Goal: Information Seeking & Learning: Learn about a topic

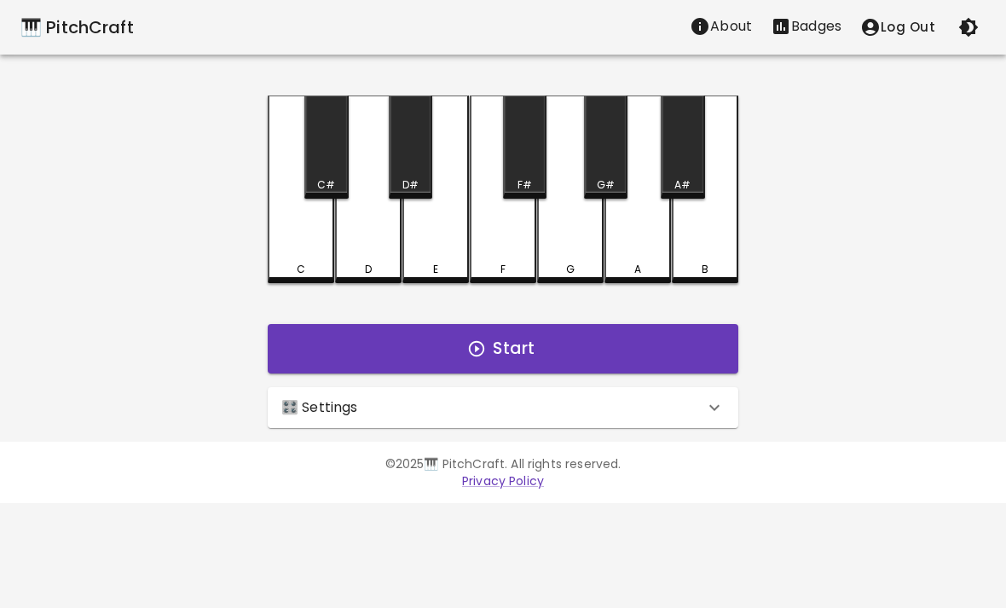
click at [667, 389] on div "🎛️ Settings" at bounding box center [503, 407] width 470 height 41
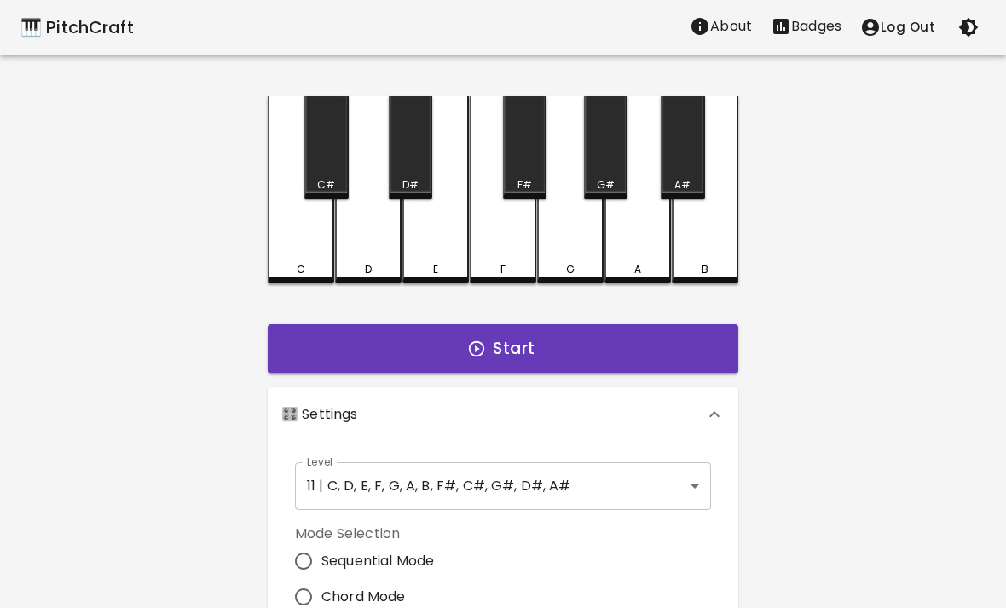
click at [677, 470] on body "🎹 PitchCraft About Badges Log Out C C# D D# E F F# G G# A A# B Start 🎛️ Setting…" at bounding box center [503, 516] width 1006 height 1032
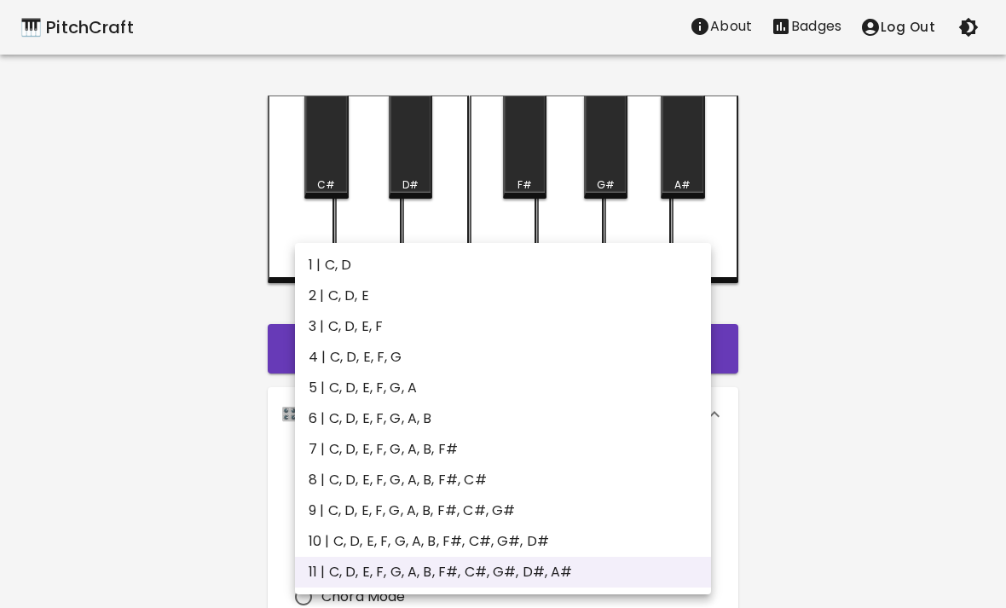
click at [672, 263] on li "1 | C, D" at bounding box center [503, 265] width 416 height 31
type input "1"
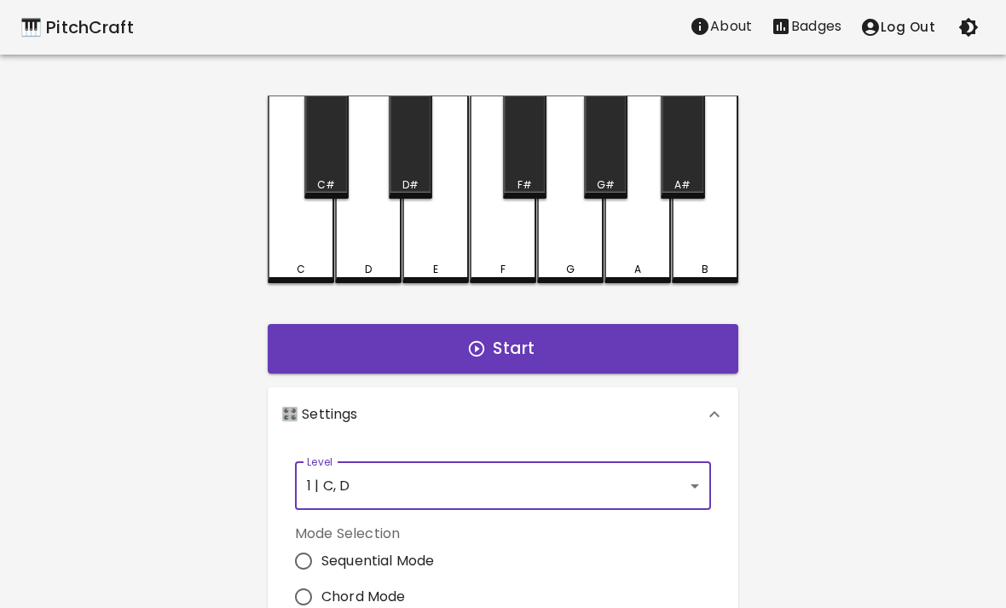
click at [672, 320] on div "Start" at bounding box center [503, 348] width 484 height 63
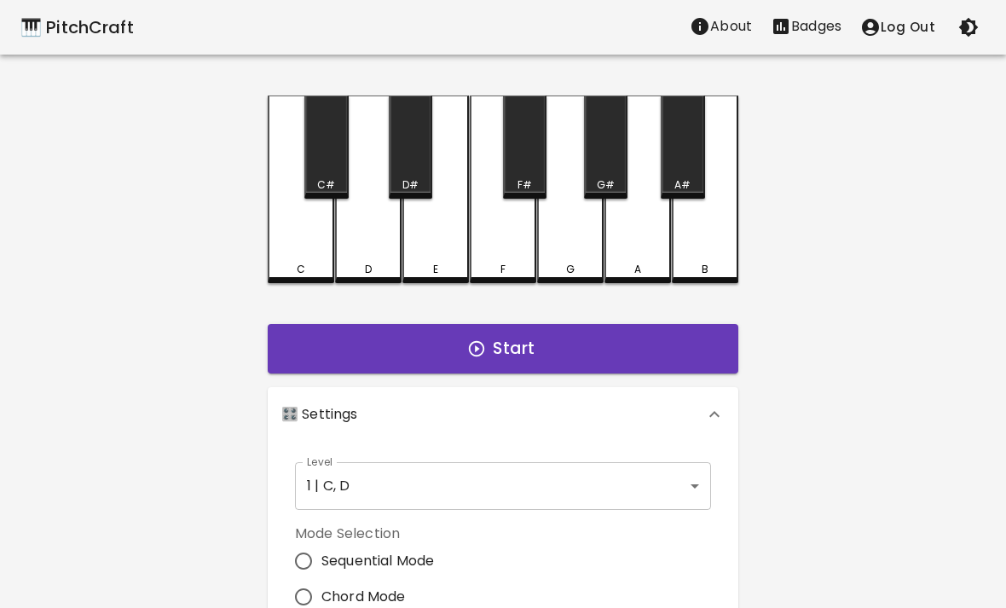
click at [657, 345] on button "Start" at bounding box center [503, 348] width 470 height 49
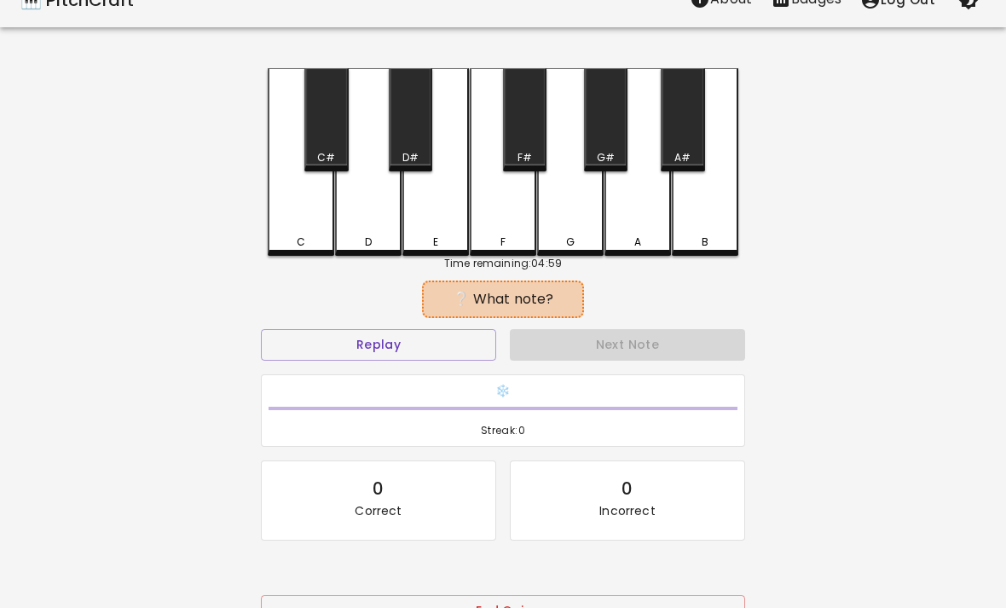
scroll to position [31, 0]
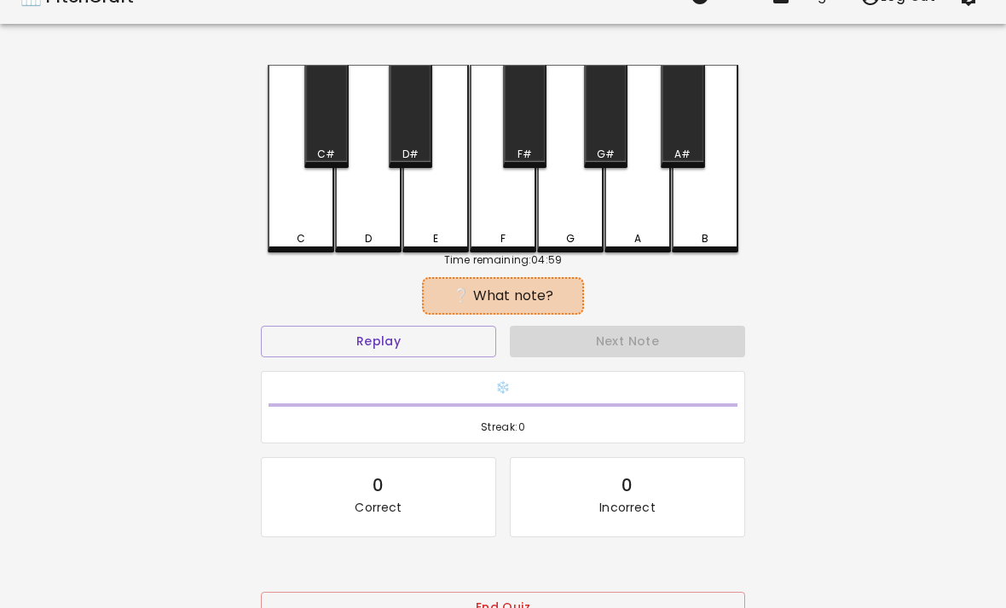
click at [360, 320] on div "Replay" at bounding box center [378, 341] width 249 height 45
click at [359, 320] on div "Replay" at bounding box center [378, 341] width 249 height 45
click at [340, 350] on button "Replay" at bounding box center [378, 342] width 235 height 32
click at [340, 349] on button "Replay" at bounding box center [378, 342] width 235 height 32
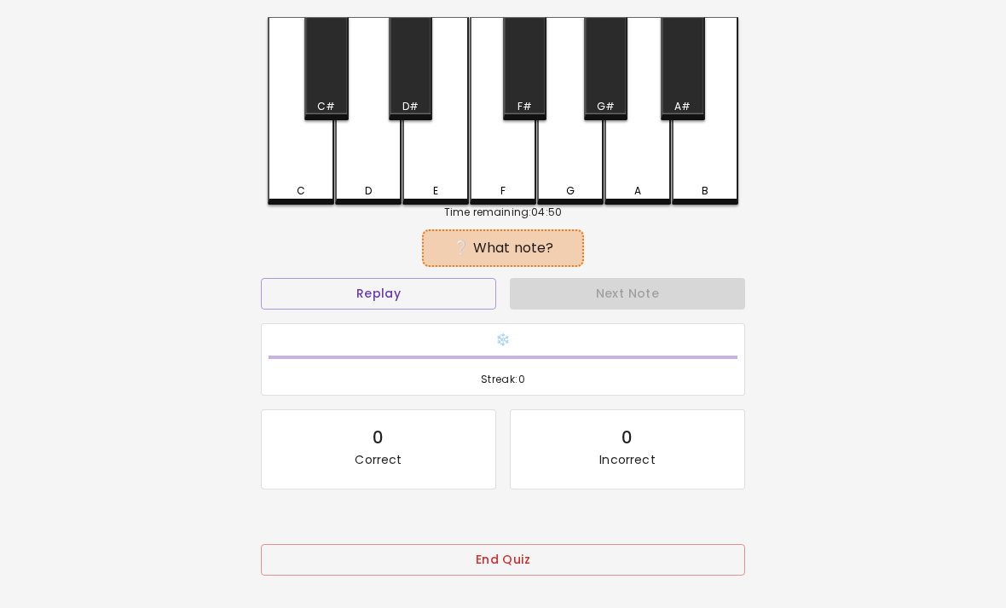
scroll to position [88, 0]
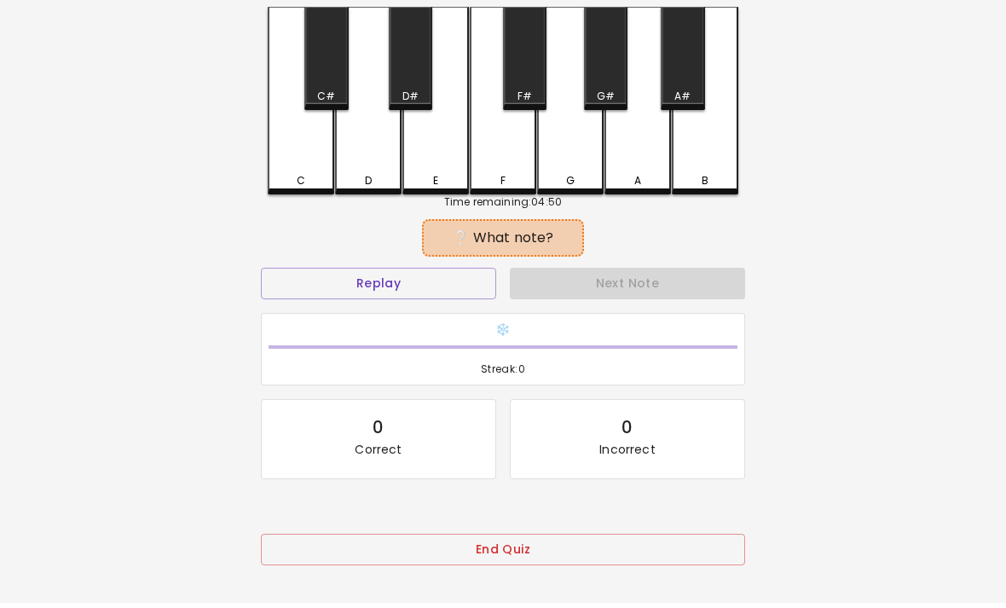
click at [649, 545] on button "End Quiz" at bounding box center [503, 550] width 484 height 32
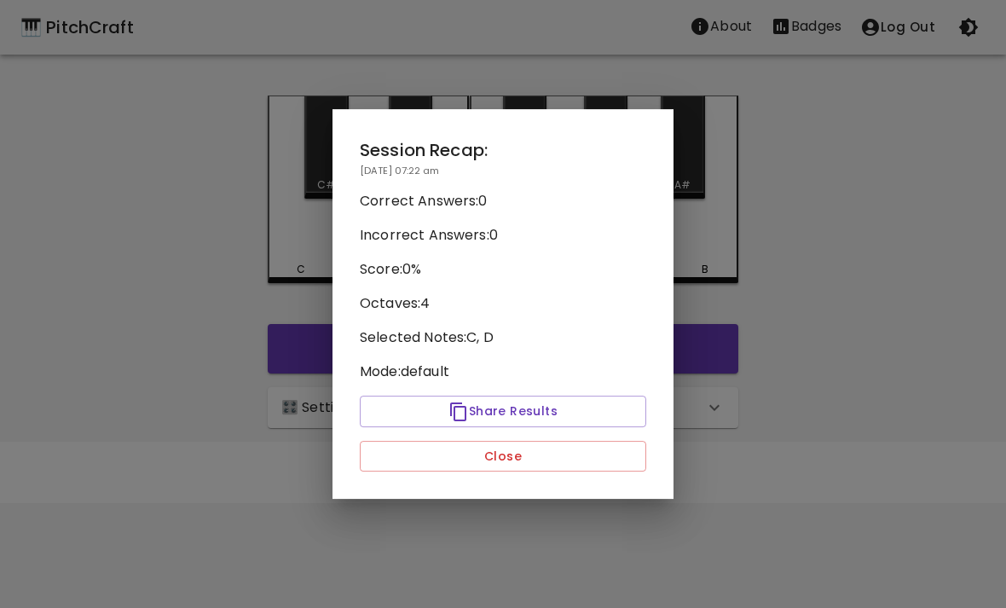
click at [615, 459] on button "Close" at bounding box center [503, 457] width 286 height 32
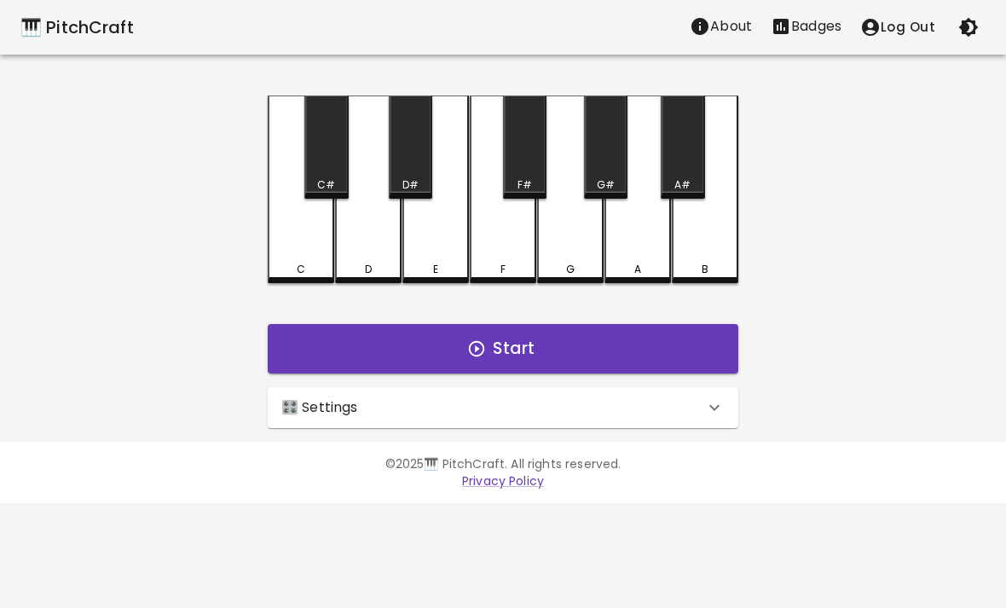
click at [675, 387] on div "🎛️ Settings" at bounding box center [503, 407] width 470 height 41
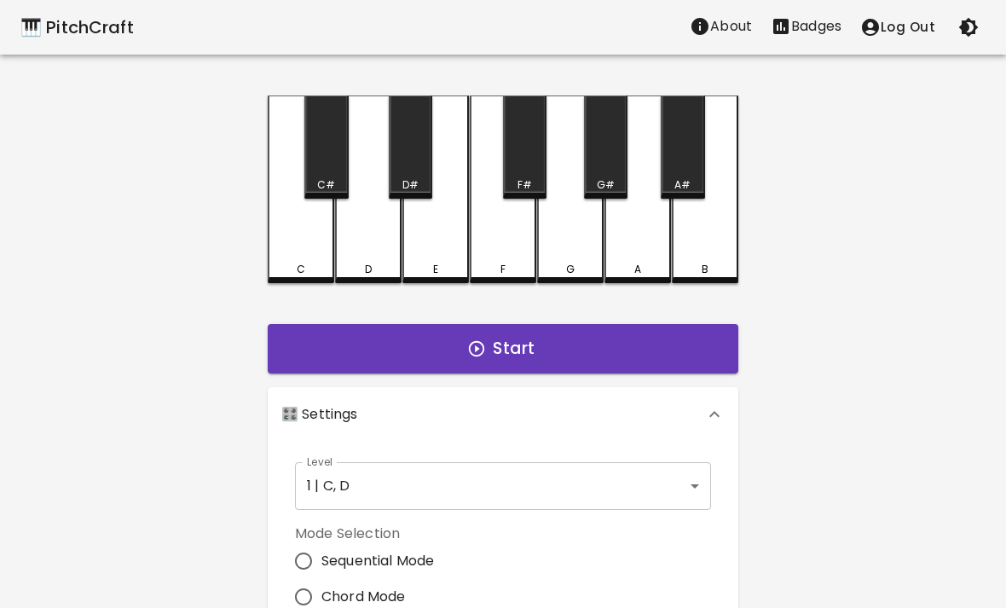
click at [660, 477] on body "🎹 PitchCraft About Badges Log Out C C# D D# E F F# G G# A A# B Start 🎛️ Setting…" at bounding box center [503, 516] width 1006 height 1032
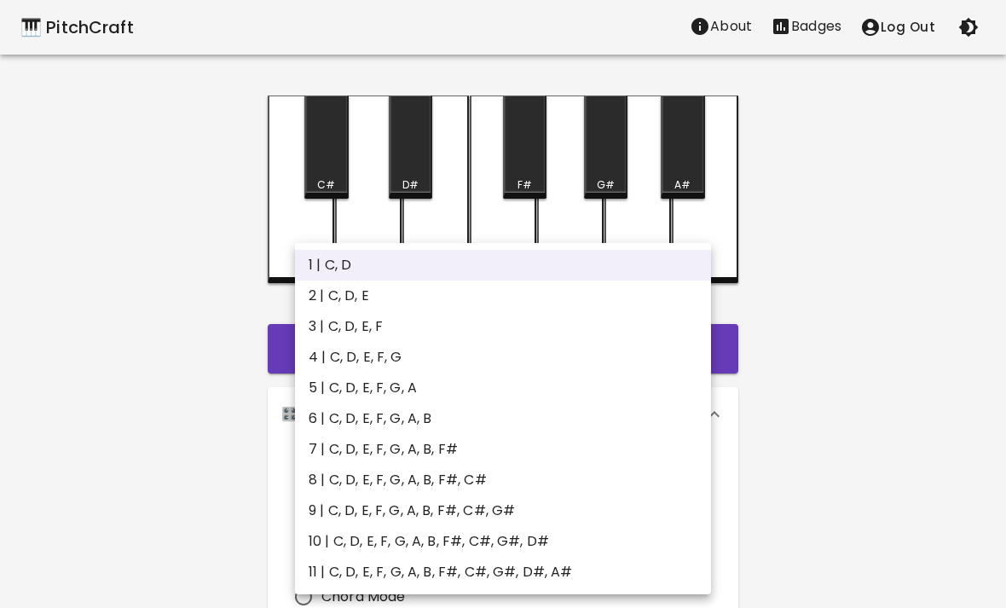
click at [472, 422] on li "6 | C, D, E, F, G, A, B" at bounding box center [503, 418] width 416 height 31
type input "11"
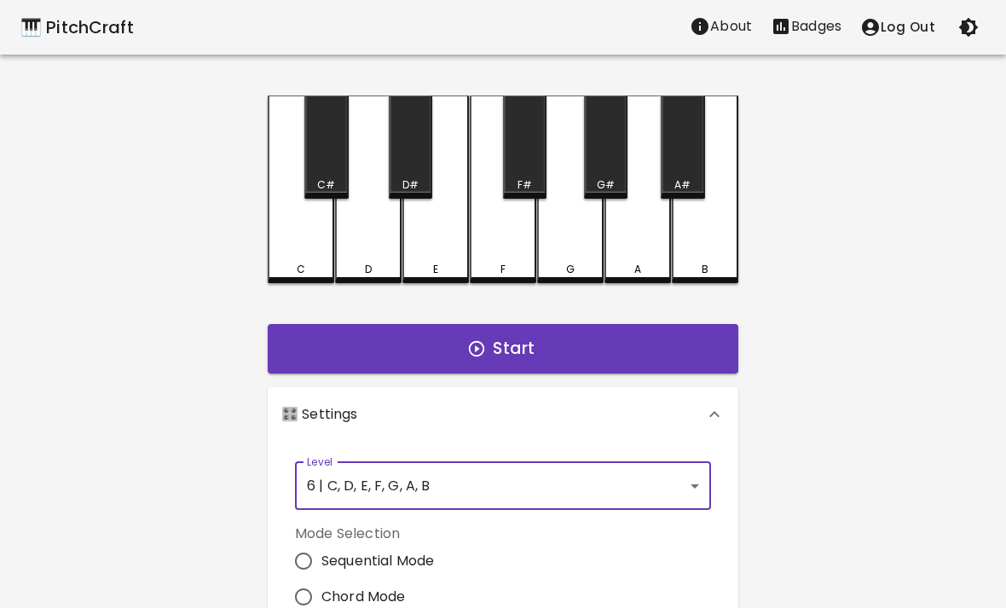
click at [569, 349] on button "Start" at bounding box center [503, 348] width 470 height 49
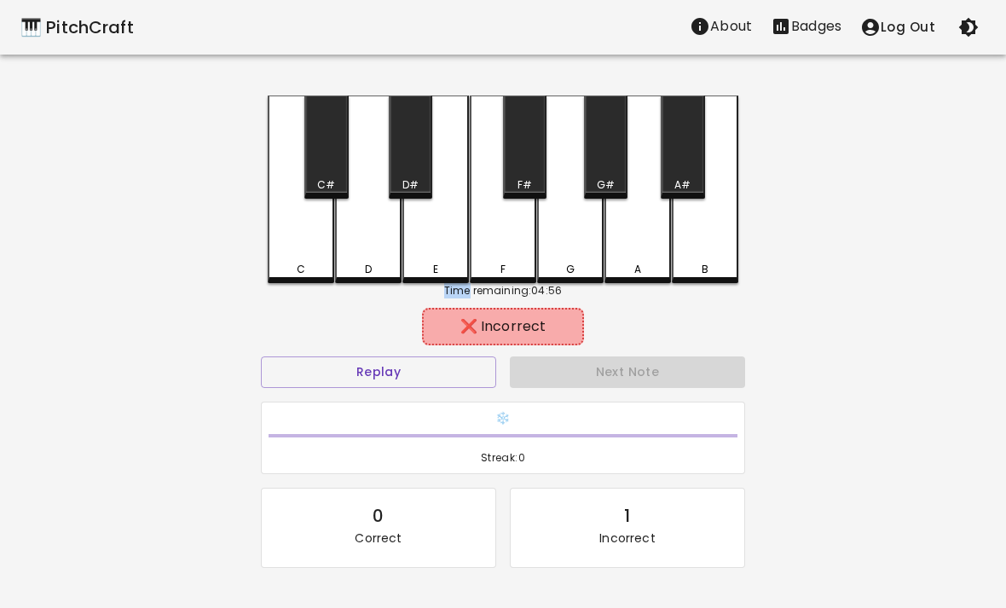
click at [767, 182] on div "🎹 PitchCraft About Badges Log Out C C# D D# E F F# G G# A A# B Time remaining: …" at bounding box center [503, 339] width 1006 height 678
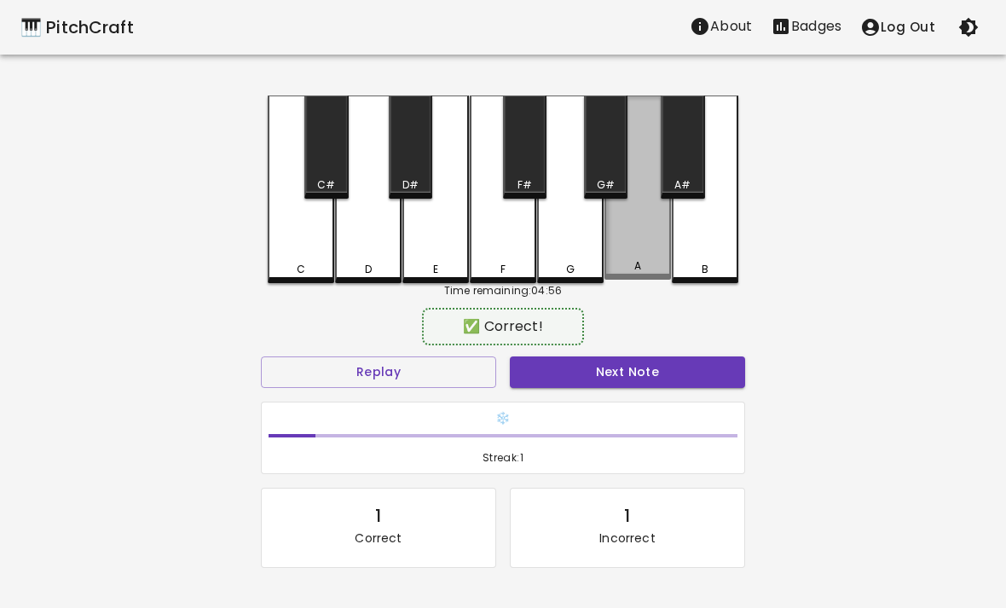
click at [624, 256] on div "A" at bounding box center [637, 187] width 66 height 184
click at [641, 384] on button "Next Note" at bounding box center [627, 372] width 235 height 32
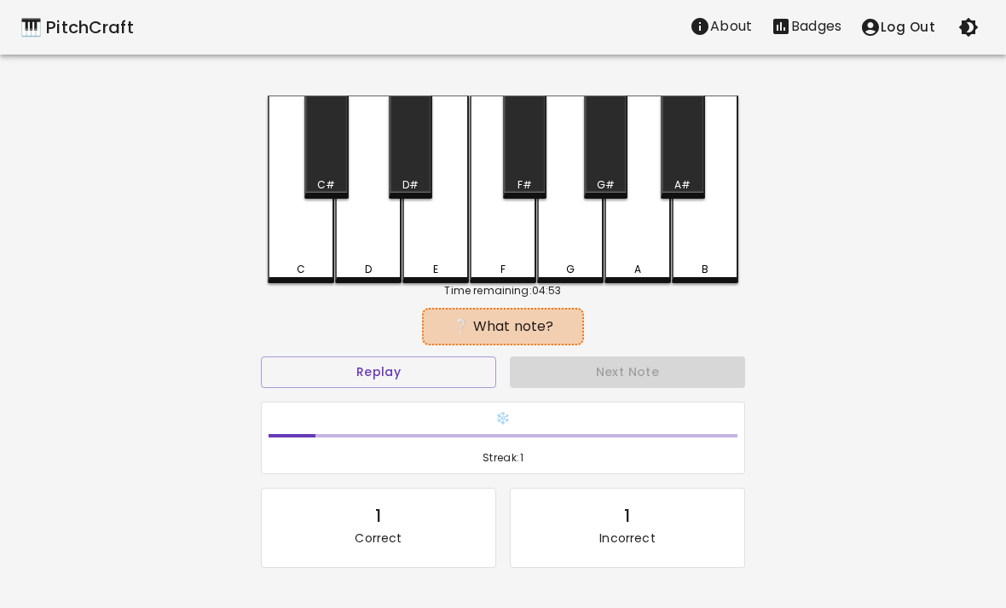
click at [419, 380] on button "Replay" at bounding box center [378, 372] width 235 height 32
click at [407, 366] on button "Replay" at bounding box center [378, 372] width 235 height 32
click at [389, 382] on button "Replay" at bounding box center [378, 372] width 235 height 32
click at [381, 367] on button "Replay" at bounding box center [378, 372] width 235 height 32
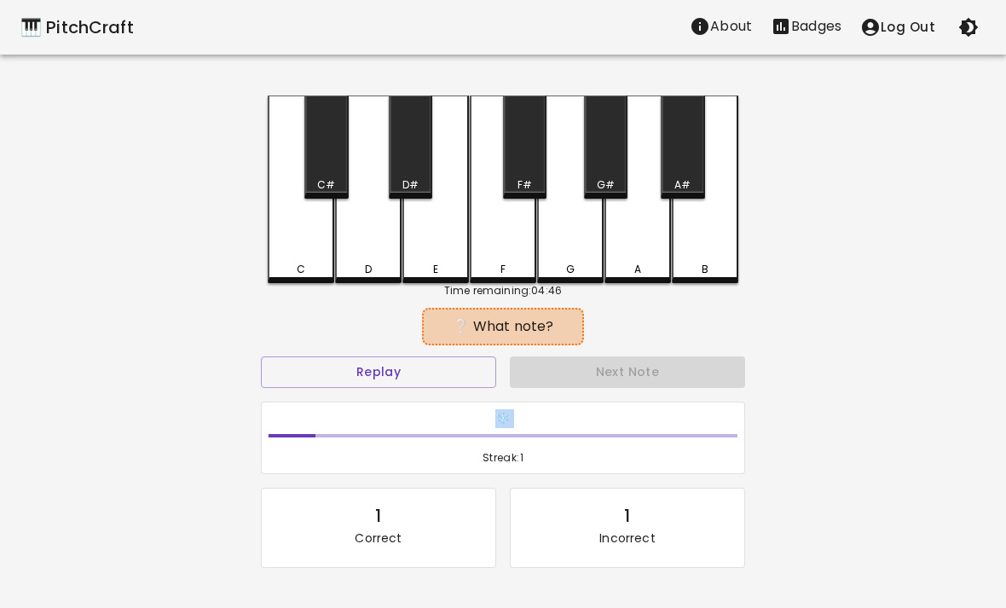
click at [123, 182] on div "🎹 PitchCraft About Badges Log Out C C# D D# E F F# G G# A A# B Time remaining: …" at bounding box center [503, 339] width 1006 height 678
click at [381, 366] on button "Replay" at bounding box center [378, 372] width 235 height 32
click at [371, 378] on button "Replay" at bounding box center [378, 372] width 235 height 32
click at [369, 374] on button "Replay" at bounding box center [378, 372] width 235 height 32
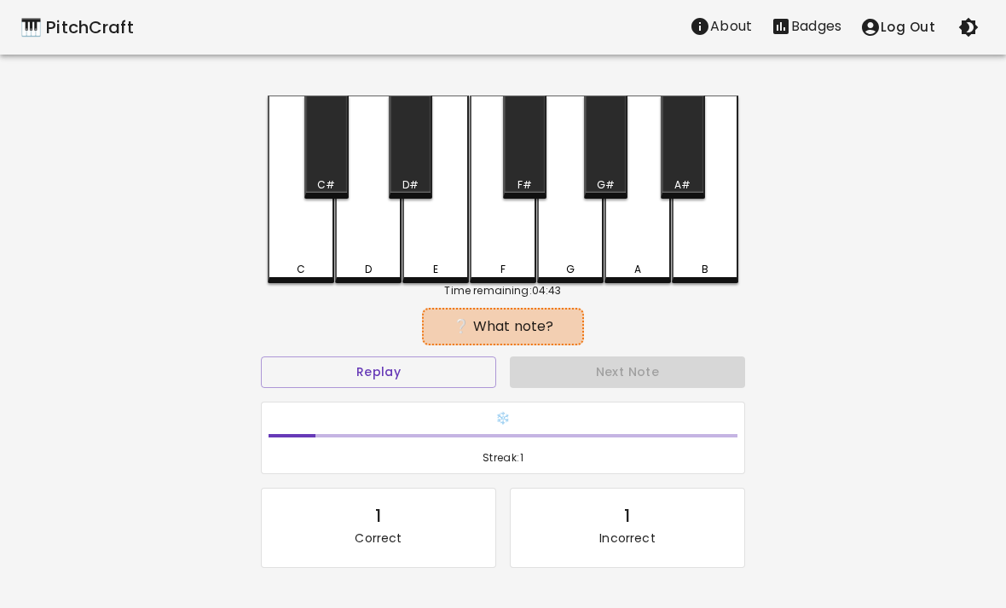
click at [369, 373] on button "Replay" at bounding box center [378, 372] width 235 height 32
click at [370, 383] on button "Replay" at bounding box center [378, 372] width 235 height 32
click at [355, 378] on button "Replay" at bounding box center [378, 372] width 235 height 32
click at [420, 243] on div "E" at bounding box center [435, 189] width 66 height 188
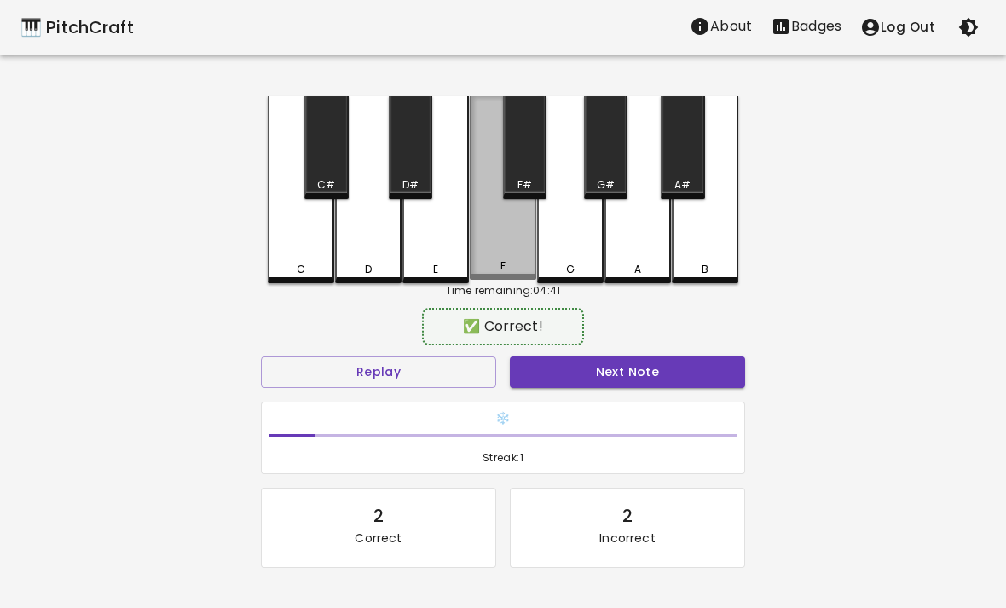
click at [499, 239] on div "F" at bounding box center [503, 187] width 66 height 184
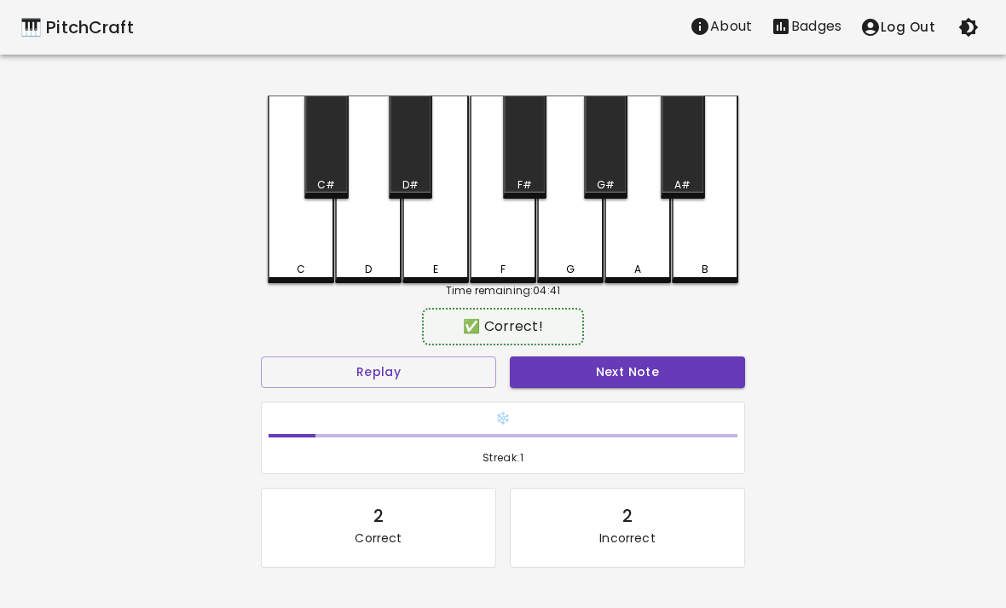
click at [541, 369] on button "Next Note" at bounding box center [627, 372] width 235 height 32
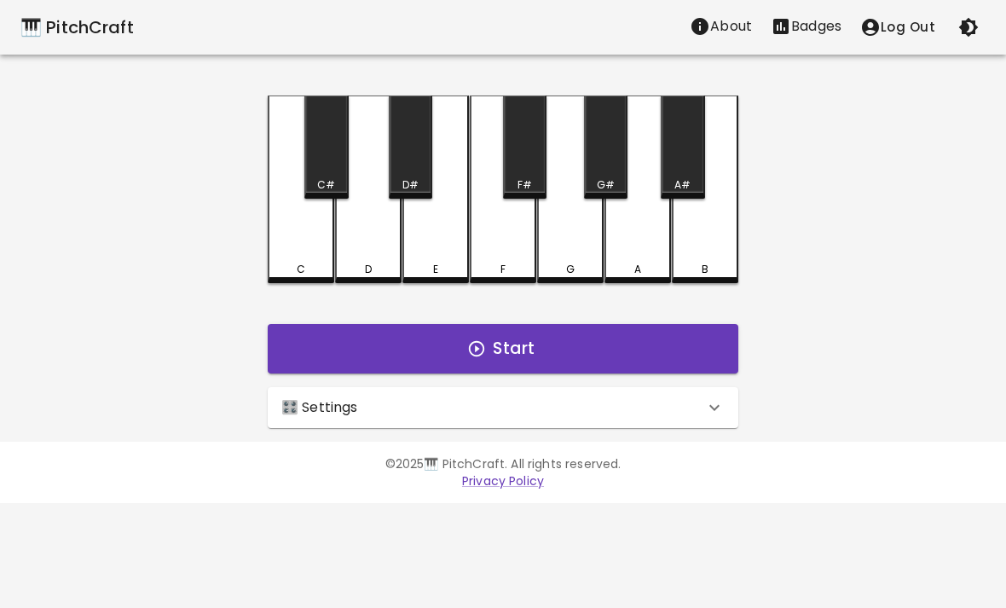
click at [713, 390] on div "🎛️ Settings" at bounding box center [503, 407] width 470 height 41
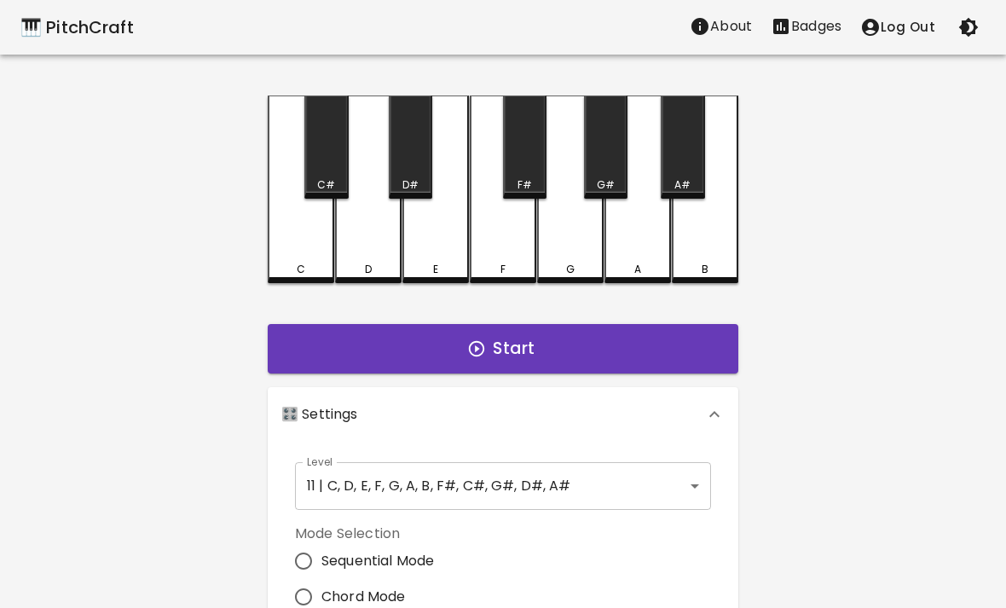
click at [669, 475] on body "🎹 PitchCraft About Badges Log Out C C# D D# E F F# G G# A A# B Start 🎛️ Setting…" at bounding box center [503, 516] width 1006 height 1032
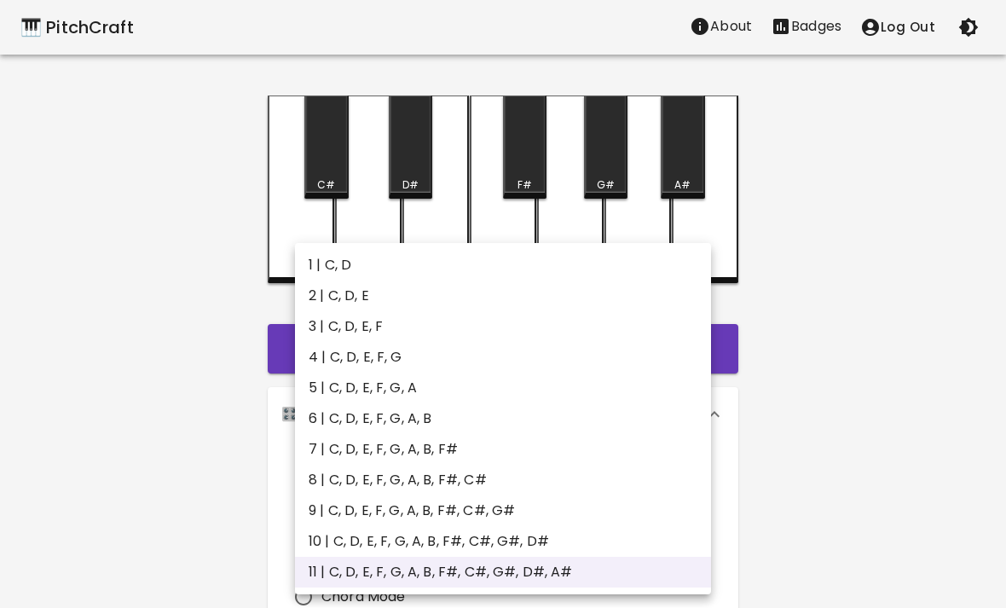
click at [905, 313] on div at bounding box center [503, 304] width 1006 height 608
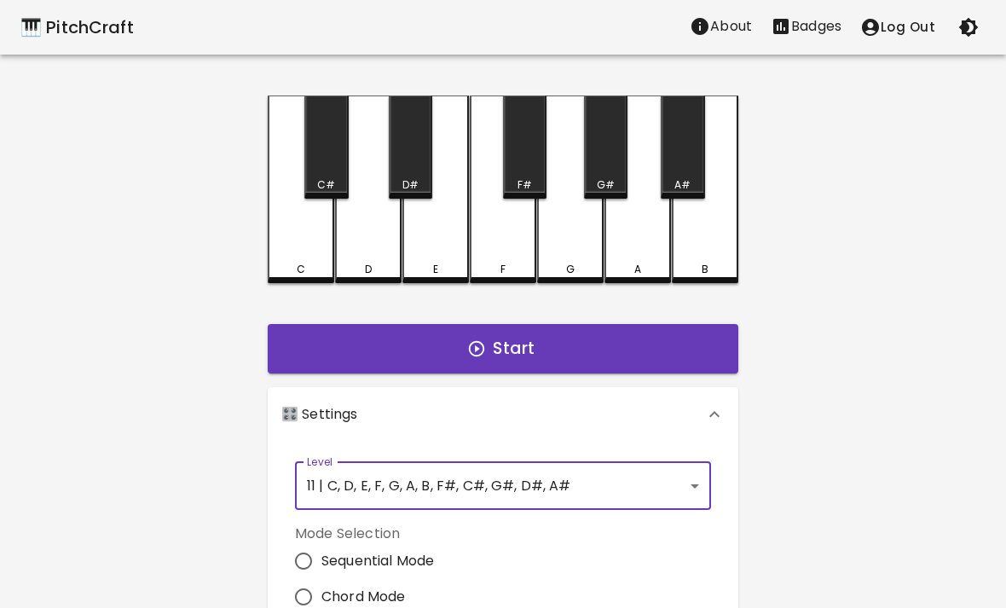
click at [918, 17] on button "Log Out" at bounding box center [898, 27] width 94 height 36
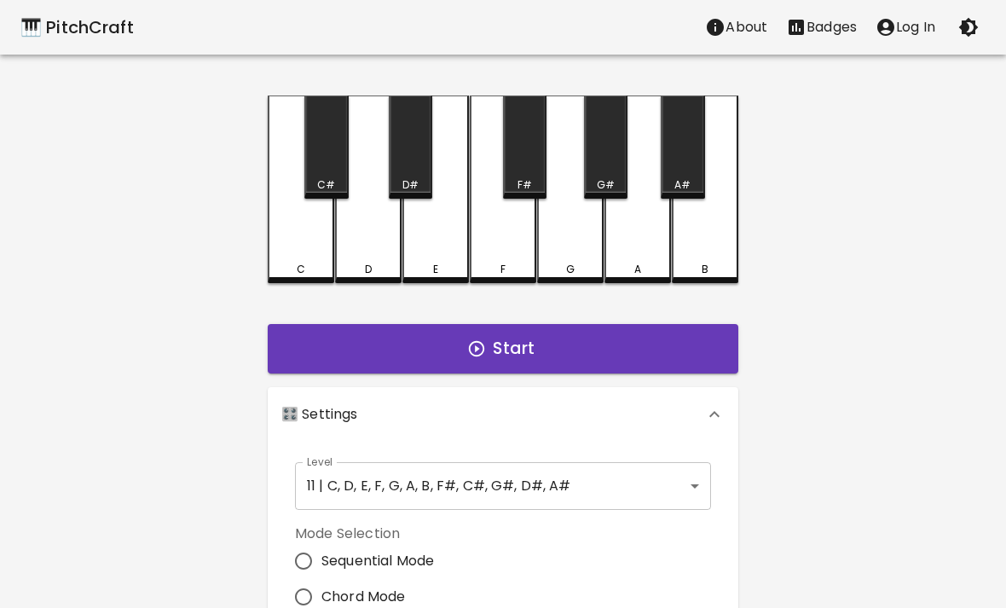
click at [692, 475] on body "🎹 PitchCraft About Badges Log In C C# D D# E F F# G G# A A# B Start 🎛️ Settings…" at bounding box center [503, 516] width 1006 height 1032
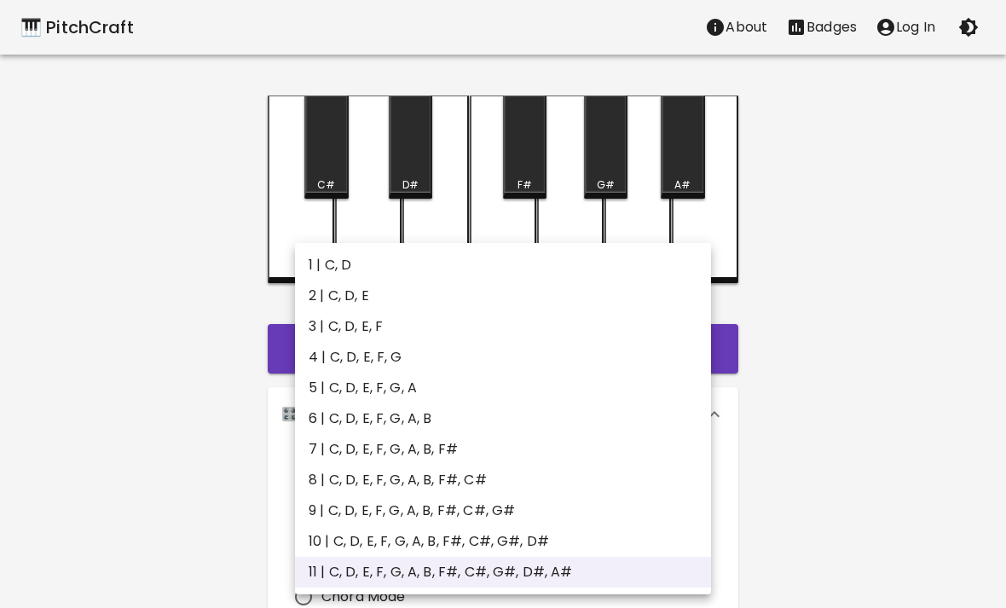
click at [624, 407] on li "6 | C, D, E, F, G, A, B" at bounding box center [503, 418] width 416 height 31
type input "11"
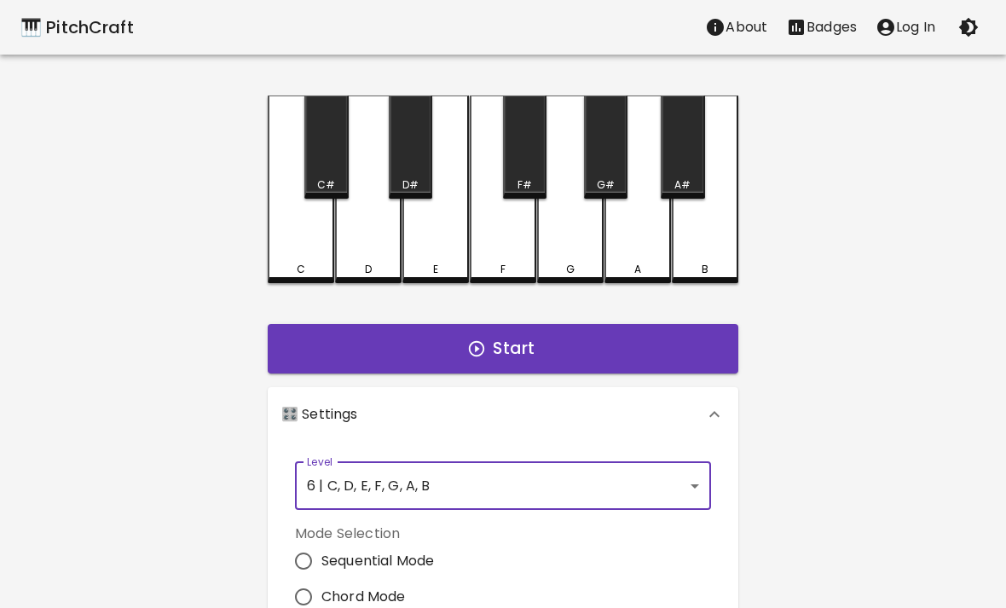
click at [620, 320] on div "Start" at bounding box center [503, 348] width 484 height 63
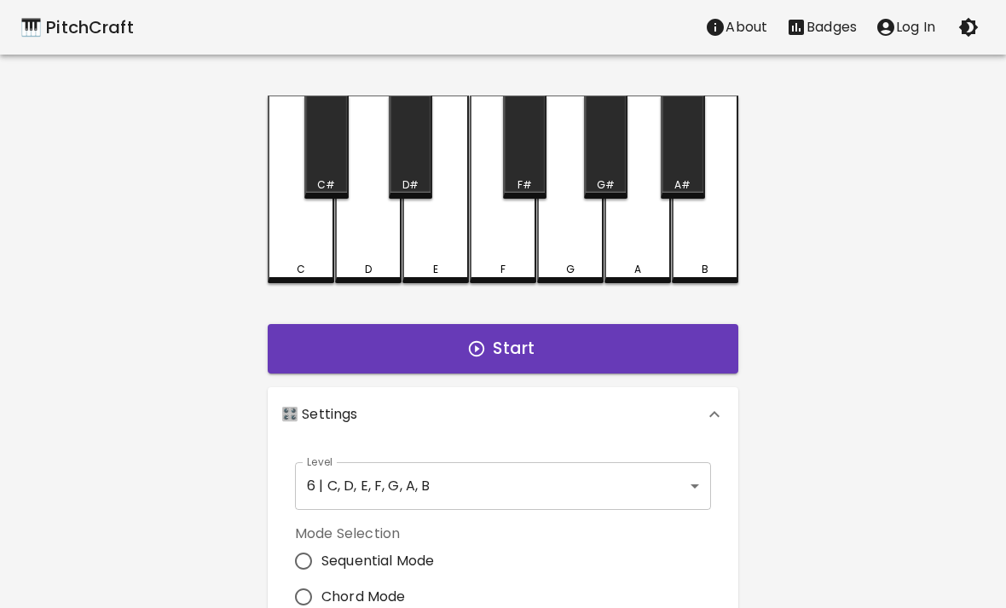
click at [645, 349] on button "Start" at bounding box center [503, 348] width 470 height 49
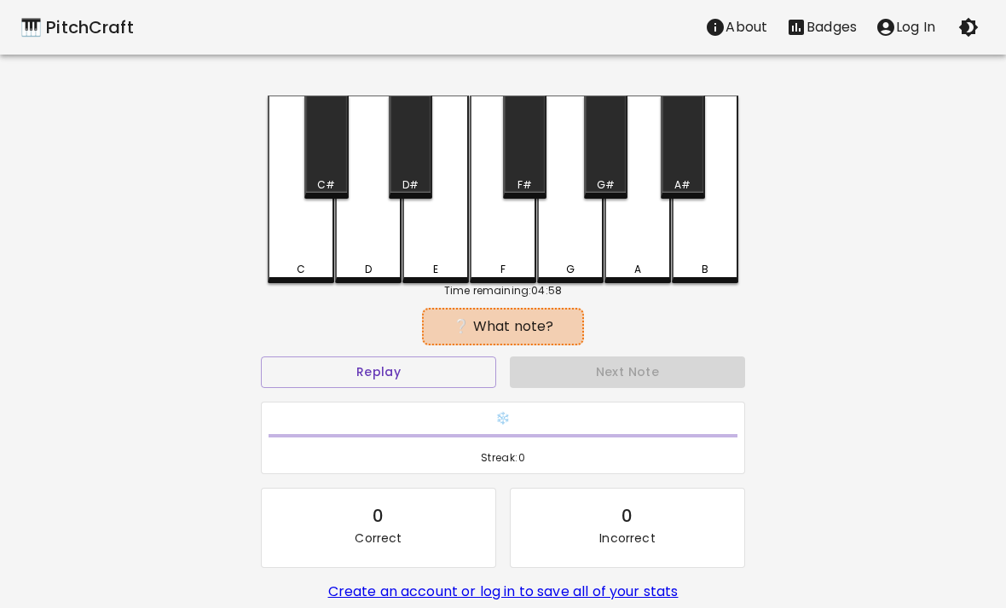
click at [576, 232] on div "G" at bounding box center [570, 189] width 66 height 188
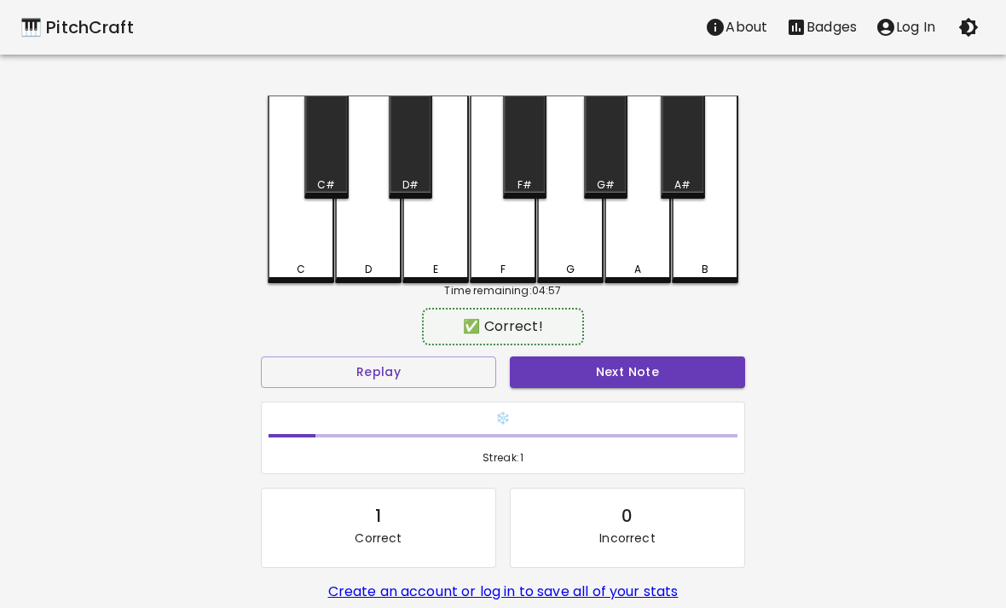
click at [441, 255] on div "E" at bounding box center [435, 189] width 66 height 188
click at [562, 357] on button "Next Note" at bounding box center [627, 372] width 235 height 32
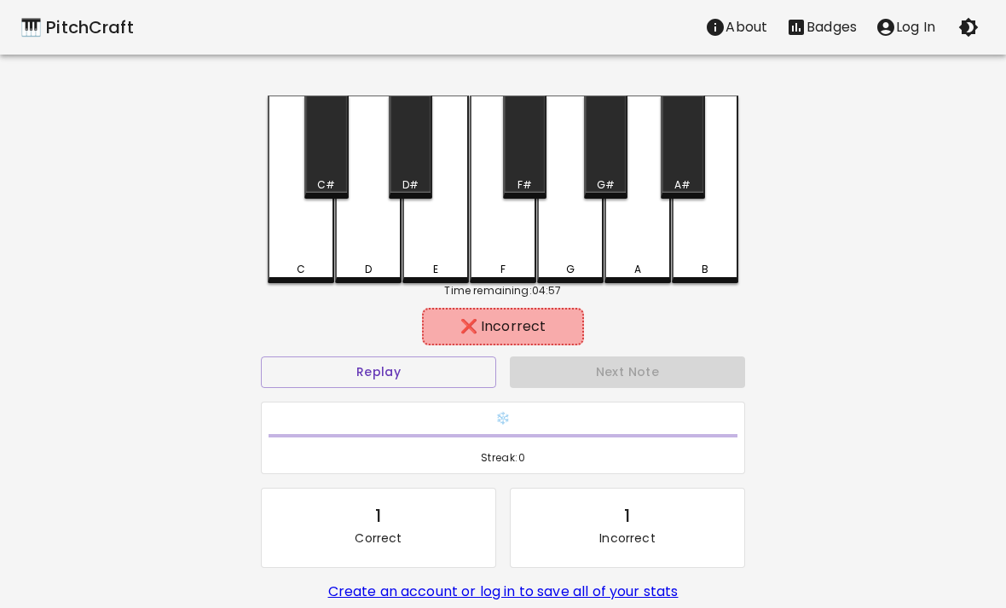
click at [706, 211] on div "B" at bounding box center [705, 189] width 66 height 188
click at [620, 240] on div "A" at bounding box center [637, 189] width 66 height 188
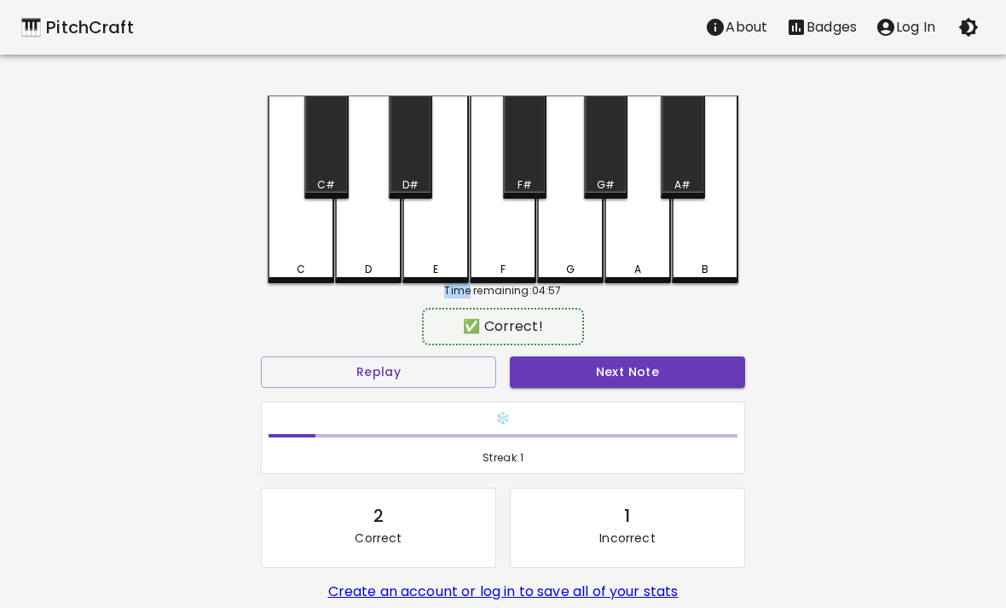
click at [547, 397] on div "❄️ Streak: 1" at bounding box center [503, 438] width 498 height 87
click at [547, 396] on div "❄️ Streak: 1" at bounding box center [503, 438] width 498 height 87
click at [562, 361] on button "Next Note" at bounding box center [627, 372] width 235 height 32
click at [556, 358] on button "Next Note" at bounding box center [627, 372] width 235 height 32
click at [509, 237] on div "F" at bounding box center [503, 189] width 66 height 188
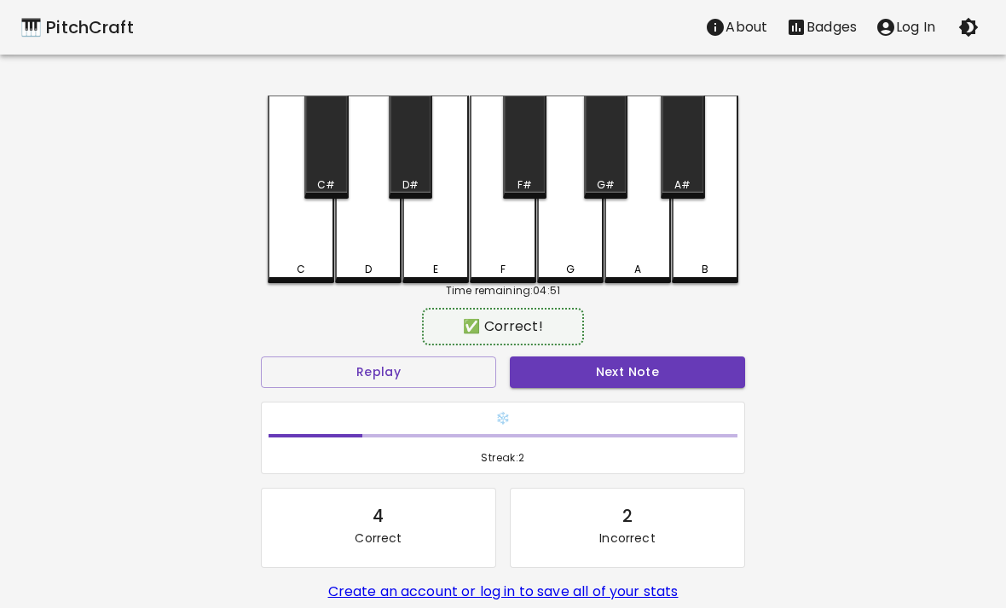
click at [543, 378] on button "Next Note" at bounding box center [627, 372] width 235 height 32
click at [680, 210] on div "B" at bounding box center [705, 189] width 66 height 188
click at [659, 384] on button "Next Note" at bounding box center [627, 372] width 235 height 32
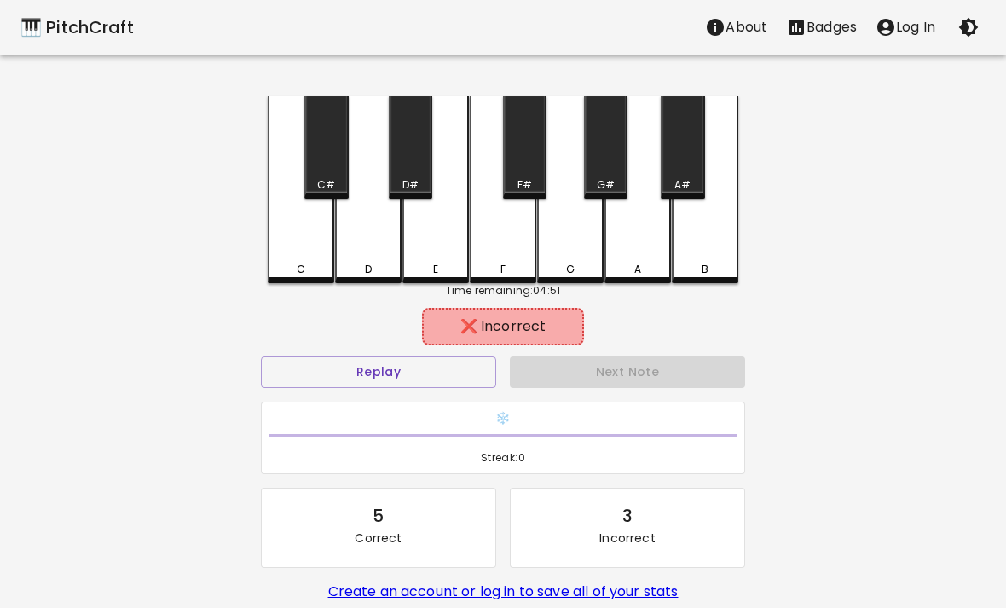
click at [644, 255] on div "A" at bounding box center [637, 189] width 66 height 188
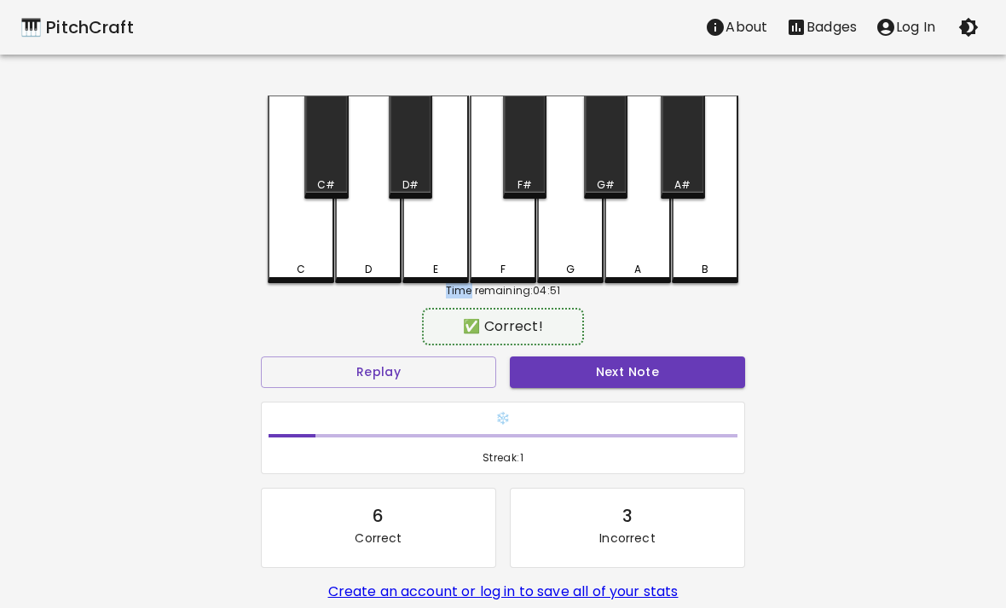
click at [557, 222] on div "G" at bounding box center [570, 189] width 66 height 188
click at [620, 370] on button "Next Note" at bounding box center [627, 372] width 235 height 32
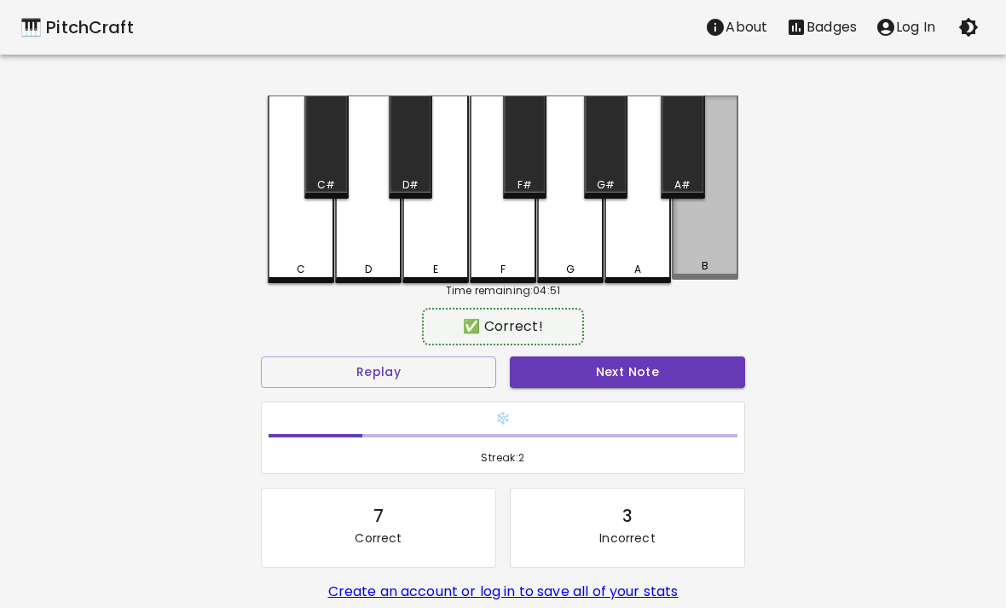
click at [693, 234] on div "B" at bounding box center [705, 187] width 66 height 184
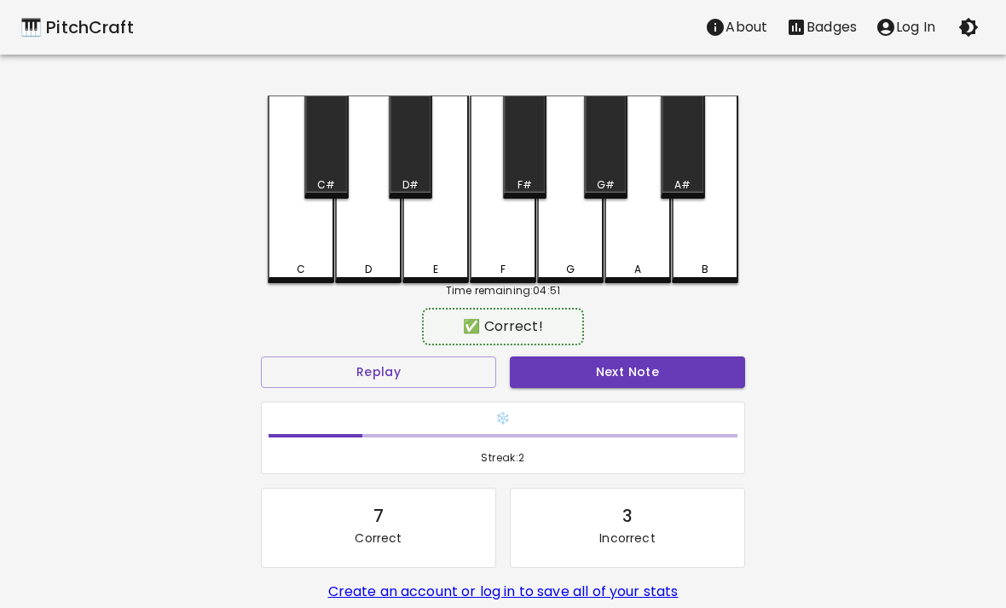
click at [650, 378] on button "Next Note" at bounding box center [627, 372] width 235 height 32
click at [705, 230] on div "B" at bounding box center [705, 189] width 66 height 188
click at [658, 384] on button "Next Note" at bounding box center [627, 372] width 235 height 32
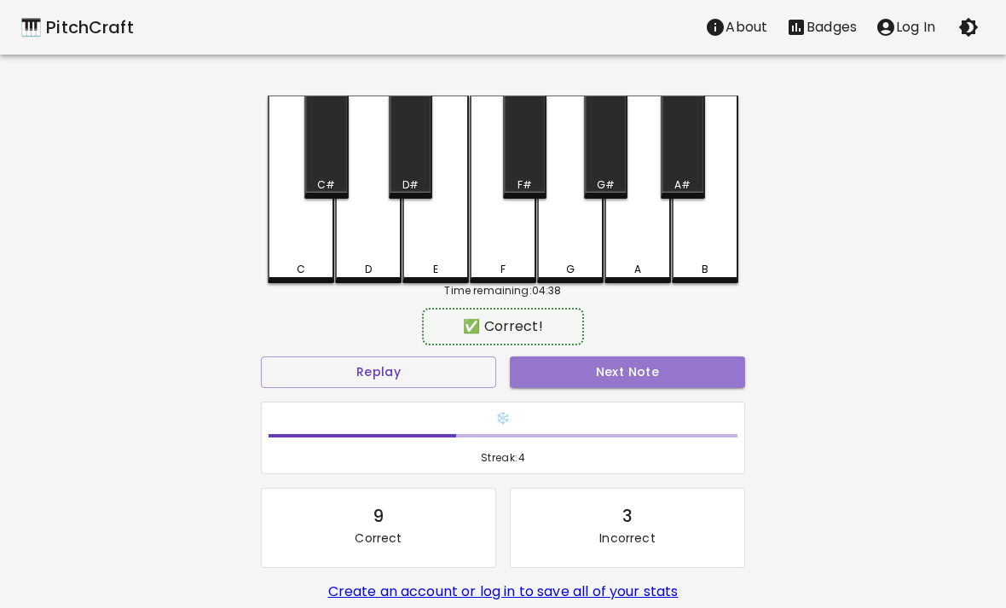
click at [684, 372] on button "Next Note" at bounding box center [627, 372] width 235 height 32
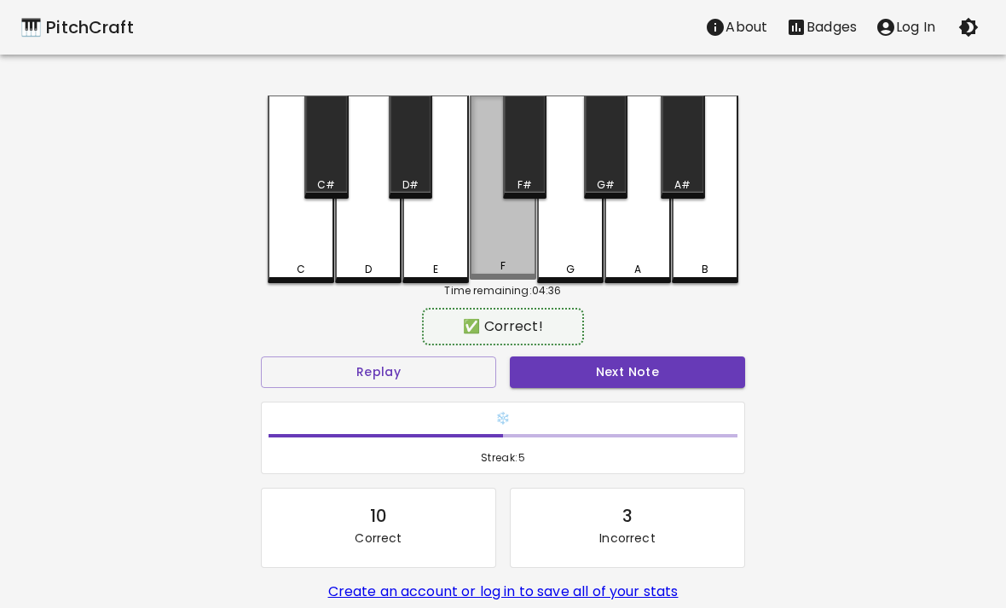
click at [515, 238] on div "F" at bounding box center [503, 187] width 66 height 184
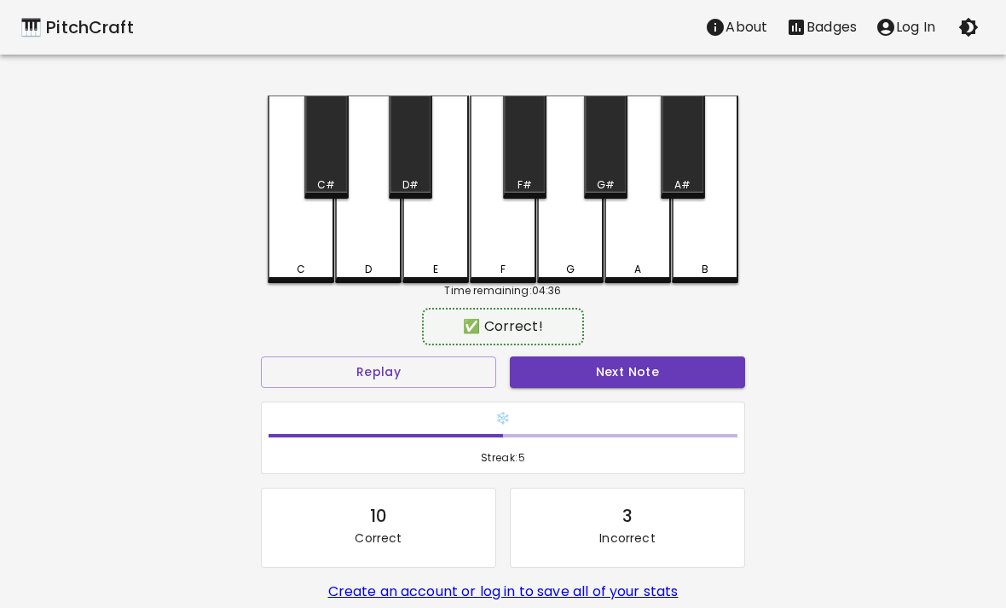
click at [562, 400] on div "❄️ Streak: 5" at bounding box center [503, 438] width 498 height 87
click at [605, 358] on button "Next Note" at bounding box center [627, 372] width 235 height 32
click at [575, 356] on button "Next Note" at bounding box center [627, 372] width 235 height 32
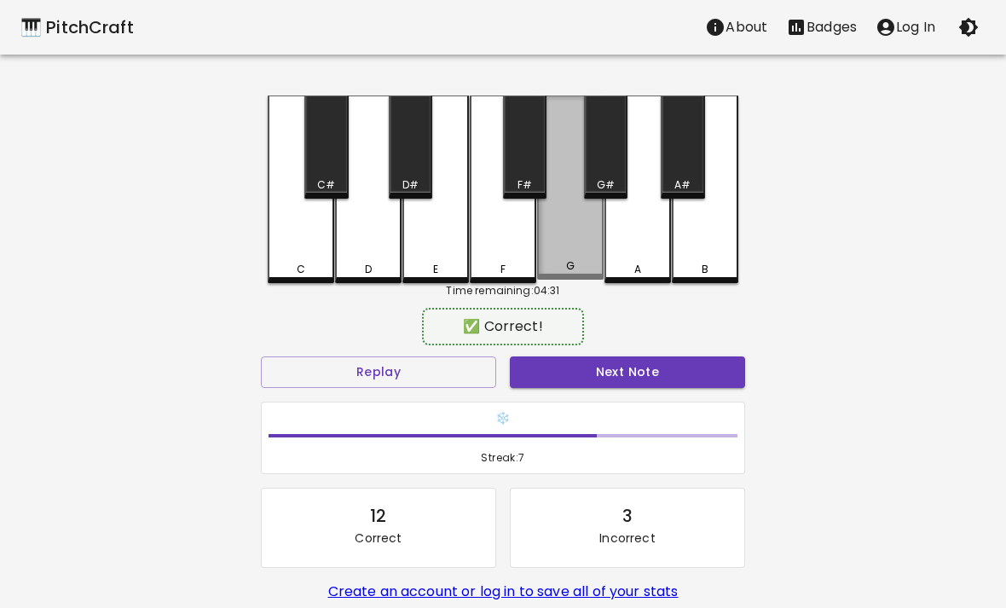
click at [584, 245] on div "G" at bounding box center [570, 187] width 66 height 184
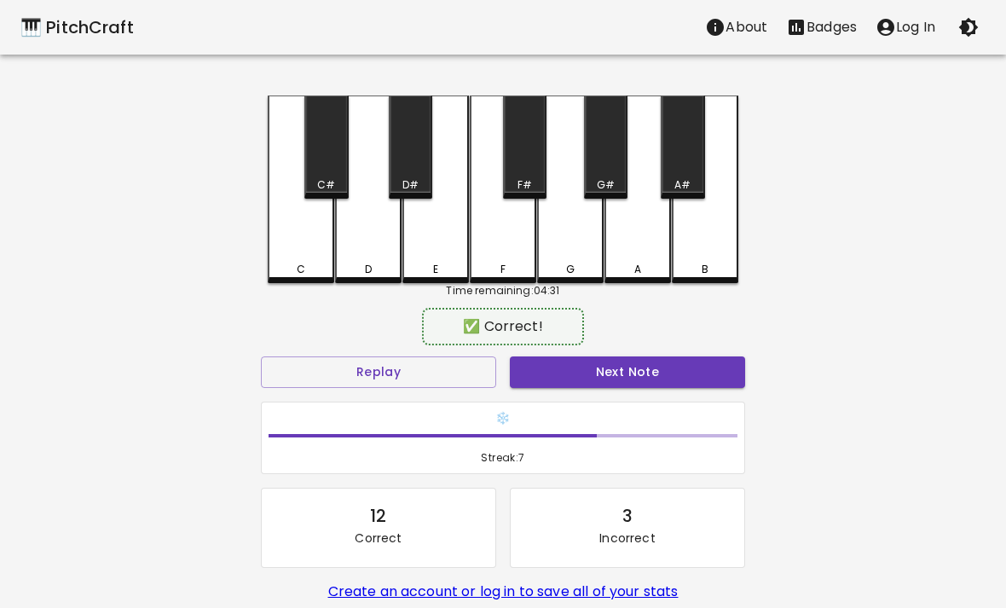
click at [625, 381] on button "Next Note" at bounding box center [627, 372] width 235 height 32
click at [697, 257] on div "B" at bounding box center [705, 189] width 66 height 188
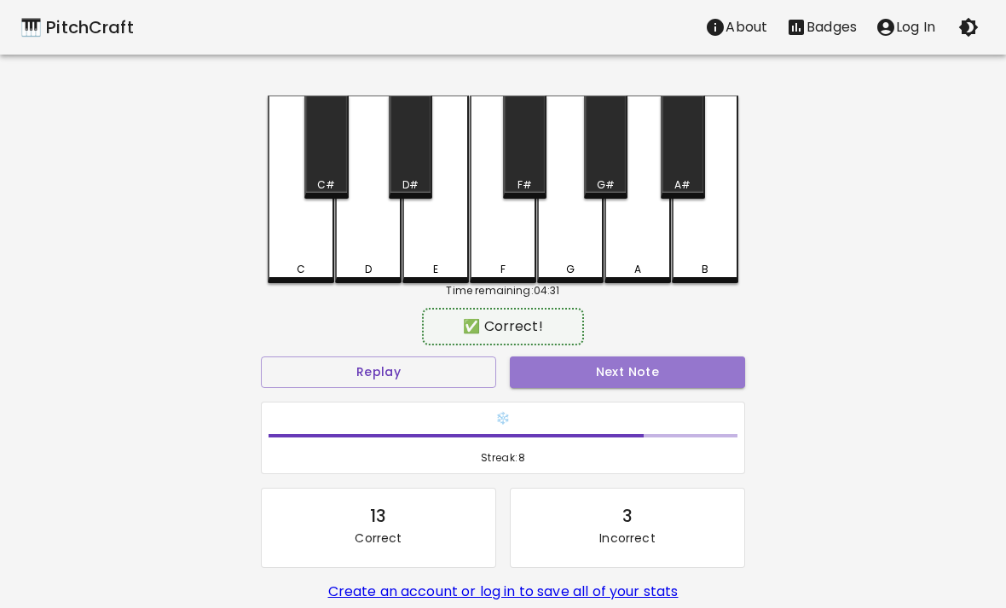
click at [649, 381] on button "Next Note" at bounding box center [627, 372] width 235 height 32
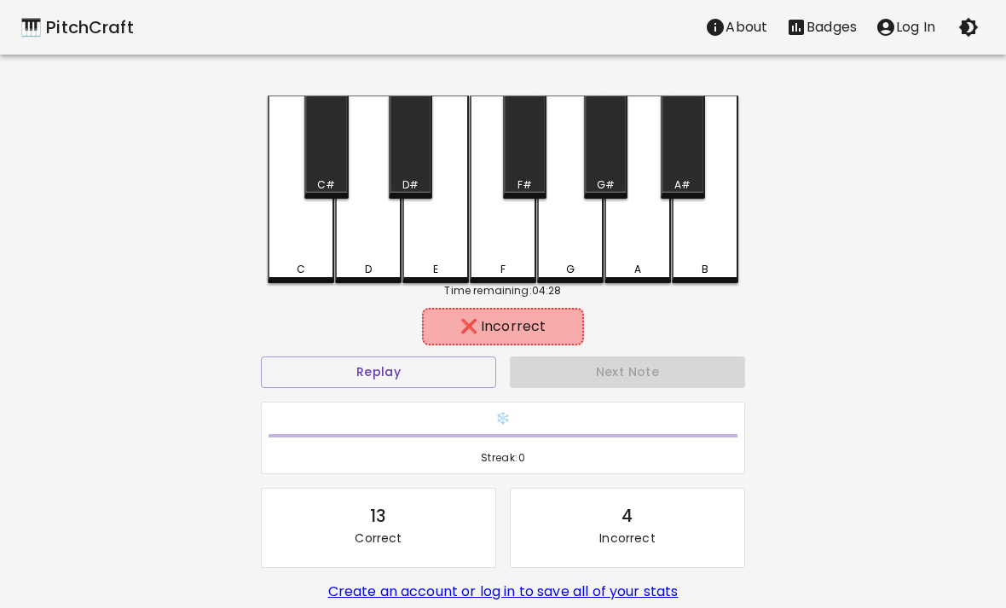
click at [348, 213] on div "D" at bounding box center [368, 189] width 66 height 188
click at [424, 252] on div "E" at bounding box center [435, 189] width 66 height 188
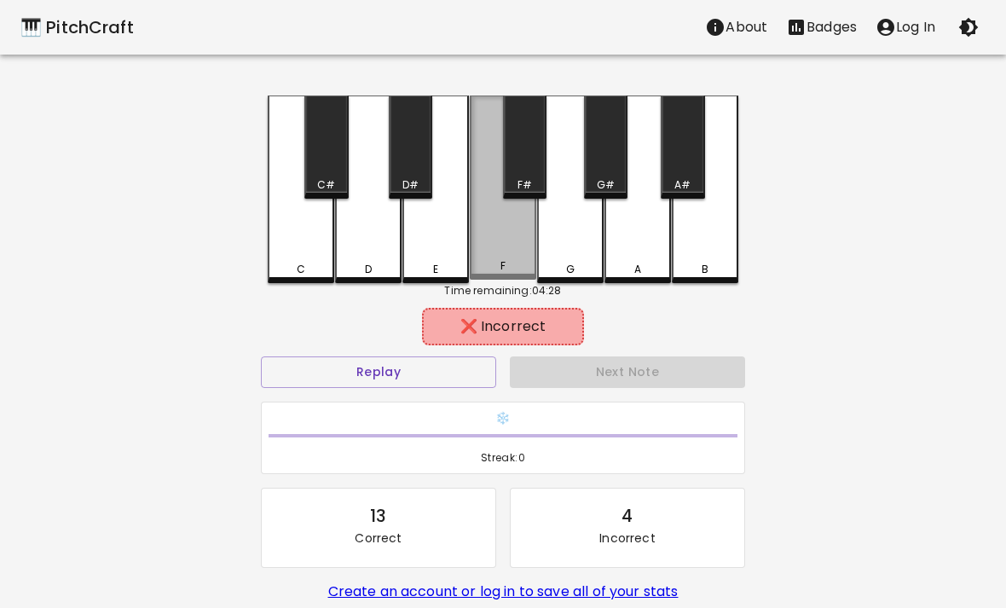
click at [497, 251] on div "F" at bounding box center [503, 187] width 66 height 184
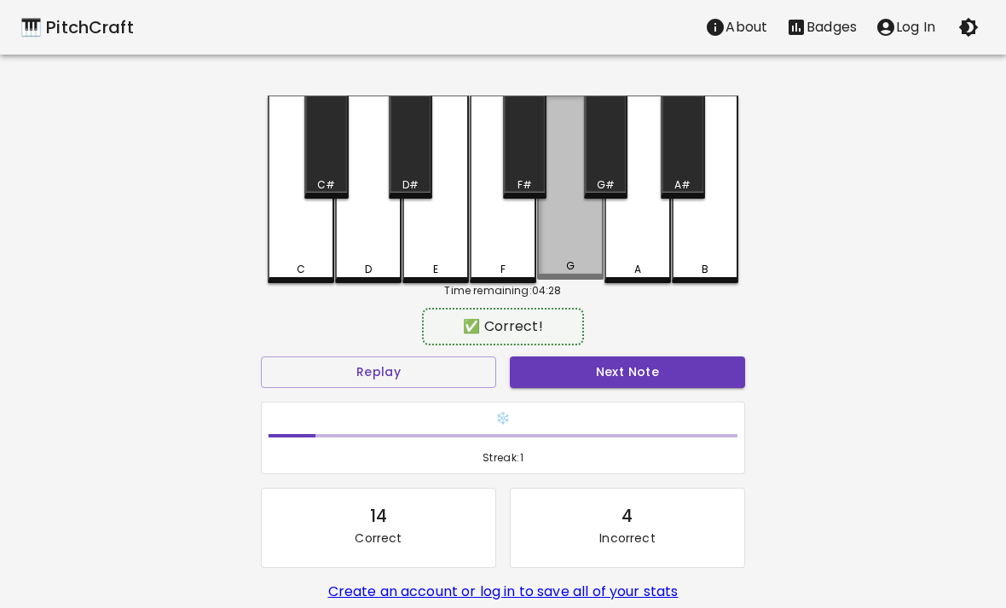
click at [567, 237] on div "G" at bounding box center [570, 187] width 66 height 184
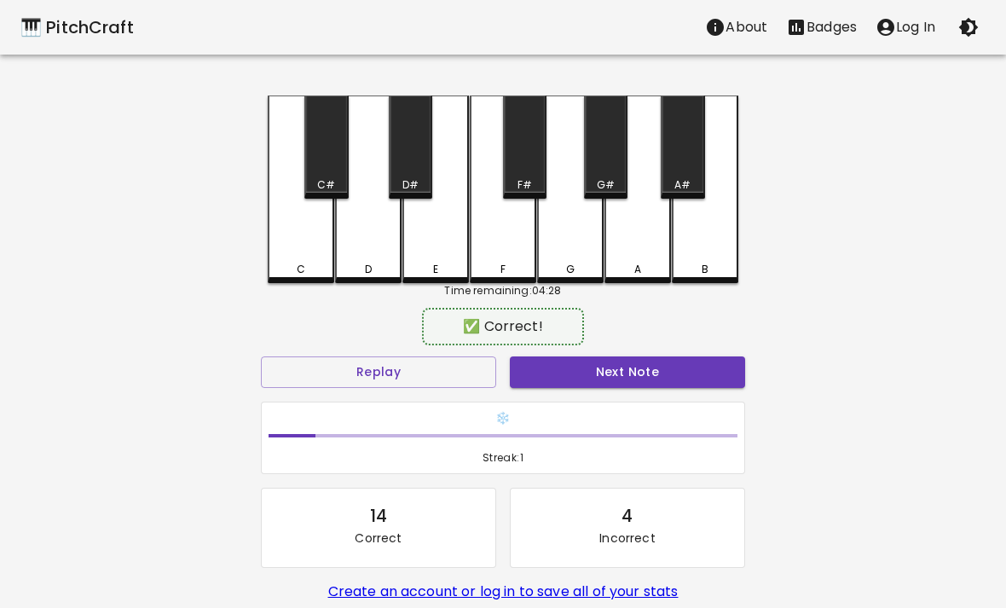
click at [561, 364] on button "Next Note" at bounding box center [627, 372] width 235 height 32
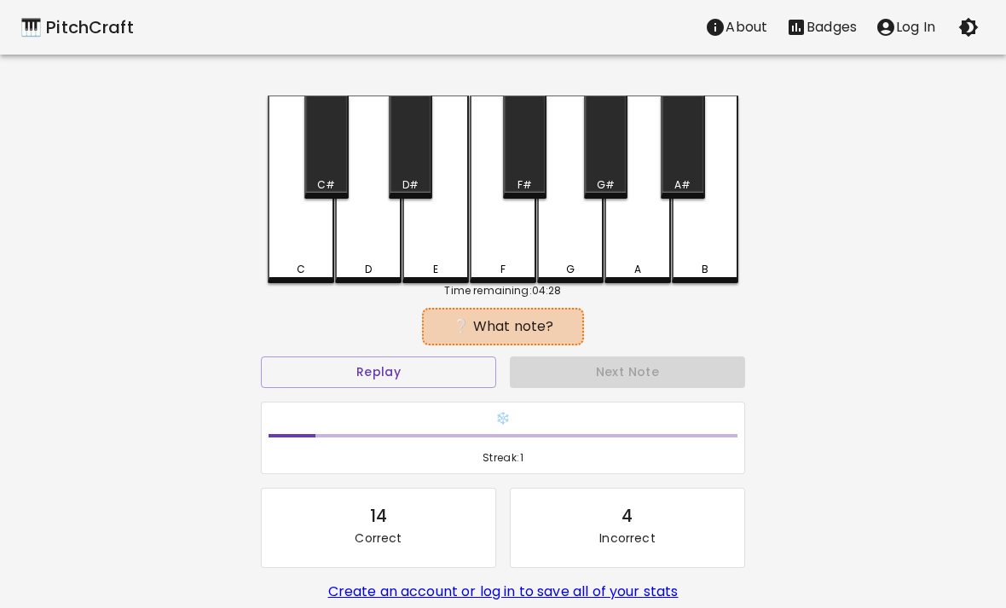
scroll to position [4, 0]
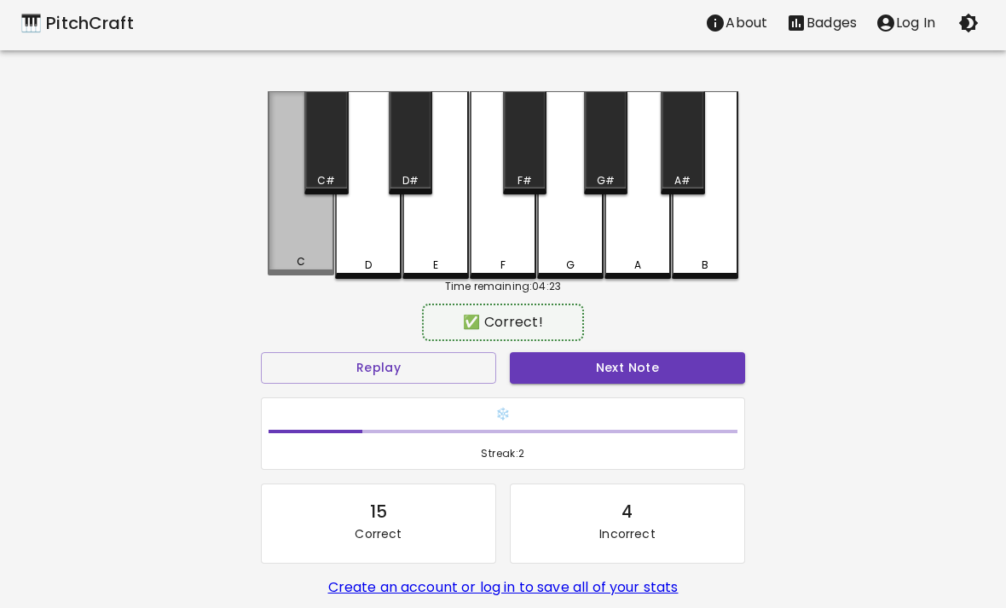
click at [291, 242] on div "C" at bounding box center [301, 183] width 66 height 184
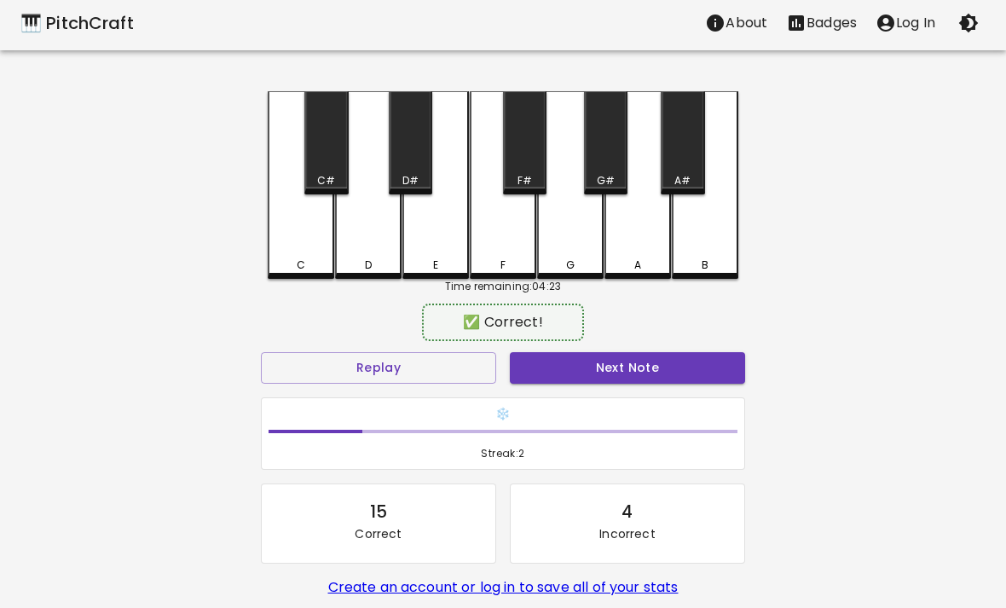
click at [690, 374] on button "Next Note" at bounding box center [627, 368] width 235 height 32
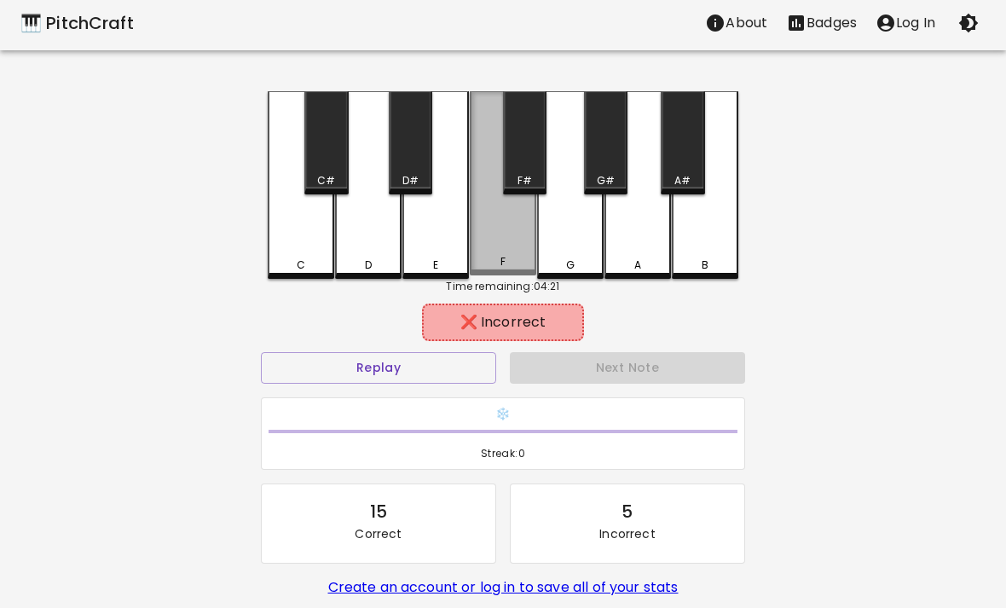
click at [526, 227] on div "F" at bounding box center [503, 183] width 66 height 184
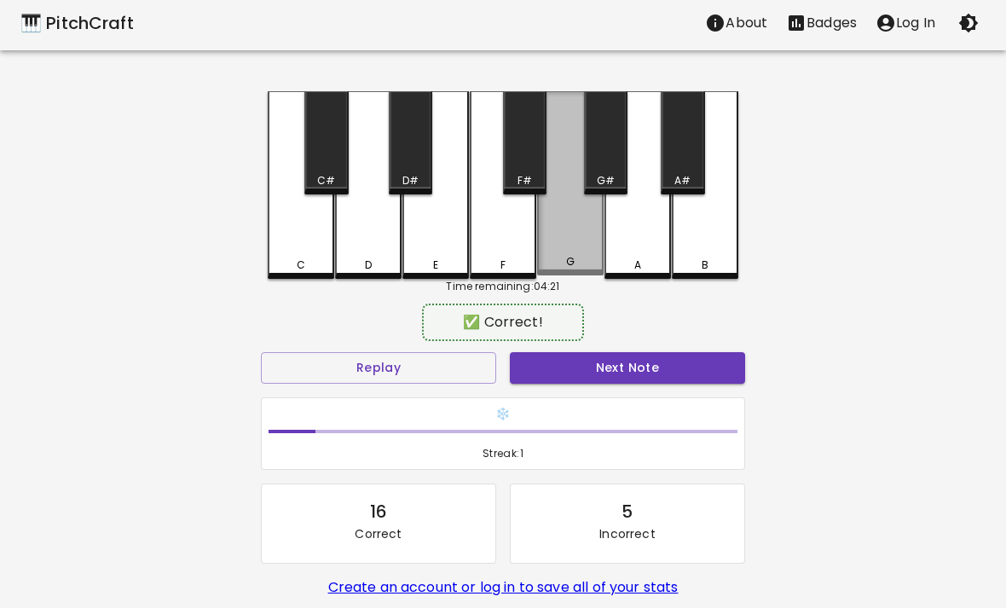
click at [594, 220] on div "G" at bounding box center [570, 183] width 66 height 184
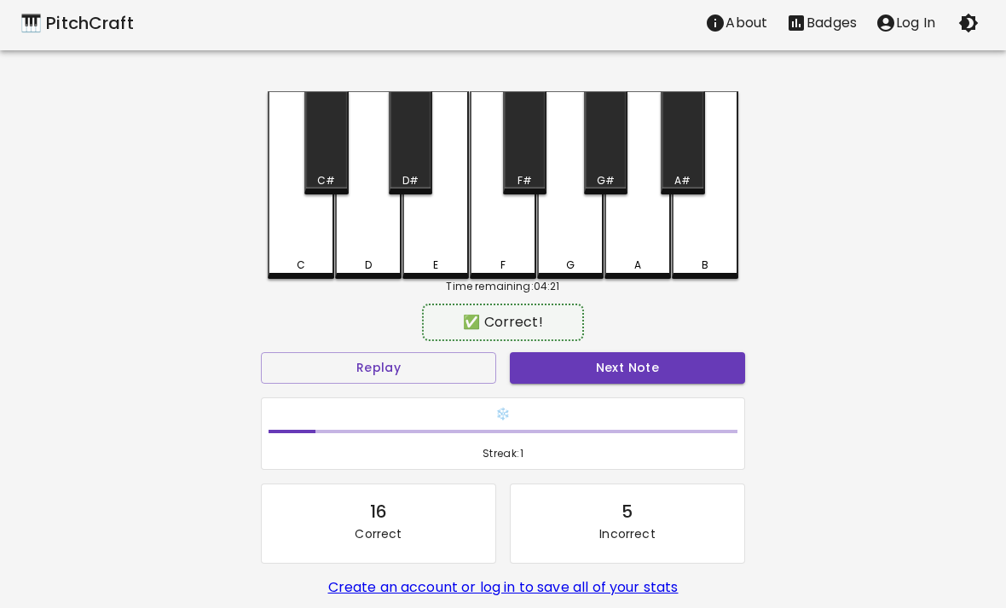
click at [571, 359] on button "Next Note" at bounding box center [627, 368] width 235 height 32
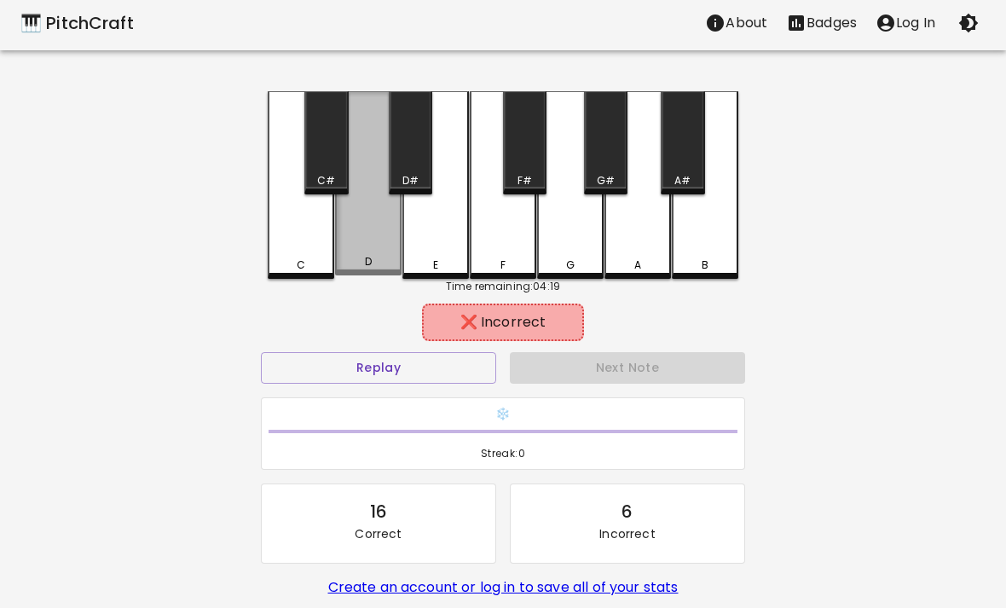
click at [350, 212] on div "D" at bounding box center [368, 183] width 66 height 184
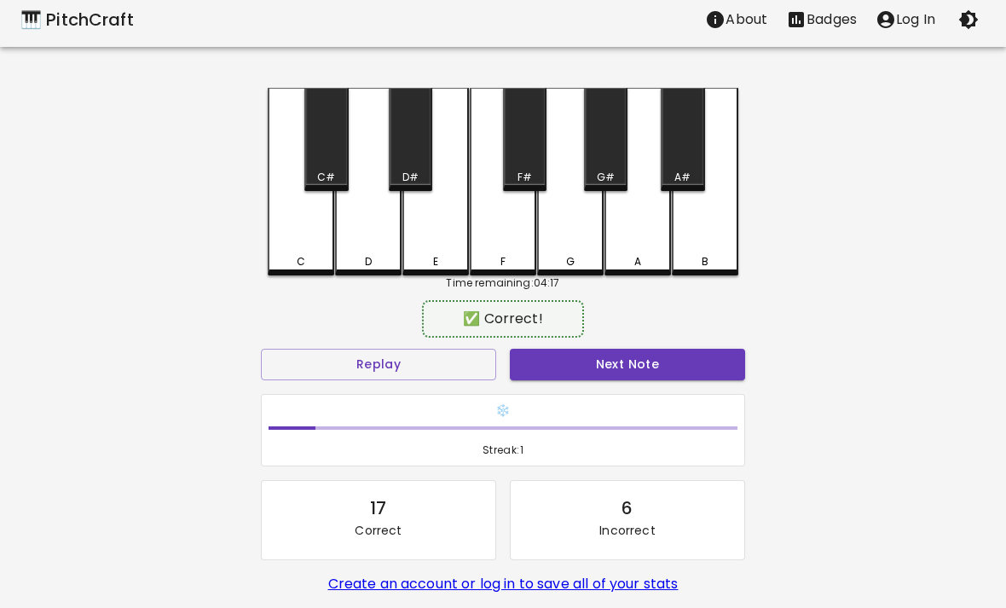
scroll to position [9, 0]
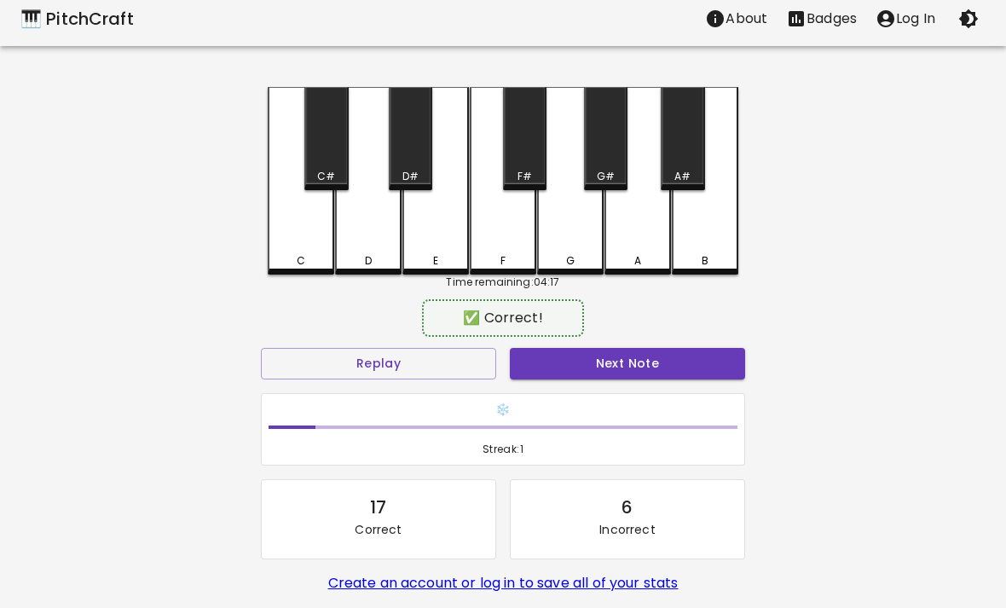
click at [647, 361] on button "Next Note" at bounding box center [627, 364] width 235 height 32
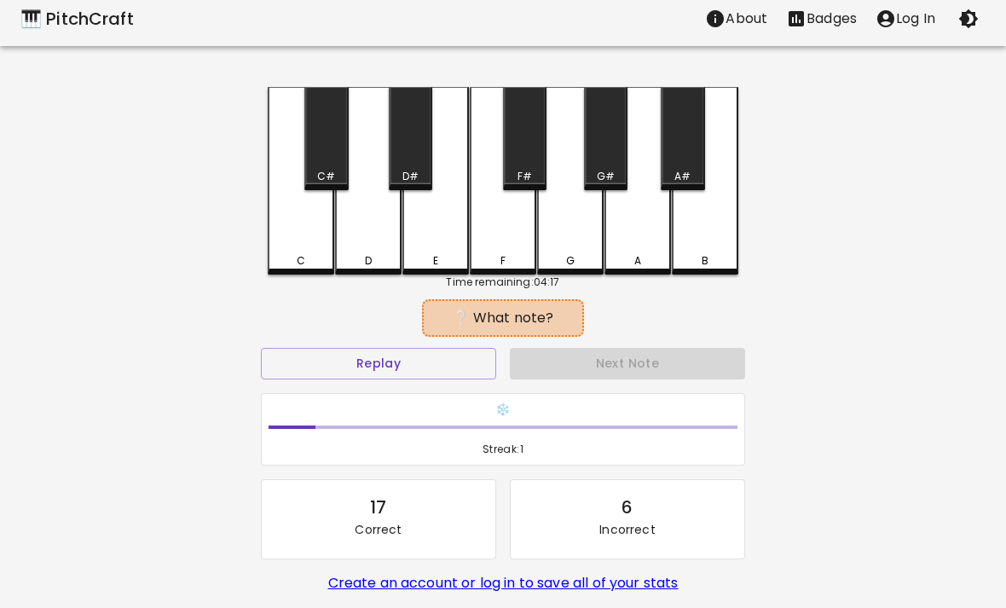
click at [646, 361] on div "Next Note" at bounding box center [627, 363] width 249 height 45
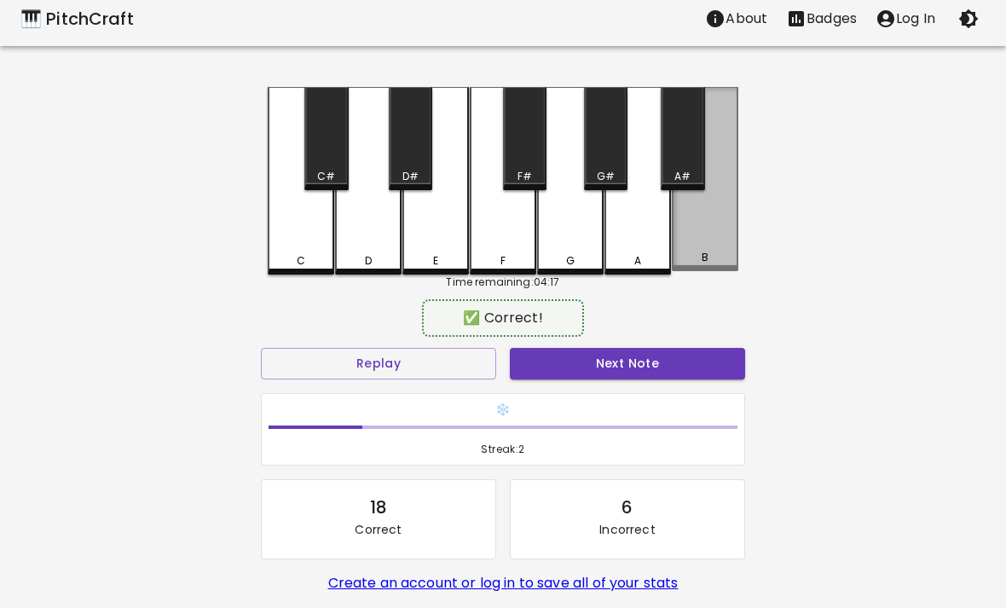
click at [705, 225] on div "B" at bounding box center [705, 179] width 66 height 184
click at [703, 403] on h6 "❄️" at bounding box center [502, 410] width 469 height 19
click at [699, 366] on button "Next Note" at bounding box center [627, 364] width 235 height 32
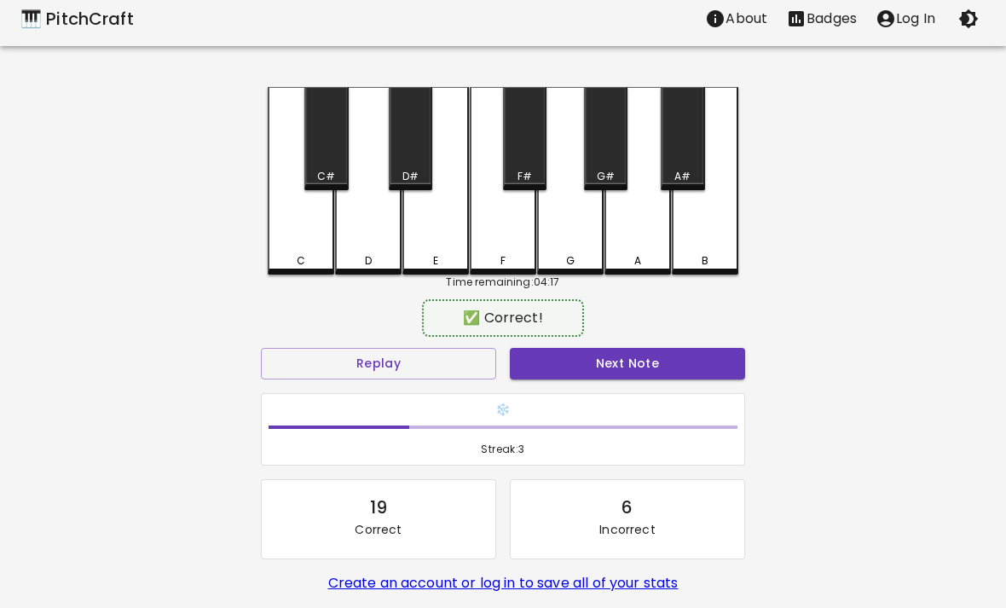
click at [348, 205] on div "D" at bounding box center [368, 181] width 66 height 188
click at [707, 362] on button "Next Note" at bounding box center [627, 364] width 235 height 32
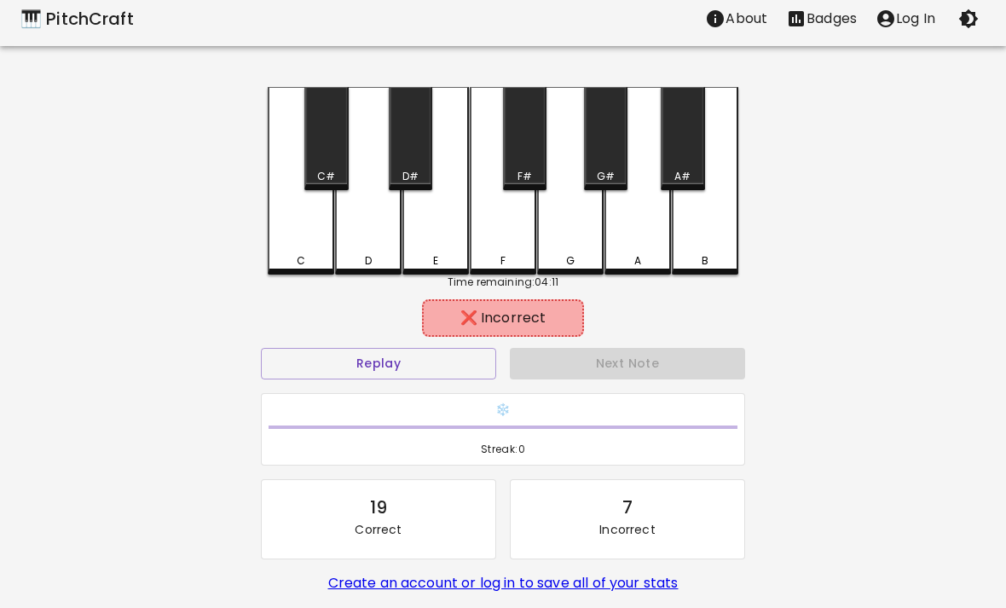
click at [587, 237] on div "G" at bounding box center [570, 181] width 66 height 188
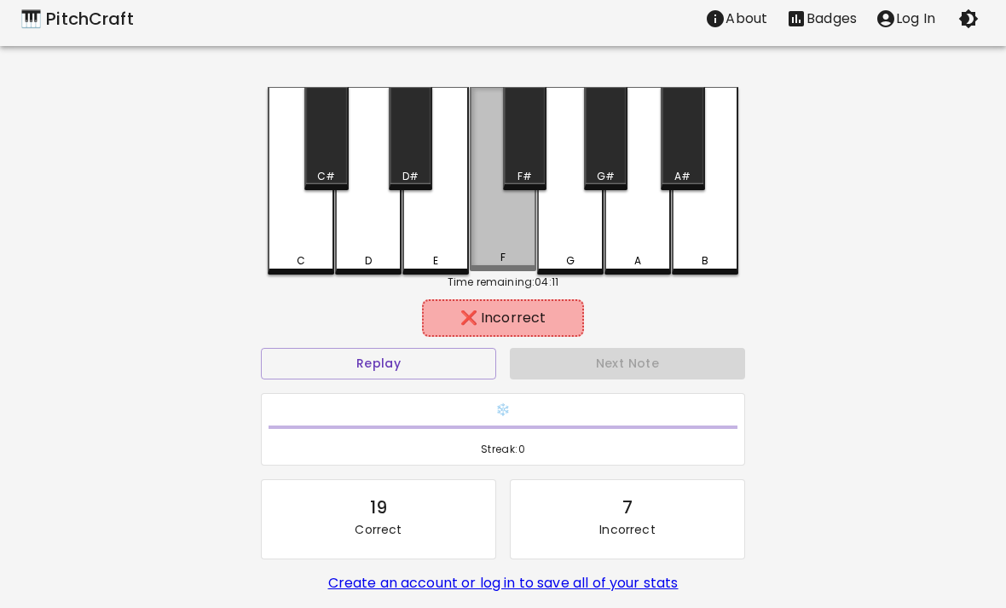
click at [527, 215] on div "F" at bounding box center [503, 179] width 66 height 184
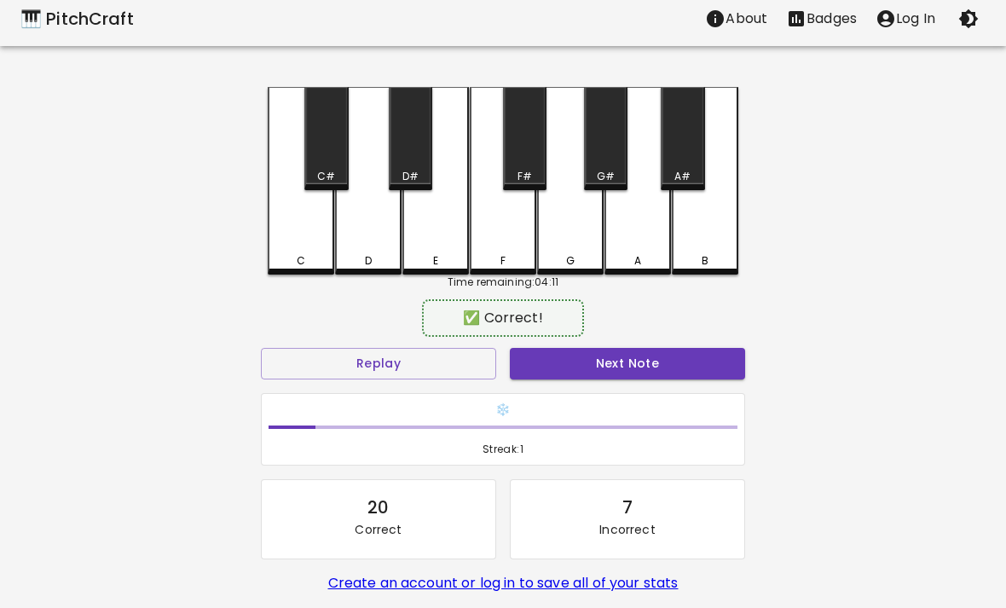
click at [666, 226] on div "A" at bounding box center [637, 181] width 66 height 188
click at [647, 370] on button "Next Note" at bounding box center [627, 364] width 235 height 32
click at [641, 217] on div "A" at bounding box center [637, 181] width 66 height 188
click at [684, 349] on button "Next Note" at bounding box center [627, 364] width 235 height 32
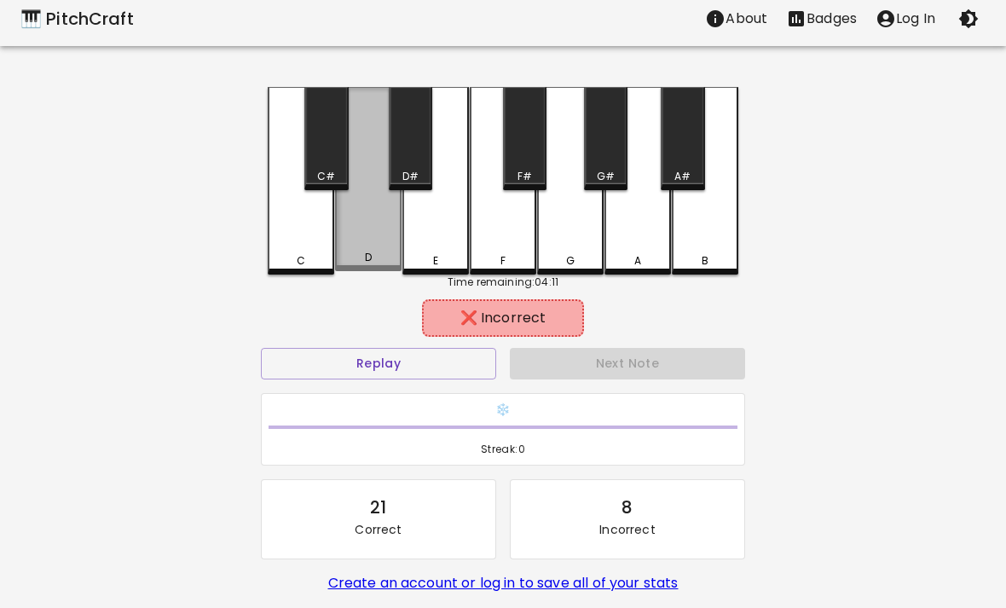
click at [368, 217] on div "D" at bounding box center [368, 179] width 66 height 184
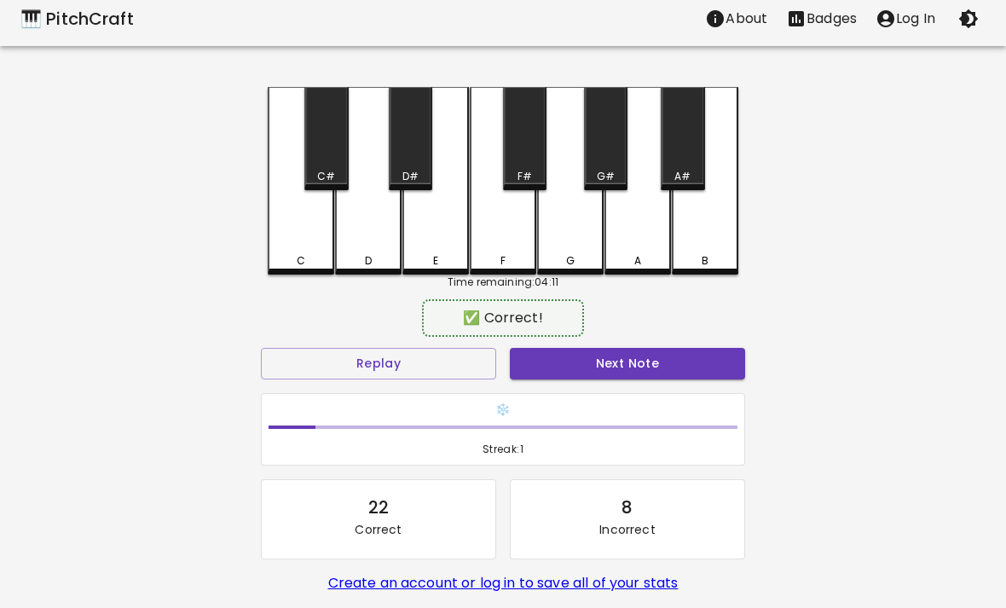
click at [671, 355] on button "Next Note" at bounding box center [627, 364] width 235 height 32
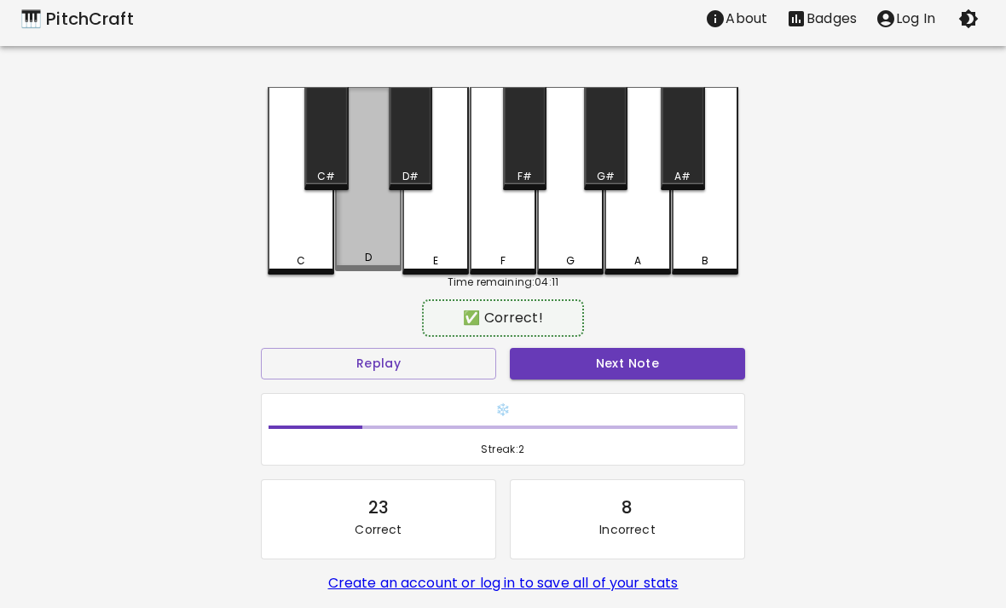
click at [352, 222] on div "D" at bounding box center [368, 179] width 66 height 184
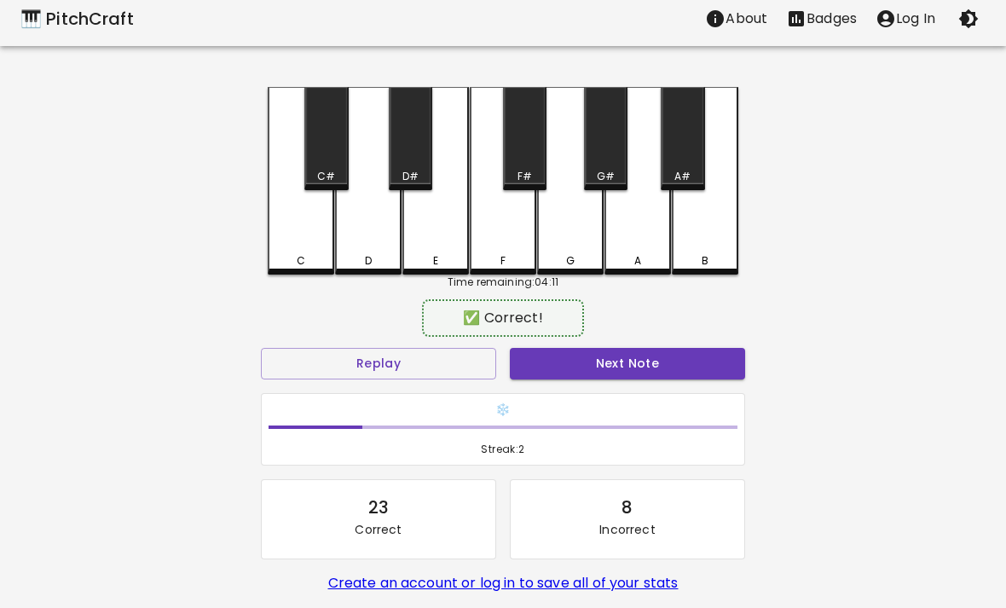
click at [680, 348] on button "Next Note" at bounding box center [627, 364] width 235 height 32
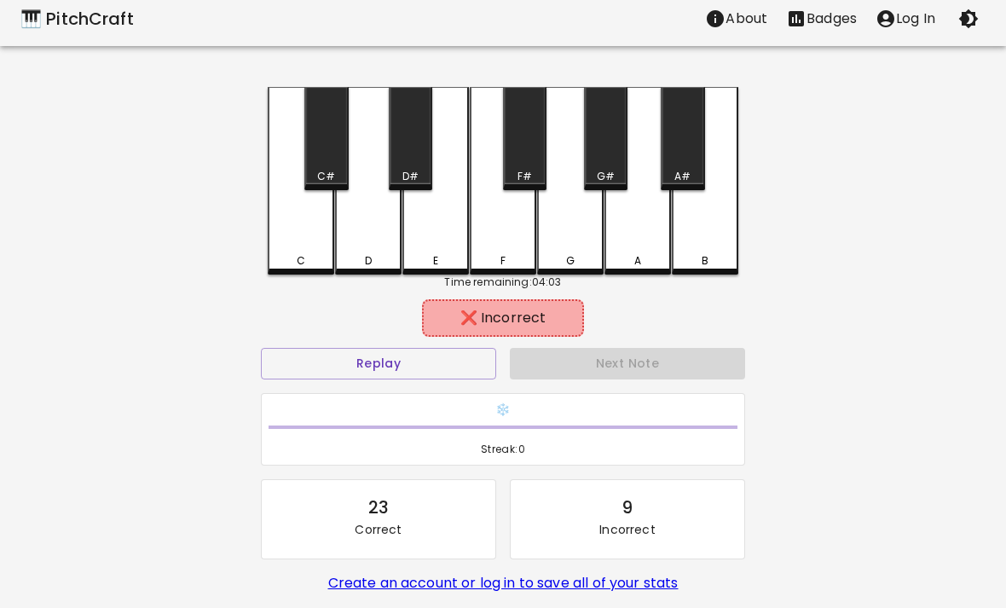
click at [591, 234] on div "G" at bounding box center [570, 181] width 66 height 188
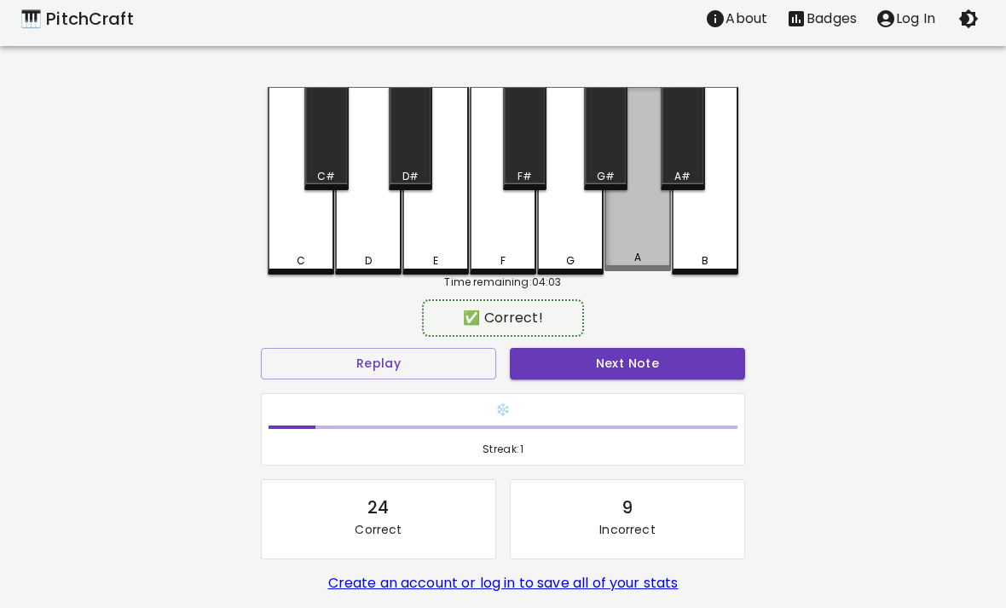
click at [665, 240] on div "A" at bounding box center [637, 179] width 66 height 184
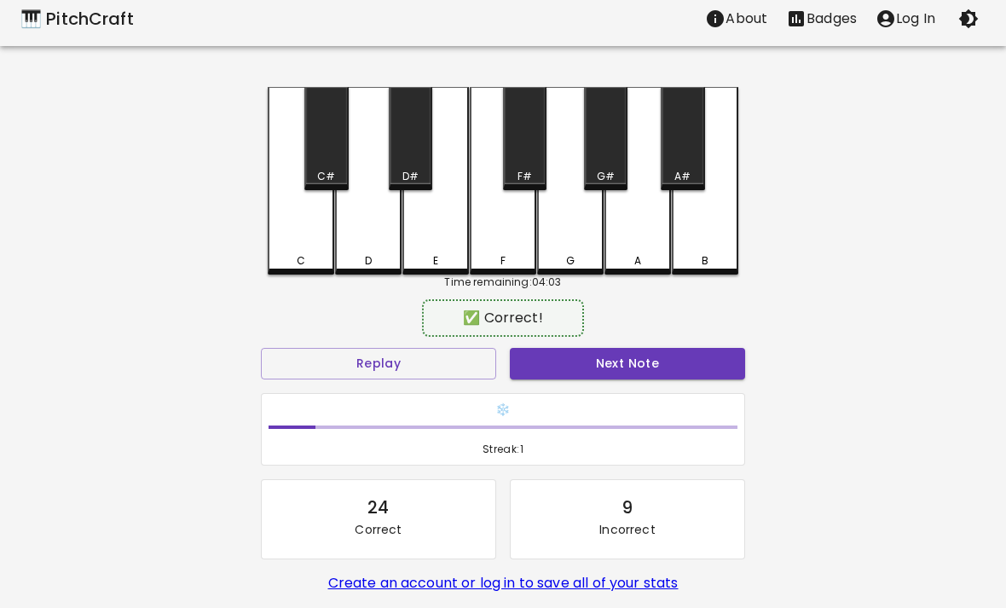
click at [668, 366] on button "Next Note" at bounding box center [627, 364] width 235 height 32
click at [712, 199] on div "B" at bounding box center [705, 181] width 66 height 188
click at [684, 348] on button "Next Note" at bounding box center [627, 364] width 235 height 32
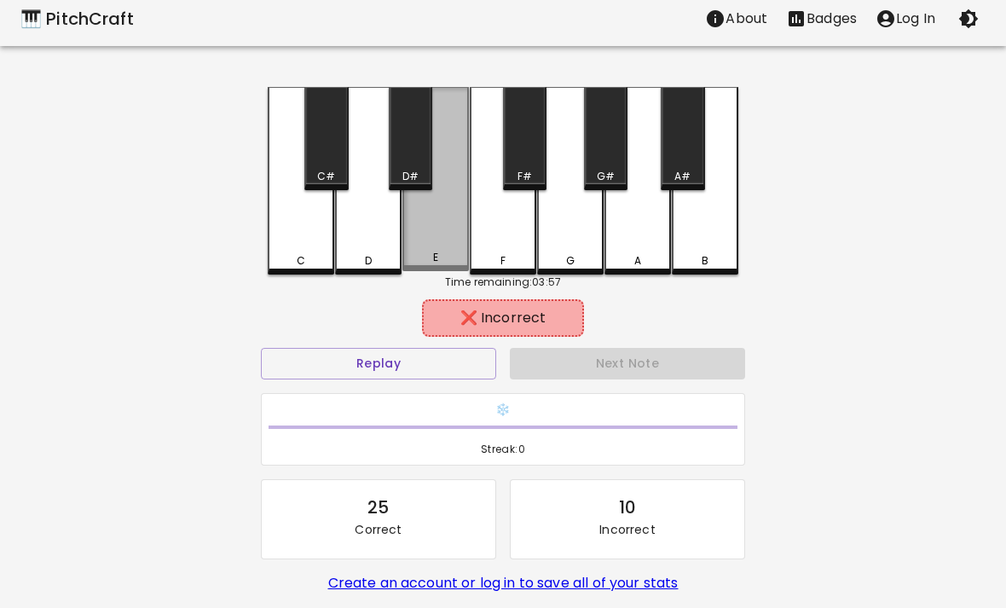
click at [424, 242] on div "E" at bounding box center [435, 179] width 66 height 184
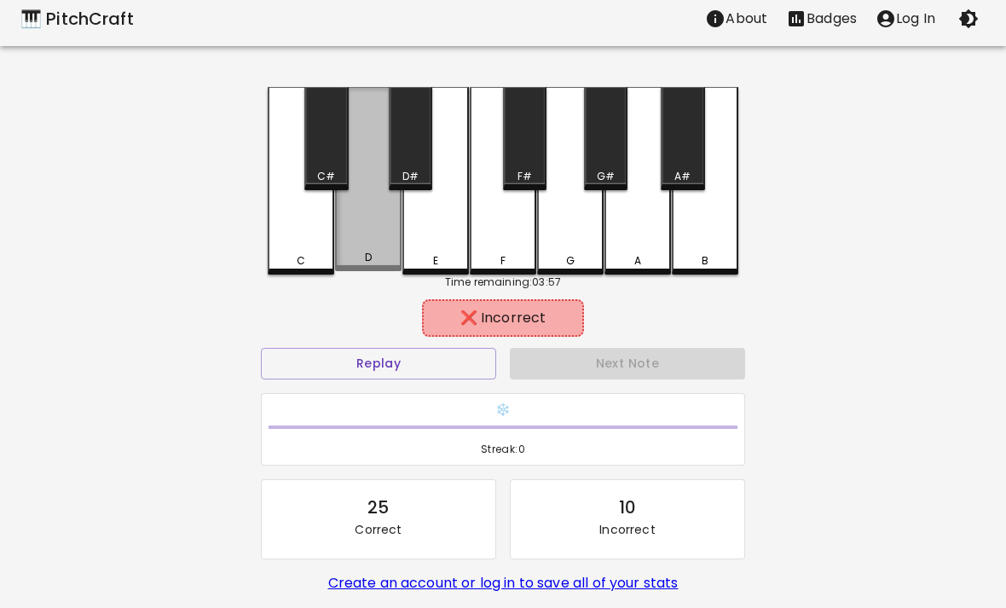
click at [423, 242] on div "E" at bounding box center [435, 181] width 66 height 188
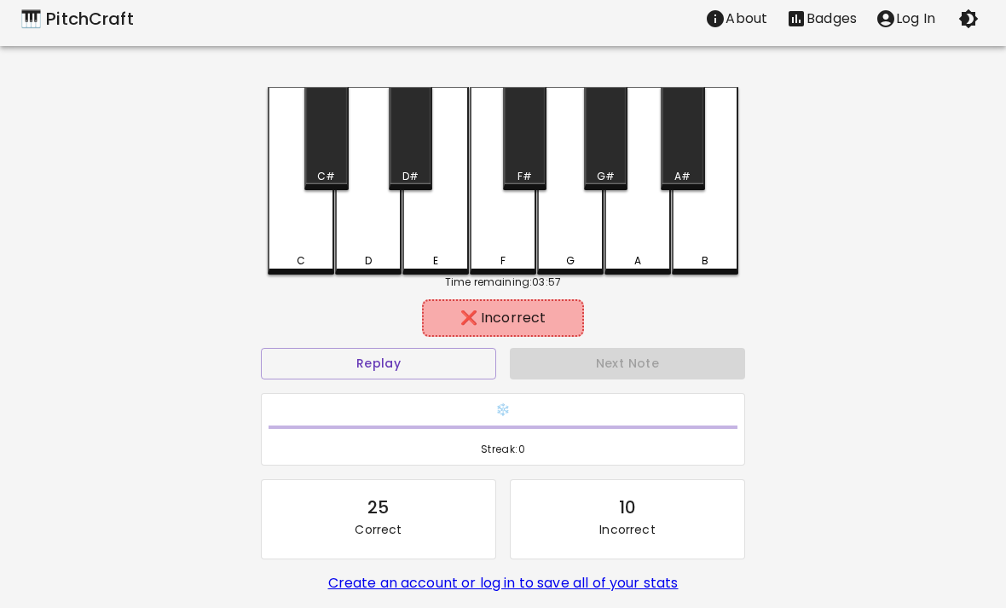
click at [304, 220] on div "C" at bounding box center [301, 181] width 66 height 188
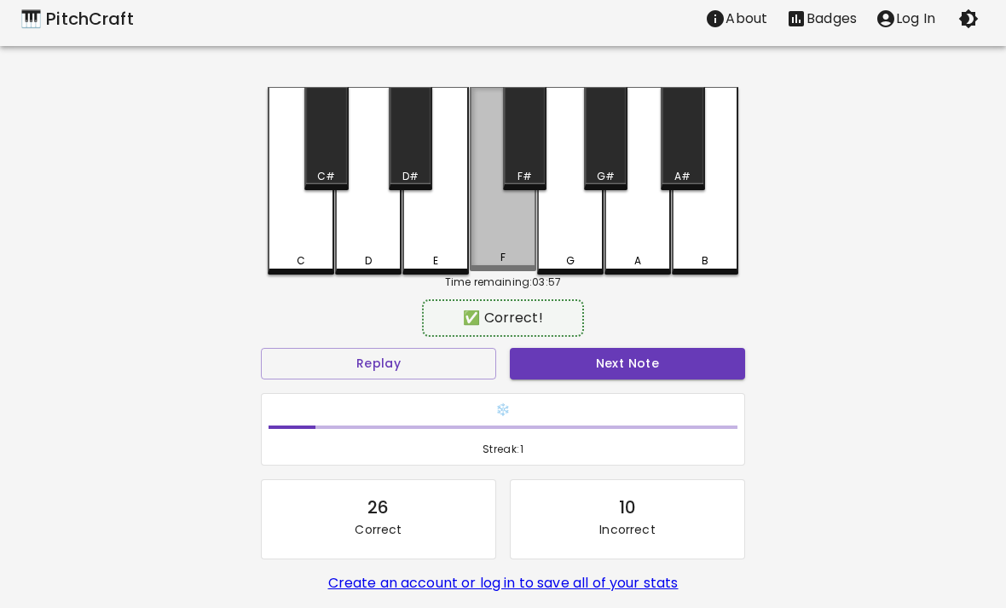
click at [501, 229] on div "F" at bounding box center [503, 179] width 66 height 184
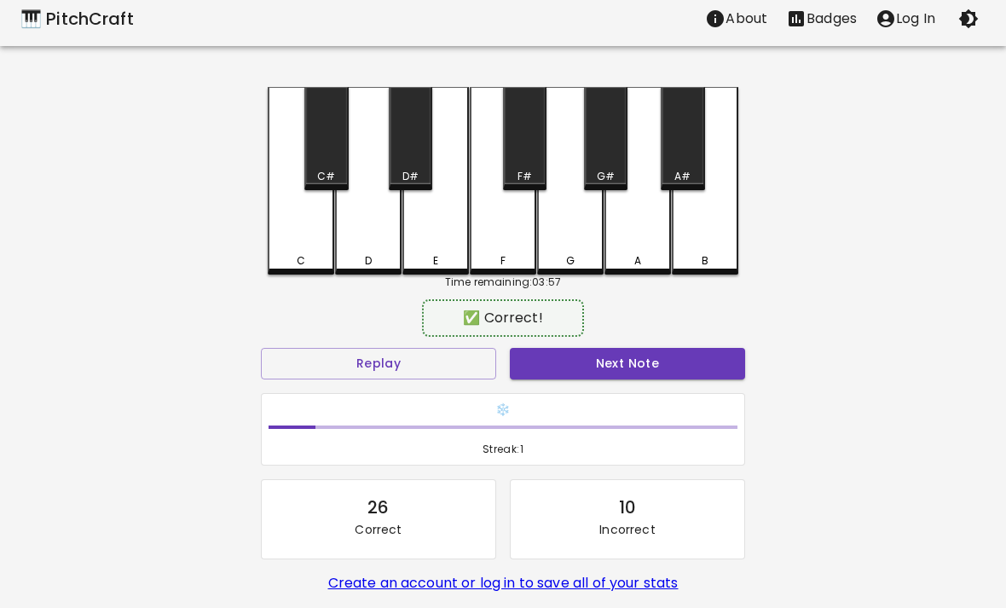
click at [375, 244] on div "D" at bounding box center [368, 181] width 66 height 188
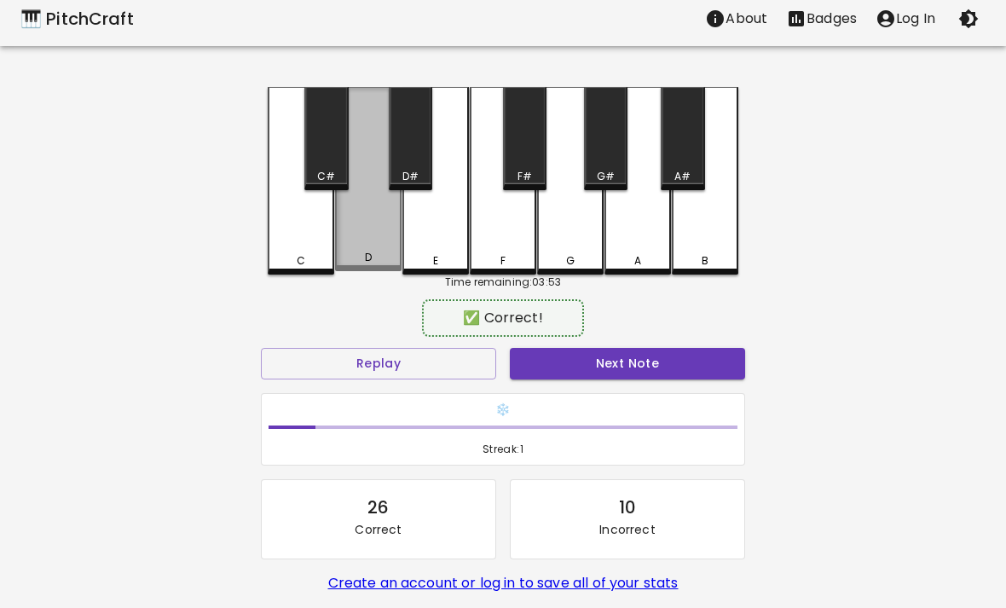
click at [379, 230] on div "D" at bounding box center [368, 179] width 66 height 184
click at [378, 230] on div "D" at bounding box center [368, 179] width 66 height 184
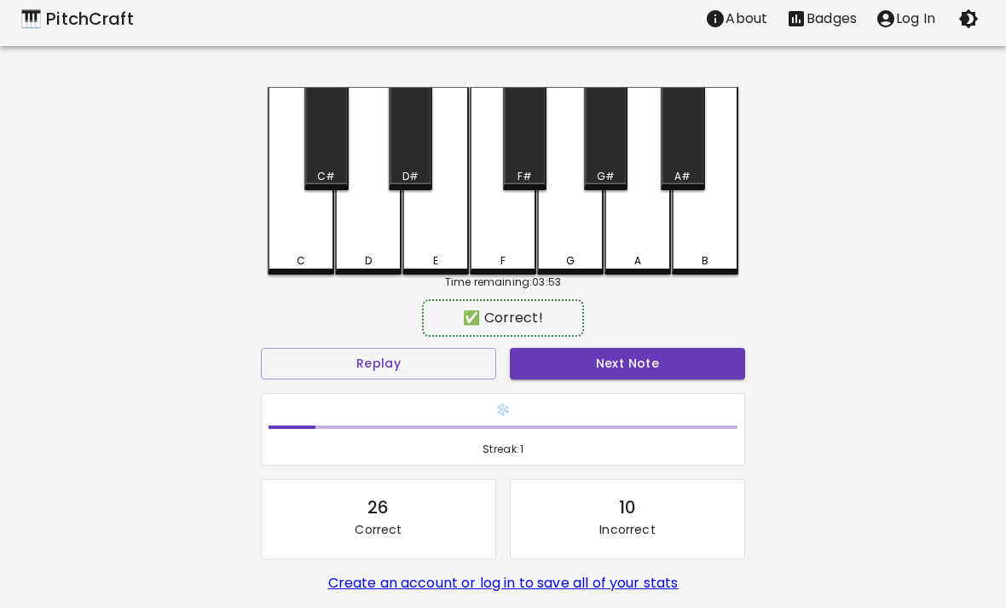
click at [371, 215] on div "D" at bounding box center [368, 181] width 66 height 188
click at [318, 141] on div "C#" at bounding box center [325, 138] width 43 height 103
click at [347, 234] on div "D" at bounding box center [368, 181] width 66 height 188
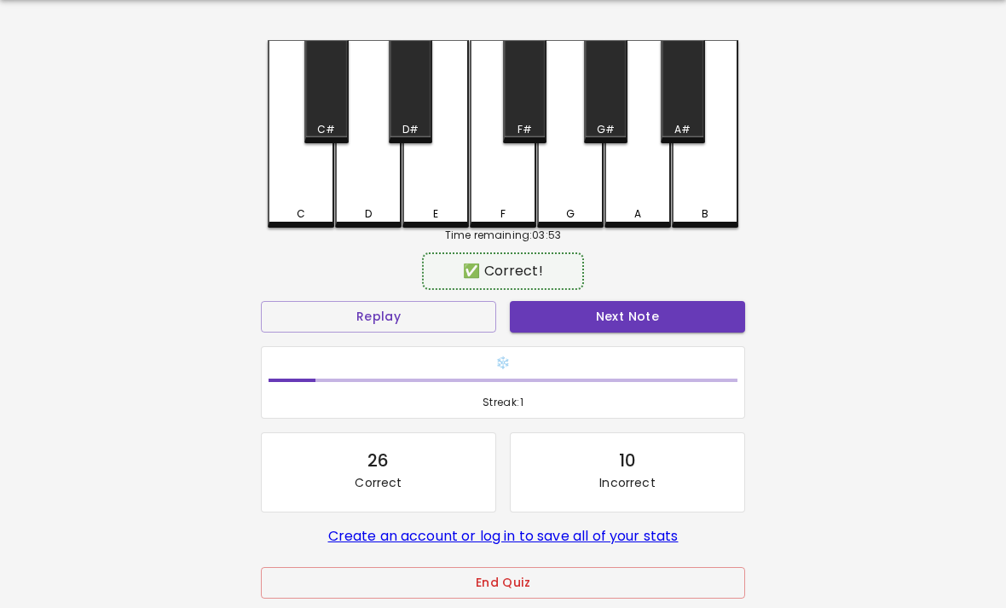
scroll to position [59, 0]
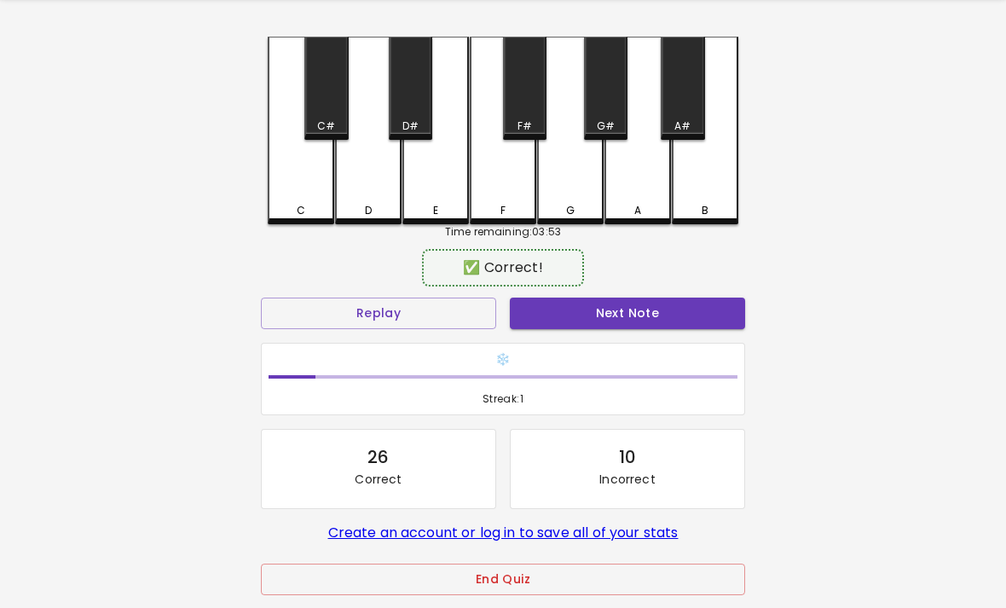
click at [372, 199] on div "D" at bounding box center [368, 131] width 66 height 188
click at [336, 89] on div "C#" at bounding box center [325, 88] width 43 height 103
click at [376, 202] on div "D" at bounding box center [368, 131] width 66 height 188
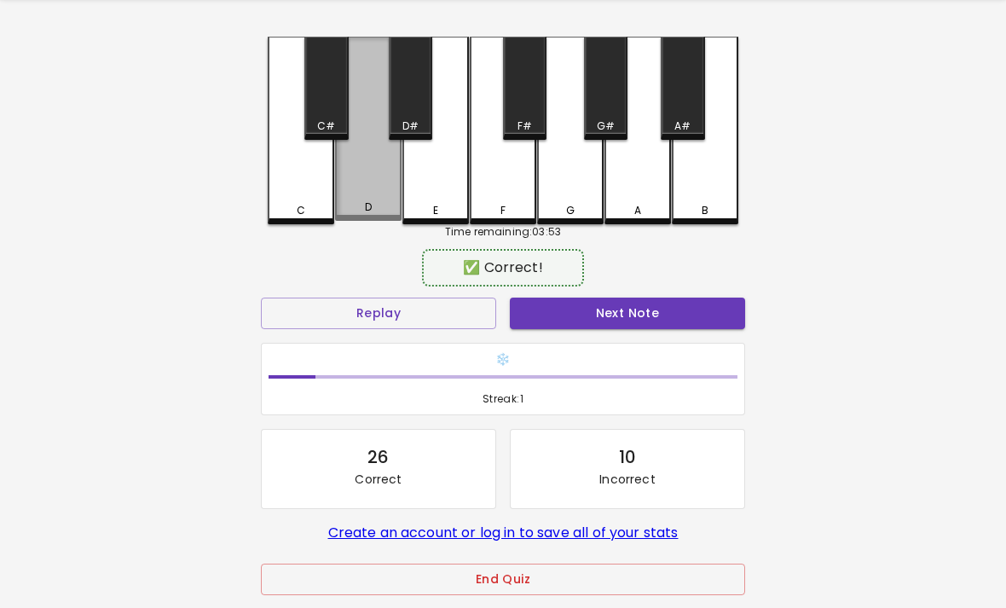
click at [346, 174] on div "D" at bounding box center [368, 129] width 66 height 184
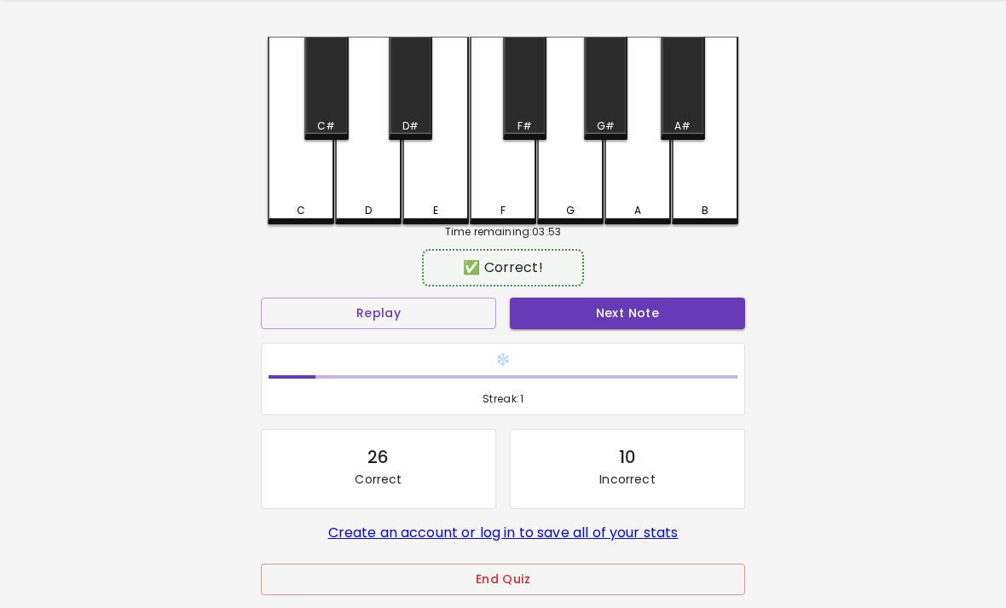
click at [521, 91] on div "F#" at bounding box center [524, 88] width 43 height 103
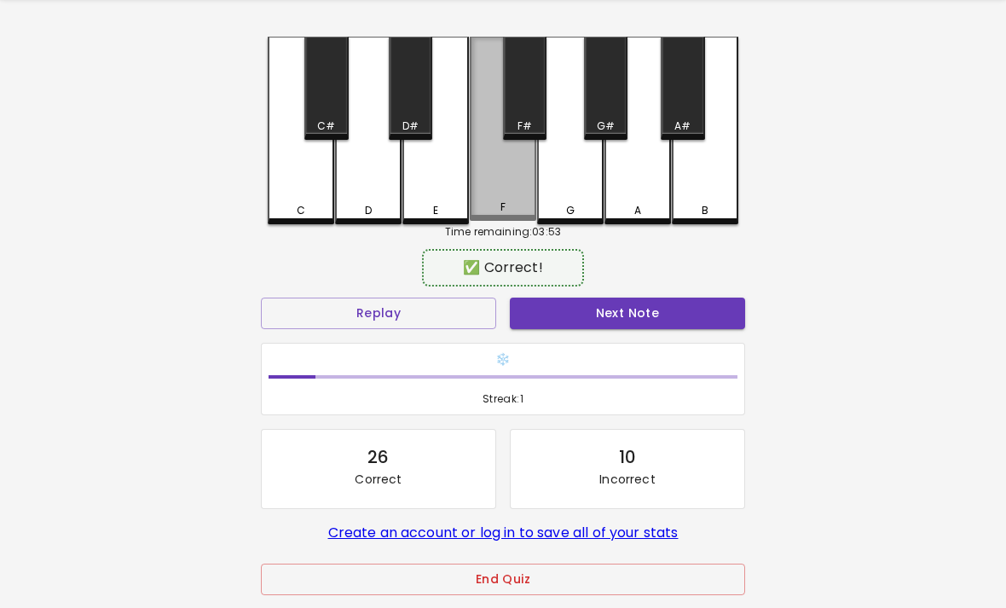
click at [507, 195] on div "F" at bounding box center [503, 129] width 66 height 184
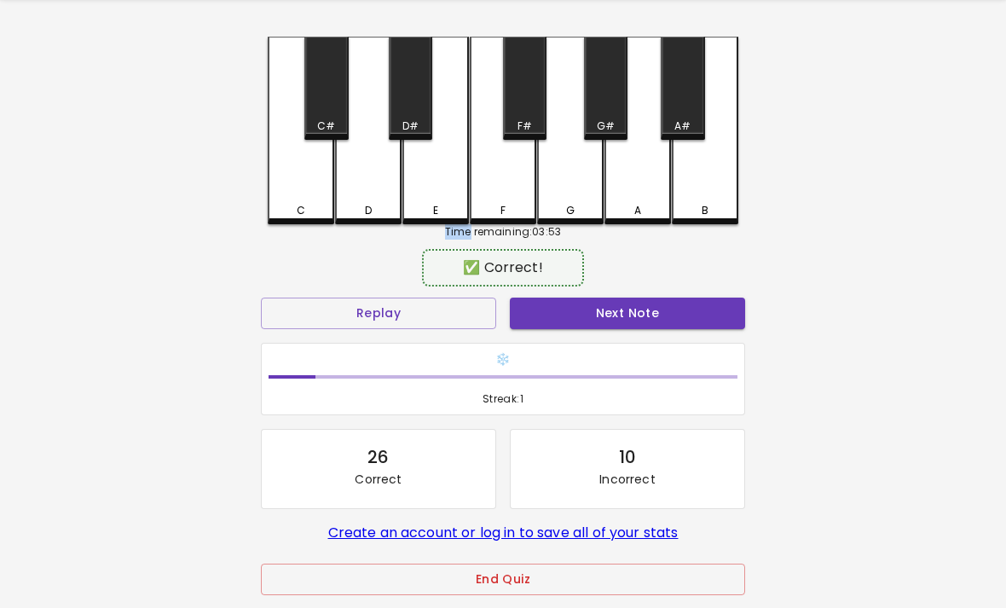
click at [418, 98] on div "D#" at bounding box center [410, 88] width 43 height 103
click at [372, 151] on div "D" at bounding box center [368, 131] width 66 height 188
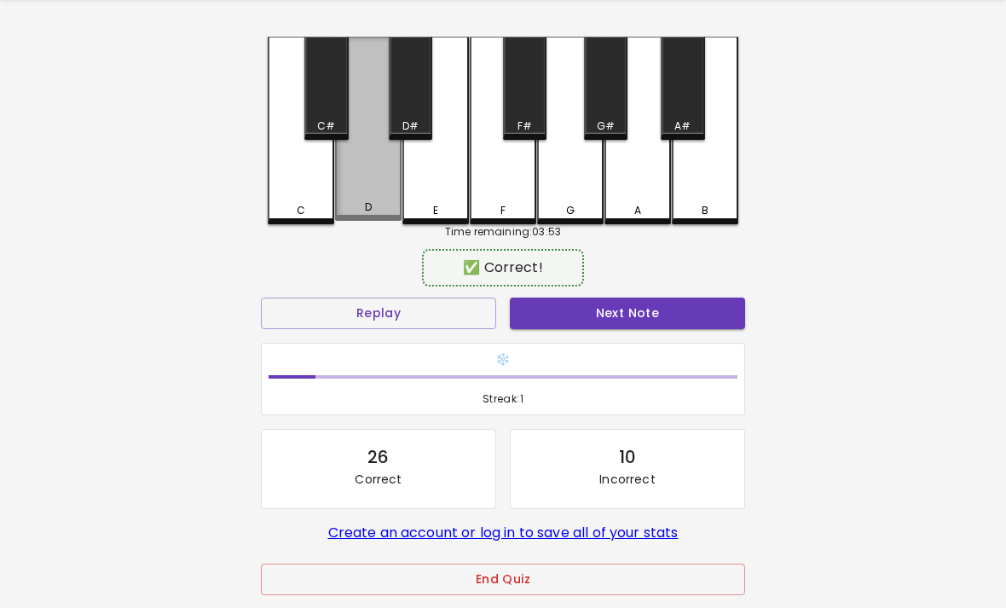
click at [374, 156] on div "D" at bounding box center [368, 129] width 66 height 184
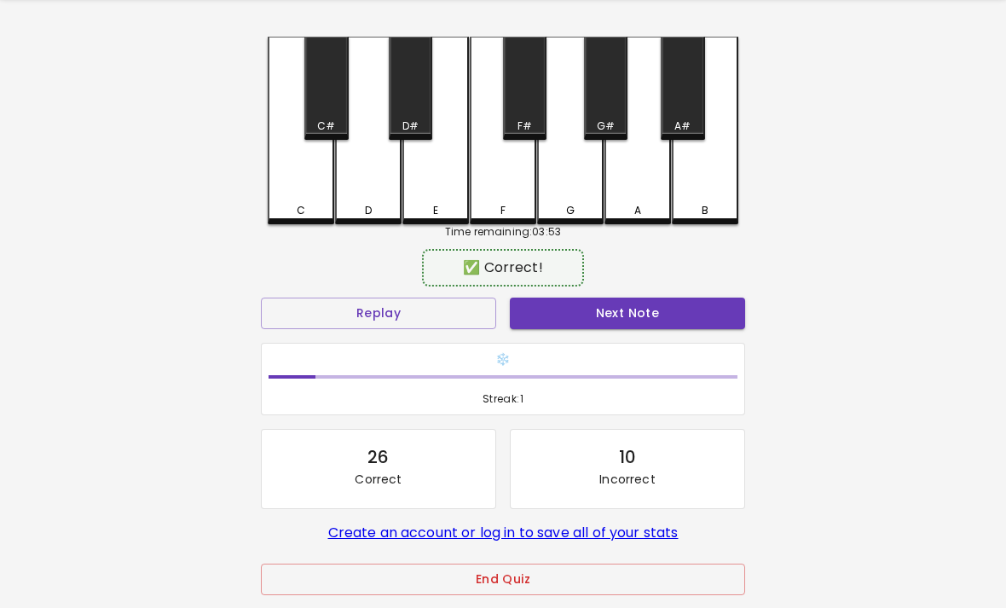
click at [371, 181] on div "D" at bounding box center [368, 131] width 66 height 188
click at [407, 199] on div "E" at bounding box center [435, 131] width 66 height 188
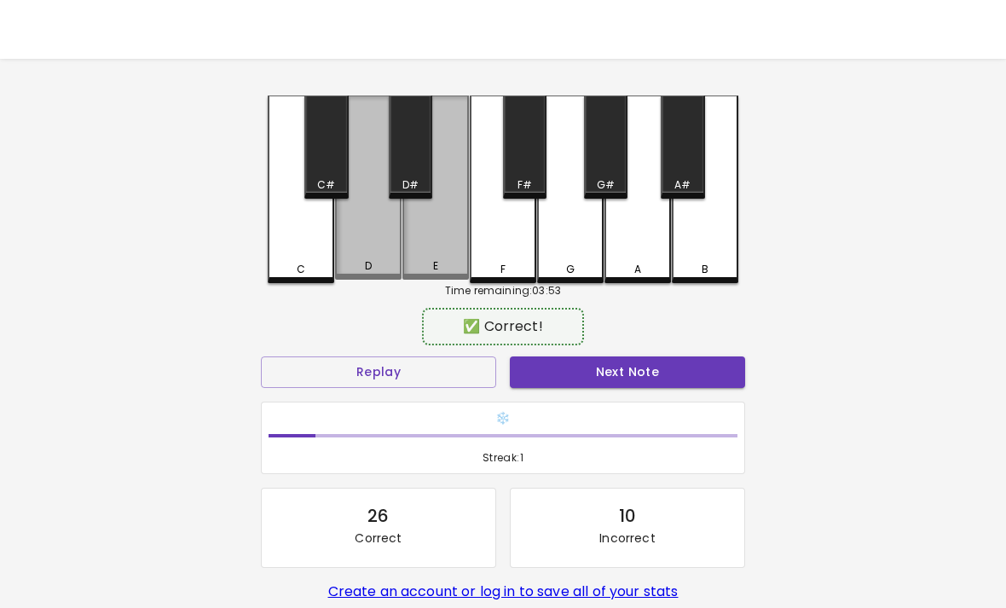
scroll to position [0, 0]
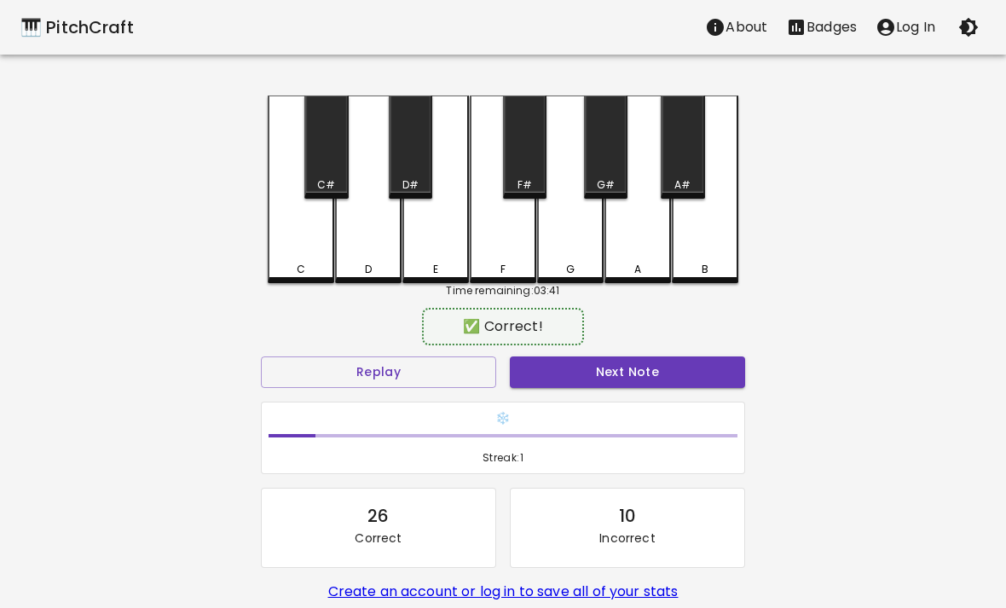
click at [372, 243] on div "D" at bounding box center [368, 189] width 66 height 188
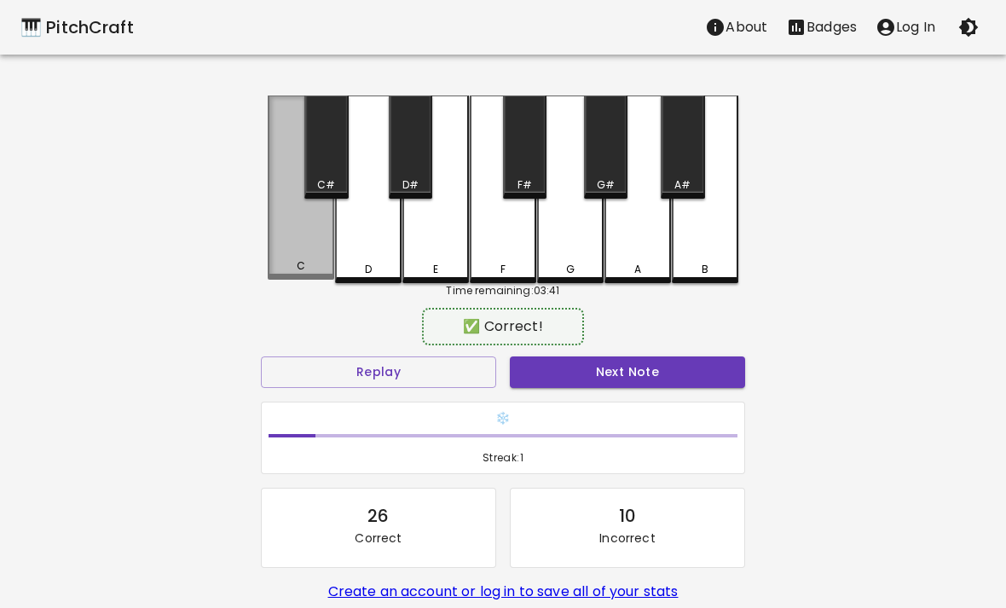
click at [309, 241] on div "C" at bounding box center [301, 187] width 66 height 184
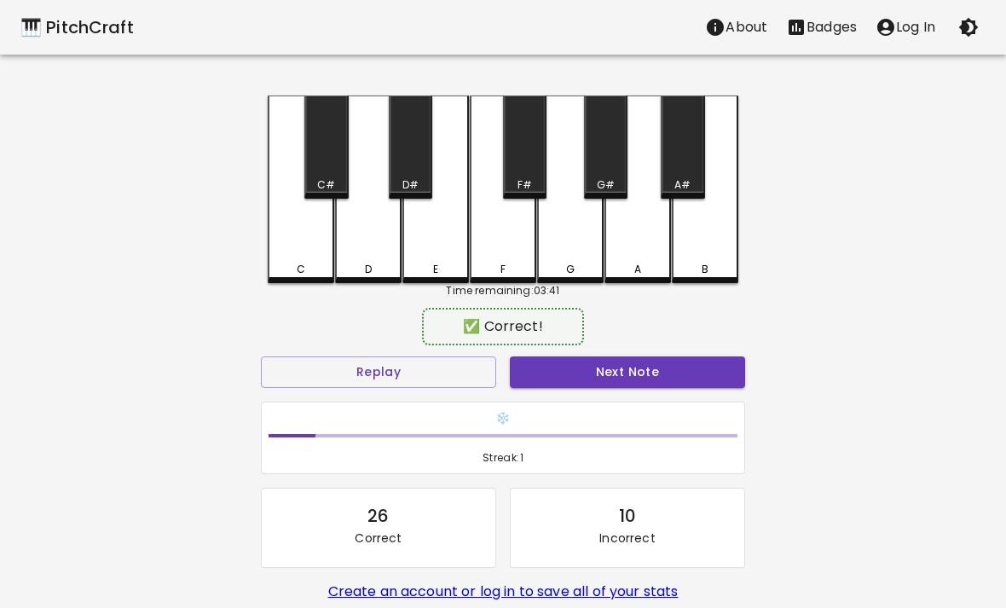
click at [374, 239] on div "D" at bounding box center [368, 189] width 66 height 188
click at [499, 235] on div "F" at bounding box center [503, 189] width 66 height 188
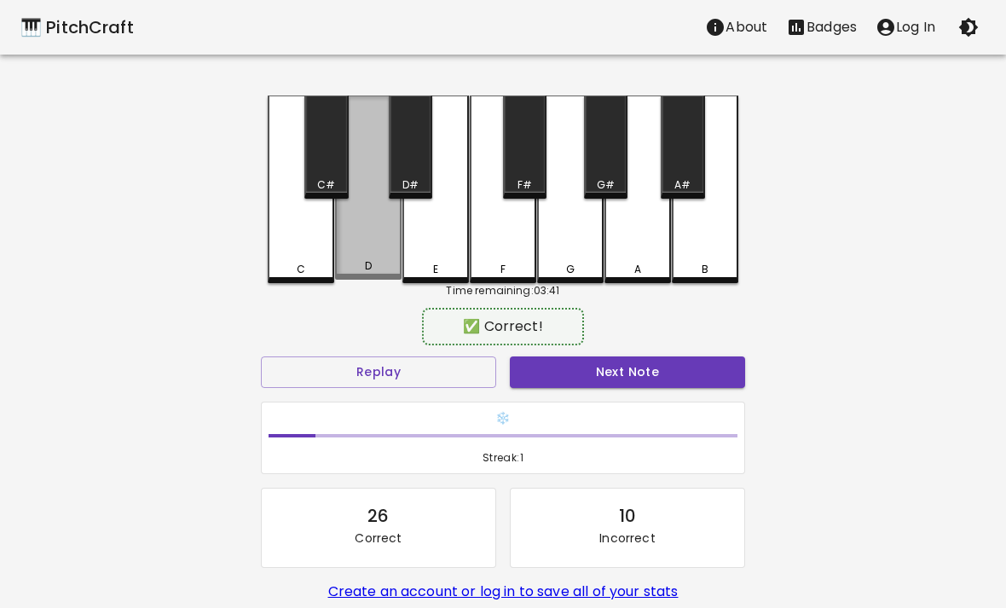
click at [391, 230] on div "D" at bounding box center [368, 187] width 66 height 184
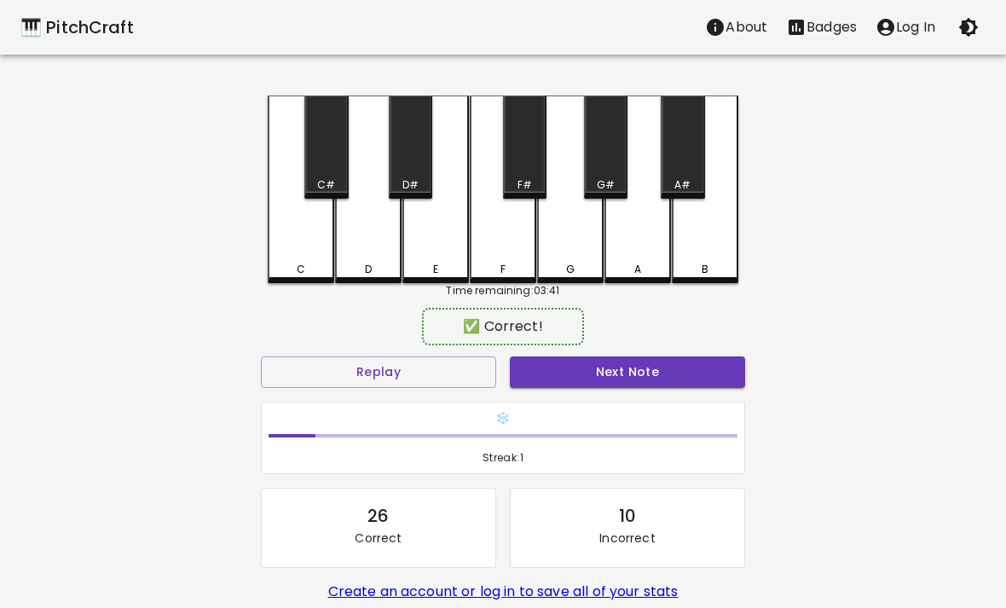
click at [436, 247] on div "E" at bounding box center [435, 189] width 66 height 188
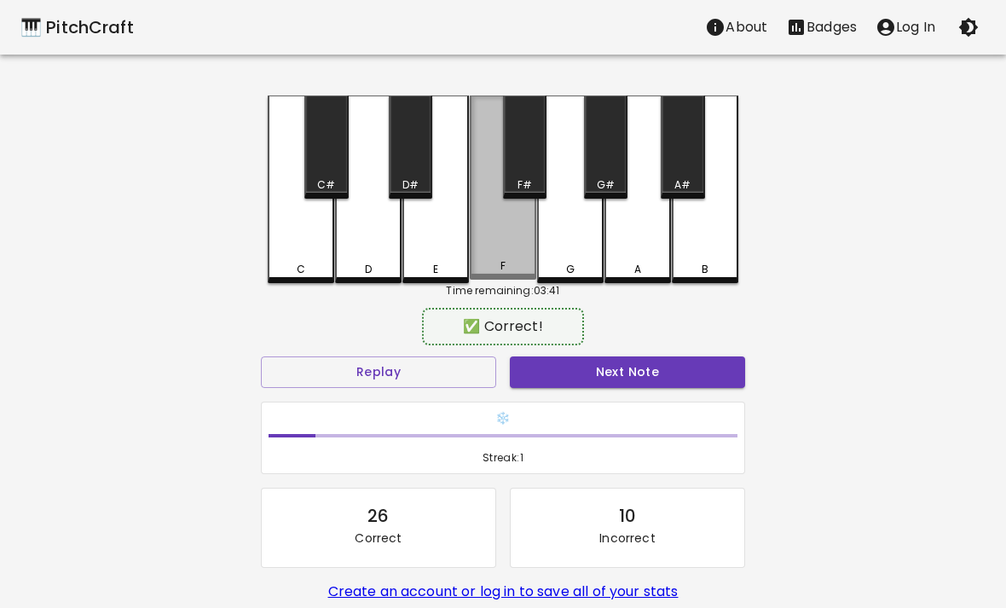
click at [489, 239] on div "F" at bounding box center [503, 187] width 66 height 184
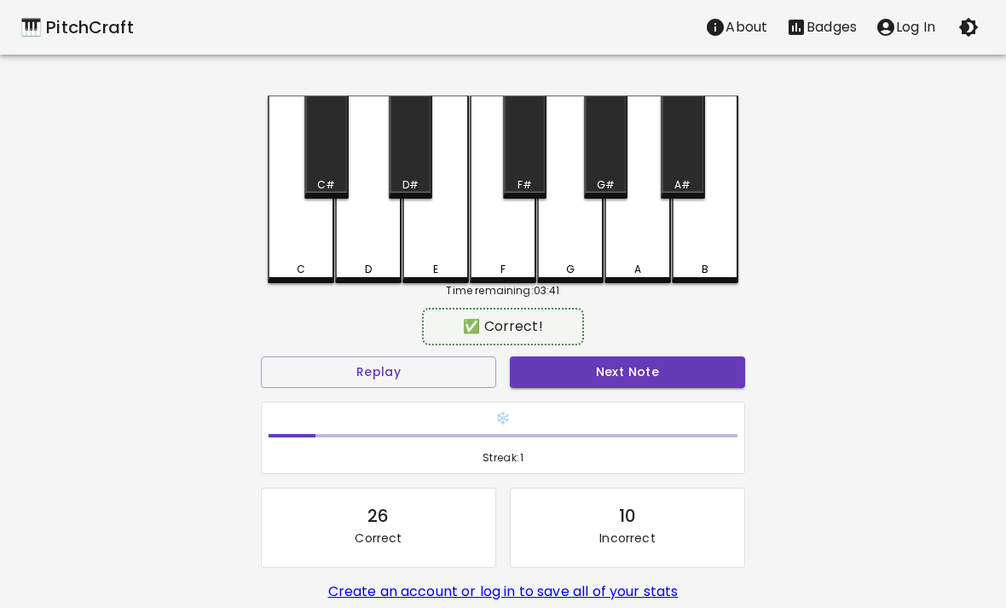
click at [551, 233] on div "G" at bounding box center [570, 189] width 66 height 188
click at [360, 250] on div "D" at bounding box center [368, 189] width 66 height 188
click at [381, 253] on div "D" at bounding box center [368, 189] width 66 height 188
click at [380, 252] on div "D" at bounding box center [368, 189] width 66 height 188
click at [448, 244] on div "E" at bounding box center [435, 189] width 66 height 188
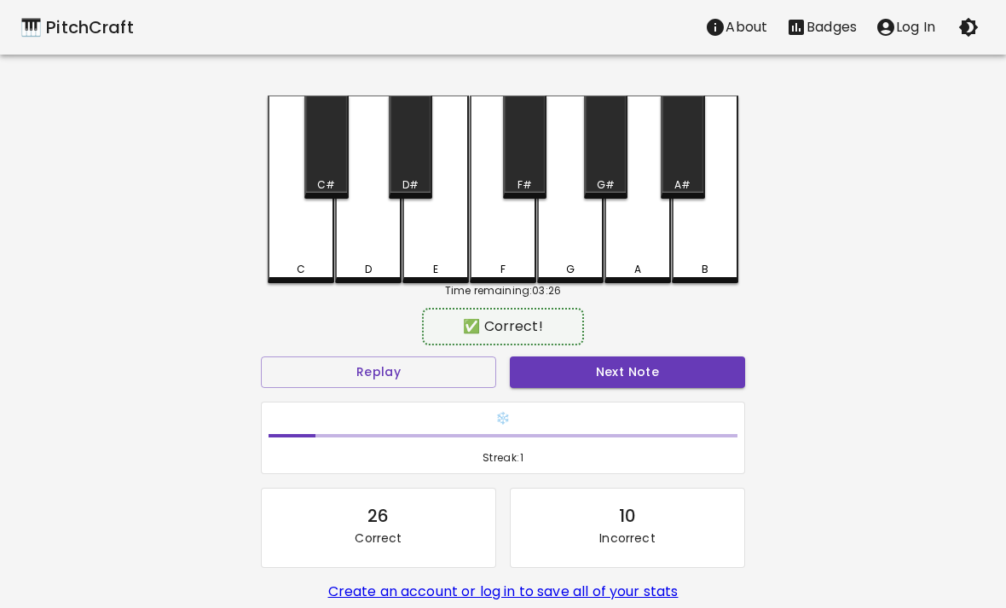
click at [502, 241] on div "F" at bounding box center [503, 189] width 66 height 188
click at [551, 242] on div "G" at bounding box center [570, 189] width 66 height 188
click at [375, 263] on div "D" at bounding box center [368, 269] width 63 height 15
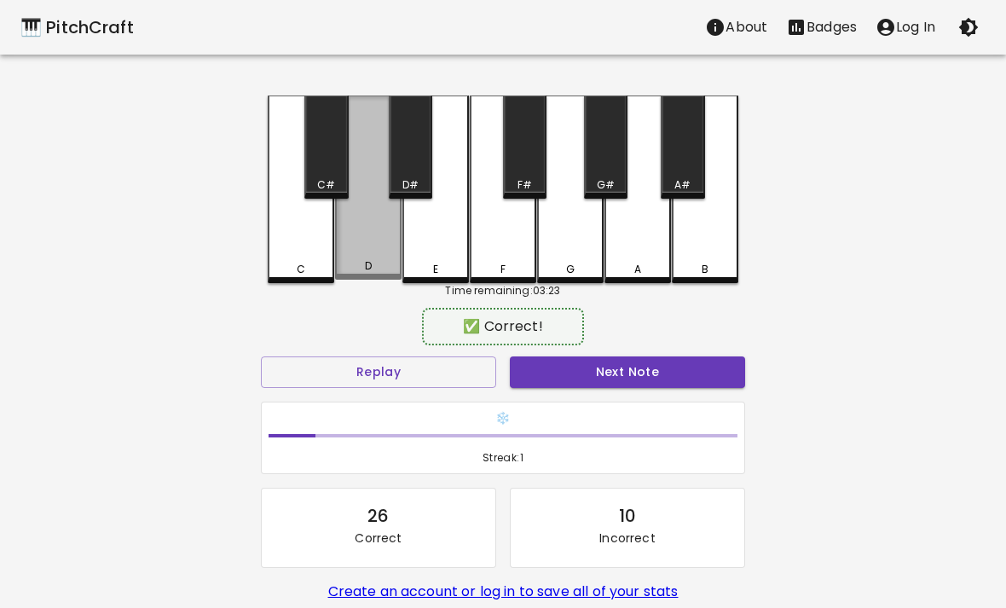
click at [368, 248] on div "D" at bounding box center [368, 187] width 66 height 184
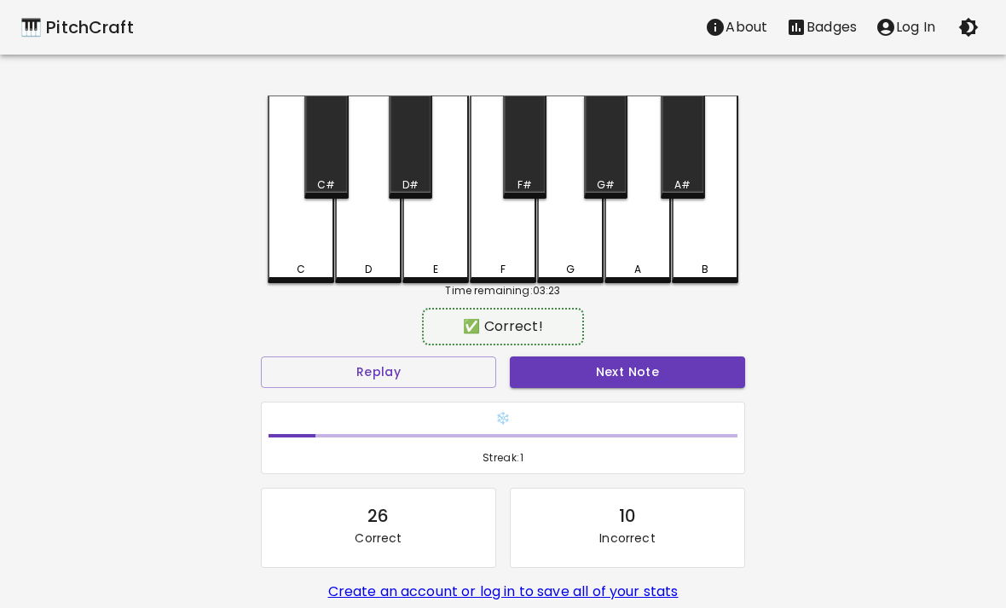
click at [367, 248] on div "D" at bounding box center [368, 189] width 66 height 188
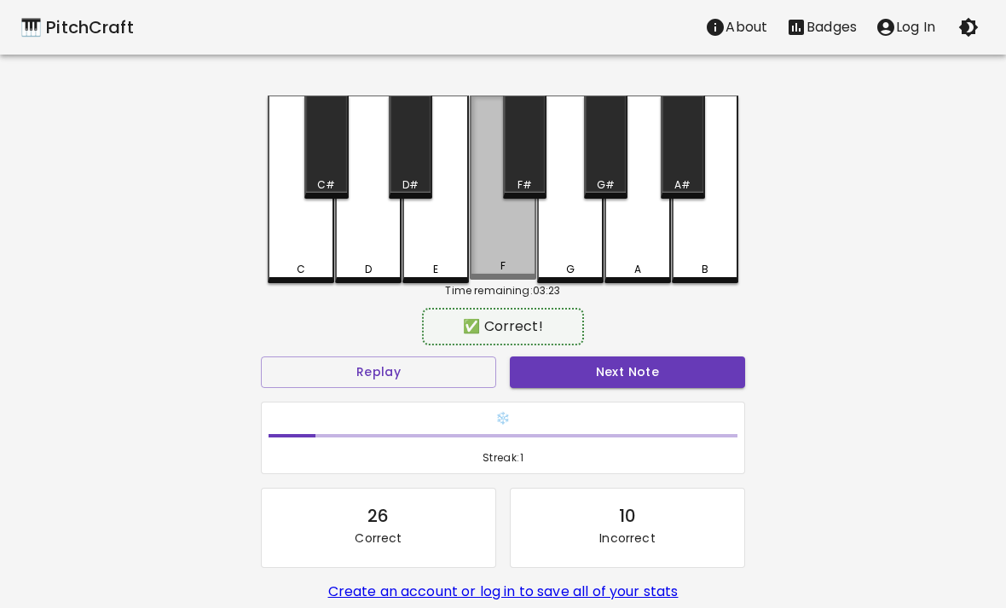
click at [515, 231] on div "F" at bounding box center [503, 187] width 66 height 184
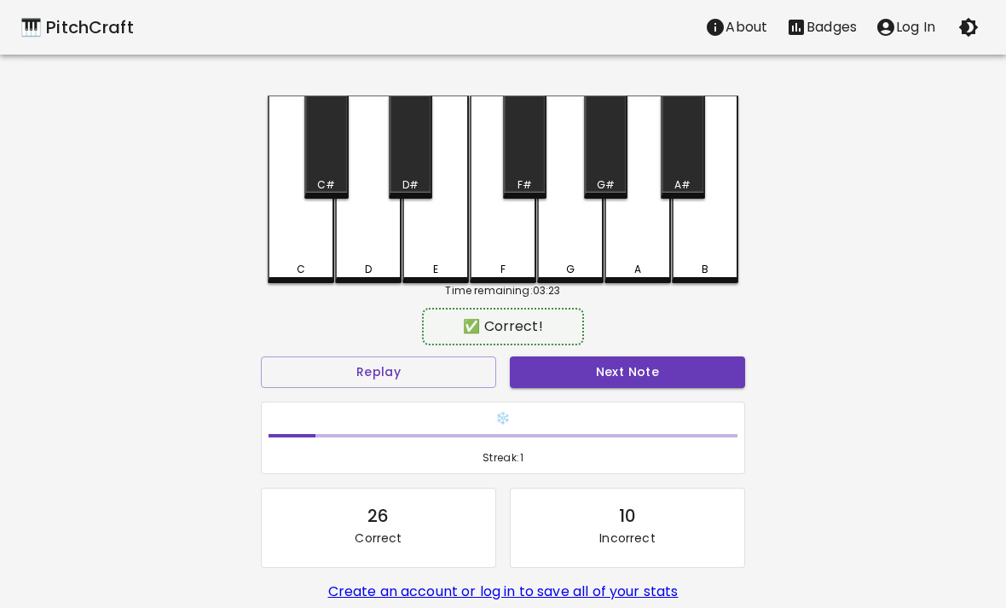
click at [358, 238] on div "D" at bounding box center [368, 189] width 66 height 188
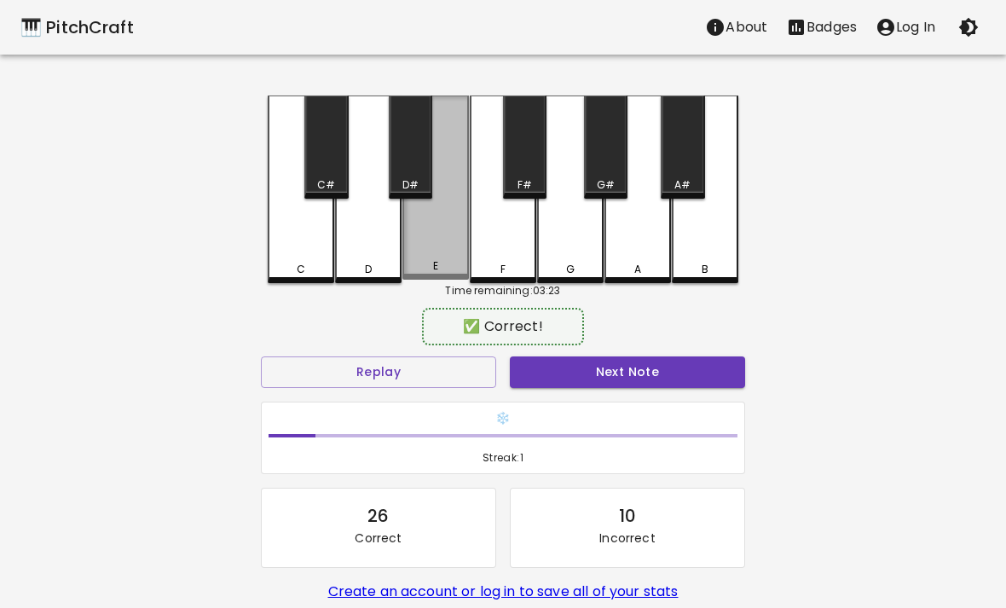
click at [414, 244] on div "E" at bounding box center [435, 187] width 66 height 184
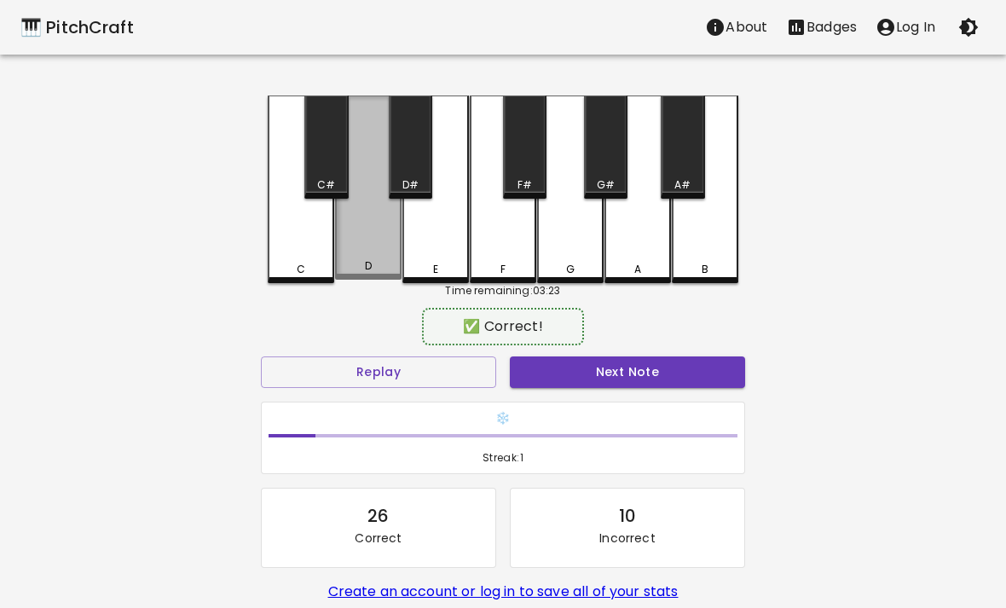
click at [369, 254] on div "D" at bounding box center [368, 187] width 66 height 184
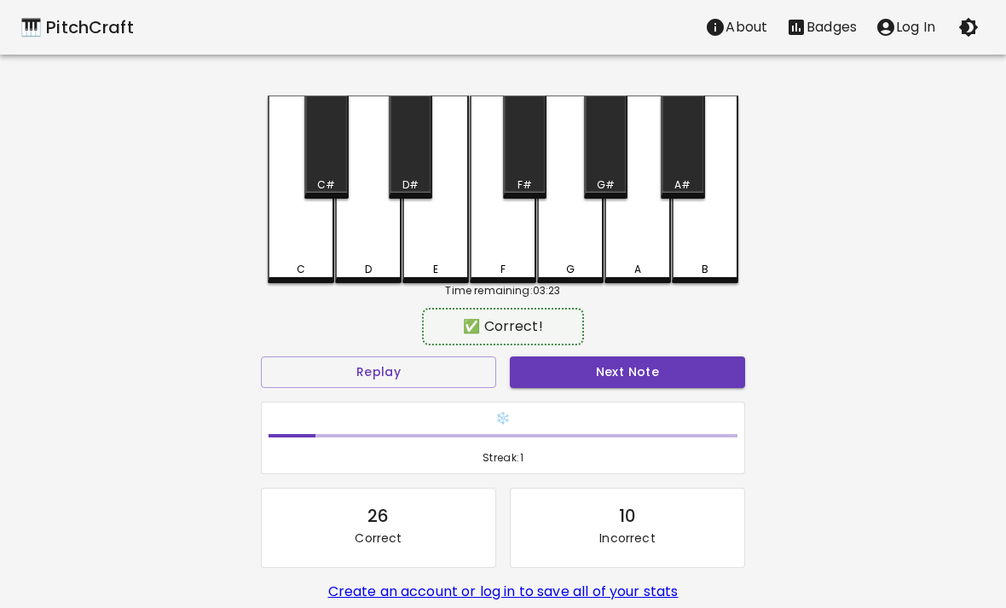
click at [424, 247] on div "E" at bounding box center [435, 189] width 66 height 188
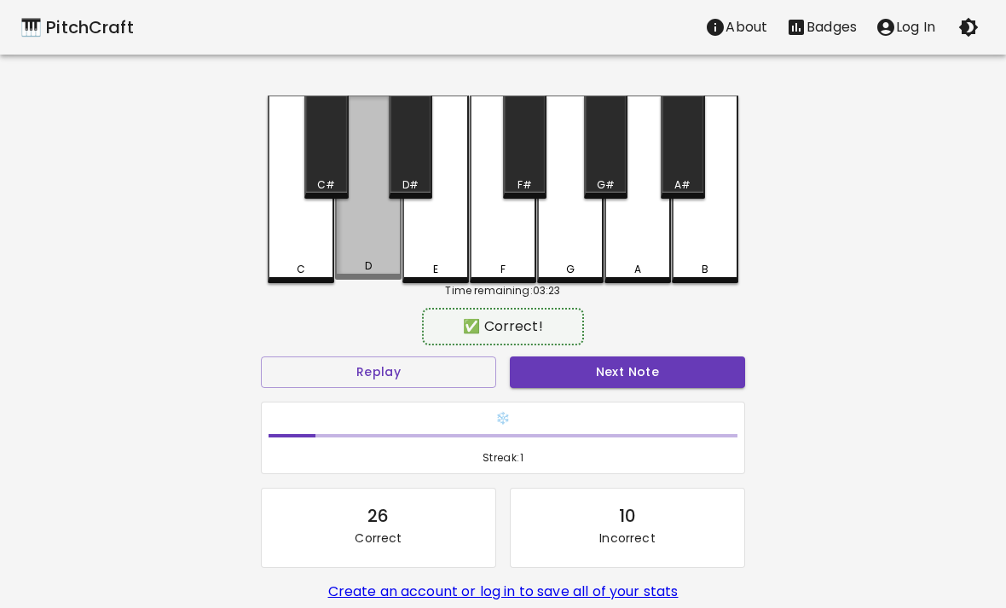
click at [395, 239] on div "D" at bounding box center [368, 187] width 66 height 184
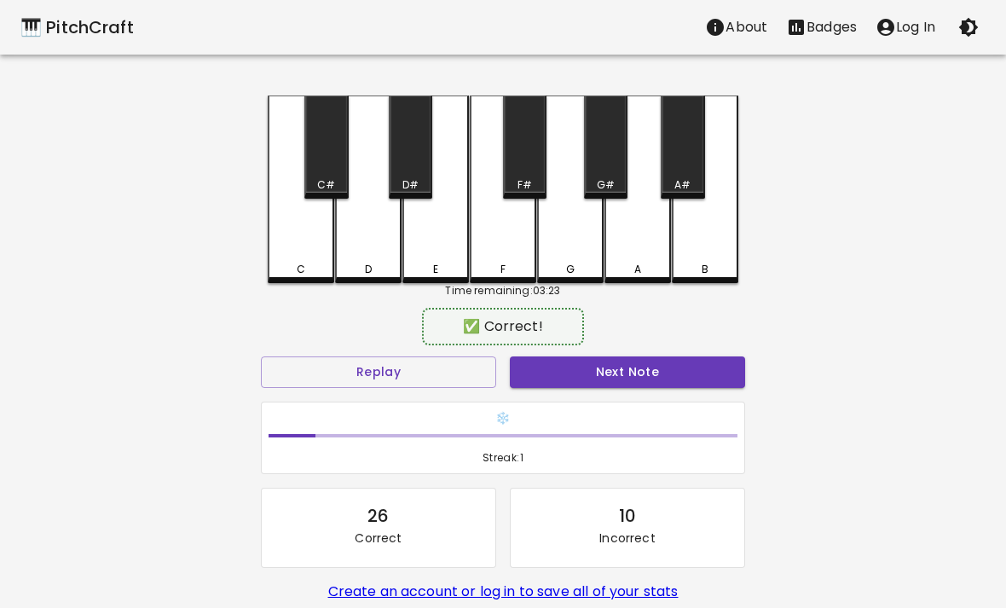
click at [459, 239] on div "E" at bounding box center [435, 189] width 66 height 188
click at [506, 238] on div "F" at bounding box center [503, 189] width 66 height 188
click at [577, 236] on div "G" at bounding box center [570, 189] width 66 height 188
click at [563, 243] on div "G" at bounding box center [570, 189] width 66 height 188
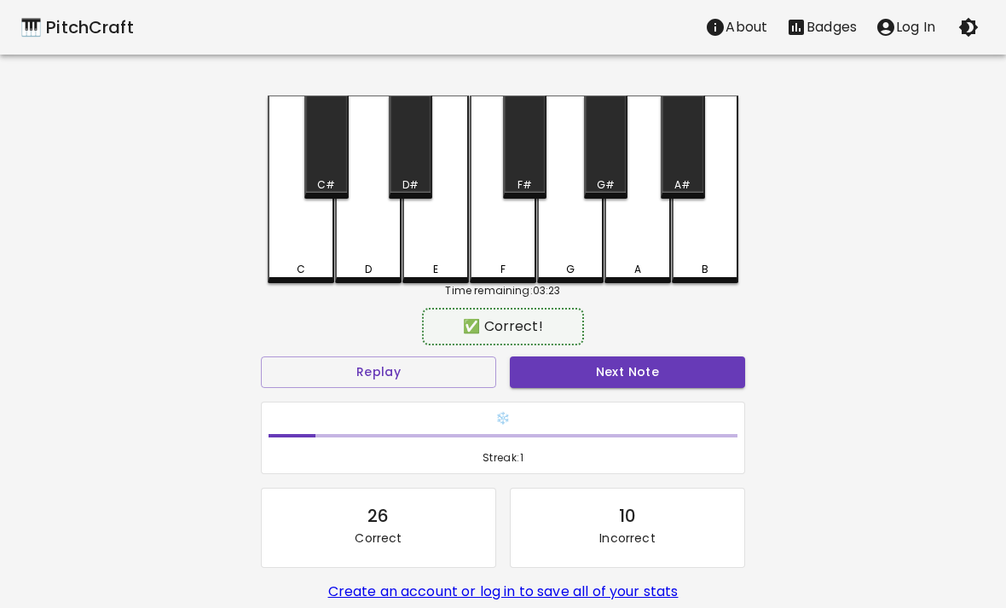
click at [629, 227] on div "A" at bounding box center [637, 189] width 66 height 188
click at [706, 161] on div "B" at bounding box center [705, 189] width 66 height 188
click at [638, 225] on div "A" at bounding box center [637, 189] width 66 height 188
click at [575, 239] on div "G" at bounding box center [570, 189] width 66 height 188
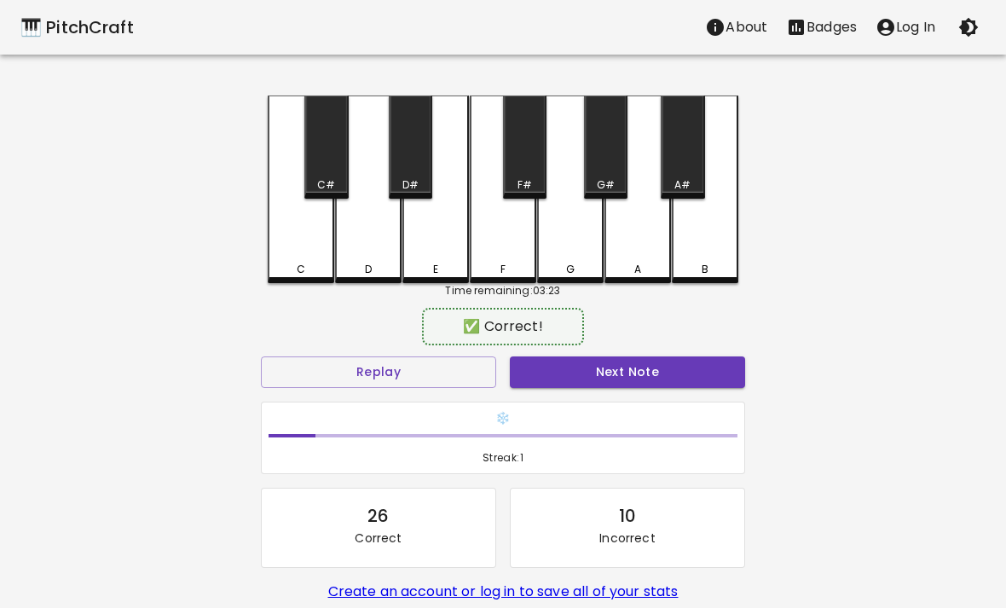
click at [584, 244] on div "G" at bounding box center [570, 189] width 66 height 188
click at [553, 258] on div "G" at bounding box center [570, 189] width 66 height 188
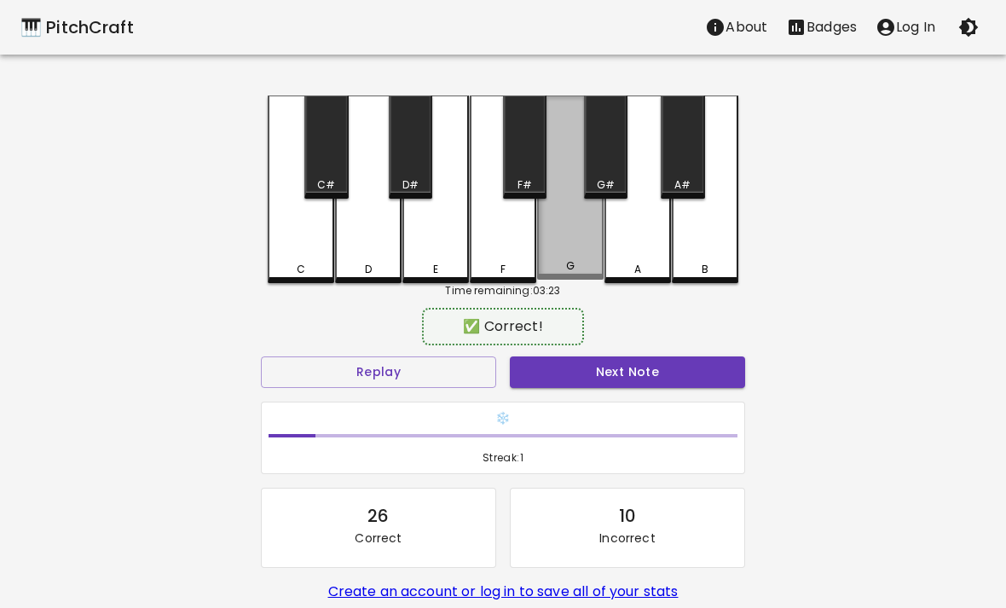
click at [552, 258] on div "G" at bounding box center [570, 187] width 66 height 184
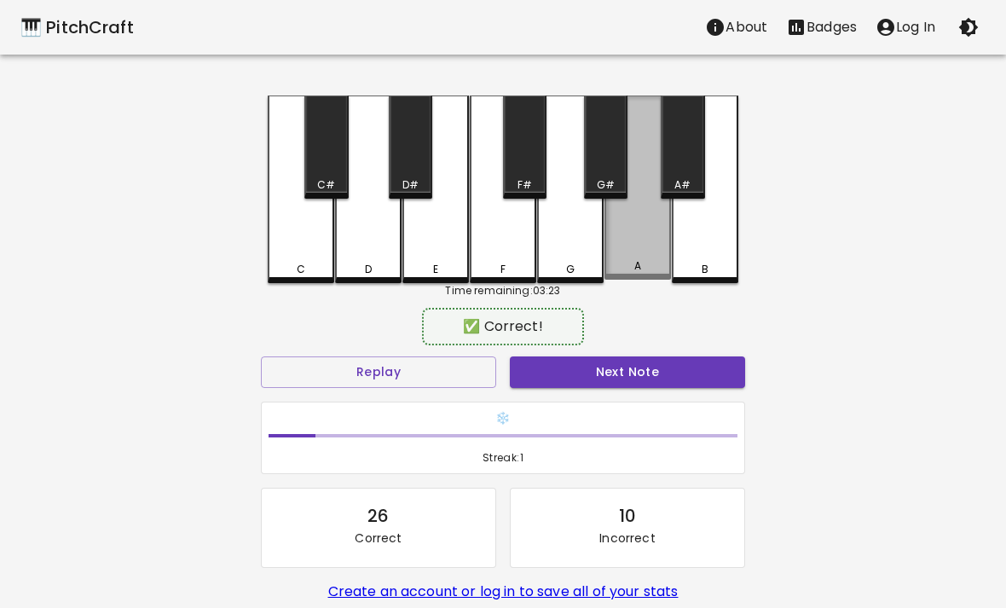
click at [620, 247] on div "A" at bounding box center [637, 187] width 66 height 184
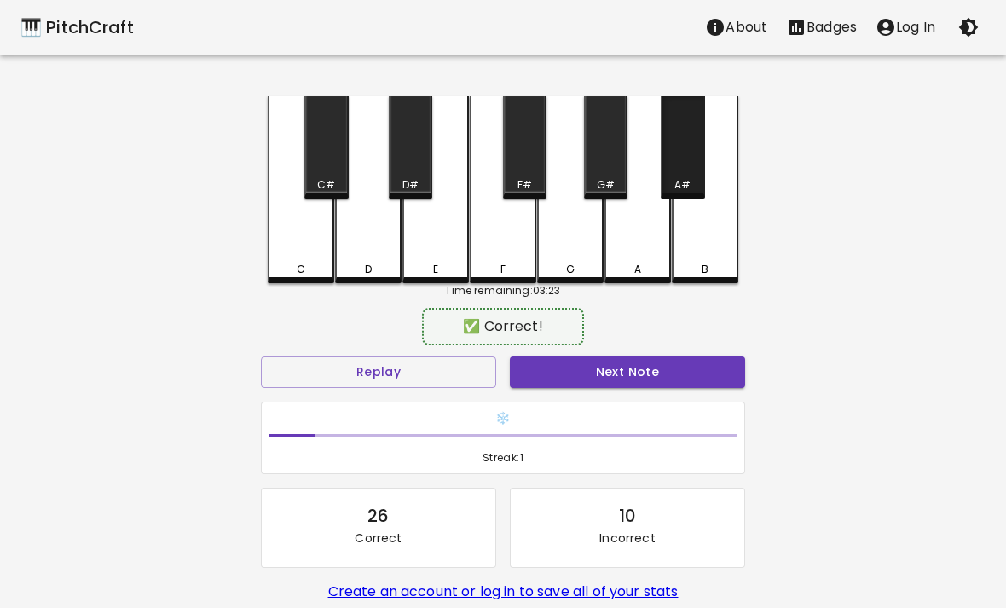
click at [685, 182] on div "A#" at bounding box center [682, 184] width 16 height 15
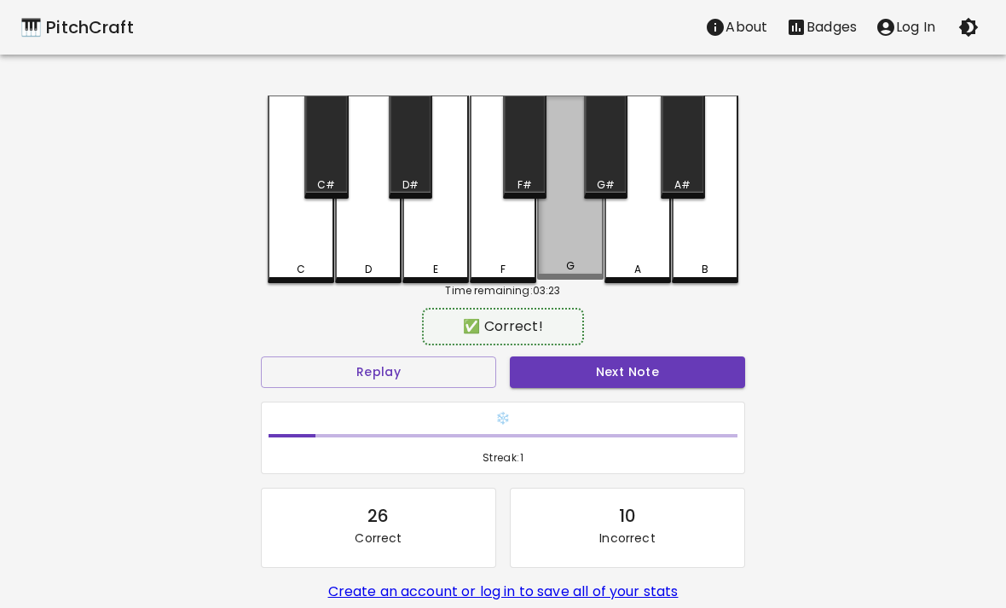
click at [589, 223] on div "G" at bounding box center [570, 187] width 66 height 184
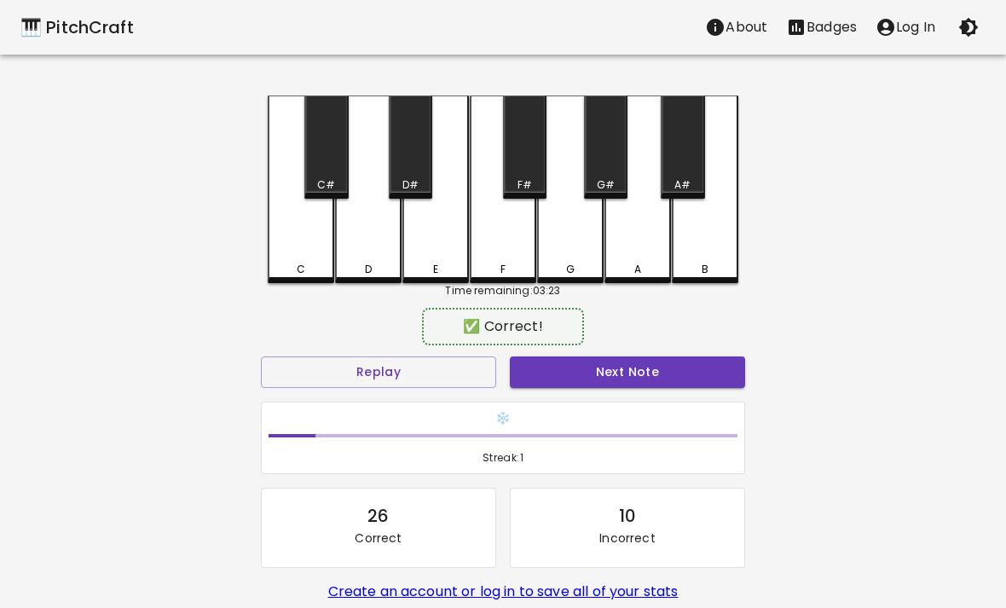
click at [571, 239] on div "G" at bounding box center [570, 189] width 66 height 188
click at [714, 251] on div "B" at bounding box center [705, 189] width 66 height 188
click at [591, 260] on div "G" at bounding box center [570, 189] width 66 height 188
click at [513, 231] on div "F" at bounding box center [503, 189] width 66 height 188
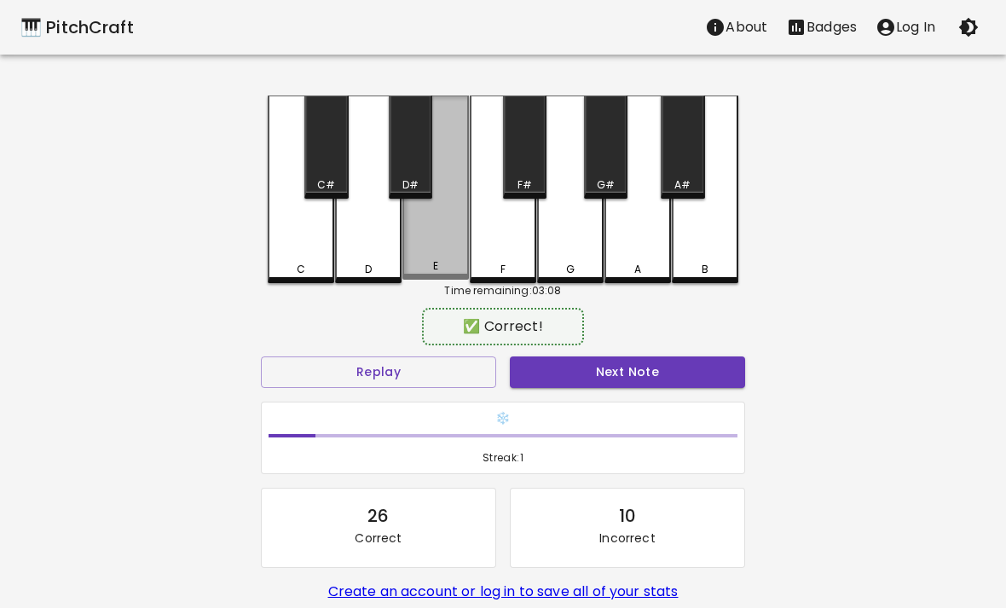
click at [438, 252] on div "E" at bounding box center [435, 187] width 66 height 184
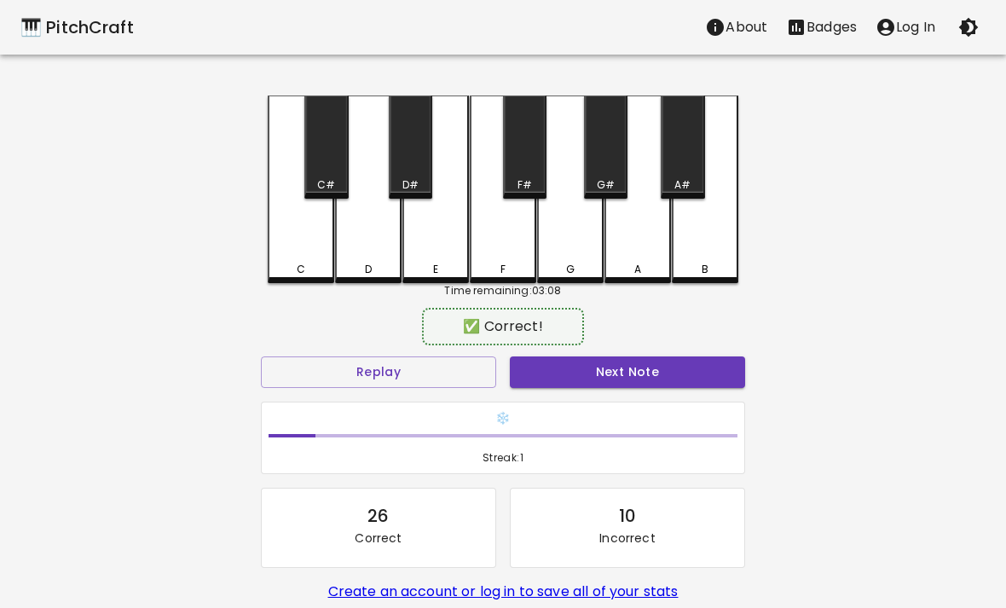
click at [389, 235] on div "D" at bounding box center [368, 189] width 66 height 188
click at [282, 257] on div "C" at bounding box center [301, 189] width 66 height 188
click at [361, 245] on div "D" at bounding box center [368, 189] width 66 height 188
click at [369, 263] on div "D" at bounding box center [368, 269] width 7 height 15
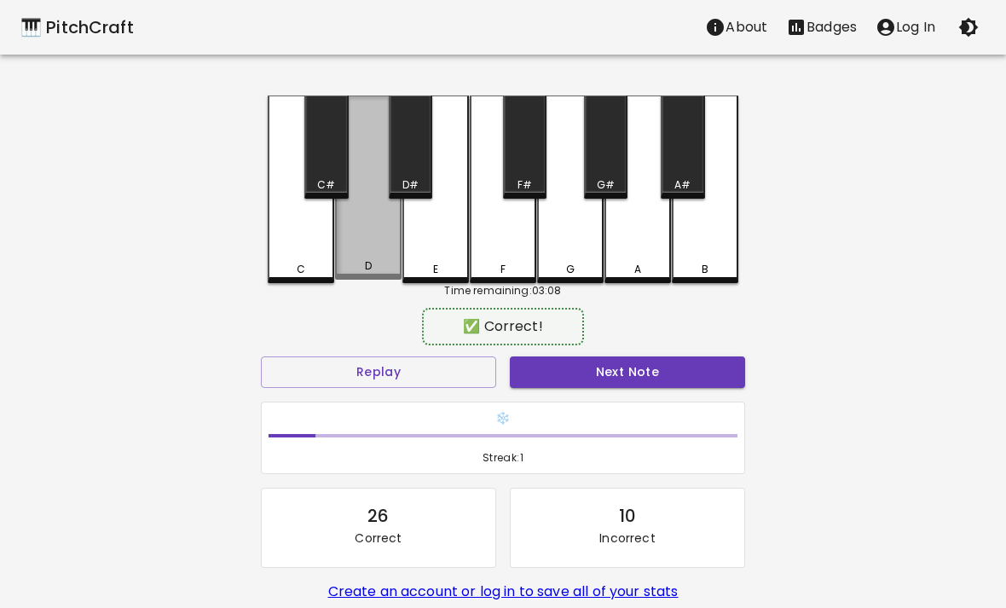
click at [366, 236] on div "D" at bounding box center [368, 187] width 66 height 184
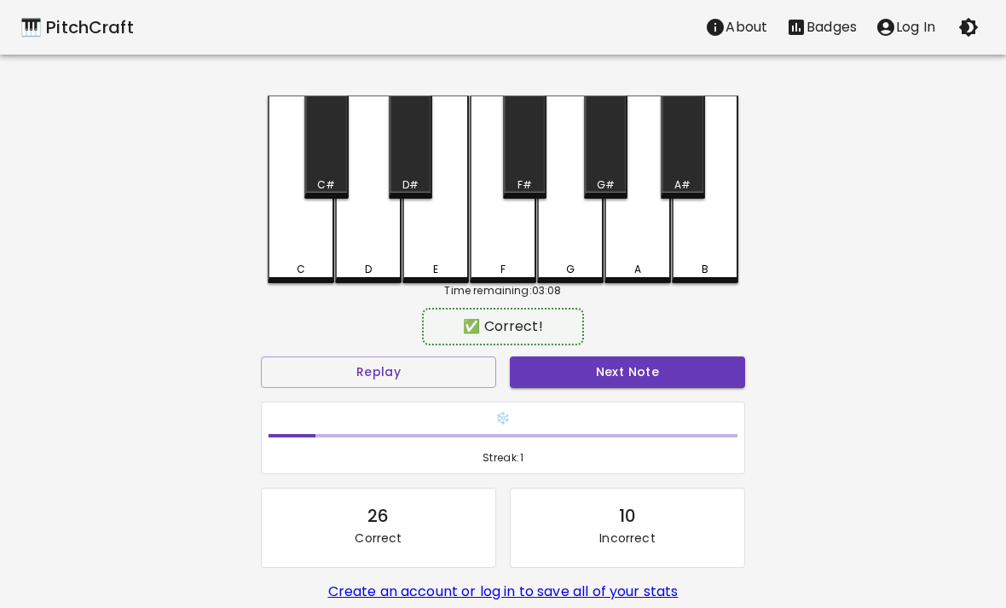
click at [348, 248] on div "D" at bounding box center [368, 189] width 66 height 188
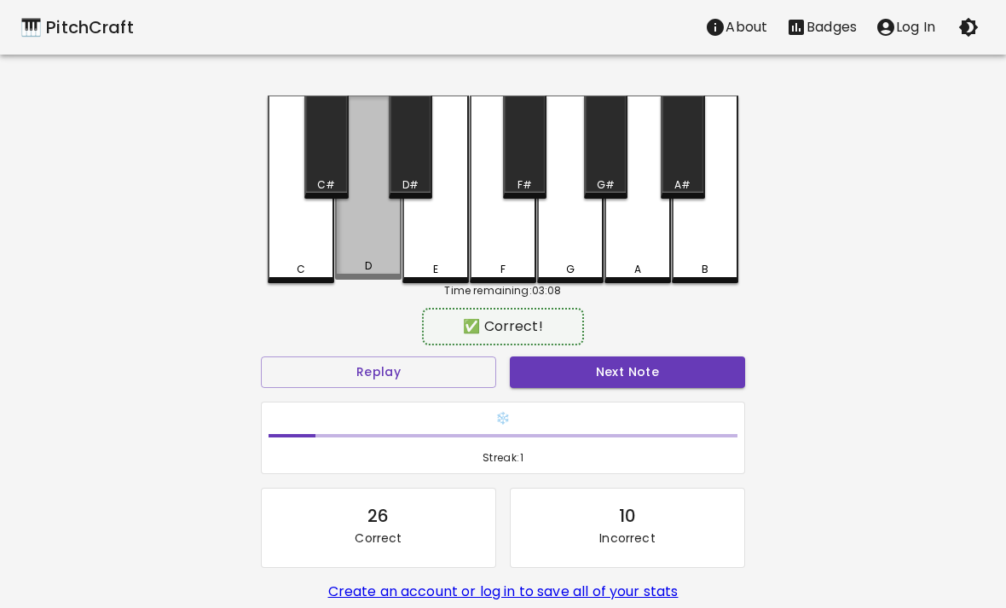
click at [347, 247] on div "D" at bounding box center [368, 187] width 66 height 184
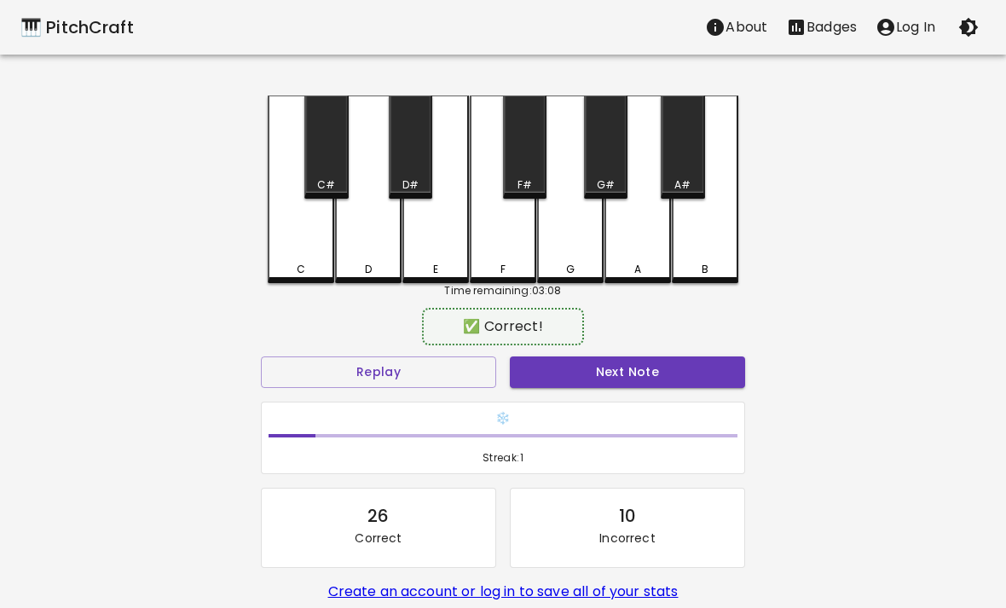
click at [372, 228] on div "D" at bounding box center [368, 189] width 66 height 188
click at [372, 227] on div "D" at bounding box center [368, 189] width 66 height 188
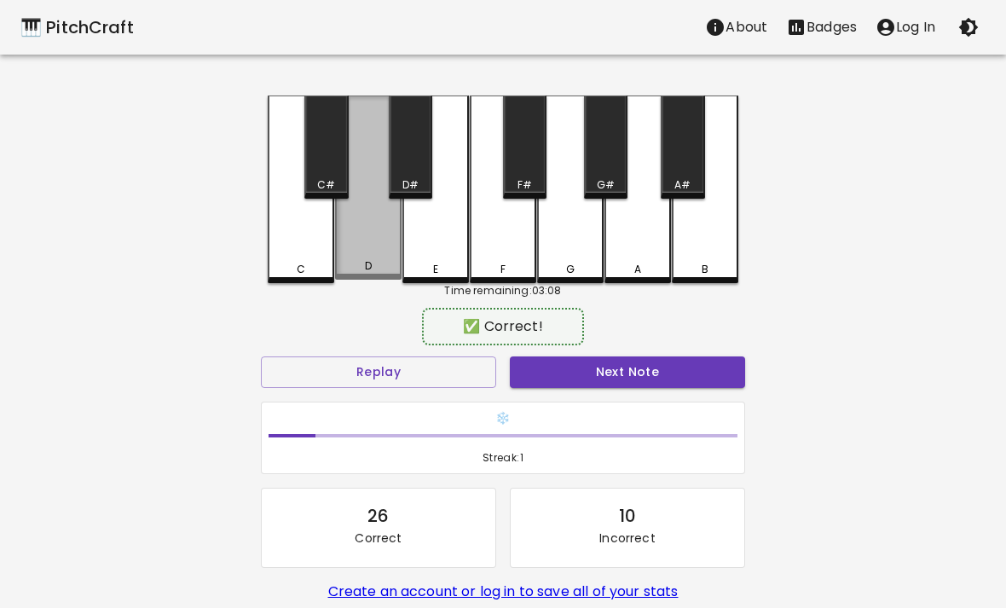
click at [359, 239] on div "D" at bounding box center [368, 187] width 66 height 184
click at [358, 238] on div "D" at bounding box center [368, 187] width 66 height 184
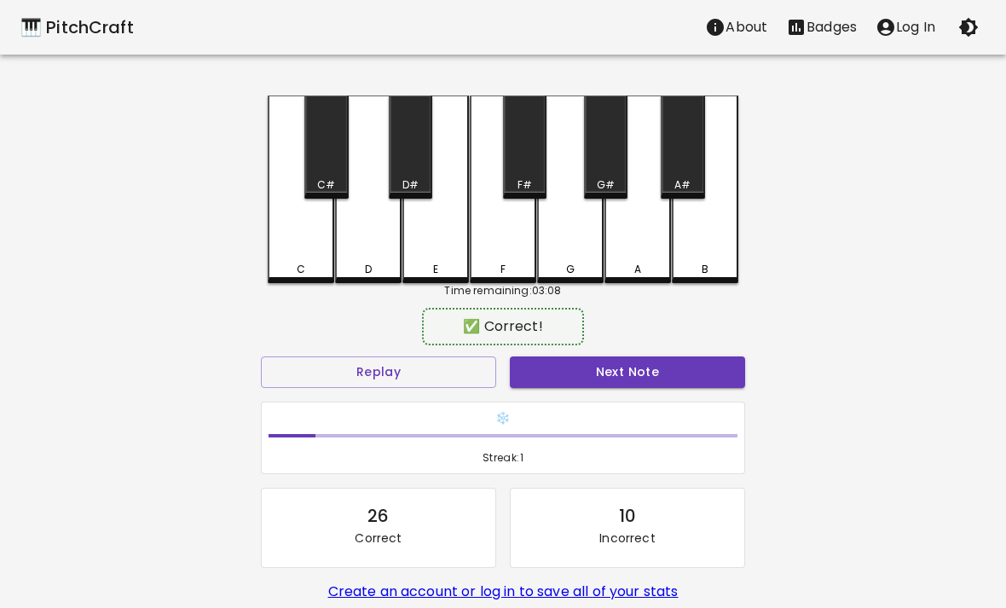
click at [343, 239] on div "D" at bounding box center [368, 189] width 66 height 188
click at [342, 238] on div "D" at bounding box center [368, 189] width 66 height 188
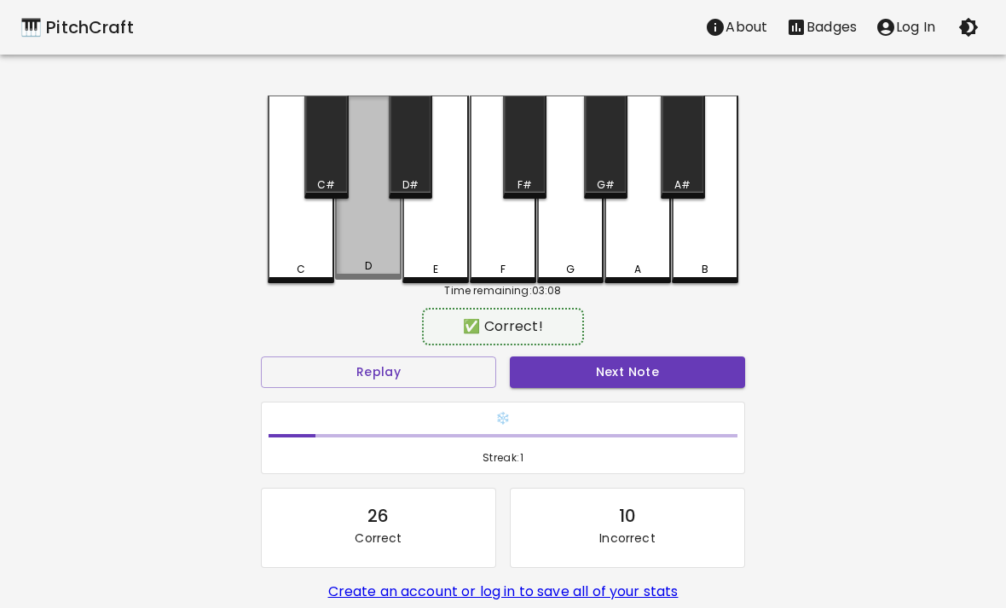
click at [354, 247] on div "D" at bounding box center [368, 187] width 66 height 184
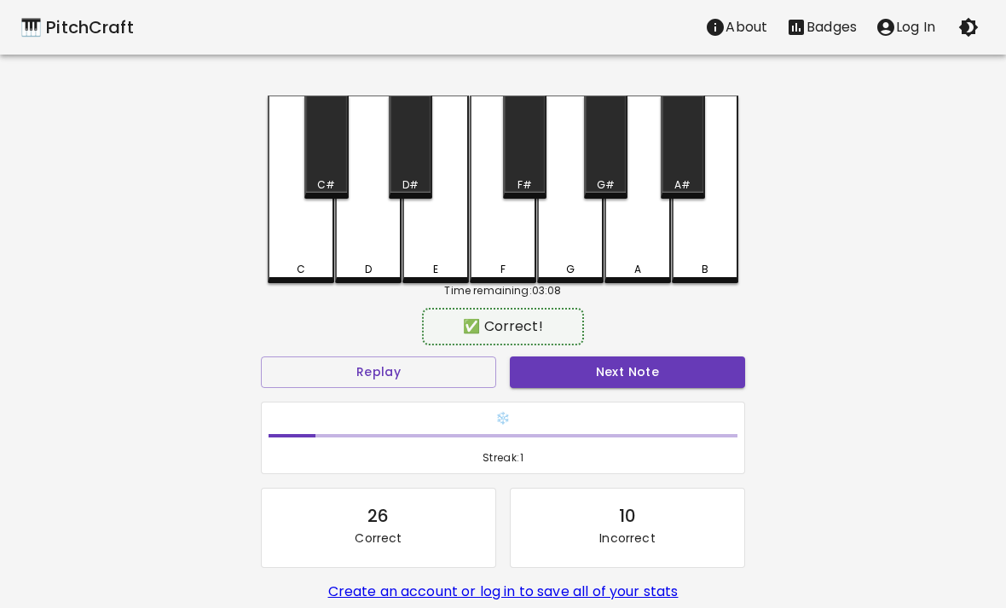
click at [355, 271] on div "D" at bounding box center [368, 269] width 63 height 15
click at [354, 270] on div "D" at bounding box center [368, 269] width 63 height 15
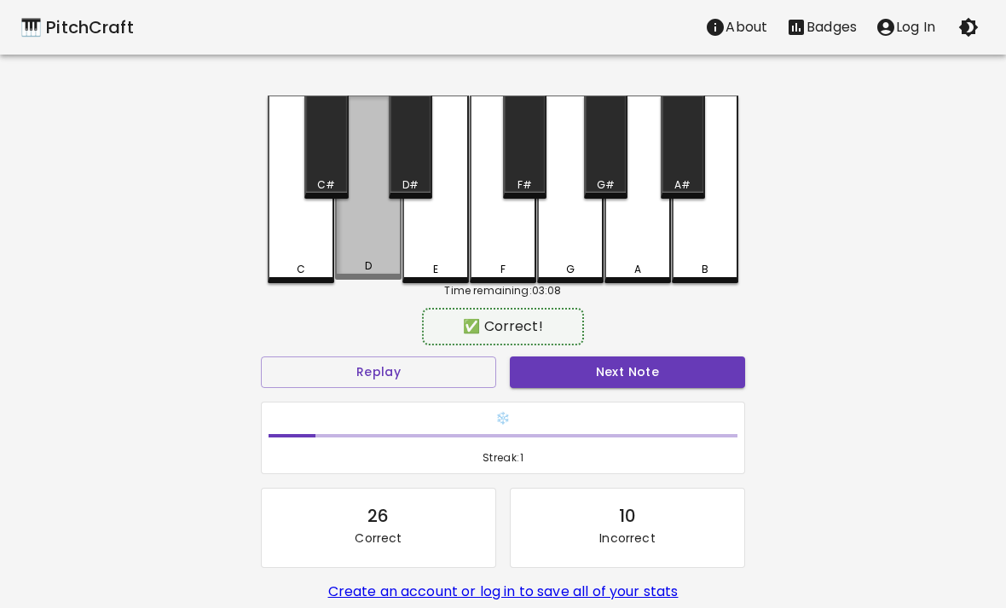
click at [369, 266] on div "D" at bounding box center [368, 265] width 7 height 15
click at [380, 249] on div "D" at bounding box center [368, 187] width 66 height 184
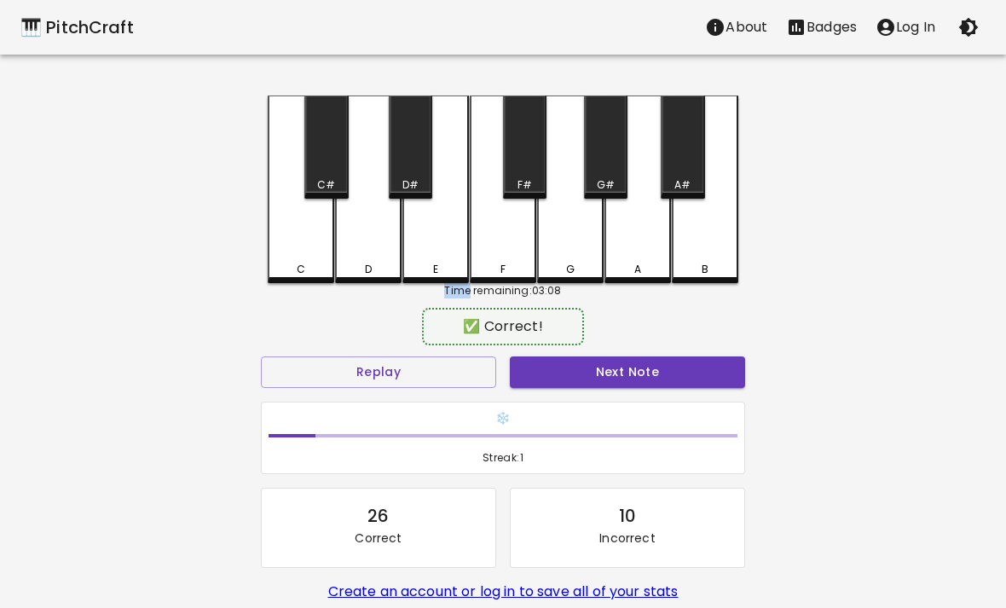
click at [309, 207] on div "C" at bounding box center [301, 189] width 66 height 188
click at [365, 246] on div "D" at bounding box center [368, 189] width 66 height 188
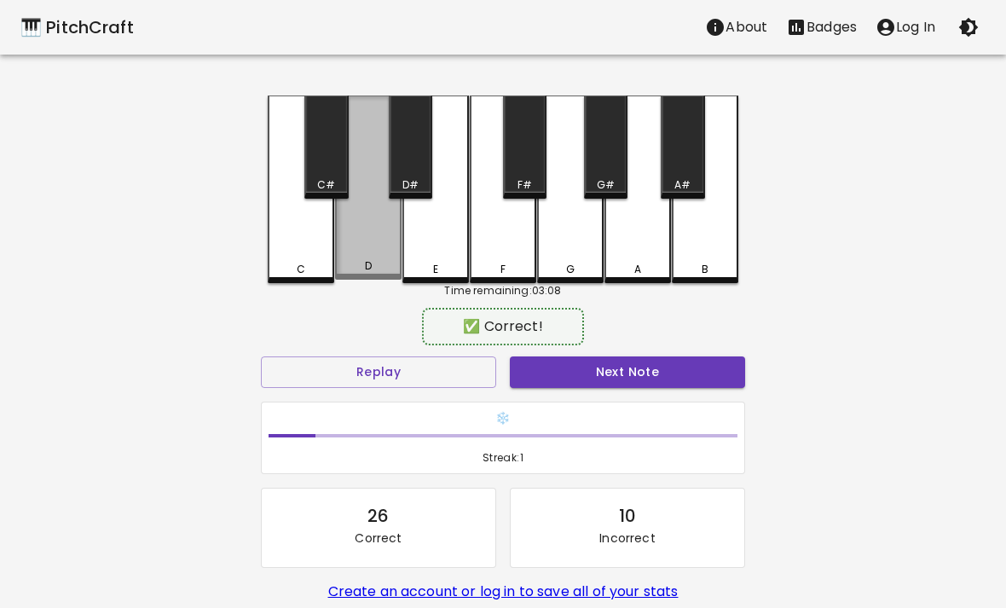
click at [376, 239] on div "D" at bounding box center [368, 187] width 66 height 184
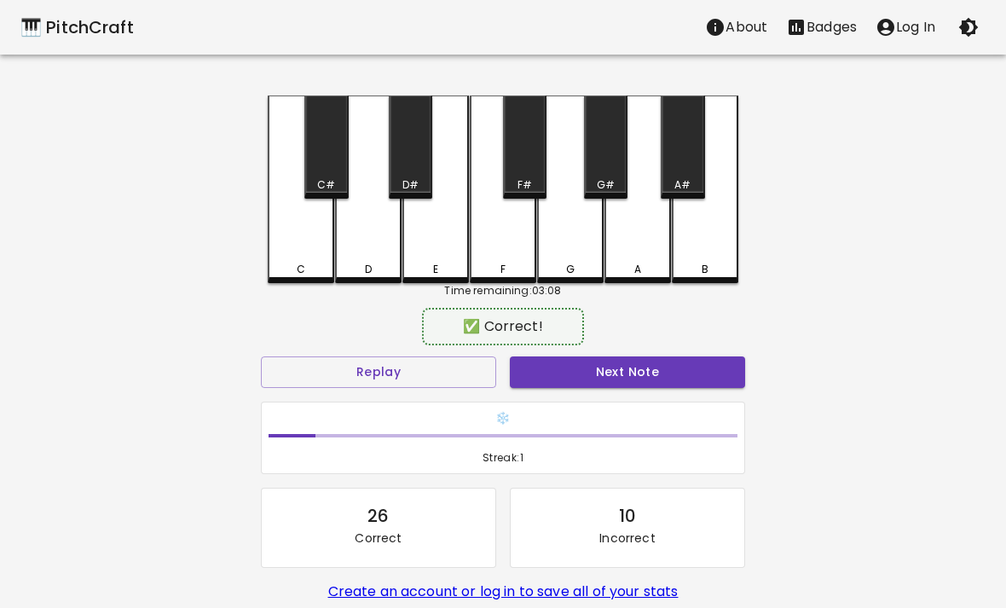
click at [375, 238] on div "D" at bounding box center [368, 189] width 66 height 188
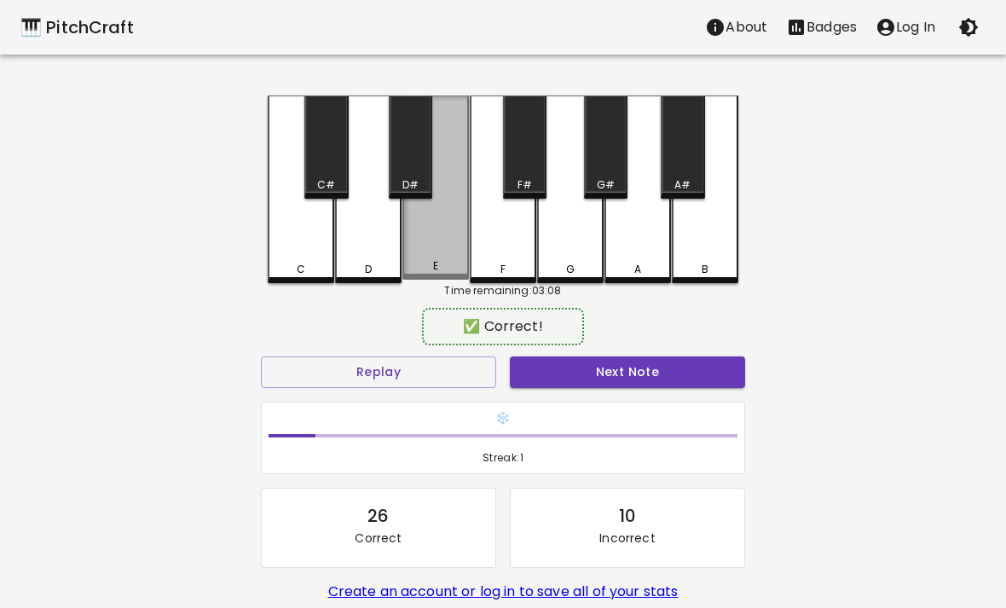
click at [437, 243] on div "E" at bounding box center [435, 187] width 66 height 184
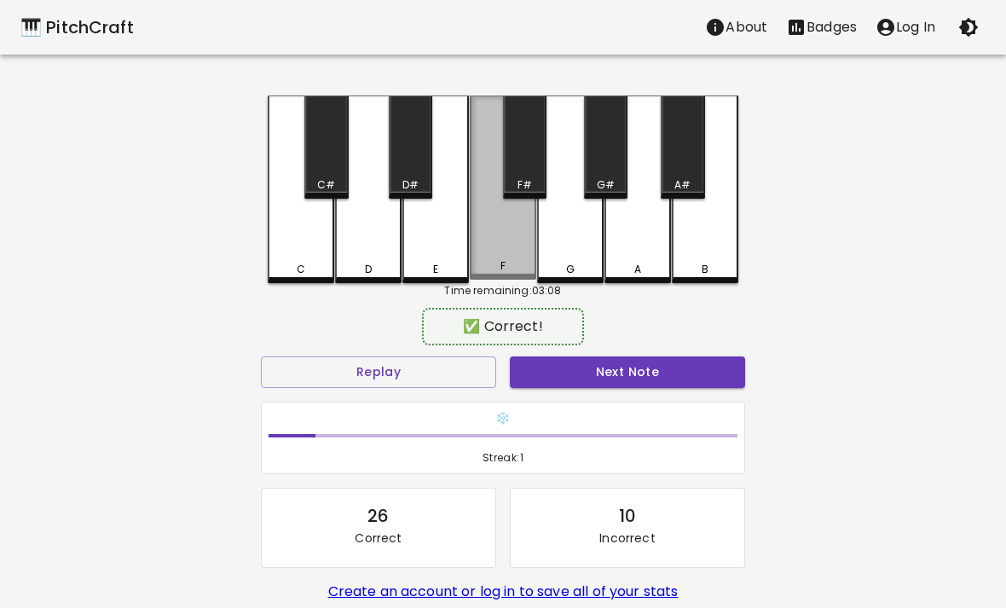
click at [497, 222] on div "F" at bounding box center [503, 187] width 66 height 184
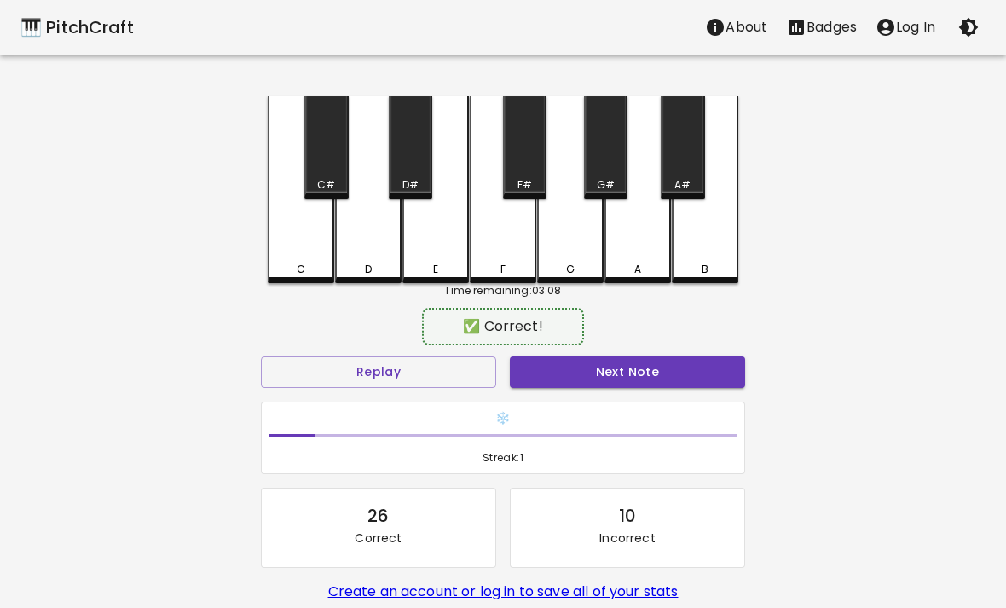
click at [508, 242] on div "F" at bounding box center [503, 189] width 66 height 188
click at [508, 241] on div "F" at bounding box center [503, 189] width 66 height 188
click at [568, 230] on div "G" at bounding box center [570, 189] width 66 height 188
click at [452, 239] on div "E" at bounding box center [435, 189] width 66 height 188
click at [427, 251] on div "E" at bounding box center [435, 189] width 66 height 188
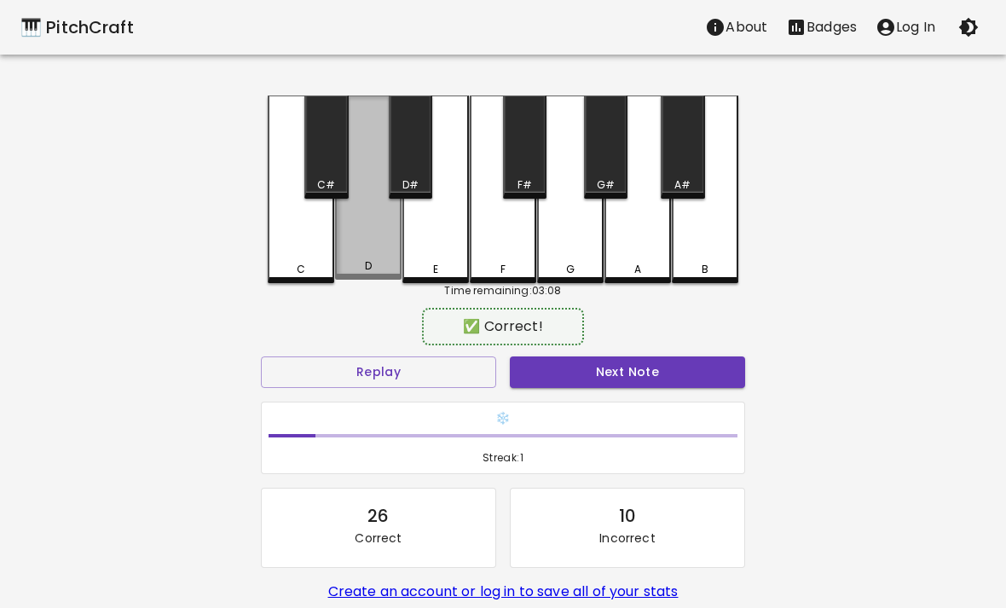
click at [357, 215] on div "D" at bounding box center [368, 187] width 66 height 184
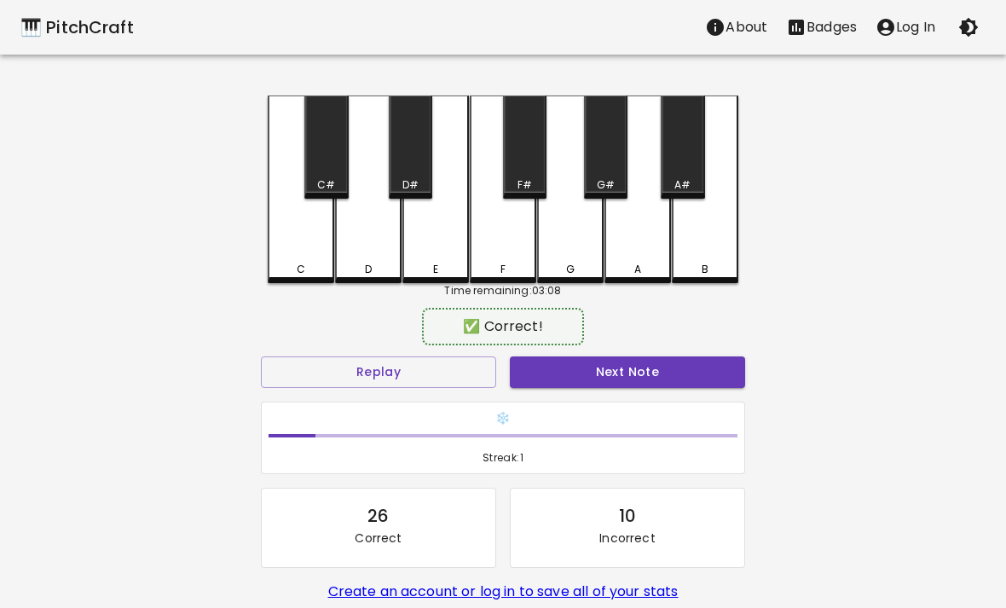
click at [299, 222] on div "C" at bounding box center [301, 189] width 66 height 188
click at [416, 222] on div "E" at bounding box center [435, 189] width 66 height 188
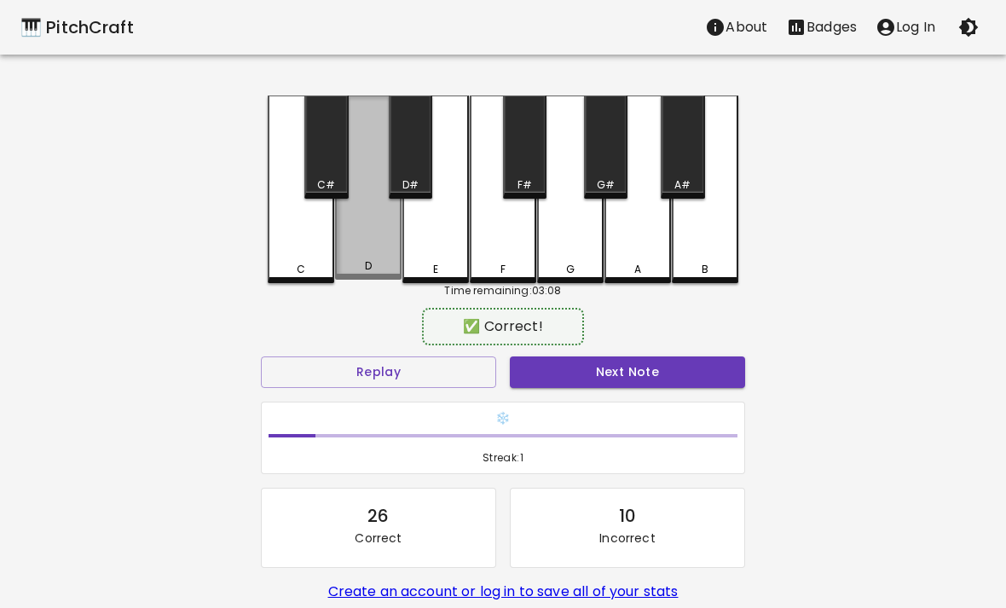
click at [357, 245] on div "D" at bounding box center [368, 187] width 66 height 184
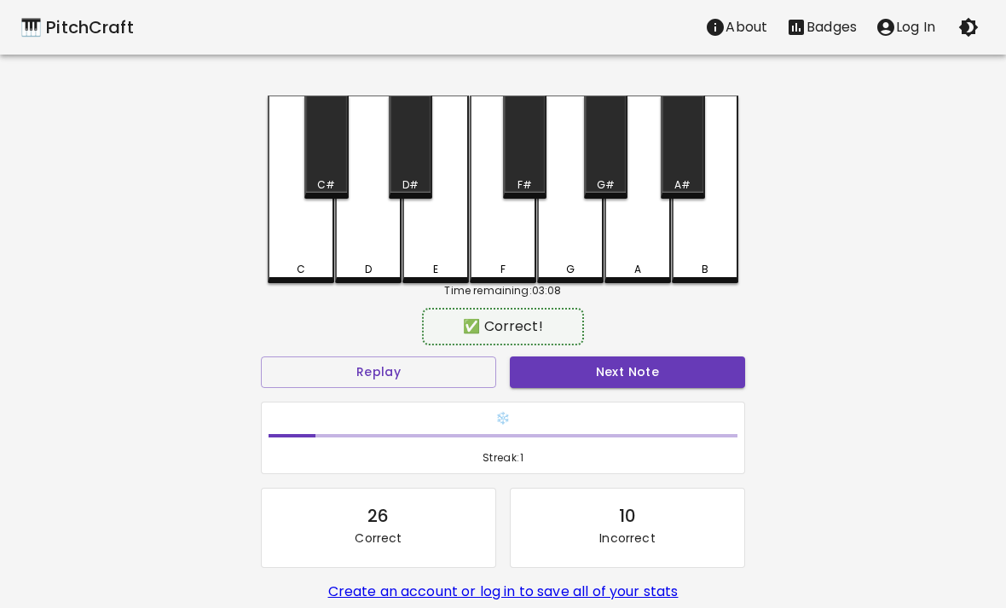
click at [316, 229] on div "C" at bounding box center [301, 189] width 66 height 188
click at [369, 226] on div "D" at bounding box center [368, 189] width 66 height 188
click at [608, 376] on button "Next Note" at bounding box center [627, 372] width 235 height 32
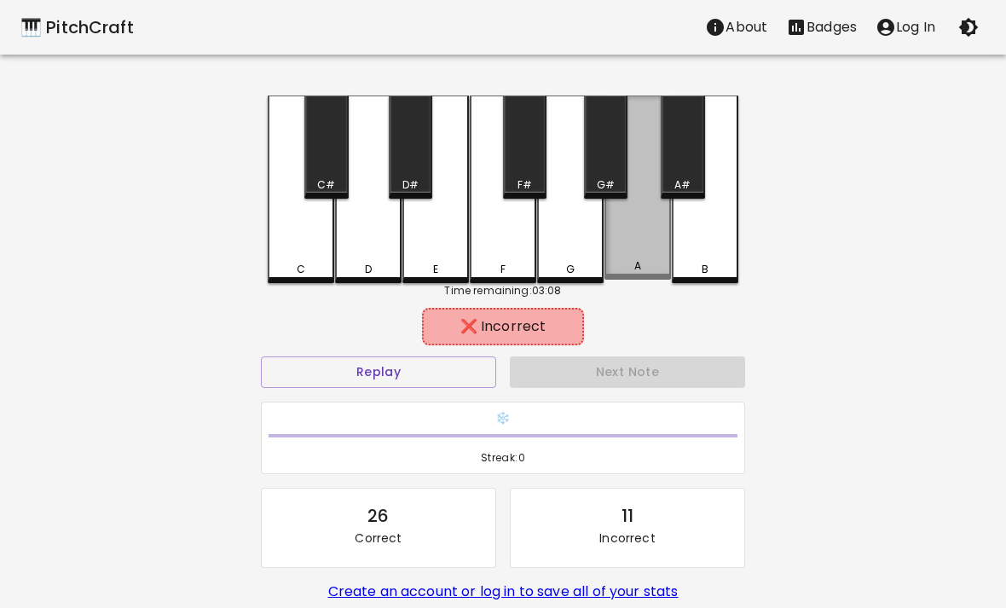
click at [607, 244] on div "A" at bounding box center [637, 187] width 66 height 184
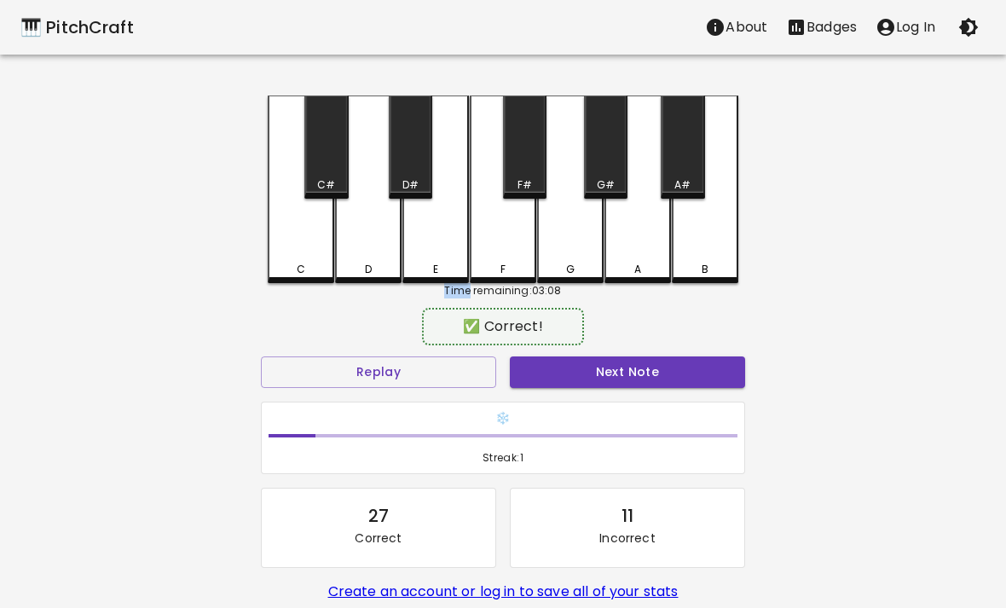
click at [632, 404] on div "❄️ Streak: 1" at bounding box center [503, 438] width 482 height 72
click at [655, 385] on button "Next Note" at bounding box center [627, 372] width 235 height 32
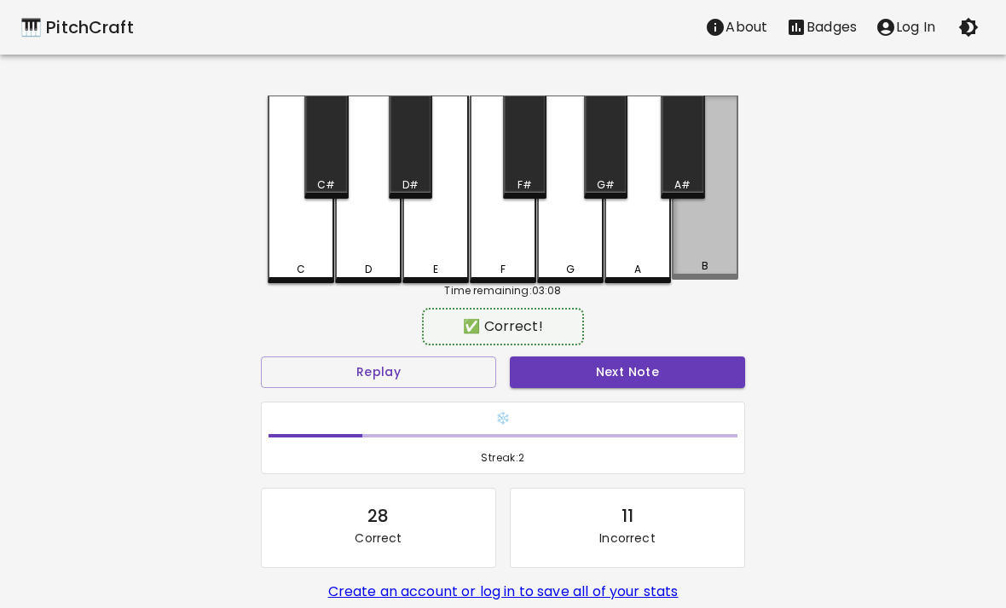
click at [721, 257] on div "B" at bounding box center [705, 187] width 66 height 184
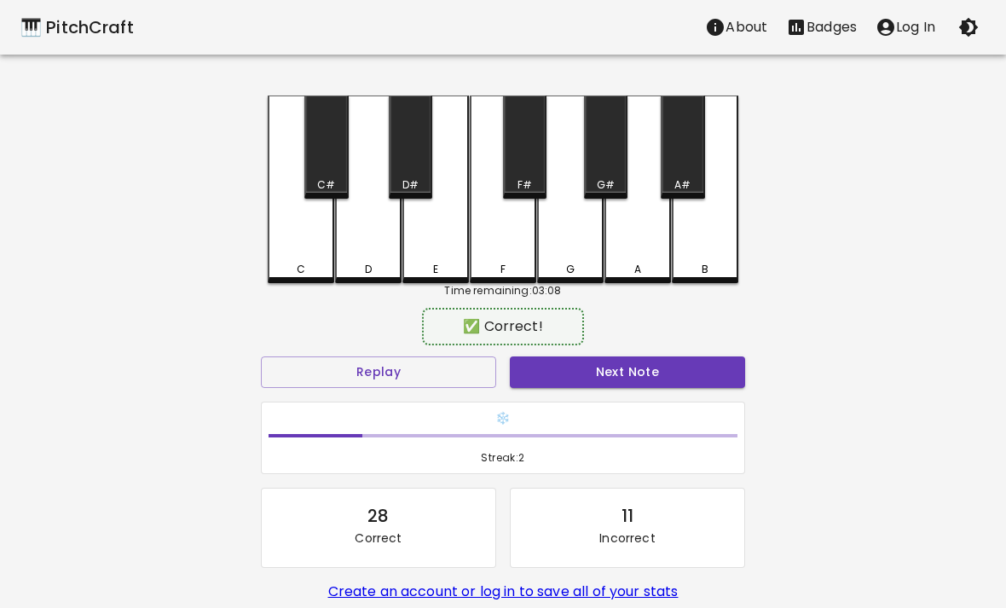
click at [665, 403] on div "❄️ Streak: 2" at bounding box center [503, 438] width 482 height 72
click at [677, 384] on button "Next Note" at bounding box center [627, 372] width 235 height 32
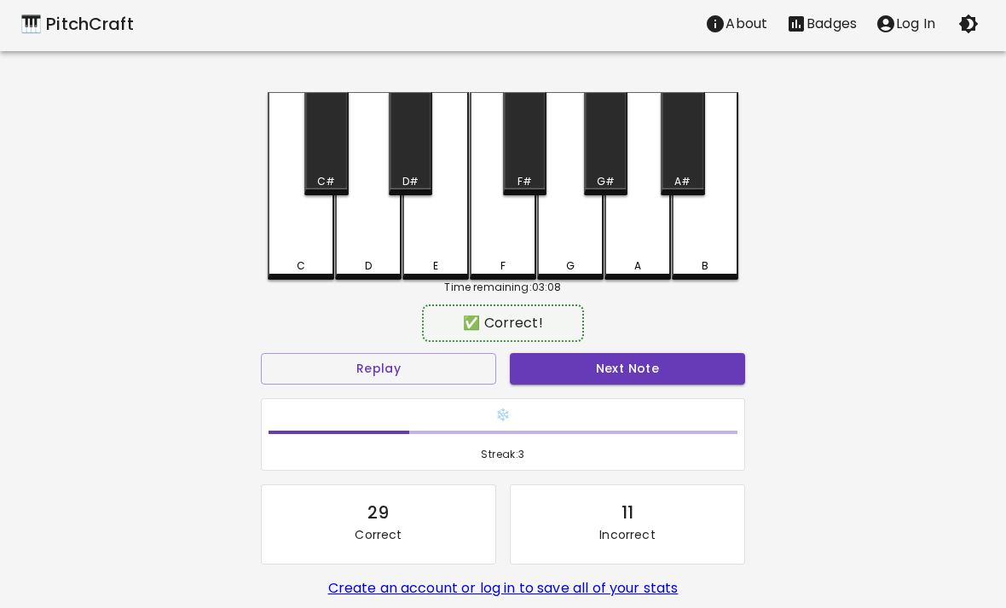
scroll to position [4, 0]
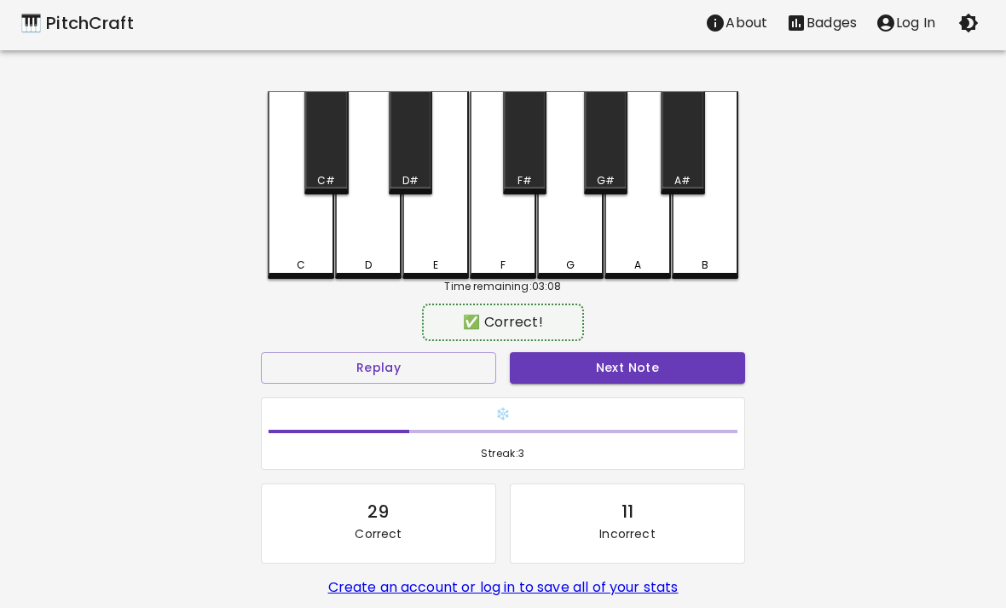
click at [686, 410] on h6 "❄️" at bounding box center [502, 414] width 469 height 19
click at [702, 372] on button "Next Note" at bounding box center [627, 368] width 235 height 32
click at [638, 245] on div "A" at bounding box center [637, 185] width 66 height 188
click at [632, 373] on button "Next Note" at bounding box center [627, 368] width 235 height 32
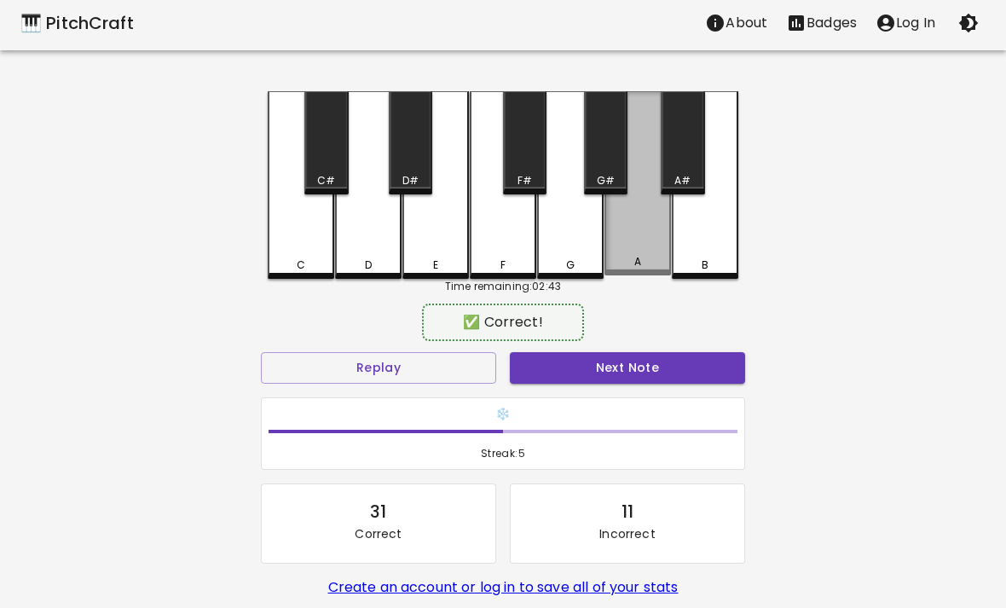
click at [635, 244] on div "A" at bounding box center [637, 183] width 66 height 184
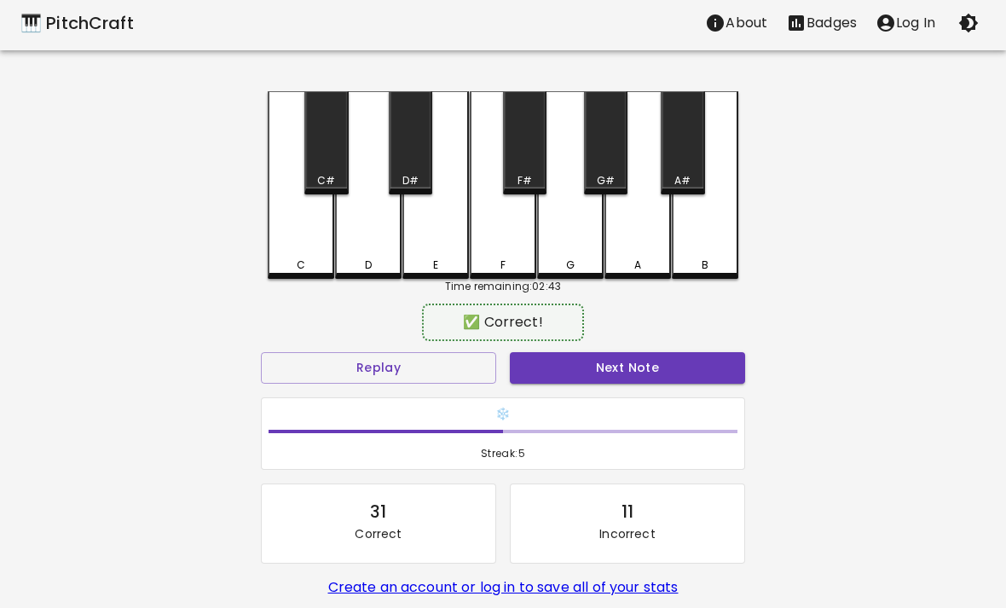
click at [644, 372] on button "Next Note" at bounding box center [627, 368] width 235 height 32
click at [647, 394] on div "❄️ Streak: 6" at bounding box center [503, 433] width 498 height 87
click at [646, 394] on div "❄️ Streak: 6" at bounding box center [503, 433] width 498 height 87
click at [643, 378] on button "Next Note" at bounding box center [627, 368] width 235 height 32
click at [286, 215] on div "C" at bounding box center [301, 185] width 66 height 188
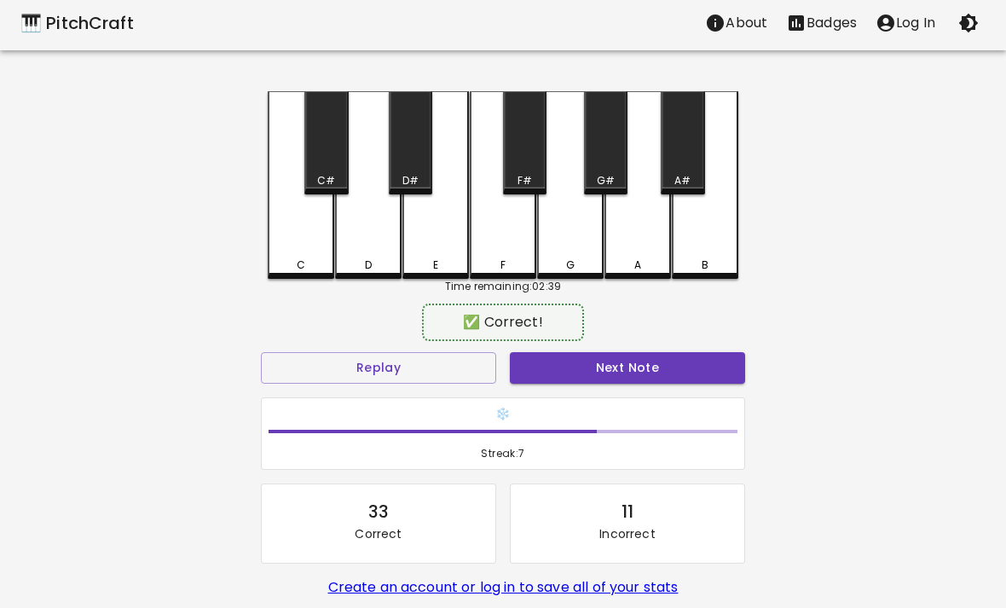
click at [651, 378] on button "Next Note" at bounding box center [627, 368] width 235 height 32
click at [638, 382] on button "Next Note" at bounding box center [627, 368] width 235 height 32
click at [648, 251] on div "A" at bounding box center [637, 185] width 66 height 188
click at [649, 382] on button "Next Note" at bounding box center [627, 368] width 235 height 32
click at [643, 400] on div "Heating Up! 🌡️ Streak: 10" at bounding box center [503, 434] width 482 height 72
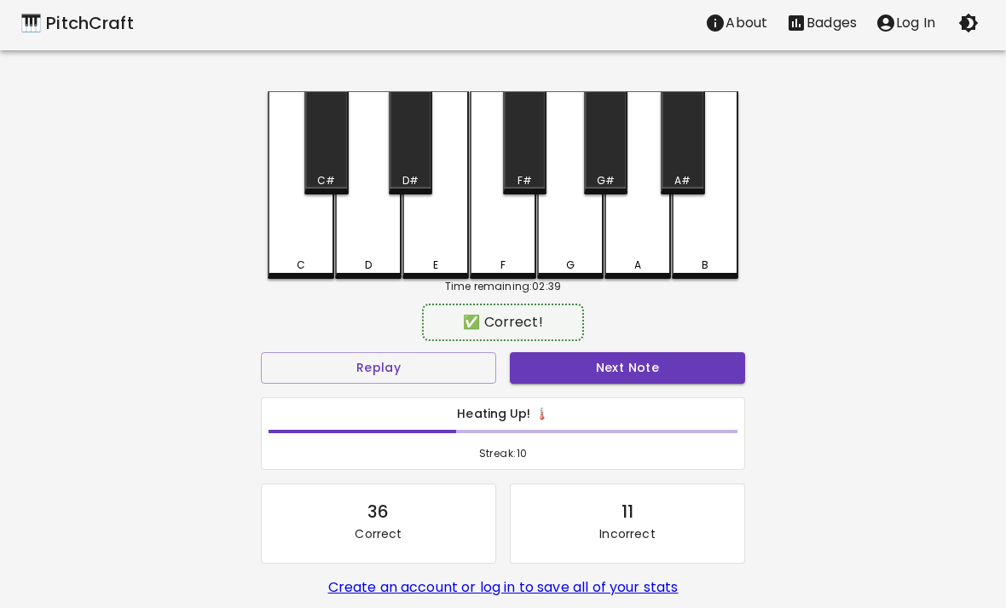
click at [643, 382] on button "Next Note" at bounding box center [627, 368] width 235 height 32
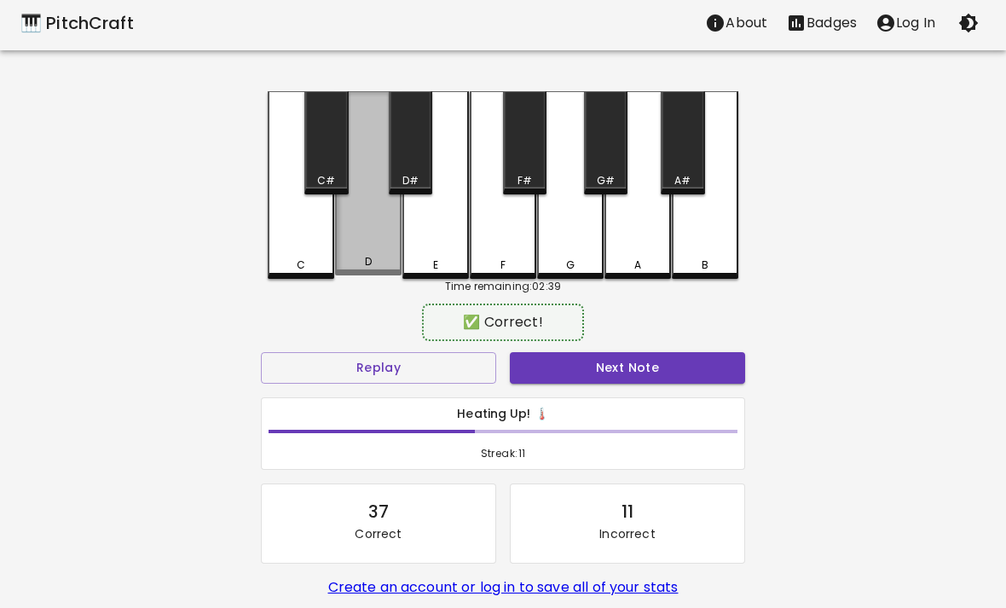
click at [651, 380] on button "Next Note" at bounding box center [627, 368] width 235 height 32
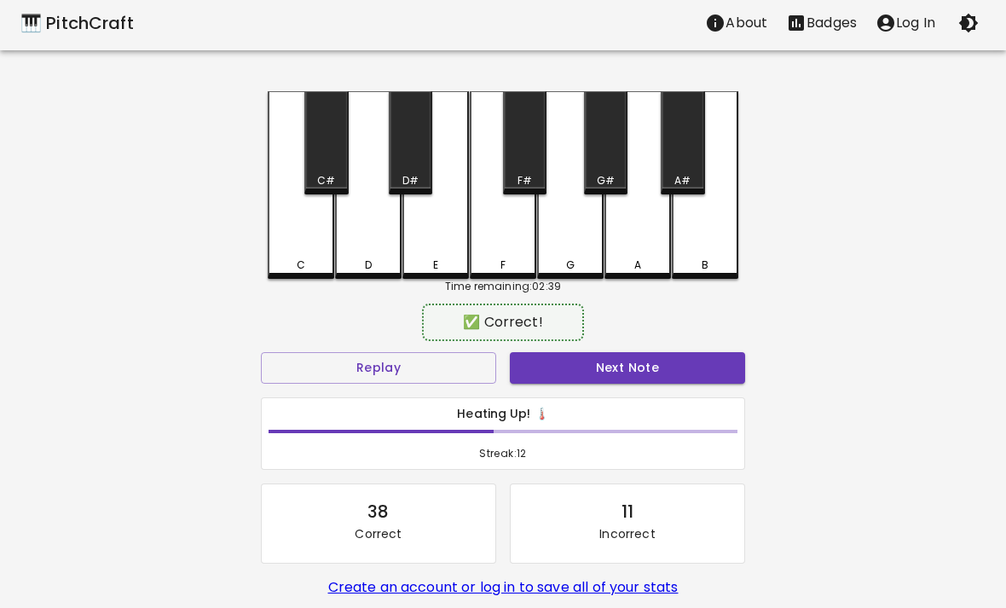
click at [649, 380] on button "Next Note" at bounding box center [627, 368] width 235 height 32
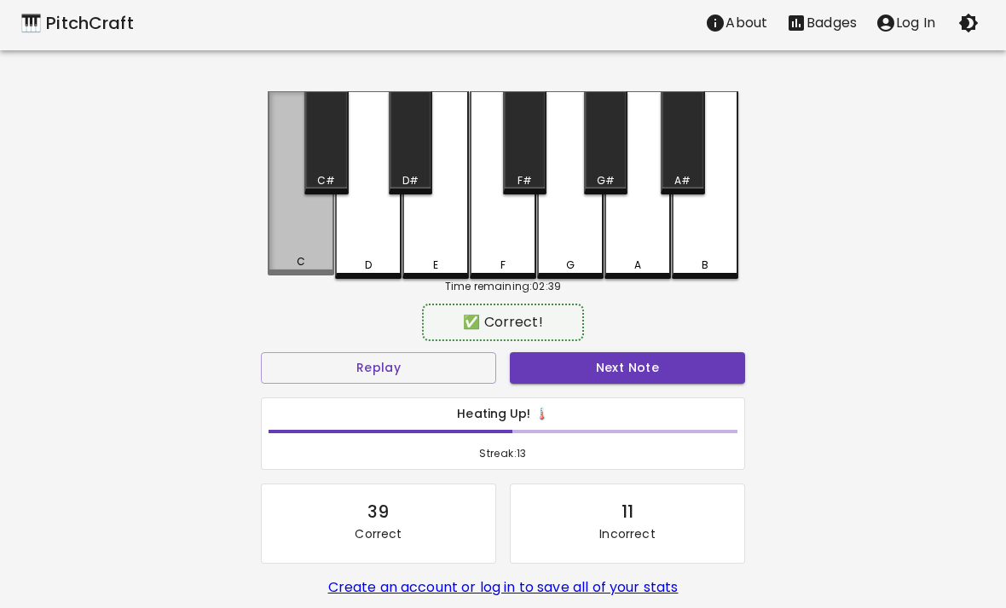
click at [666, 368] on button "Next Note" at bounding box center [627, 368] width 235 height 32
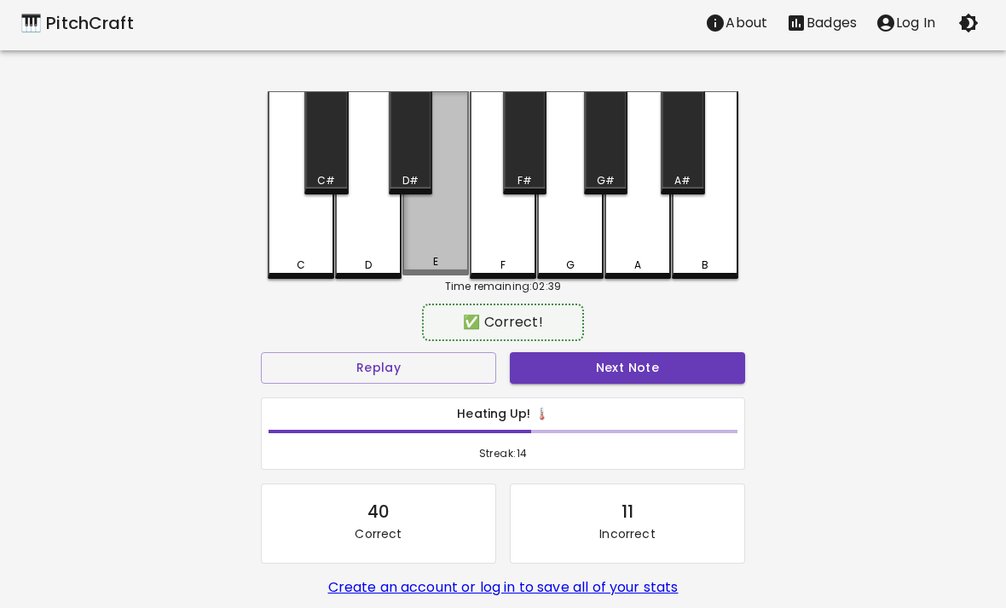
click at [425, 211] on div "E" at bounding box center [435, 183] width 66 height 184
click at [659, 380] on button "Next Note" at bounding box center [627, 368] width 235 height 32
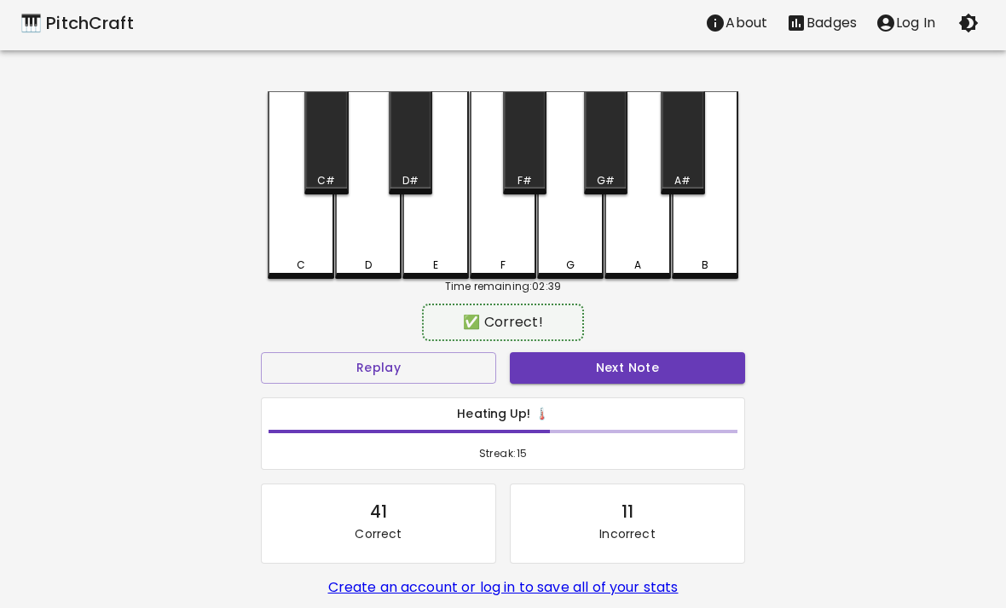
click at [369, 213] on div "D" at bounding box center [368, 185] width 66 height 188
click at [655, 381] on button "Next Note" at bounding box center [627, 368] width 235 height 32
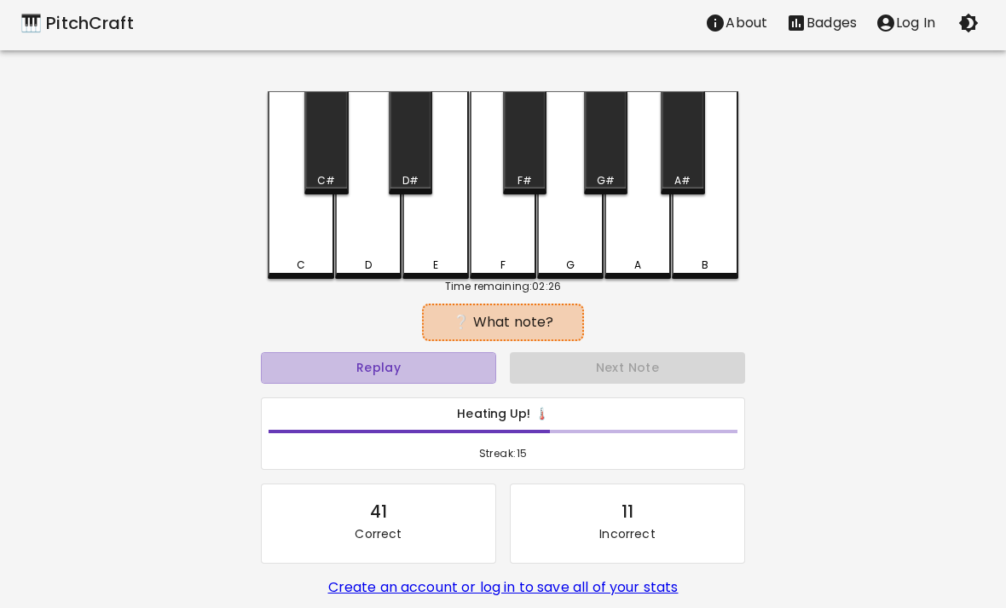
click at [333, 370] on button "Replay" at bounding box center [378, 368] width 235 height 32
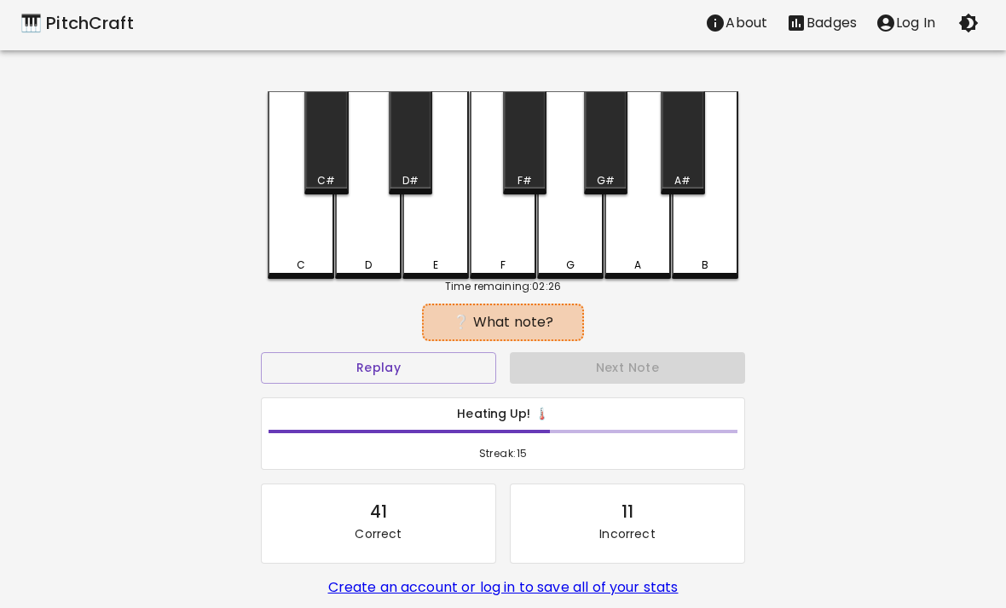
click at [333, 370] on button "Replay" at bounding box center [378, 368] width 235 height 32
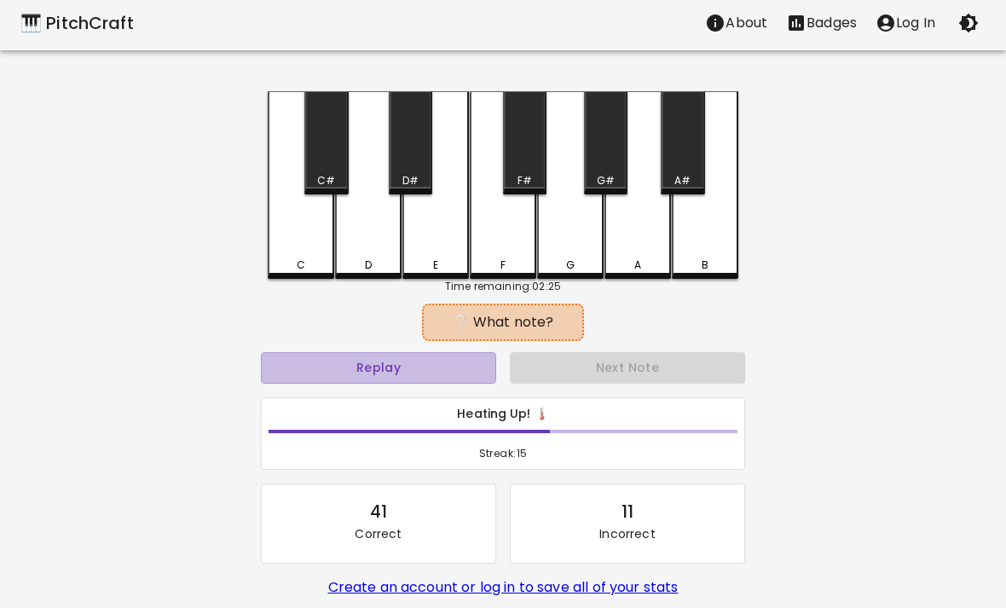
click at [319, 366] on button "Replay" at bounding box center [378, 368] width 235 height 32
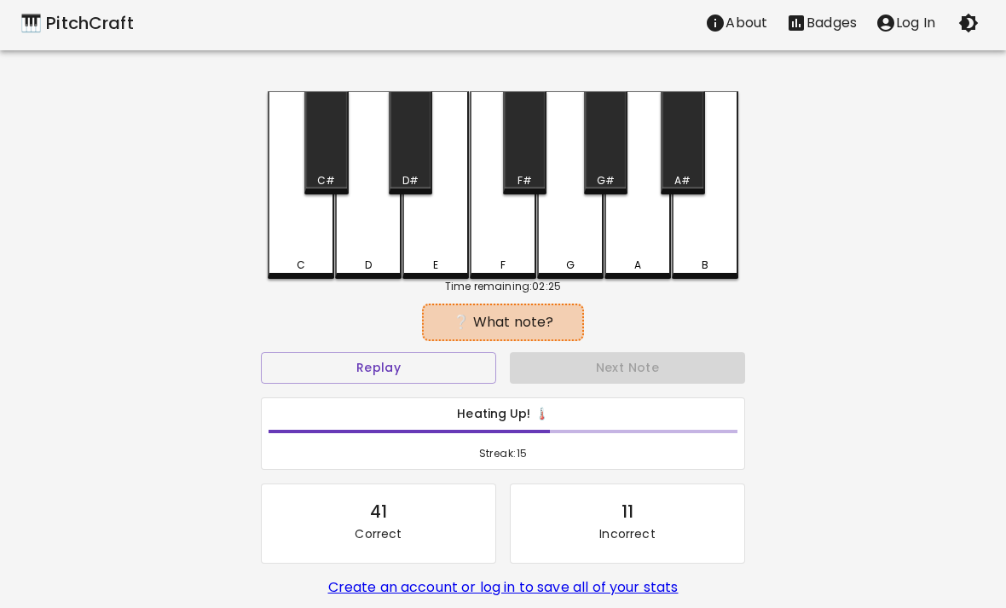
click at [314, 365] on button "Replay" at bounding box center [378, 368] width 235 height 32
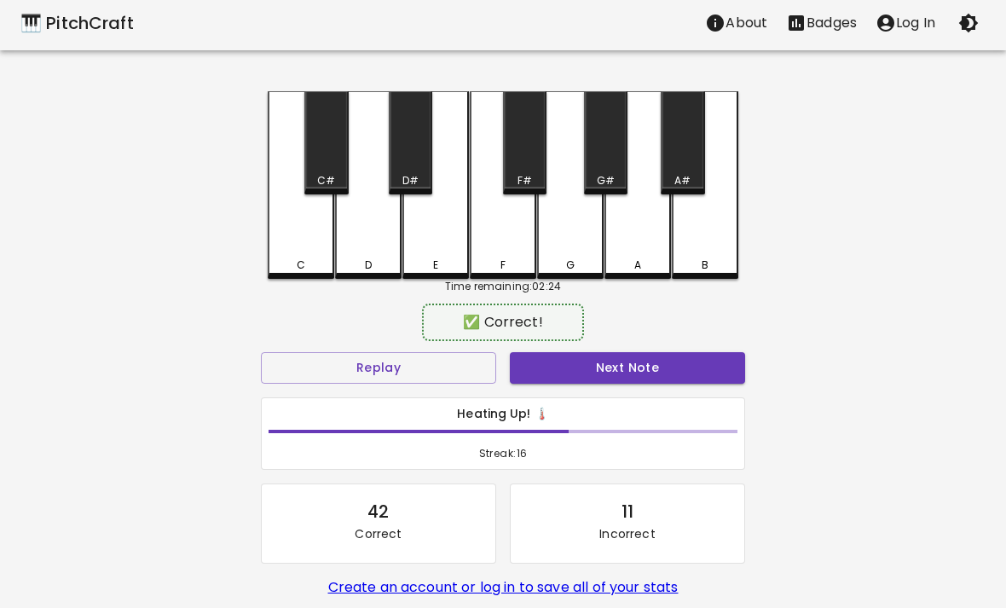
click at [577, 239] on div "G" at bounding box center [570, 185] width 66 height 188
click at [645, 371] on button "Next Note" at bounding box center [627, 368] width 235 height 32
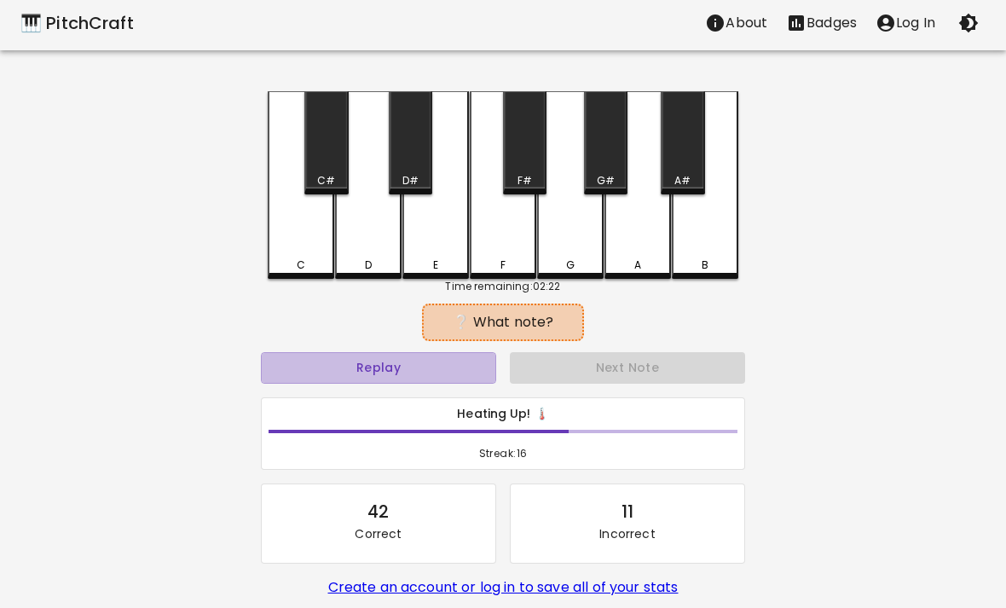
click at [313, 357] on button "Replay" at bounding box center [378, 368] width 235 height 32
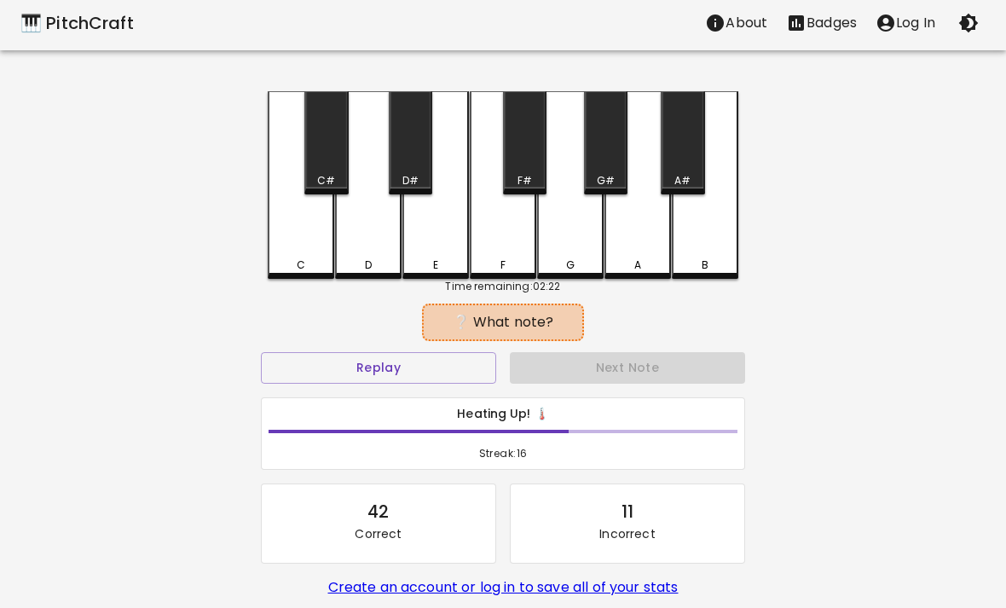
click at [313, 357] on button "Replay" at bounding box center [378, 368] width 235 height 32
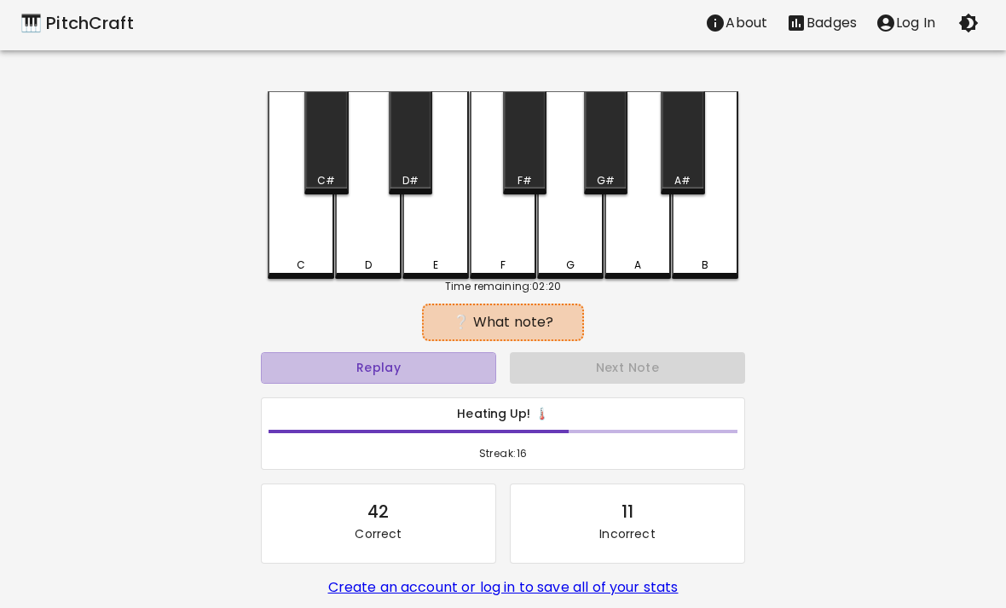
click at [303, 364] on button "Replay" at bounding box center [378, 368] width 235 height 32
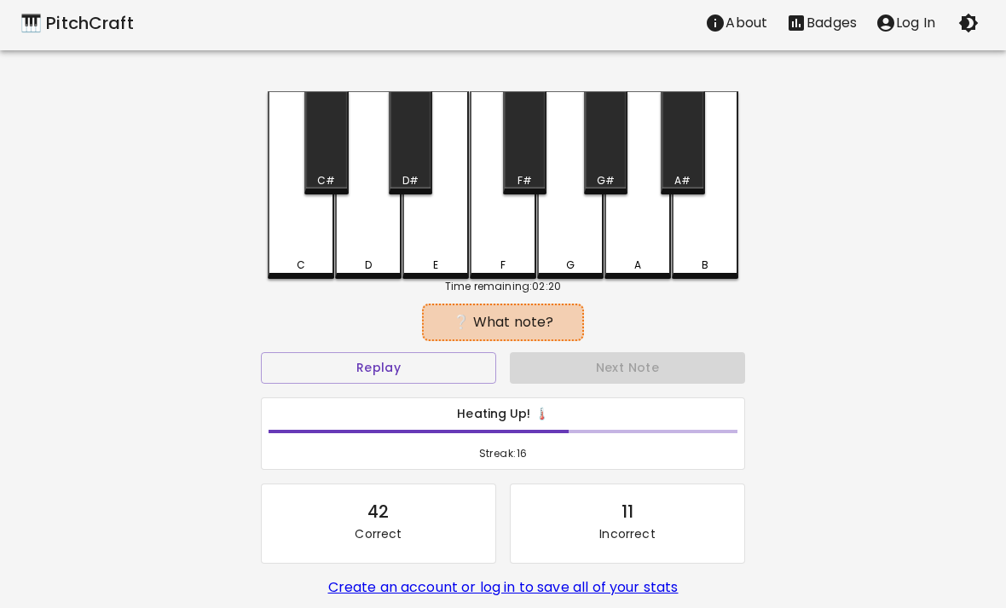
click at [505, 229] on div "F" at bounding box center [503, 185] width 66 height 188
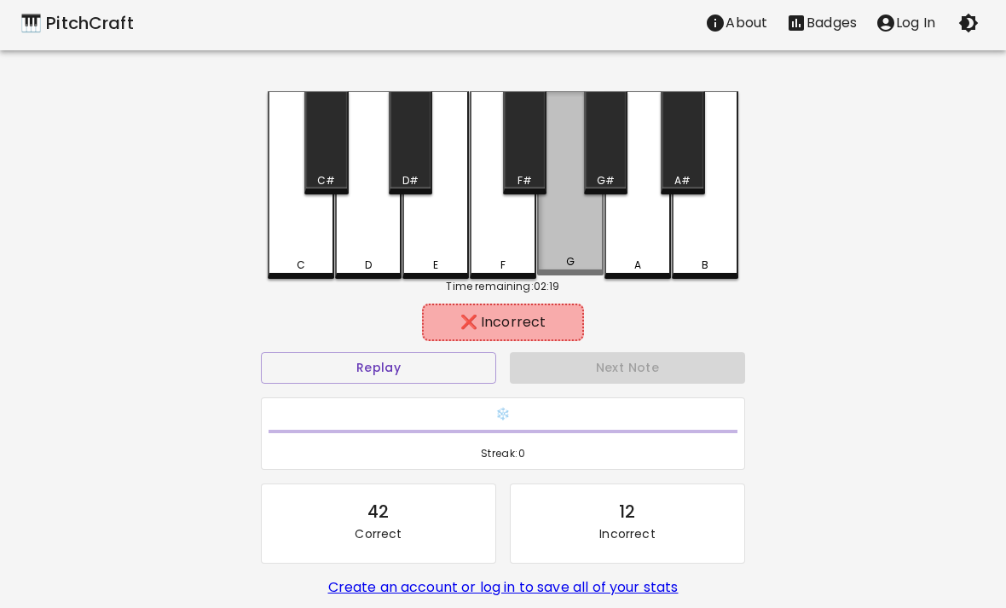
click at [566, 241] on div "G" at bounding box center [570, 183] width 66 height 184
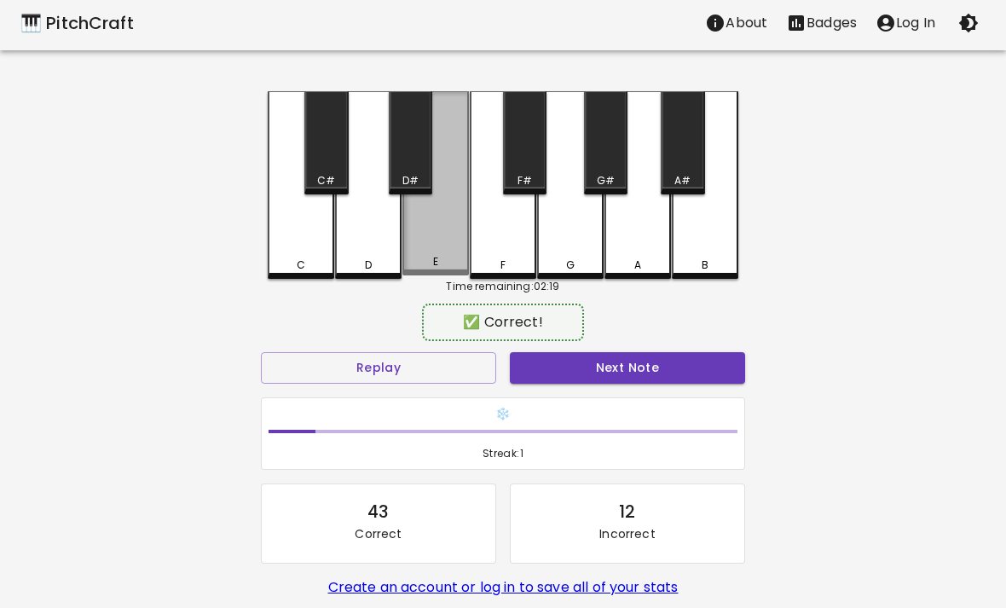
click at [439, 236] on div "E" at bounding box center [435, 183] width 66 height 184
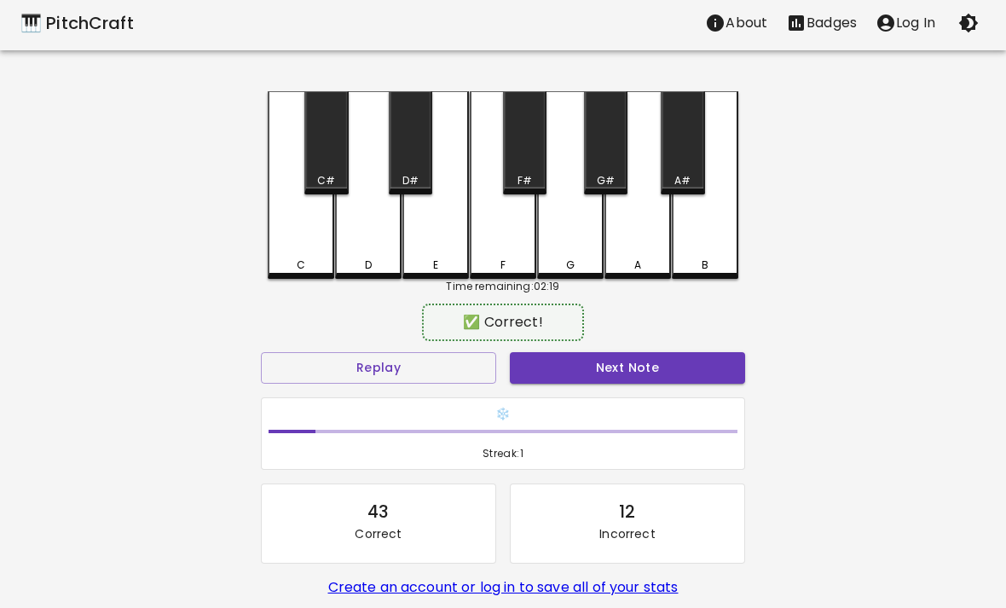
click at [650, 370] on button "Next Note" at bounding box center [627, 368] width 235 height 32
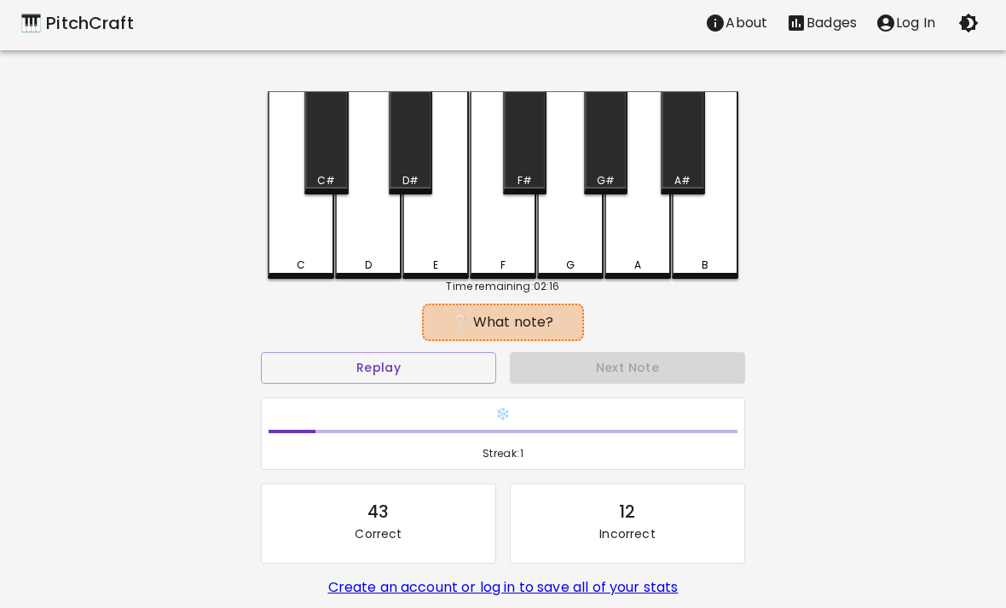
click at [319, 332] on div "❔ What note?" at bounding box center [503, 322] width 484 height 43
click at [333, 366] on button "Replay" at bounding box center [378, 368] width 235 height 32
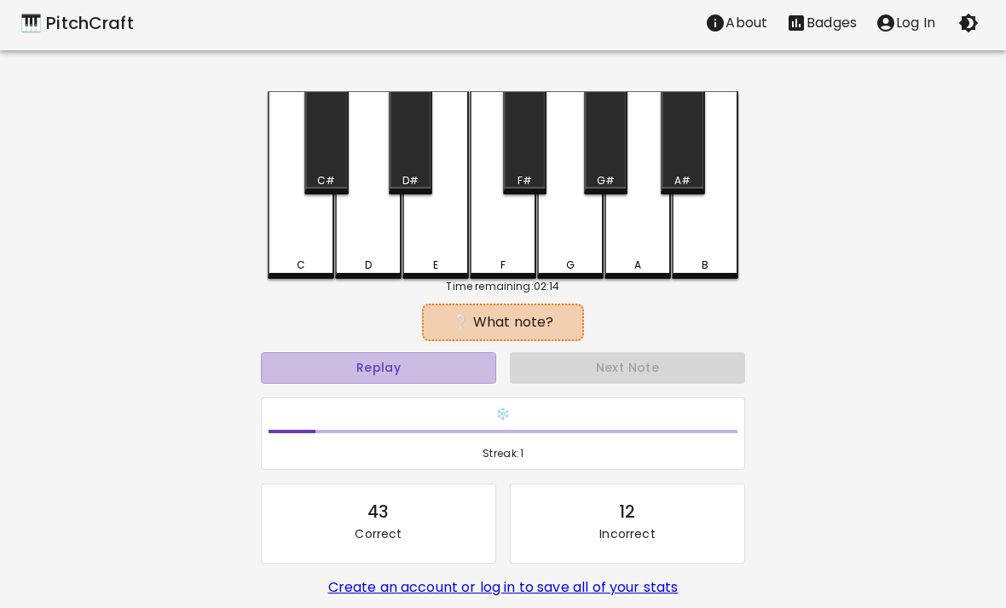
click at [313, 355] on button "Replay" at bounding box center [378, 368] width 235 height 32
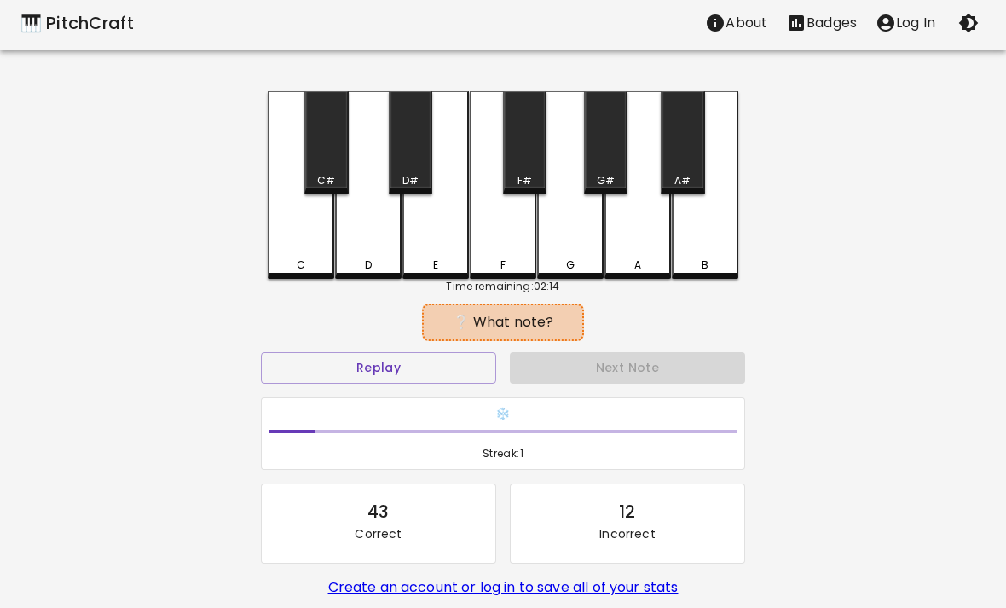
click at [313, 355] on button "Replay" at bounding box center [378, 368] width 235 height 32
click at [310, 355] on button "Replay" at bounding box center [378, 368] width 235 height 32
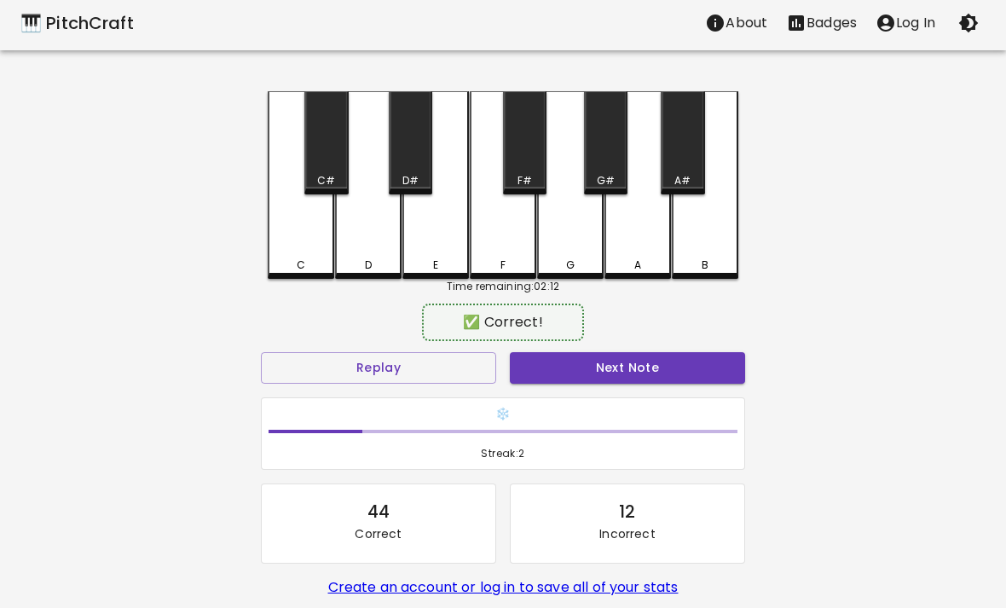
click at [363, 228] on div "D" at bounding box center [368, 185] width 66 height 188
click at [690, 355] on button "Next Note" at bounding box center [627, 368] width 235 height 32
click at [723, 240] on div "B" at bounding box center [705, 185] width 66 height 188
click at [712, 372] on button "Next Note" at bounding box center [627, 368] width 235 height 32
click at [356, 224] on div "D" at bounding box center [368, 185] width 66 height 188
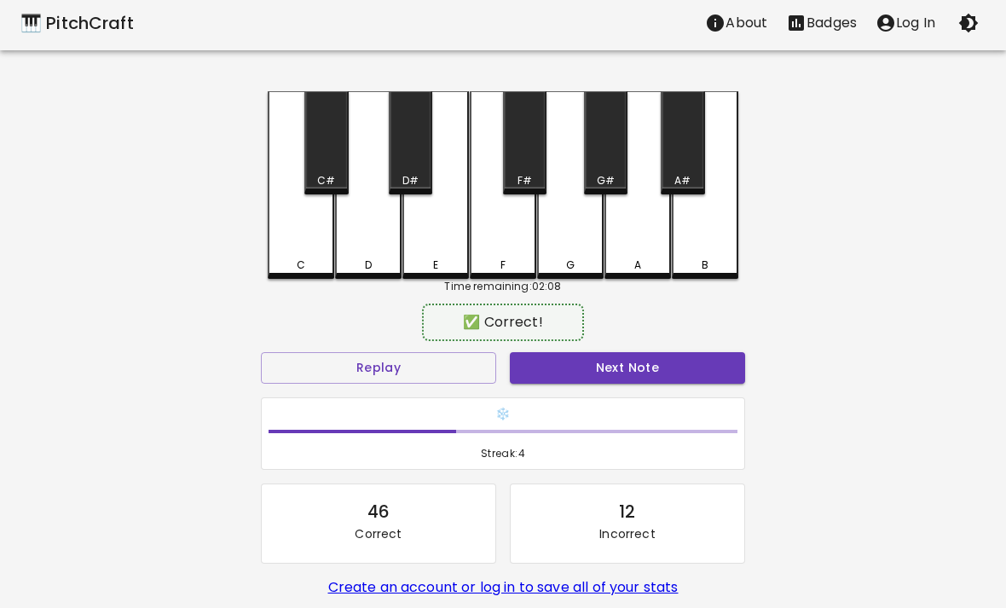
click at [685, 380] on button "Next Note" at bounding box center [627, 368] width 235 height 32
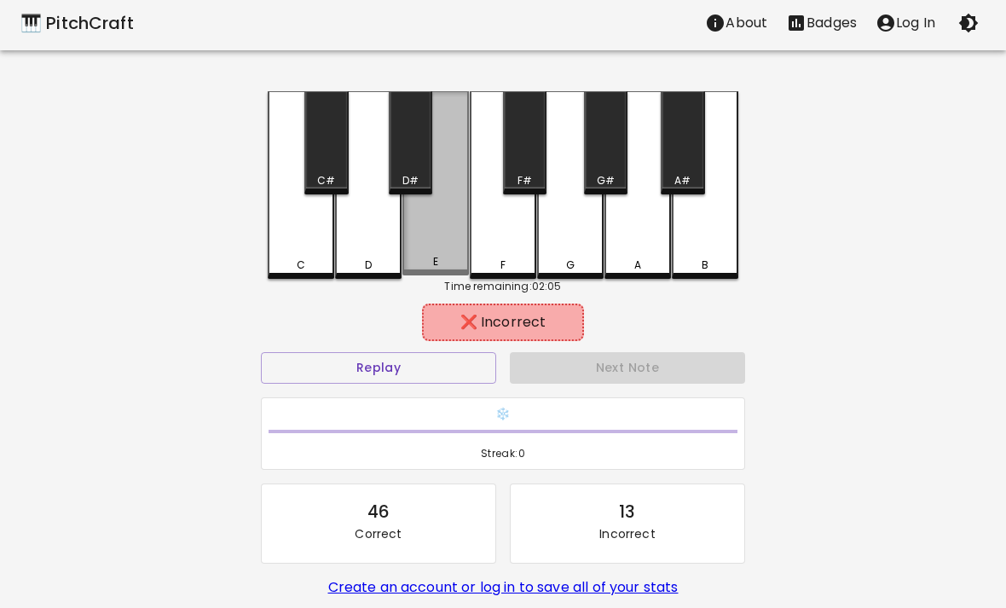
click at [408, 228] on div "E" at bounding box center [435, 183] width 66 height 184
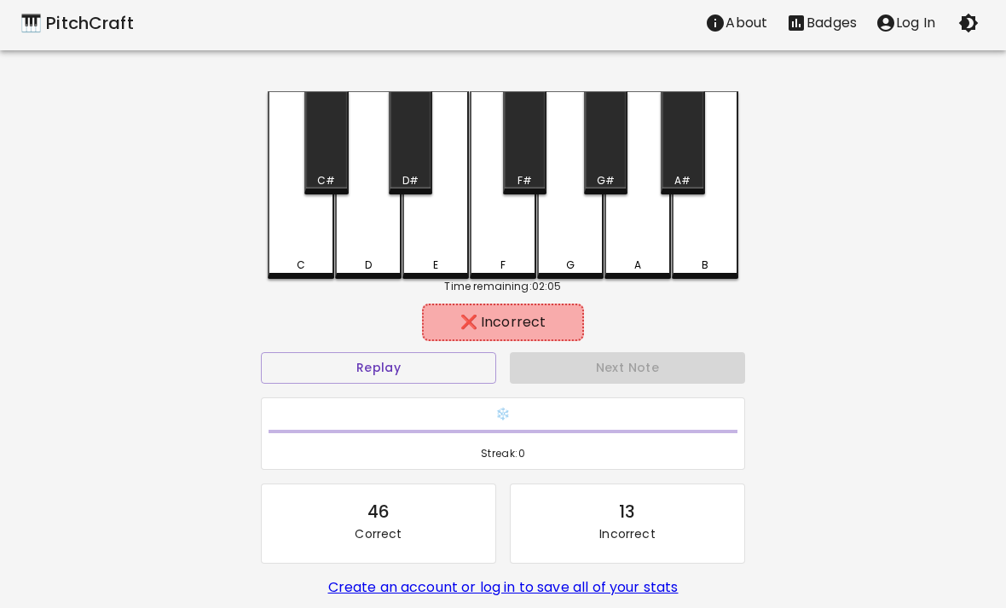
click at [703, 361] on div "Next Note" at bounding box center [627, 367] width 249 height 45
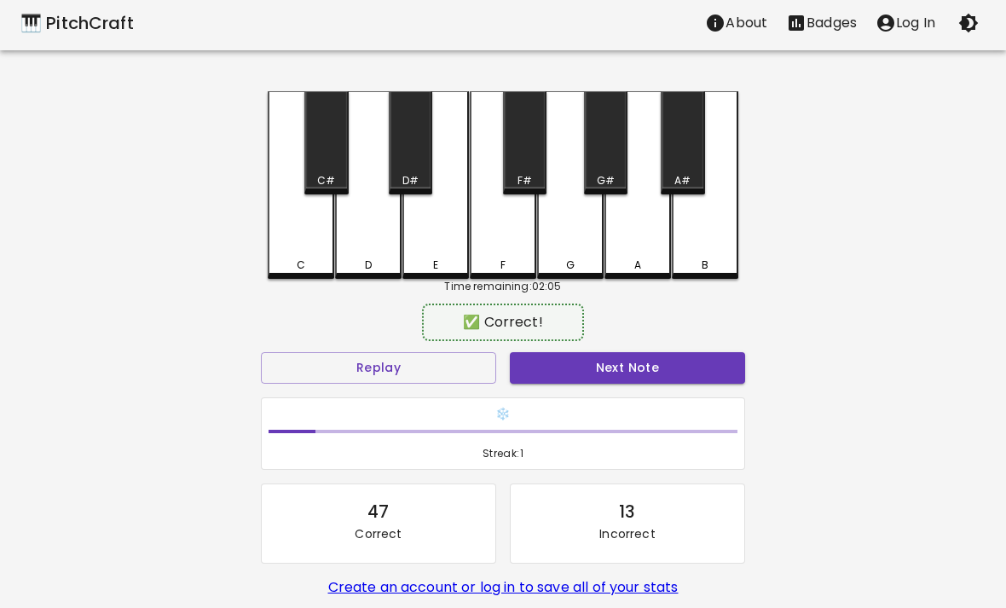
click at [479, 221] on div "F" at bounding box center [503, 185] width 66 height 188
click at [429, 245] on div "E" at bounding box center [435, 185] width 66 height 188
click at [418, 240] on div "E" at bounding box center [435, 185] width 66 height 188
click at [414, 252] on div "E" at bounding box center [435, 185] width 66 height 188
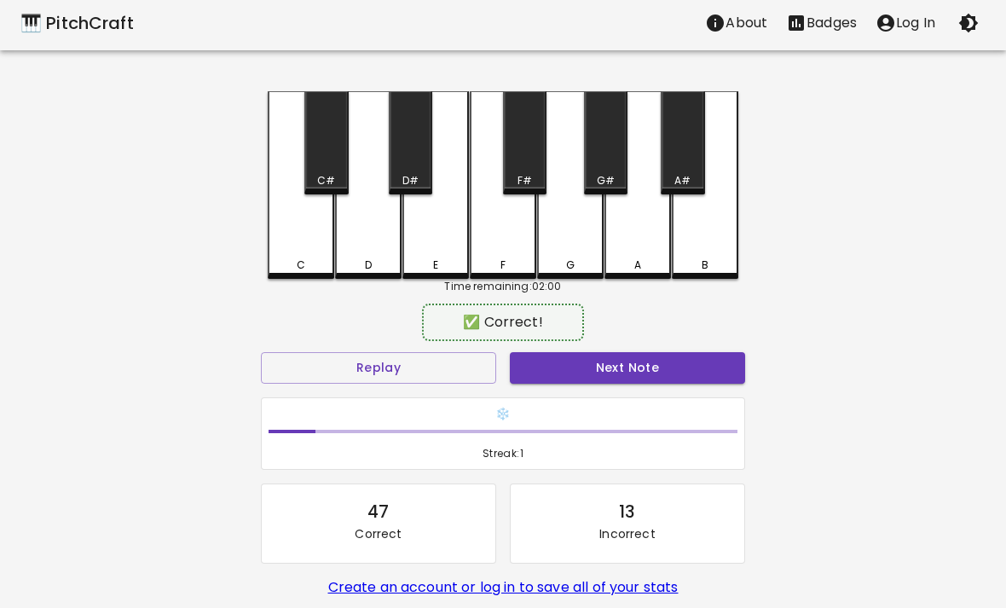
click at [699, 381] on button "Next Note" at bounding box center [627, 368] width 235 height 32
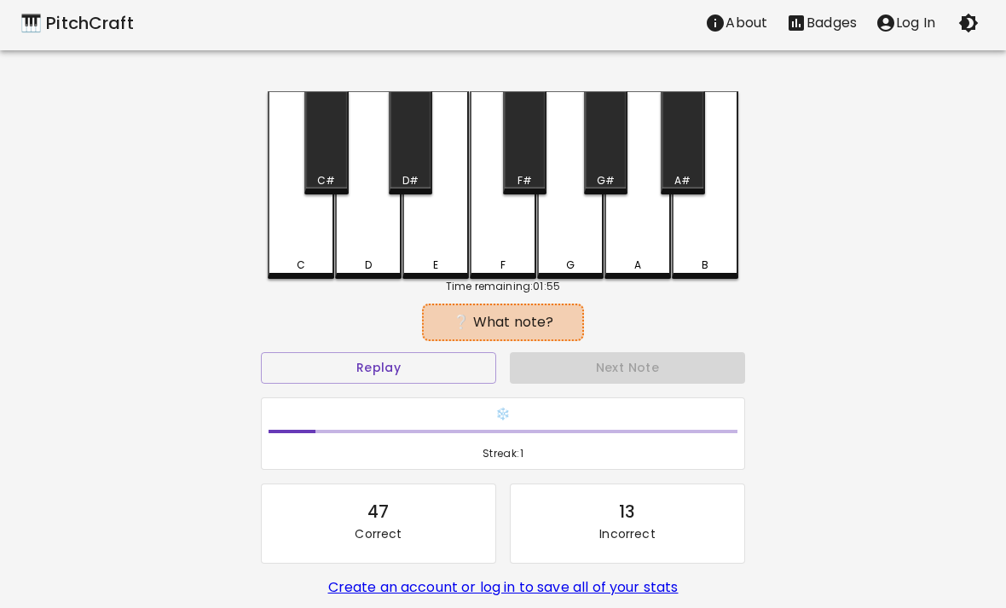
click at [343, 395] on div "❄️ Streak: 1" at bounding box center [503, 433] width 498 height 87
click at [326, 357] on button "Replay" at bounding box center [378, 368] width 235 height 32
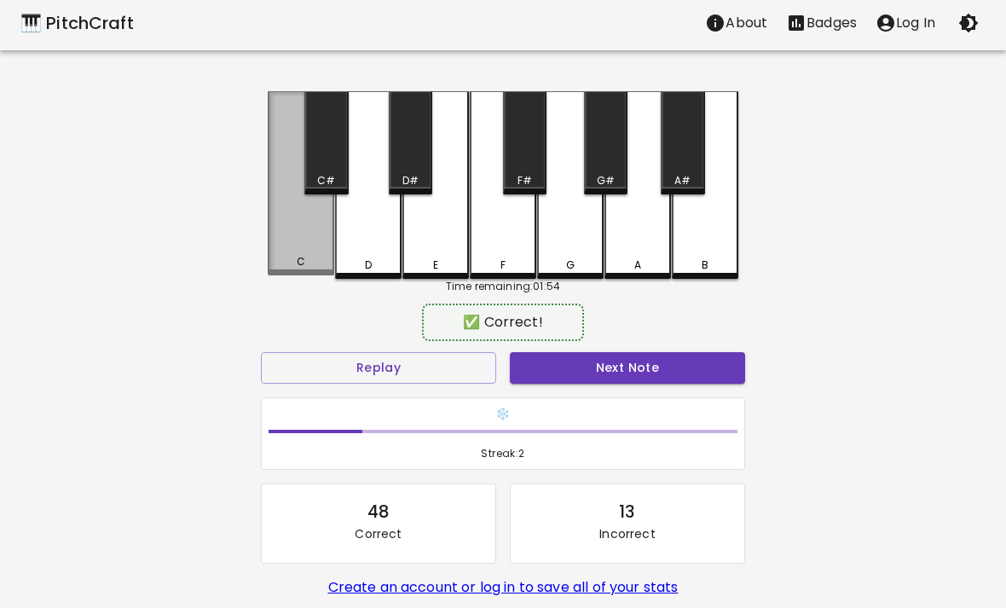
click at [282, 229] on div "C" at bounding box center [301, 183] width 66 height 184
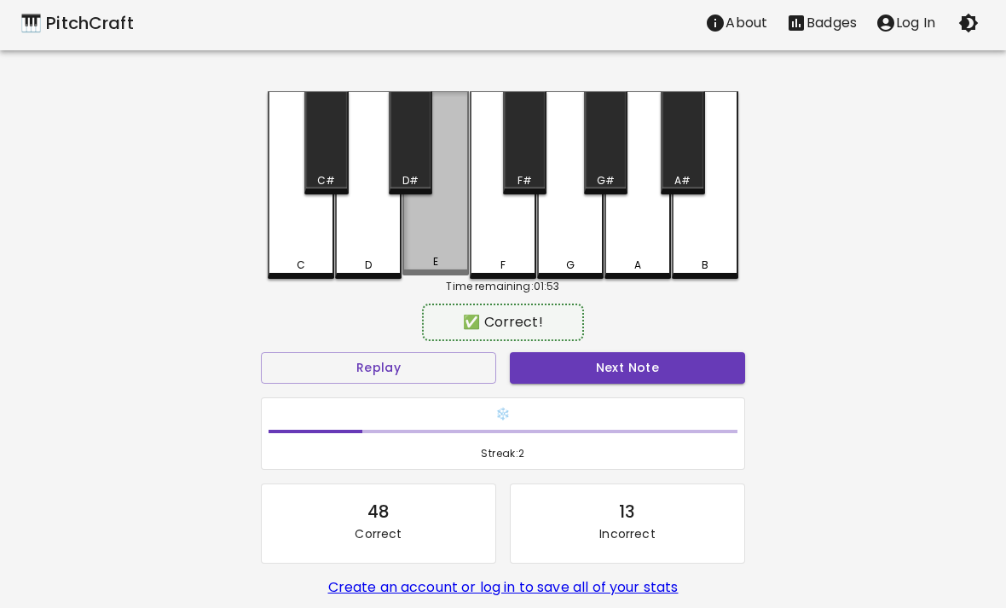
click at [446, 227] on div "E" at bounding box center [435, 183] width 66 height 184
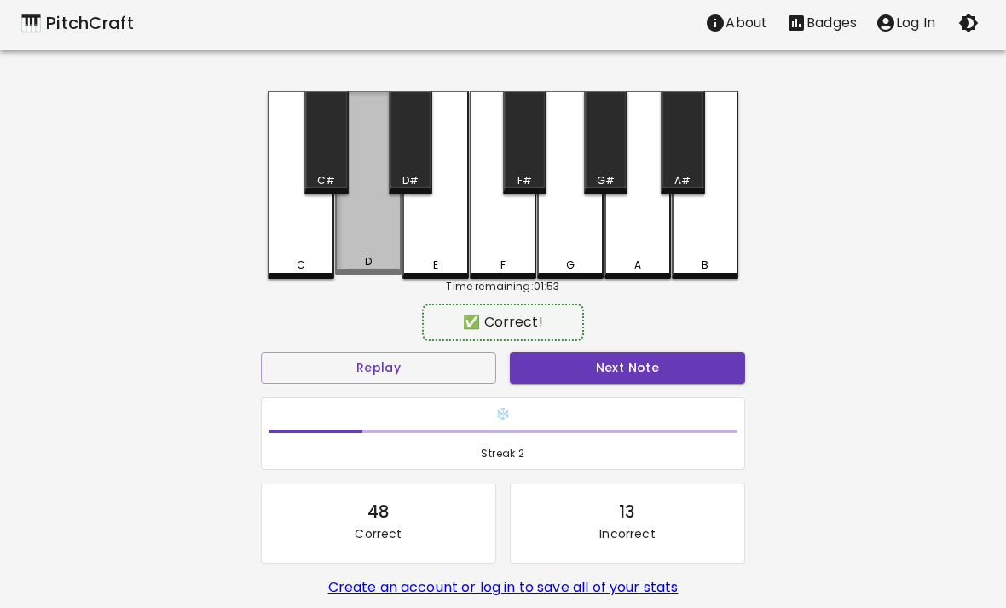
click at [309, 161] on div "C#" at bounding box center [325, 142] width 43 height 103
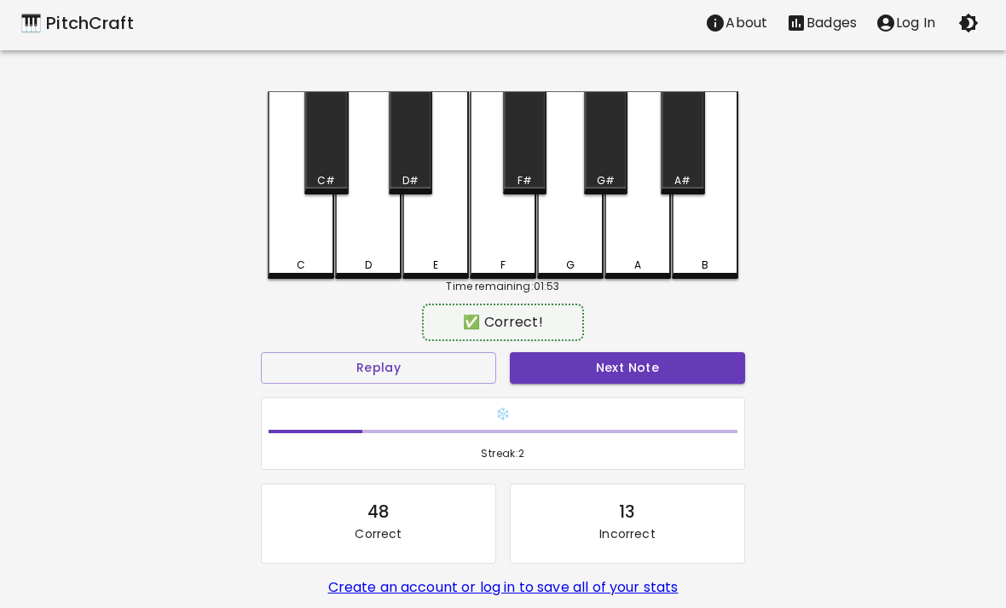
scroll to position [0, 0]
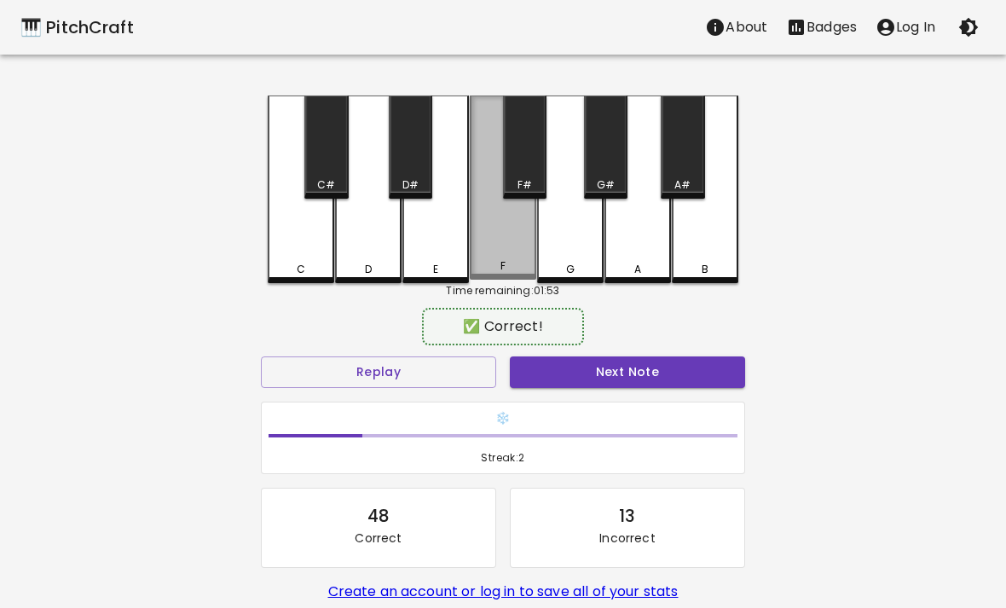
click at [498, 226] on div "F" at bounding box center [503, 187] width 66 height 184
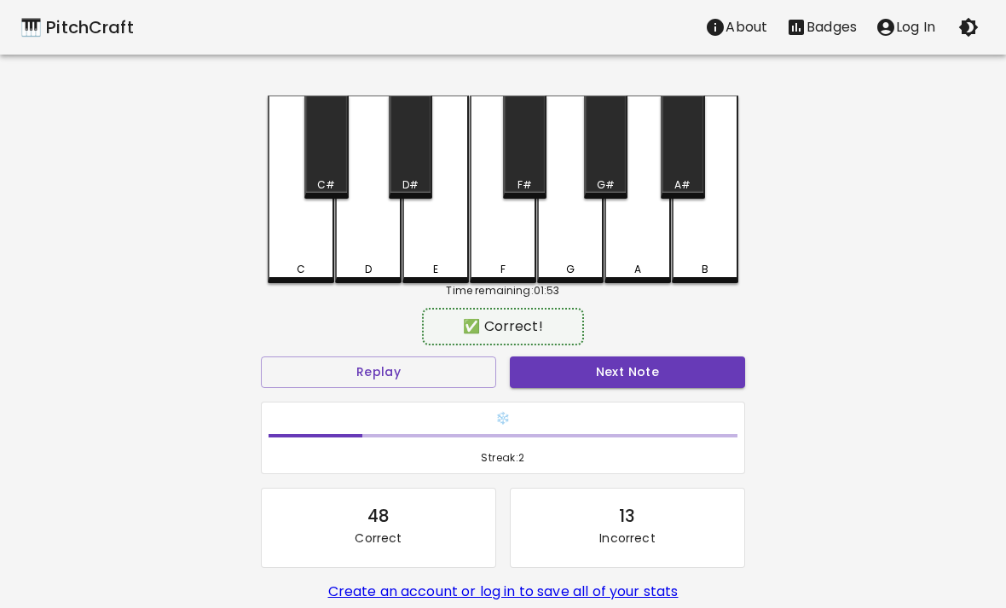
click at [430, 147] on div "D#" at bounding box center [410, 146] width 43 height 103
click at [505, 234] on div "F" at bounding box center [503, 189] width 66 height 188
click at [493, 239] on div "F" at bounding box center [503, 189] width 66 height 188
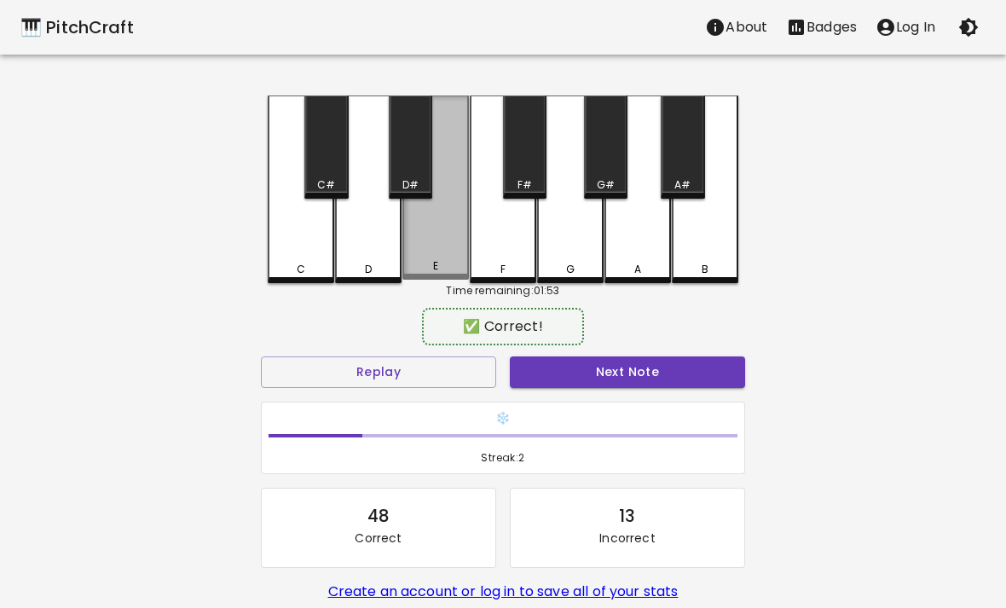
click at [447, 252] on div "E" at bounding box center [435, 187] width 66 height 184
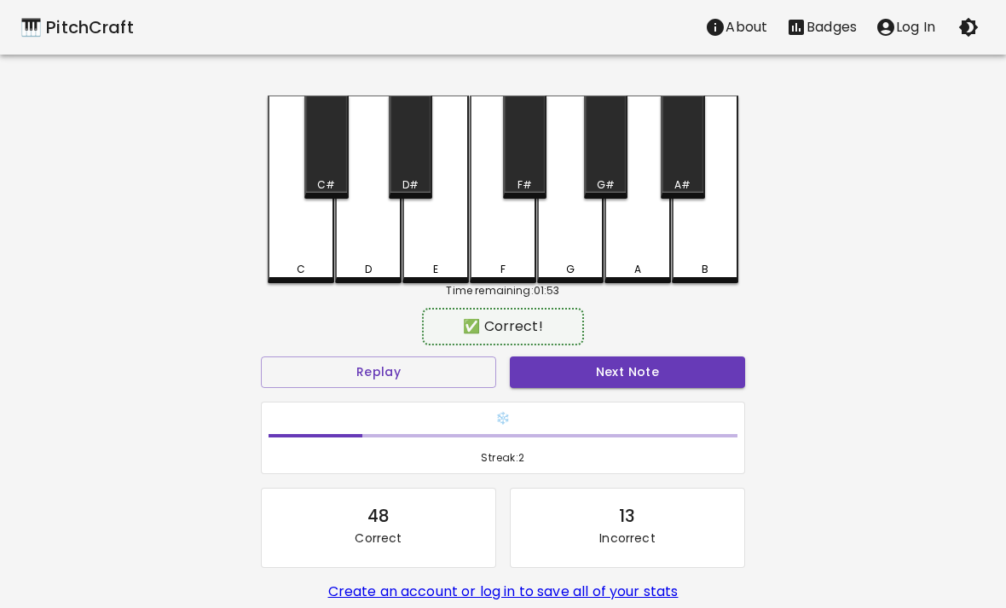
click at [413, 216] on div "E" at bounding box center [435, 189] width 66 height 188
click at [707, 218] on div "B" at bounding box center [705, 189] width 66 height 188
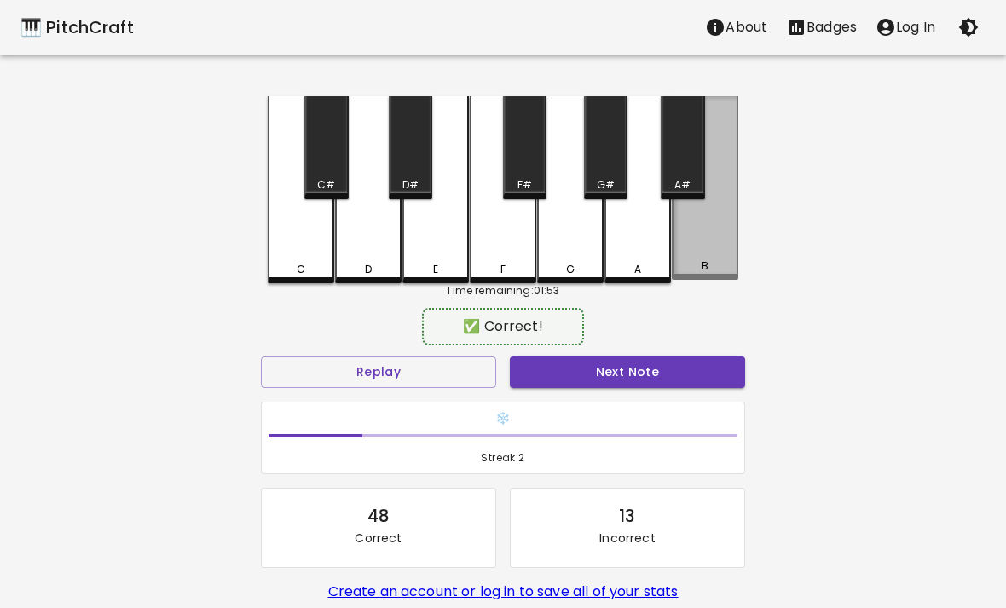
click at [688, 221] on div "B" at bounding box center [705, 187] width 66 height 184
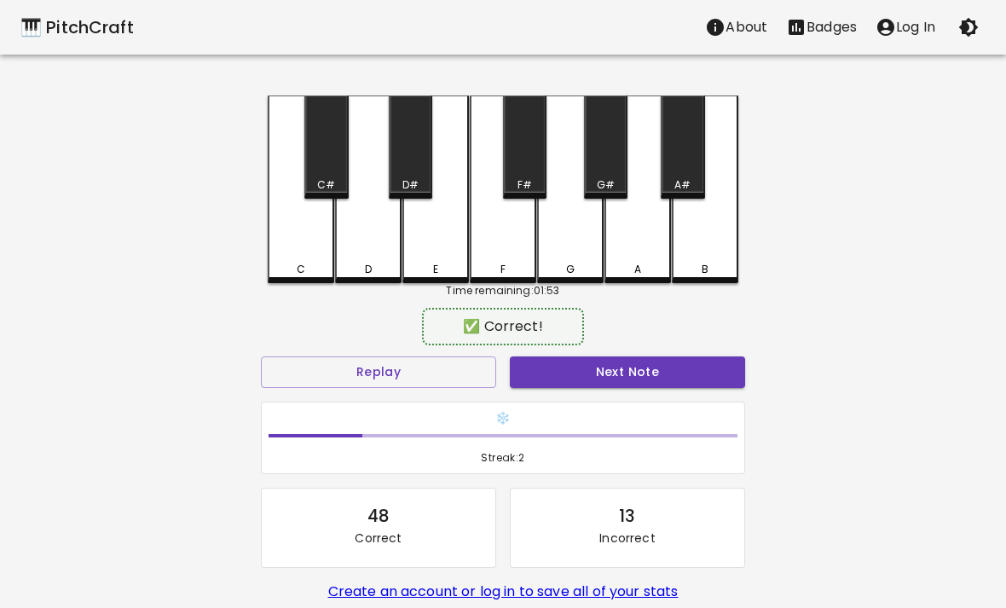
click at [653, 261] on div "A" at bounding box center [637, 189] width 66 height 188
click at [590, 176] on div "G#" at bounding box center [605, 146] width 43 height 103
click at [639, 250] on div "A" at bounding box center [637, 189] width 66 height 188
click at [741, 211] on div "C C# D D# E F F# G G# A A# B Time remaining: 01:53 ✅ Correct! Replay Next Note …" at bounding box center [502, 386] width 511 height 582
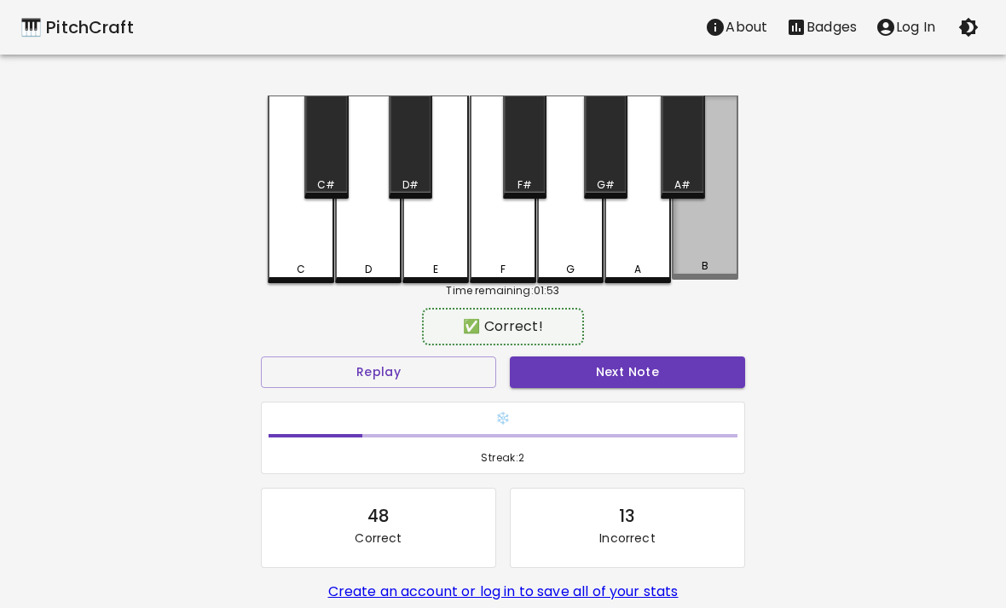
click at [706, 146] on div "B" at bounding box center [705, 187] width 66 height 184
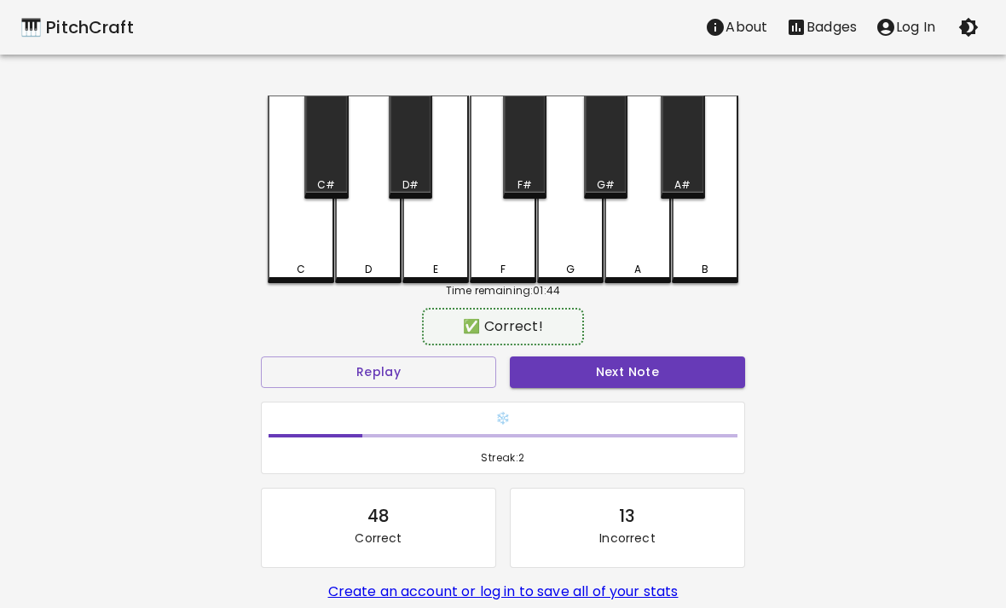
click at [707, 243] on div "B" at bounding box center [705, 189] width 66 height 188
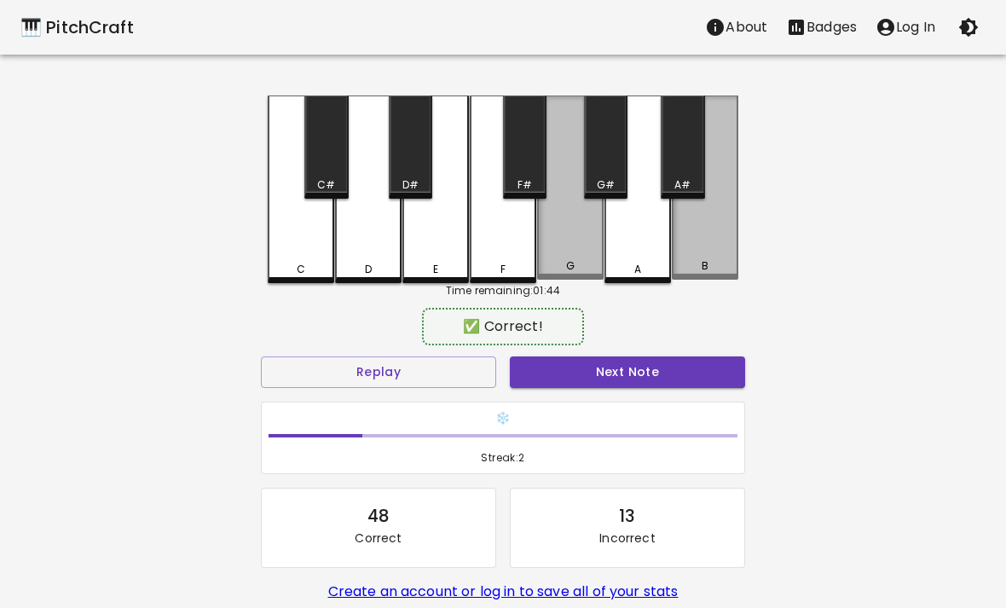
click at [634, 258] on div "A" at bounding box center [637, 189] width 66 height 188
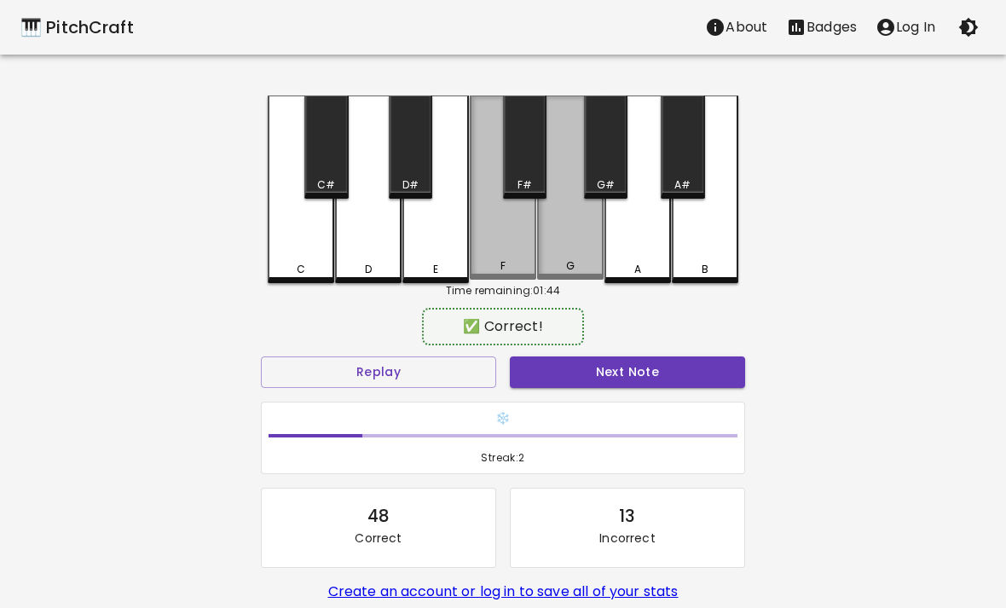
click at [528, 225] on div "F" at bounding box center [503, 187] width 66 height 184
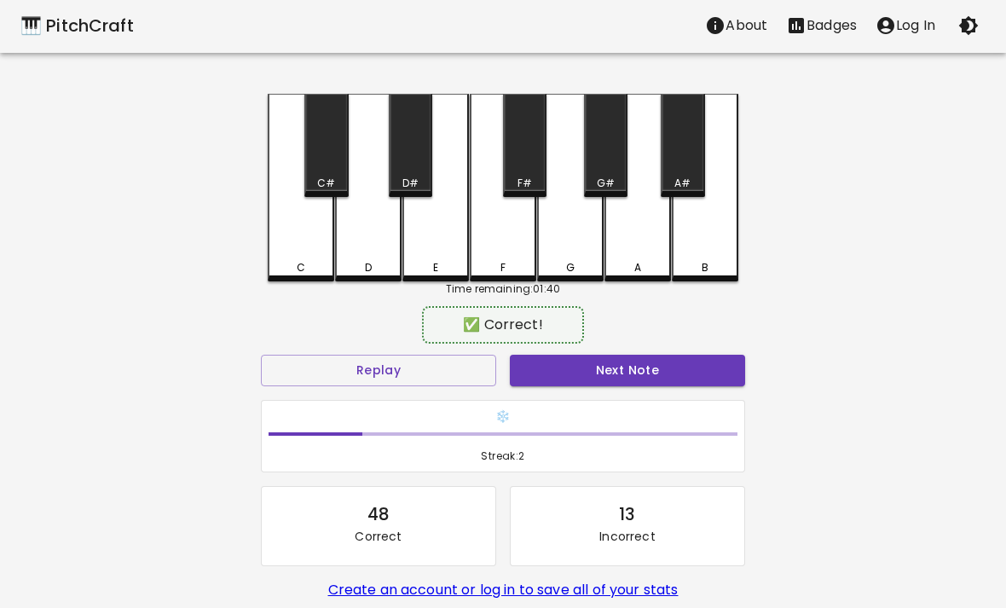
scroll to position [3, 0]
click at [443, 231] on div "E" at bounding box center [435, 187] width 66 height 188
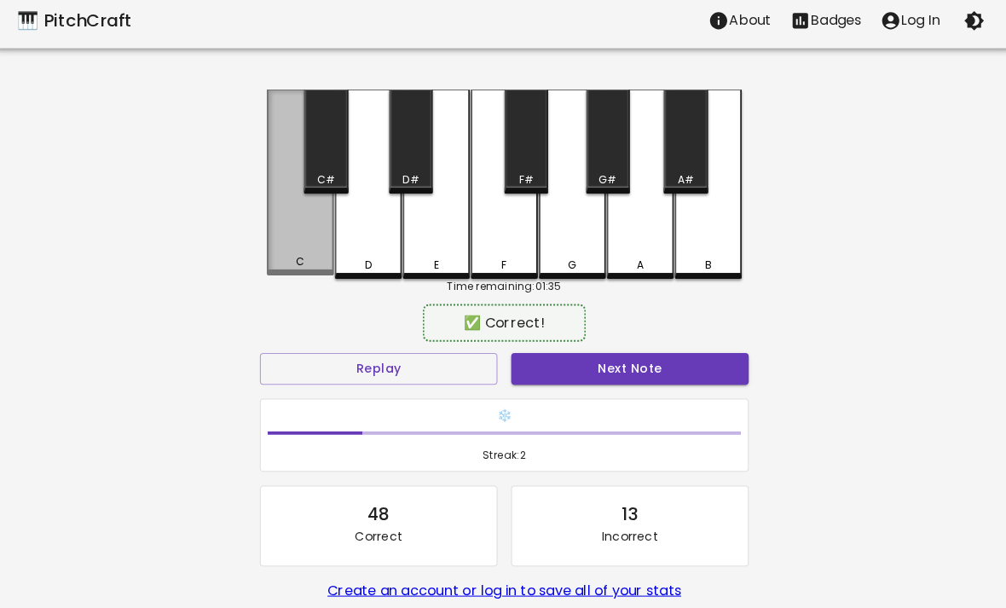
click at [306, 238] on div "C" at bounding box center [301, 185] width 66 height 184
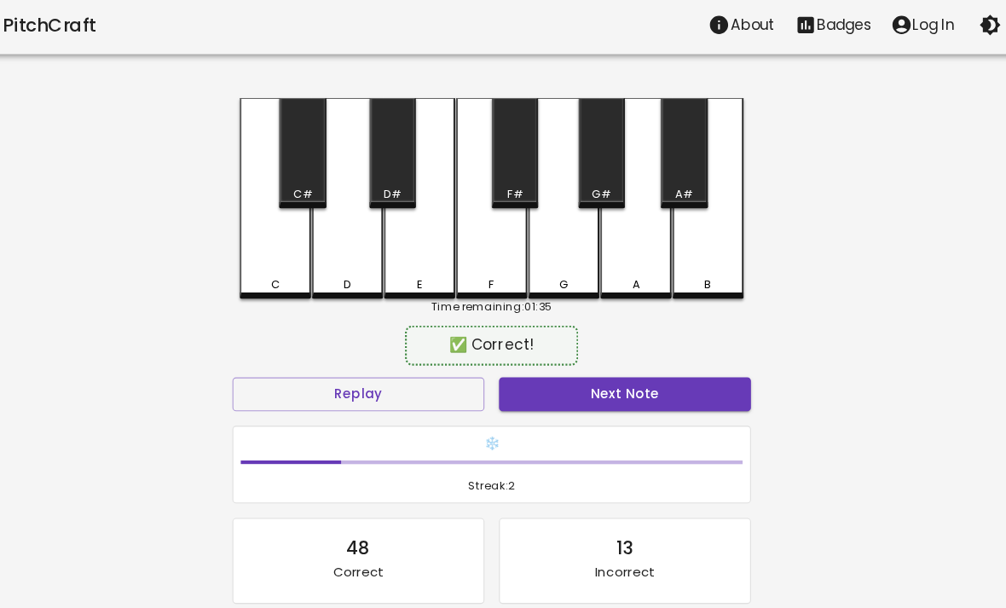
click at [604, 218] on div "A" at bounding box center [637, 187] width 66 height 188
click at [537, 228] on div "G" at bounding box center [570, 187] width 66 height 188
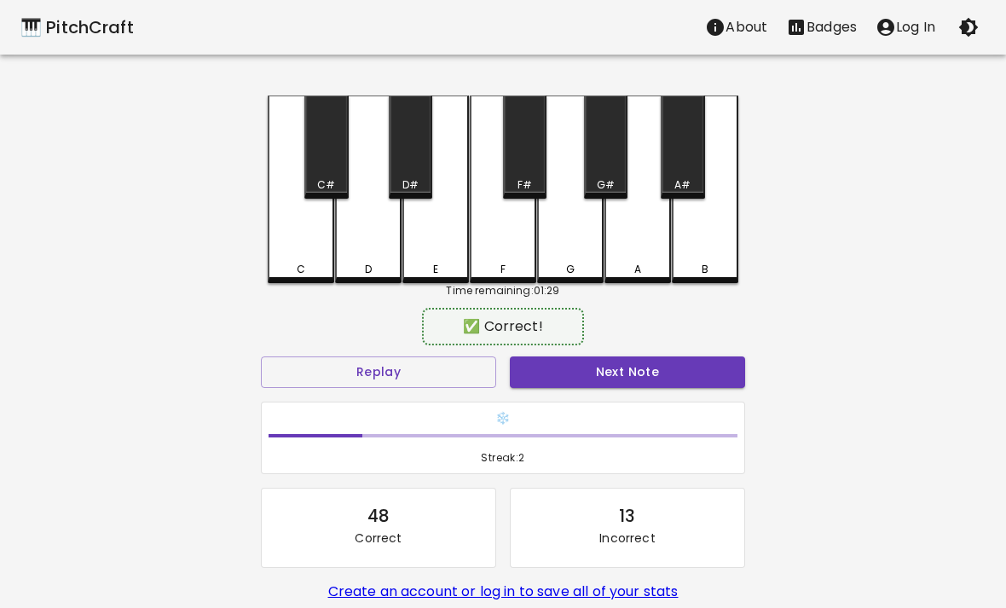
click at [689, 242] on div "B" at bounding box center [705, 189] width 66 height 188
click at [614, 238] on div "A" at bounding box center [637, 189] width 66 height 188
click at [626, 141] on div "G#" at bounding box center [605, 146] width 43 height 103
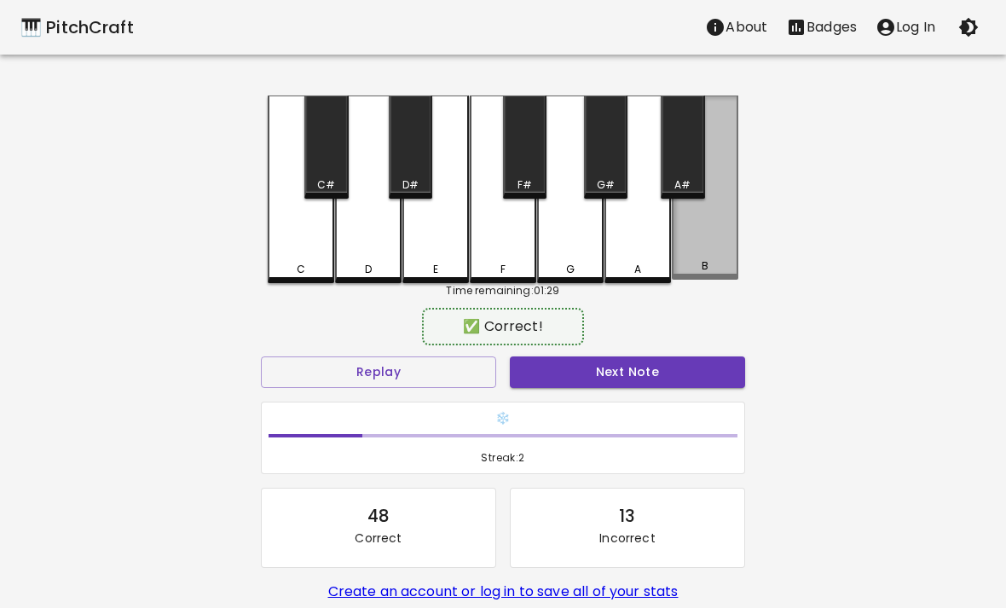
click at [692, 242] on div "B" at bounding box center [705, 187] width 66 height 184
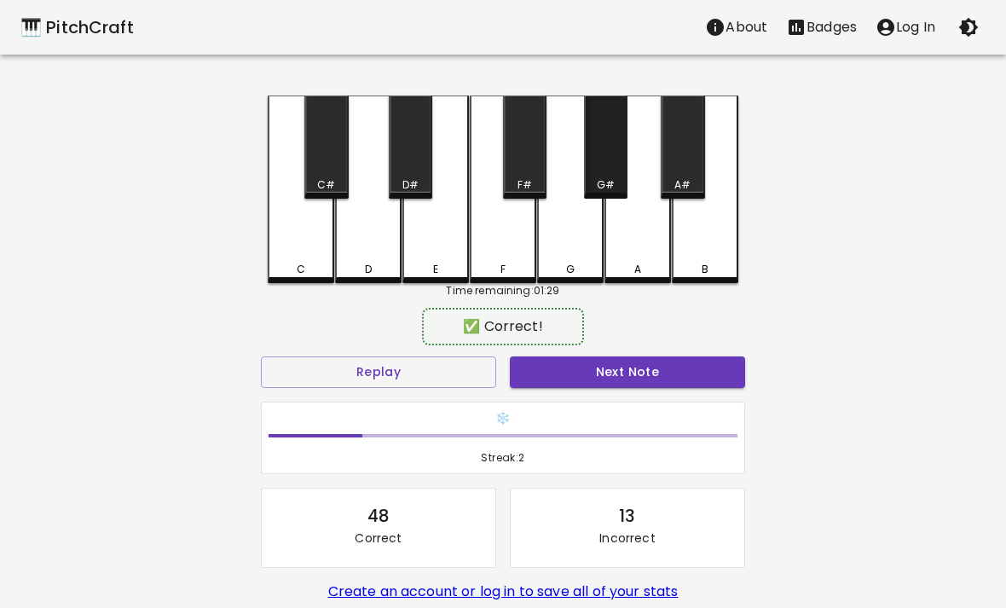
click at [621, 166] on div "G#" at bounding box center [605, 146] width 43 height 103
click at [699, 230] on div "B" at bounding box center [705, 189] width 66 height 188
click at [699, 245] on div "B" at bounding box center [705, 189] width 66 height 188
click at [608, 164] on div "G#" at bounding box center [605, 146] width 43 height 103
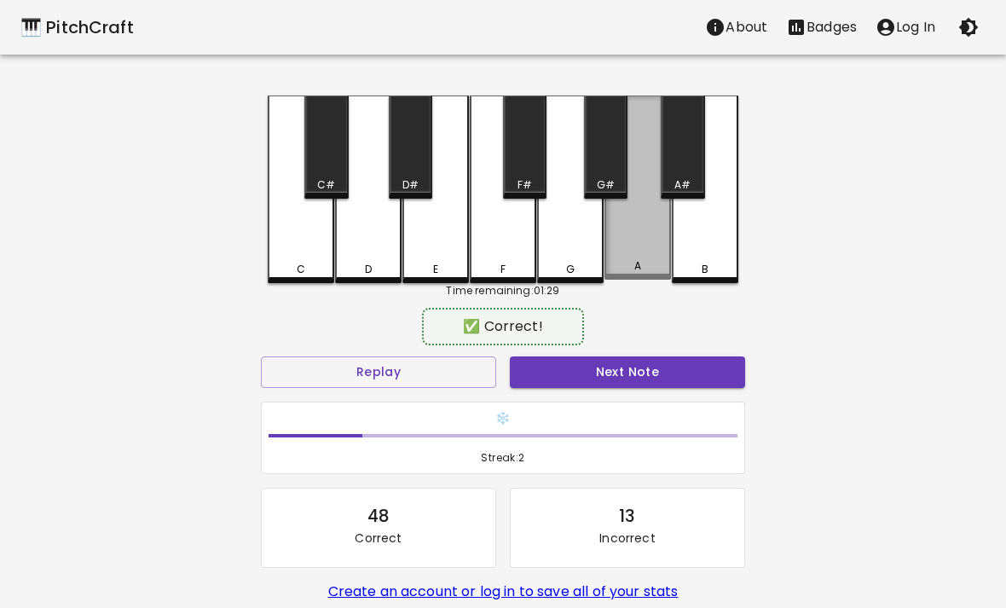
click at [623, 255] on div "A" at bounding box center [637, 187] width 66 height 184
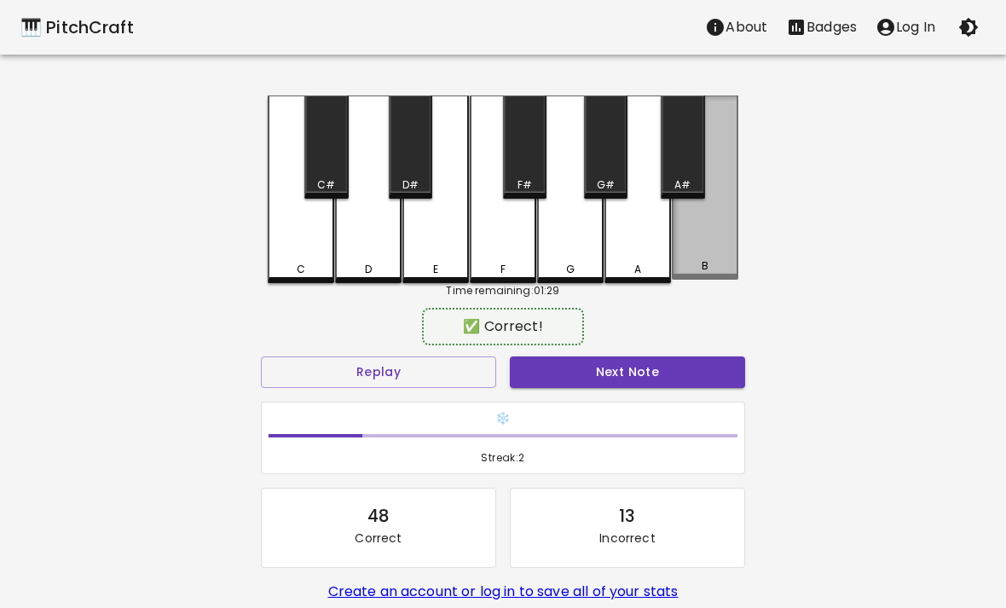
click at [716, 248] on div "B" at bounding box center [705, 187] width 66 height 184
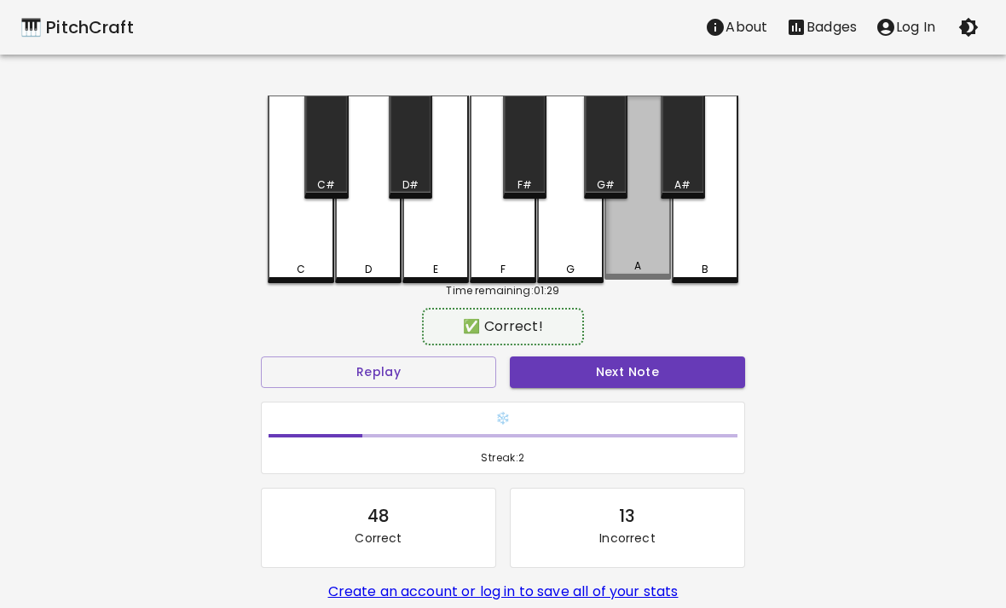
click at [630, 269] on div "A" at bounding box center [637, 265] width 63 height 15
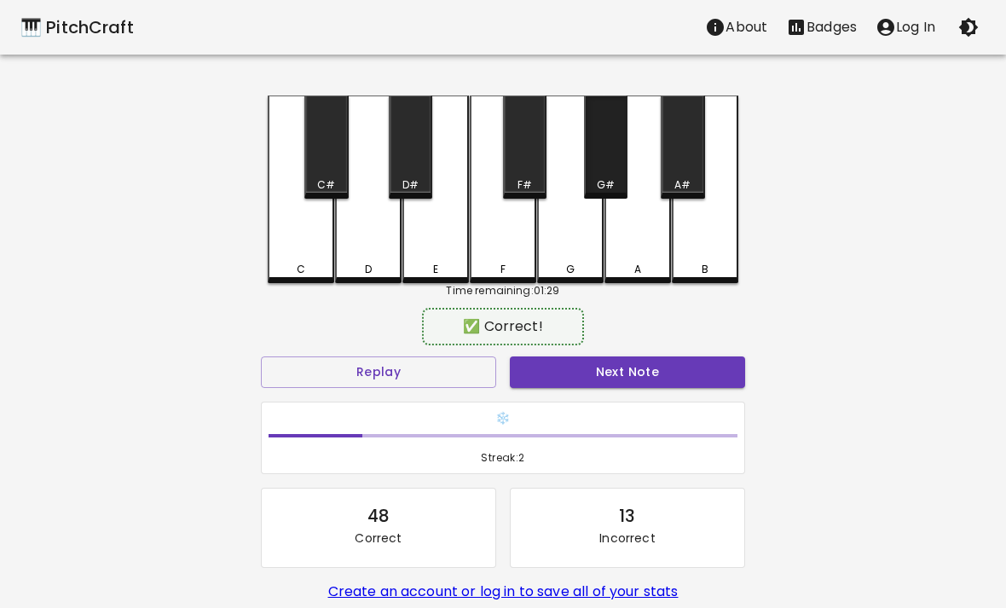
click at [615, 165] on div "G#" at bounding box center [605, 146] width 43 height 103
click at [626, 265] on div "A" at bounding box center [637, 269] width 63 height 15
click at [625, 249] on div "A" at bounding box center [637, 189] width 66 height 188
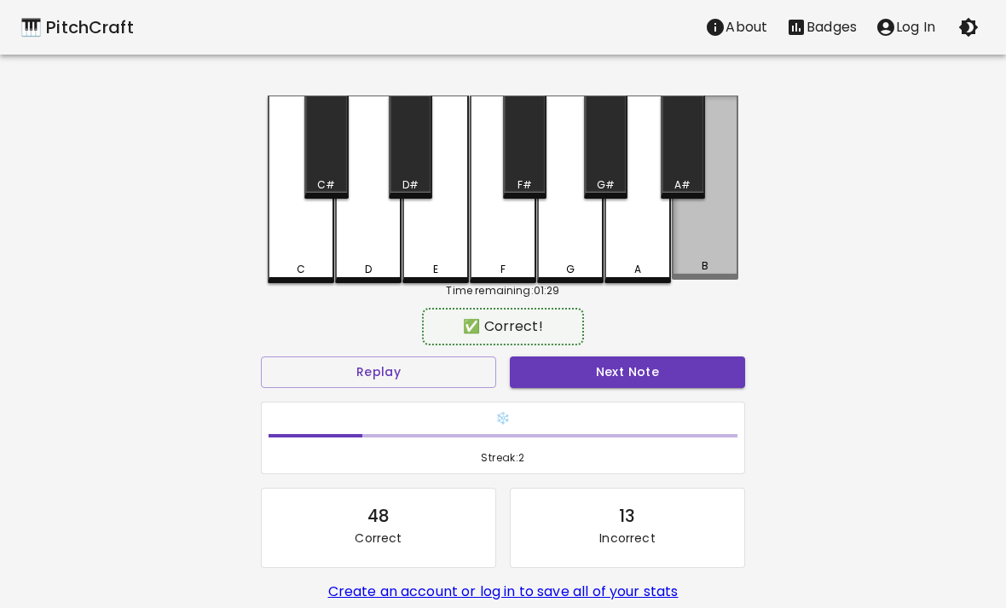
click at [695, 244] on div "B" at bounding box center [705, 187] width 66 height 184
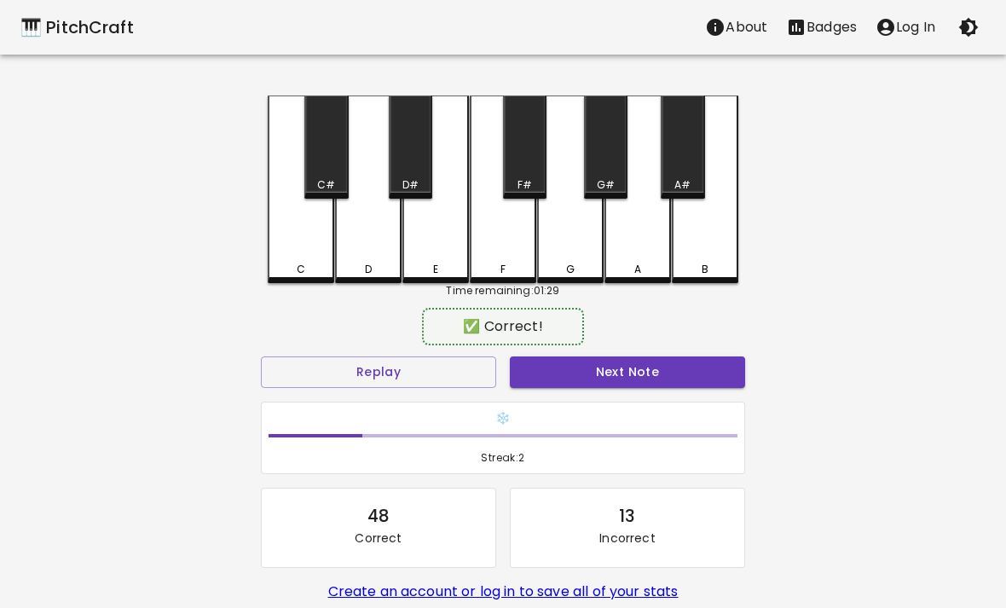
click at [780, 228] on div "🎹 PitchCraft About Badges Log In C C# D D# E F F# G G# A A# B Time remaining: 0…" at bounding box center [503, 339] width 1006 height 678
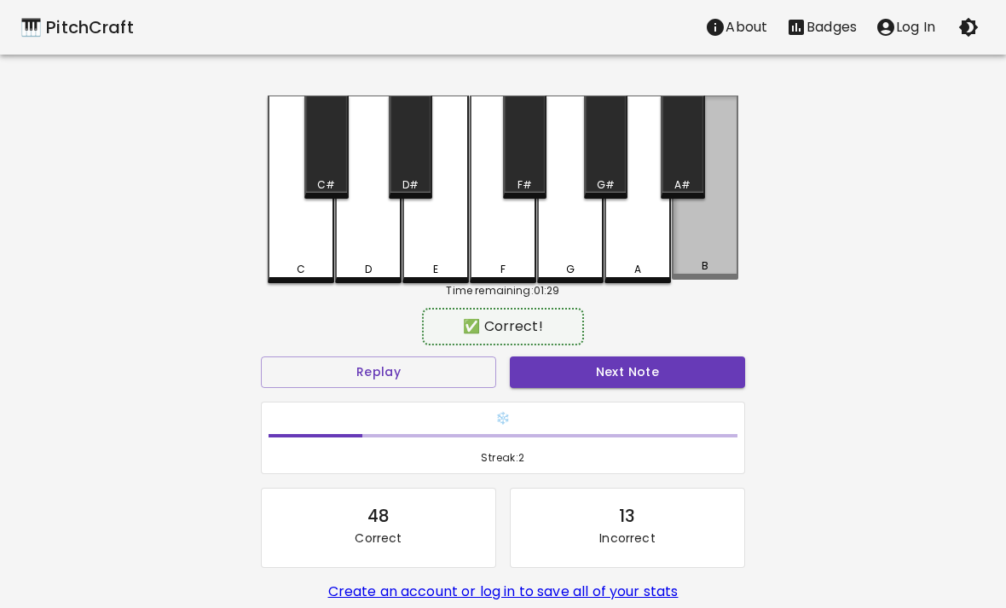
click at [721, 248] on div "B" at bounding box center [705, 187] width 66 height 184
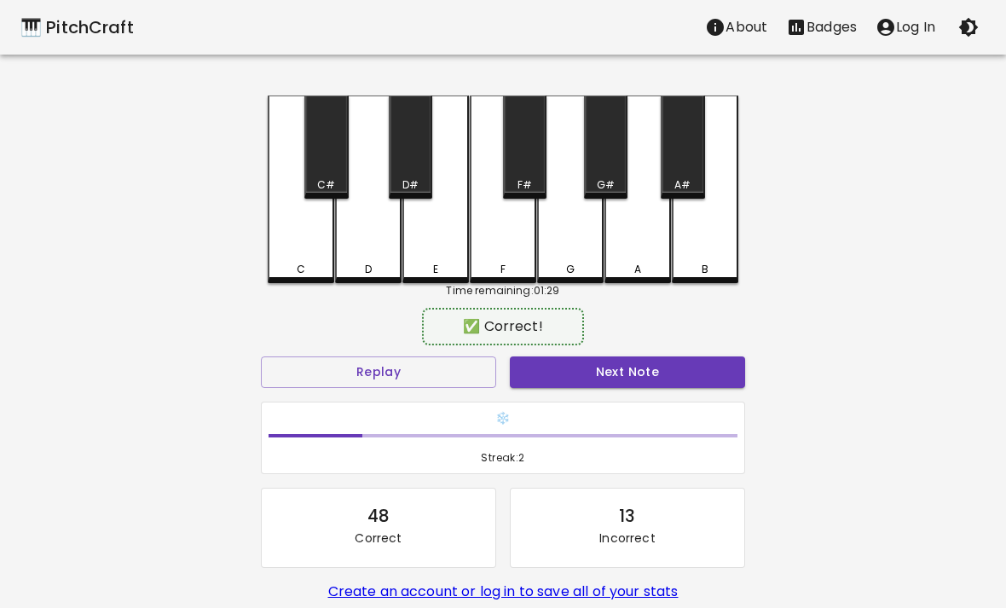
click at [639, 247] on div "A" at bounding box center [637, 189] width 66 height 188
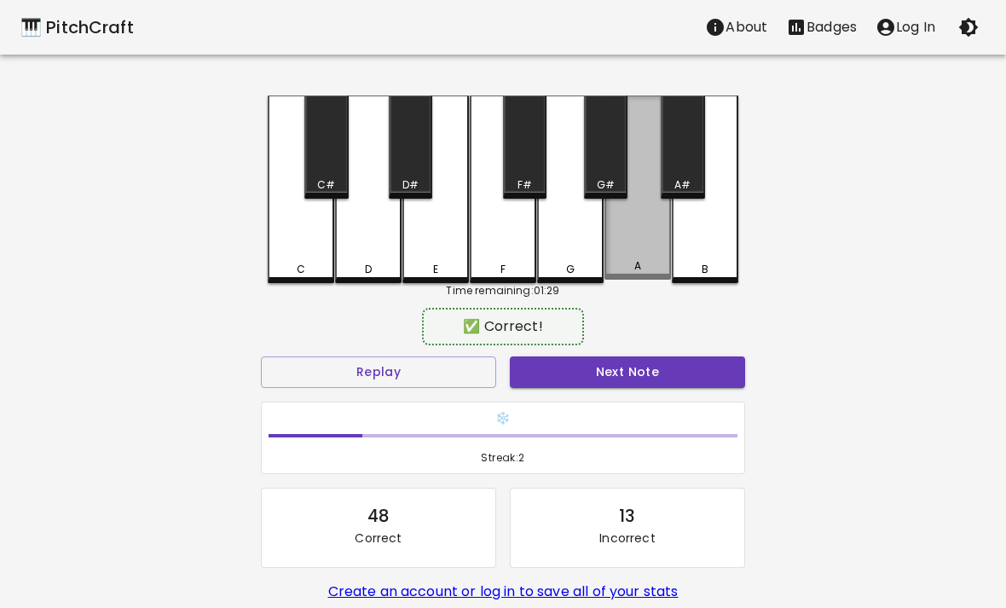
click at [630, 256] on div "A" at bounding box center [637, 187] width 66 height 184
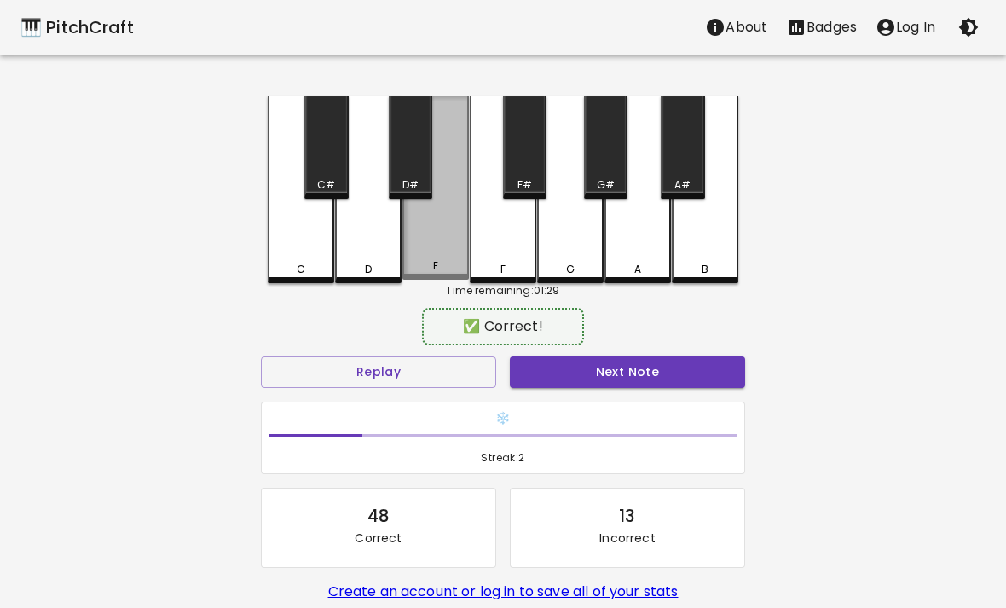
click at [429, 240] on div "E" at bounding box center [435, 187] width 66 height 184
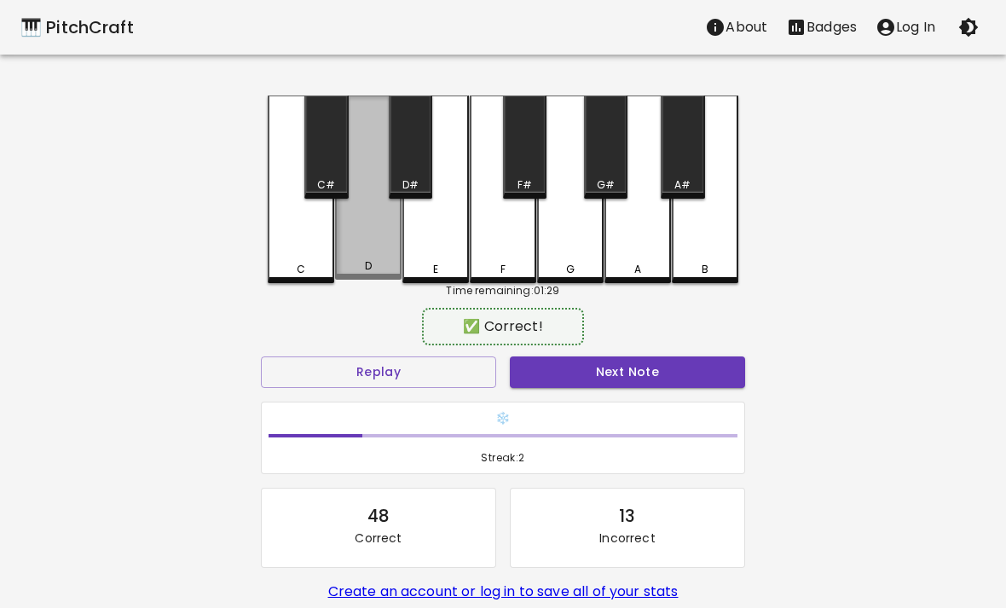
click at [373, 253] on div "D" at bounding box center [368, 187] width 66 height 184
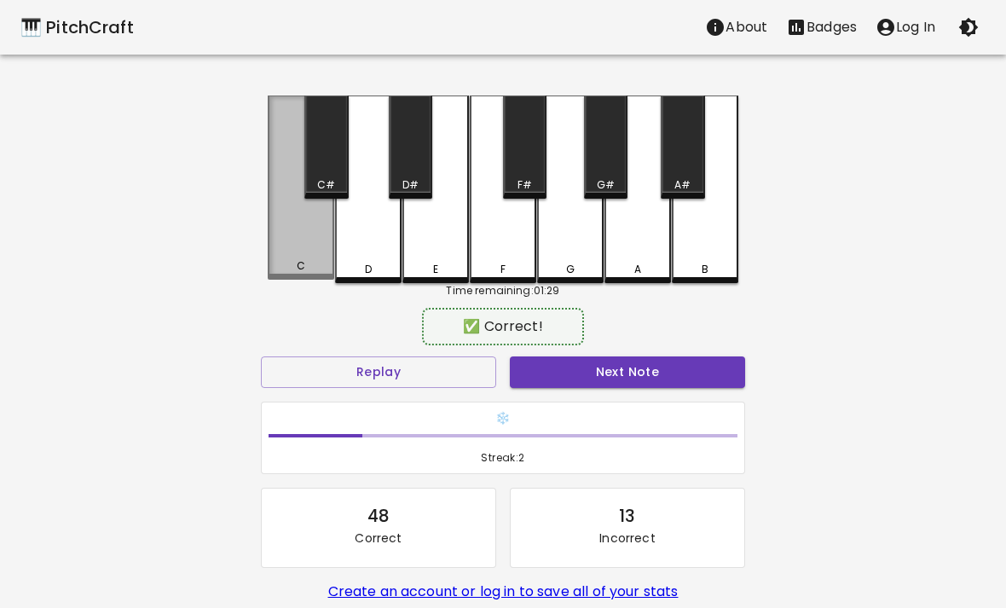
scroll to position [1, 0]
click at [295, 248] on div "C" at bounding box center [301, 187] width 66 height 184
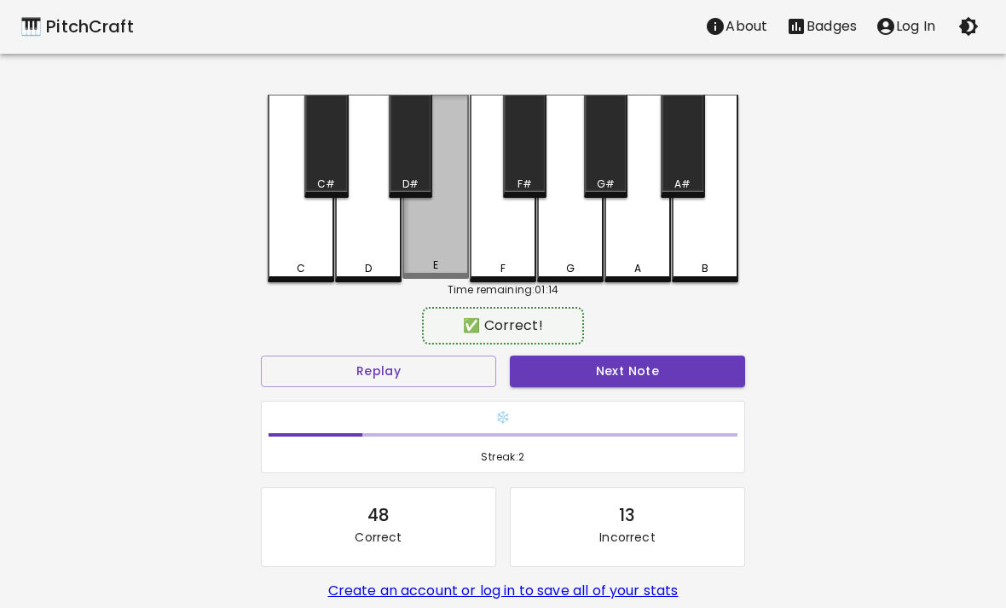
click at [424, 245] on div "E" at bounding box center [435, 187] width 66 height 184
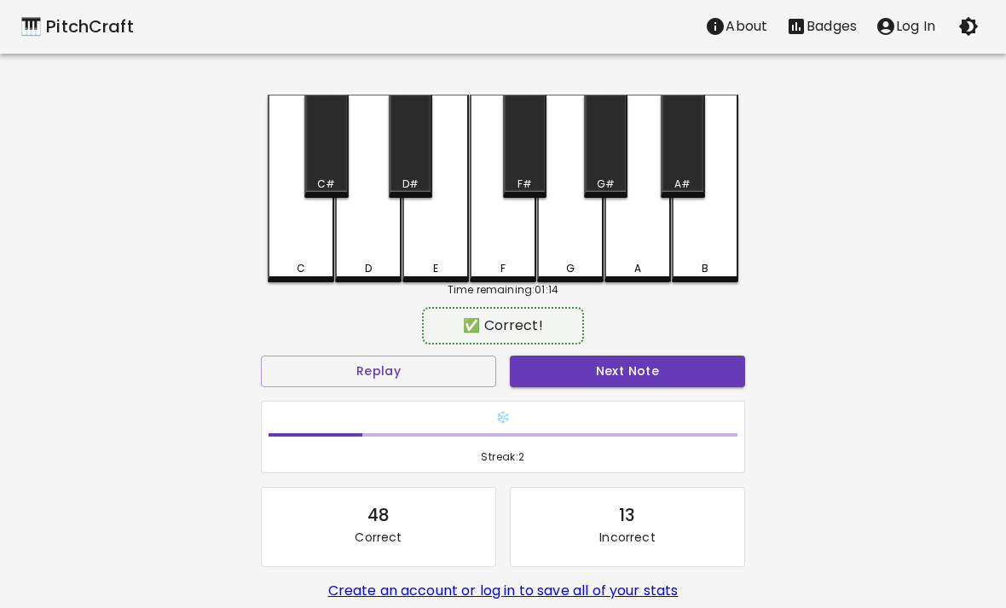
click at [489, 242] on div "F" at bounding box center [503, 189] width 66 height 188
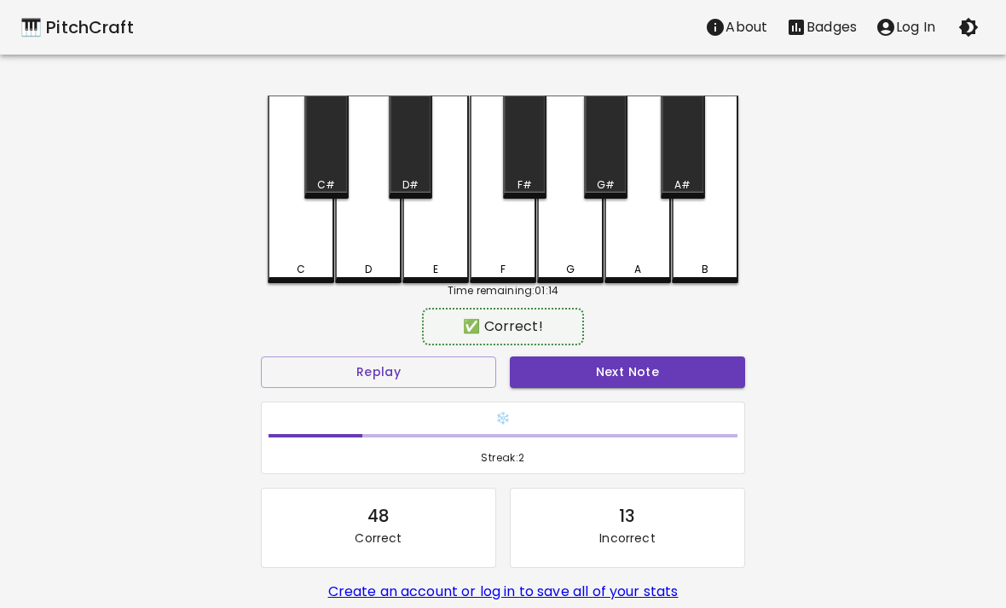
click at [460, 241] on div "E" at bounding box center [435, 189] width 66 height 188
click at [500, 253] on div "F" at bounding box center [503, 189] width 66 height 188
click at [570, 233] on div "G" at bounding box center [570, 189] width 66 height 188
click at [616, 163] on div "G#" at bounding box center [605, 146] width 43 height 103
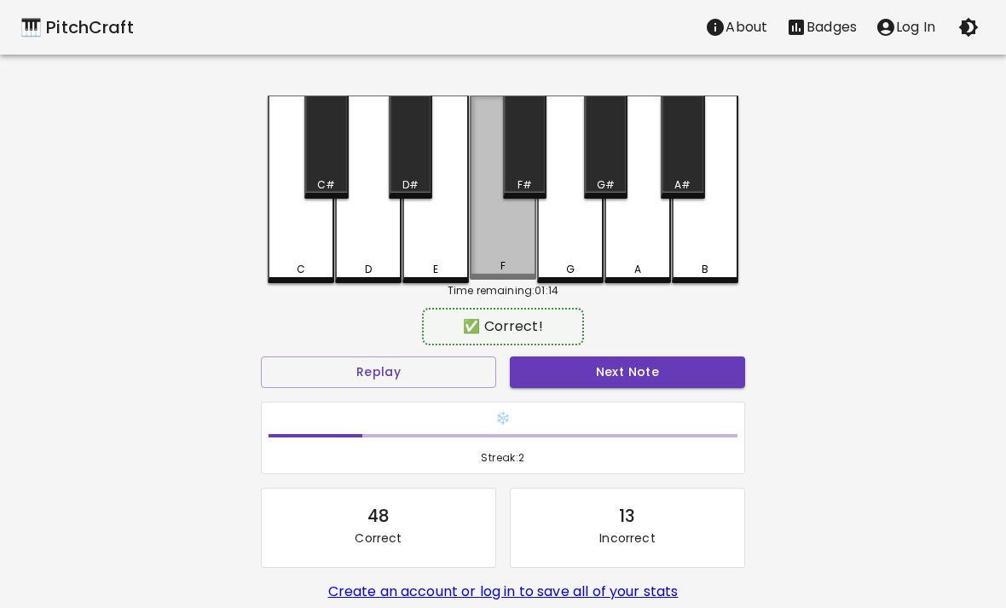
click at [520, 250] on div "F" at bounding box center [503, 187] width 66 height 184
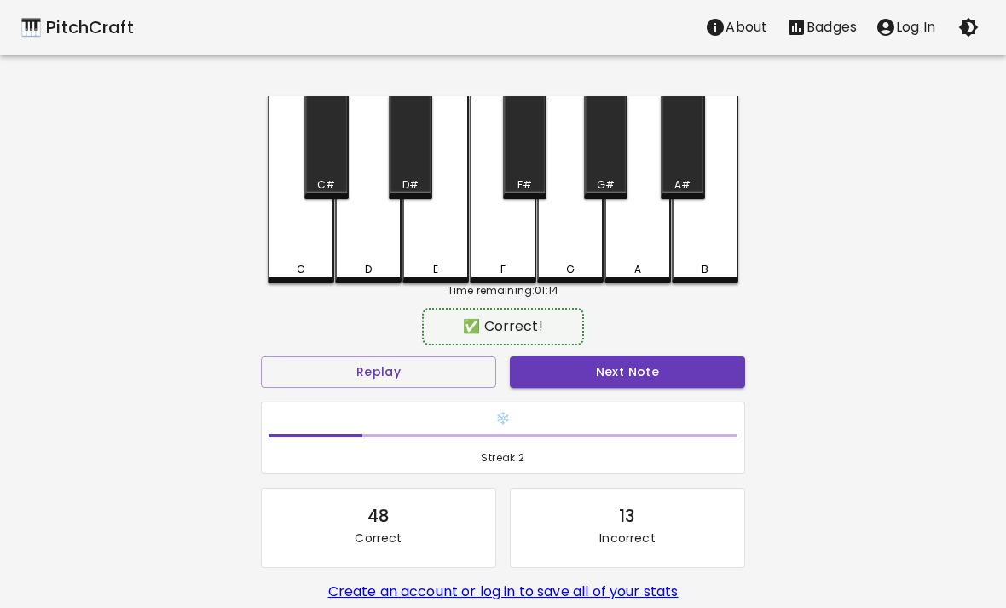
click at [573, 235] on div "G" at bounding box center [570, 189] width 66 height 188
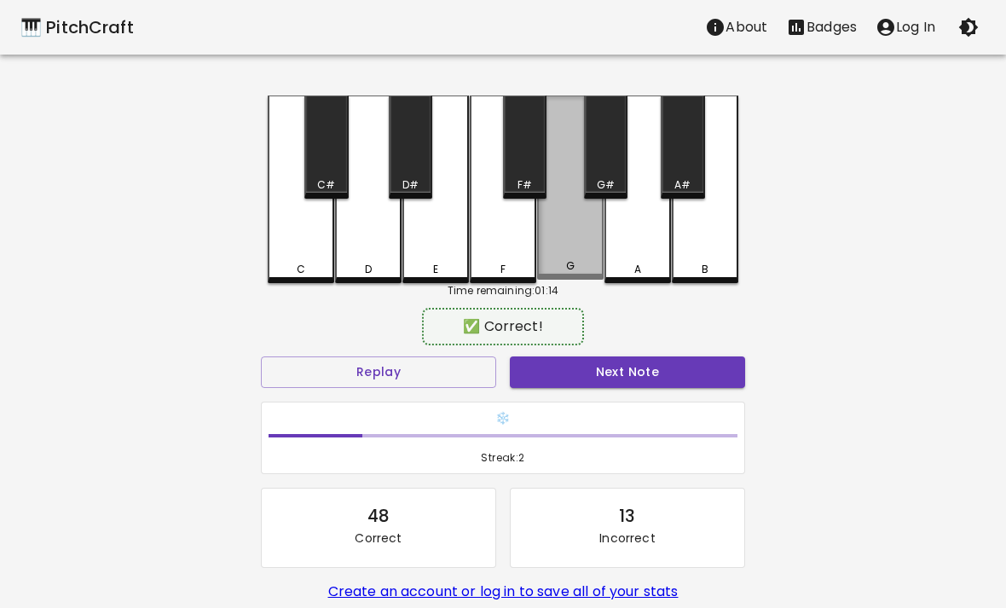
click at [585, 233] on div "G" at bounding box center [570, 187] width 66 height 184
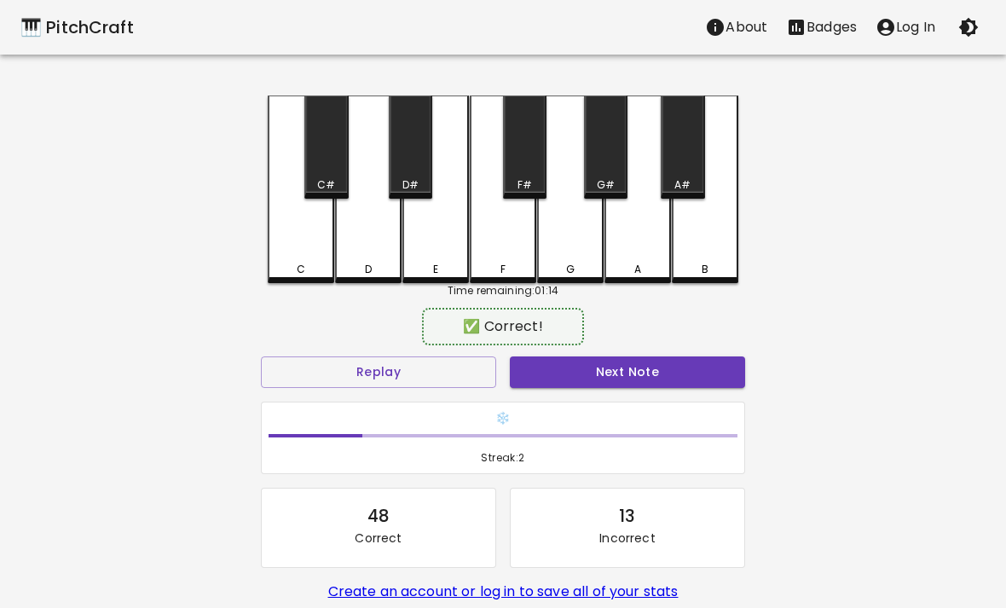
click at [317, 160] on div "C#" at bounding box center [325, 146] width 43 height 103
click at [304, 270] on div "C" at bounding box center [301, 269] width 9 height 15
click at [381, 245] on div "D" at bounding box center [368, 189] width 66 height 188
click at [413, 155] on div "D#" at bounding box center [410, 146] width 43 height 103
click at [298, 251] on div "C" at bounding box center [301, 189] width 66 height 188
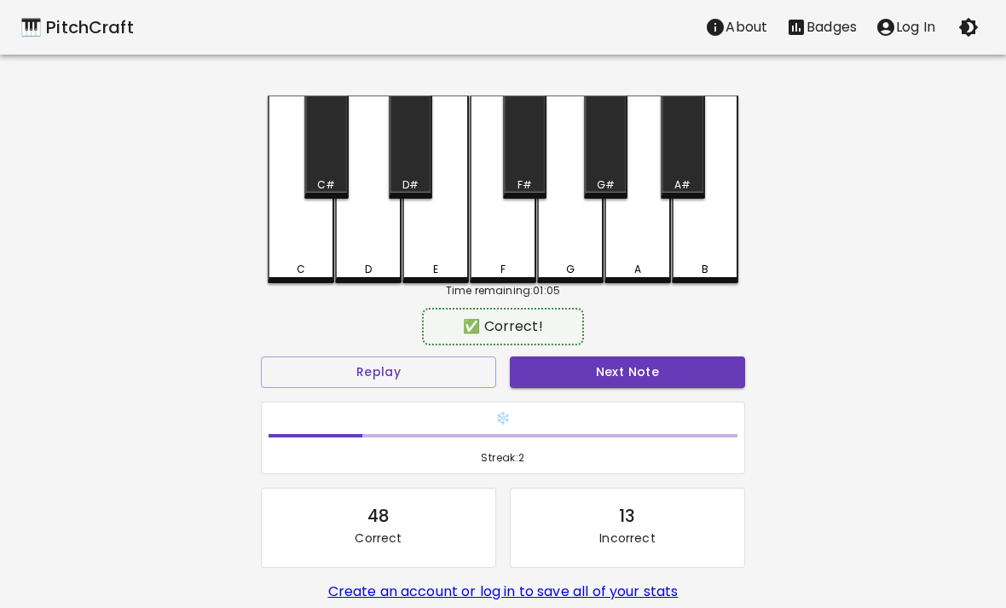
click at [335, 176] on div "C#" at bounding box center [325, 146] width 43 height 103
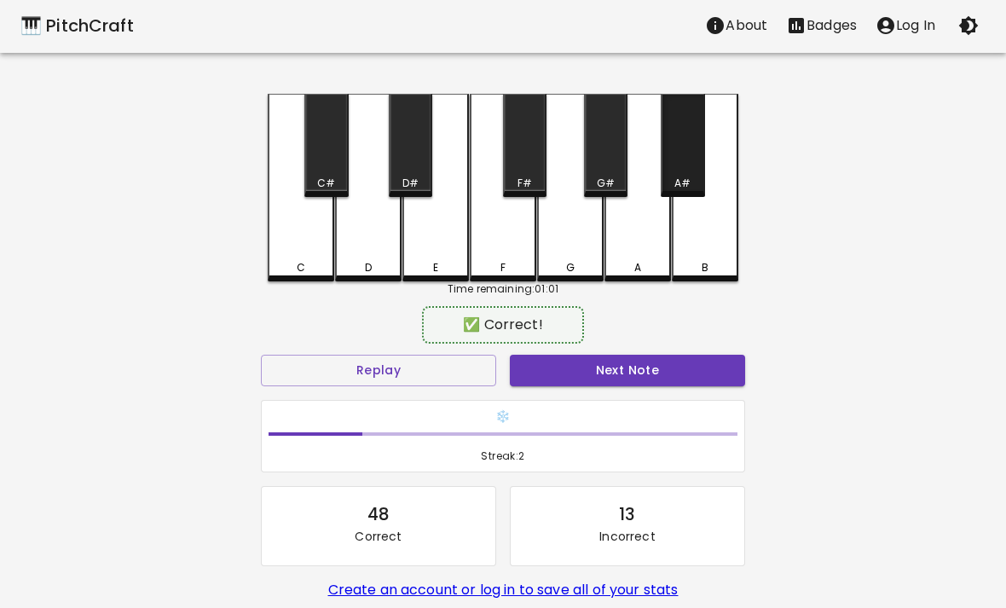
scroll to position [3, 0]
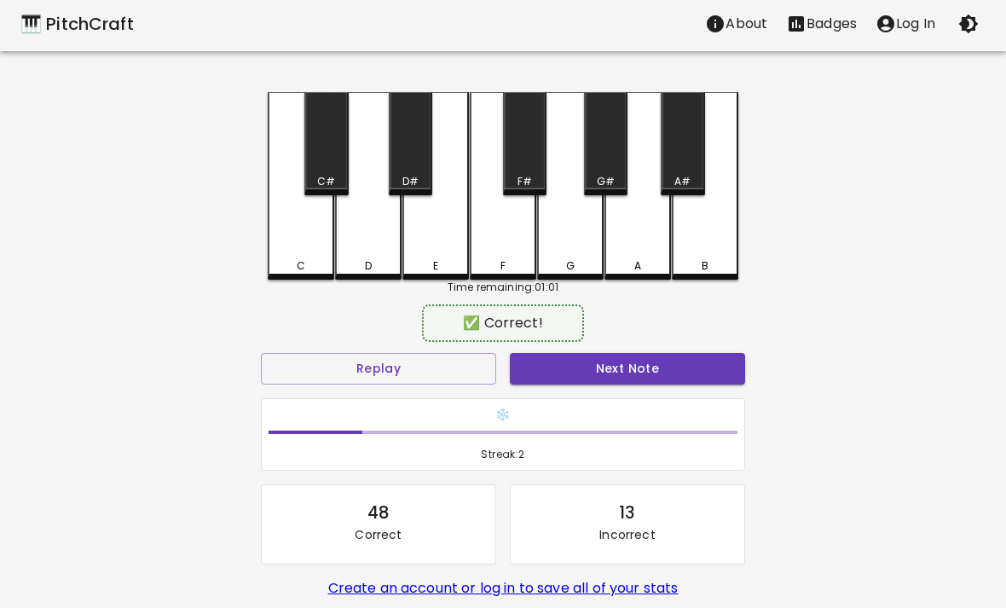
click at [683, 152] on div "A#" at bounding box center [682, 143] width 43 height 103
click at [680, 367] on button "Next Note" at bounding box center [627, 369] width 235 height 32
click at [686, 358] on button "Next Note" at bounding box center [627, 369] width 235 height 32
click at [526, 243] on div "F" at bounding box center [503, 186] width 66 height 188
click at [633, 355] on button "Next Note" at bounding box center [627, 369] width 235 height 32
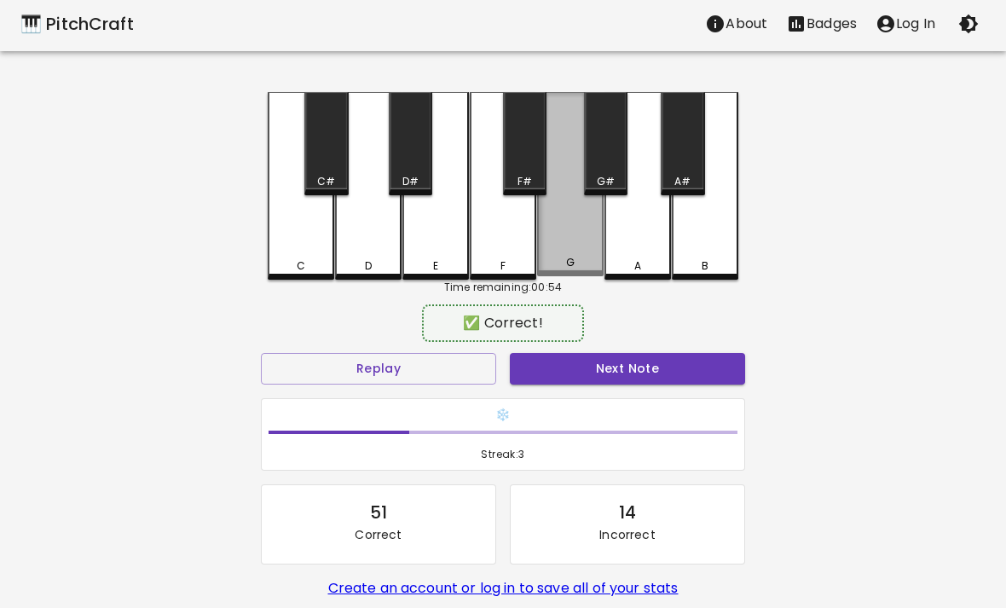
click at [583, 246] on div "G" at bounding box center [570, 184] width 66 height 184
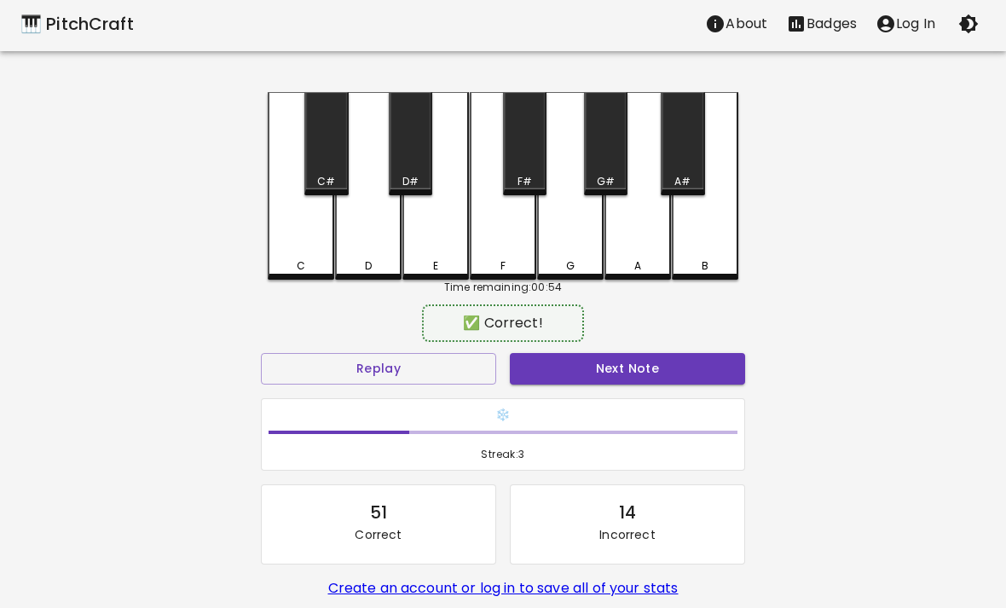
click at [659, 378] on button "Next Note" at bounding box center [627, 369] width 235 height 32
click at [642, 239] on div "A" at bounding box center [637, 186] width 66 height 188
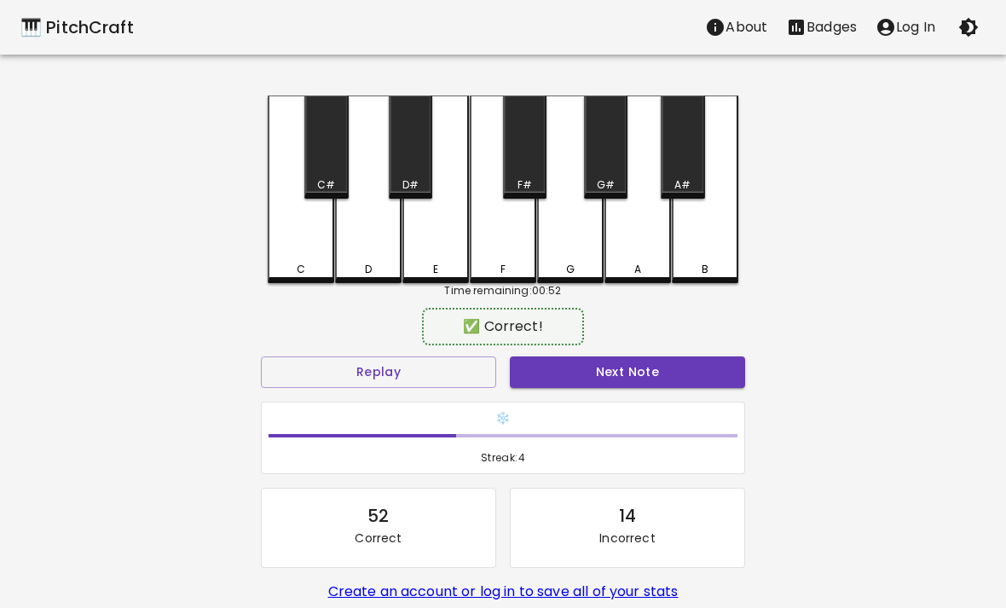
click at [672, 384] on button "Next Note" at bounding box center [627, 372] width 235 height 32
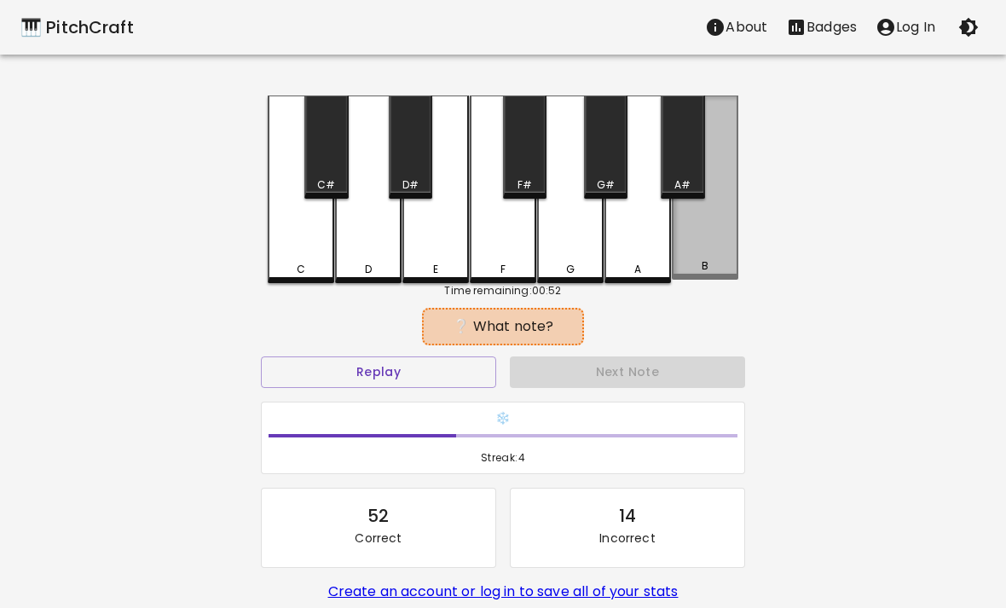
click at [673, 240] on div "B" at bounding box center [705, 187] width 66 height 184
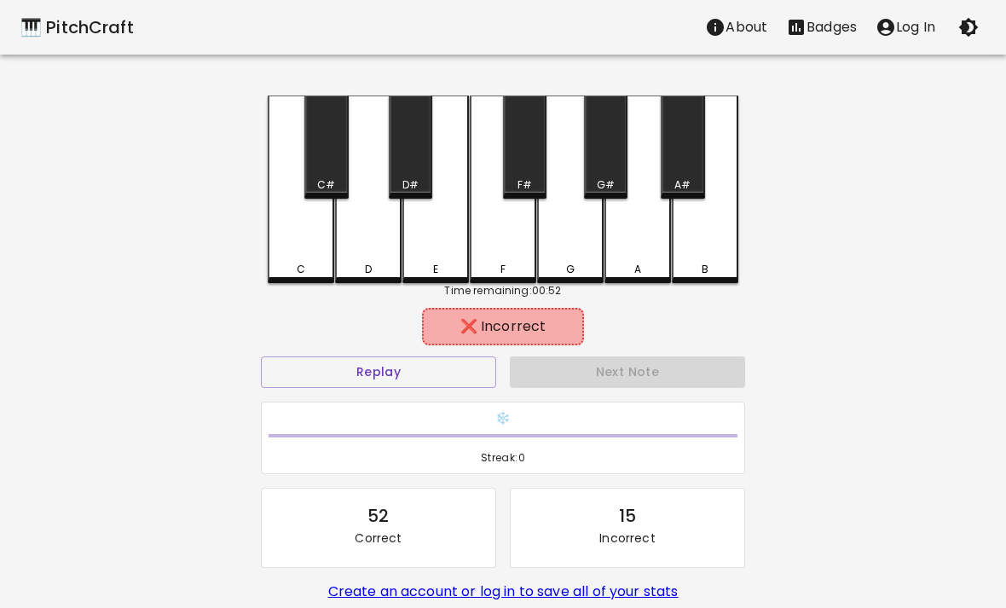
click at [638, 367] on div "Next Note" at bounding box center [627, 371] width 249 height 45
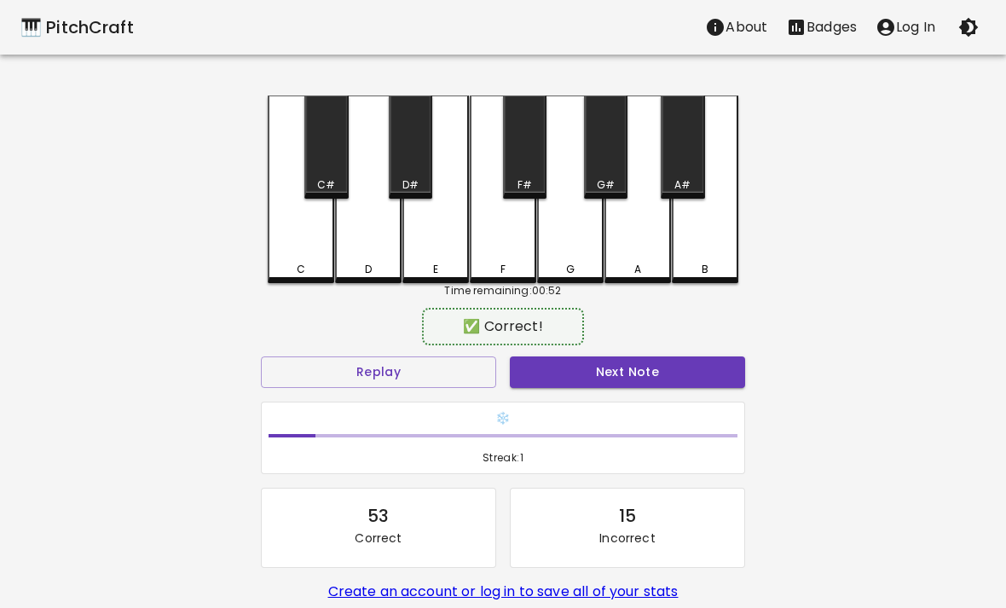
click at [657, 265] on div "A" at bounding box center [637, 269] width 63 height 15
click at [619, 397] on div "❄️ Streak: 1" at bounding box center [503, 438] width 498 height 87
click at [616, 375] on button "Next Note" at bounding box center [627, 372] width 235 height 32
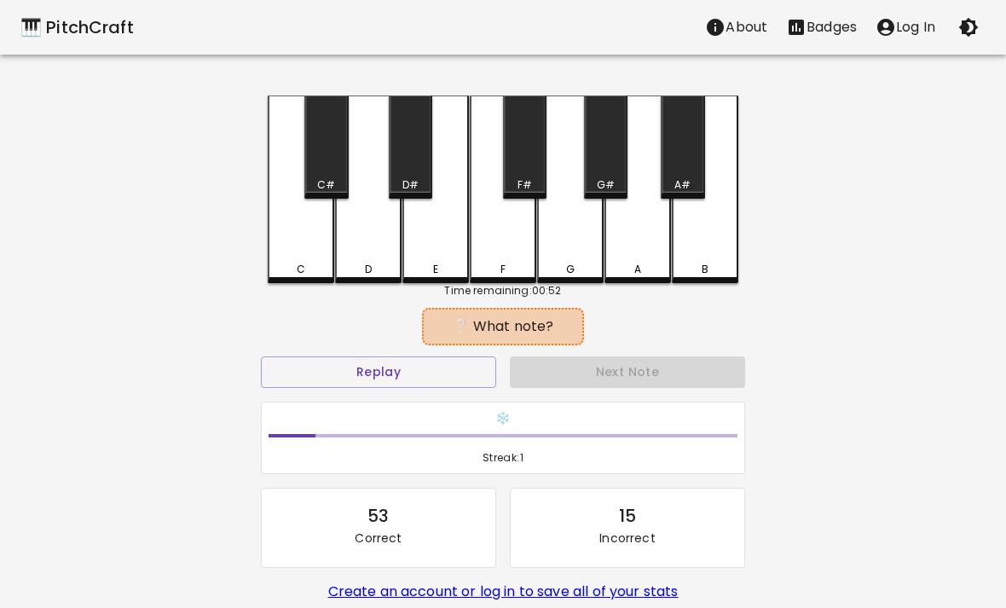
click at [707, 264] on div "B" at bounding box center [704, 269] width 7 height 15
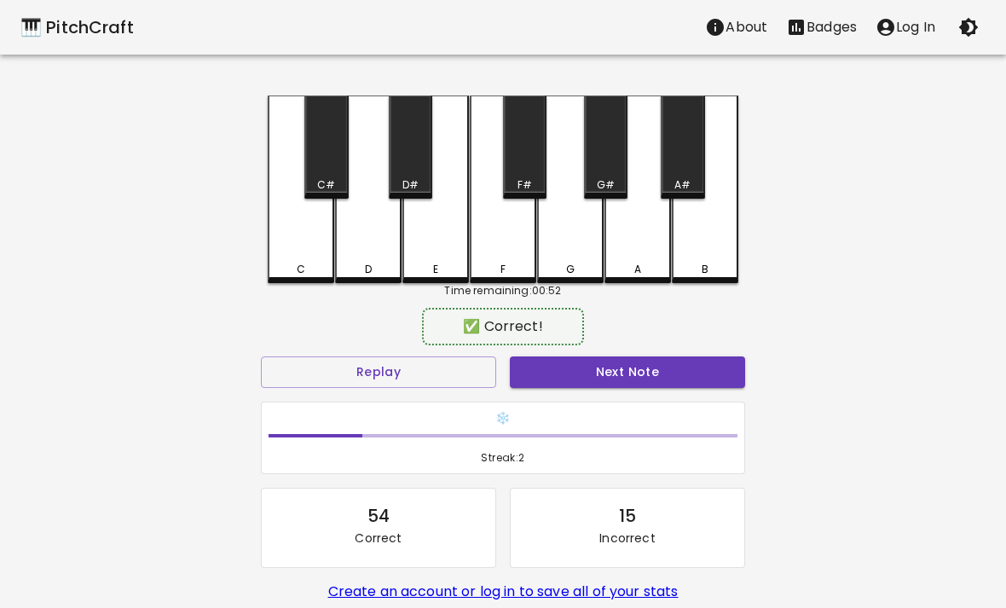
click at [630, 384] on button "Next Note" at bounding box center [627, 372] width 235 height 32
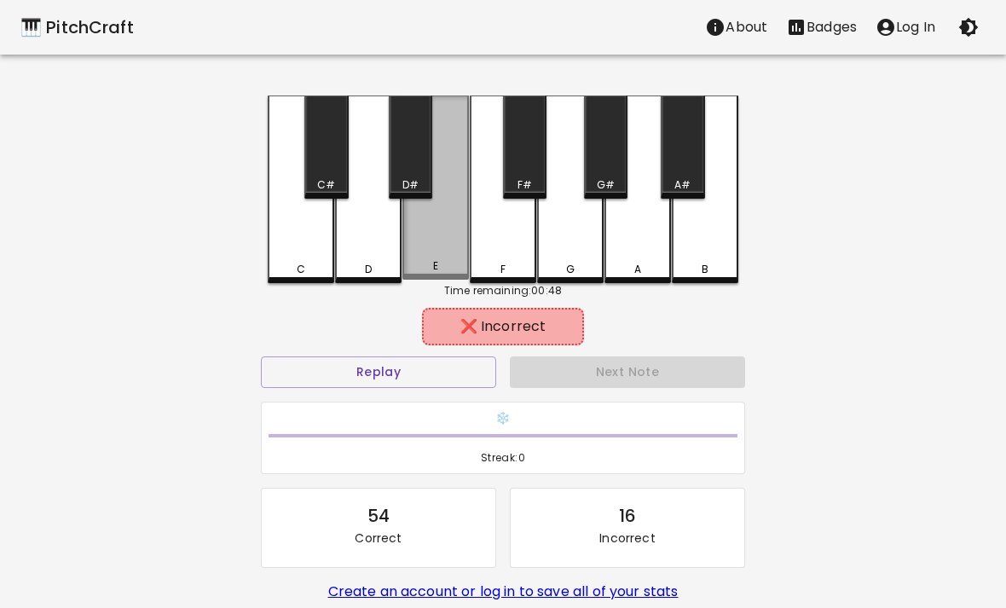
click at [424, 249] on div "E" at bounding box center [435, 187] width 66 height 184
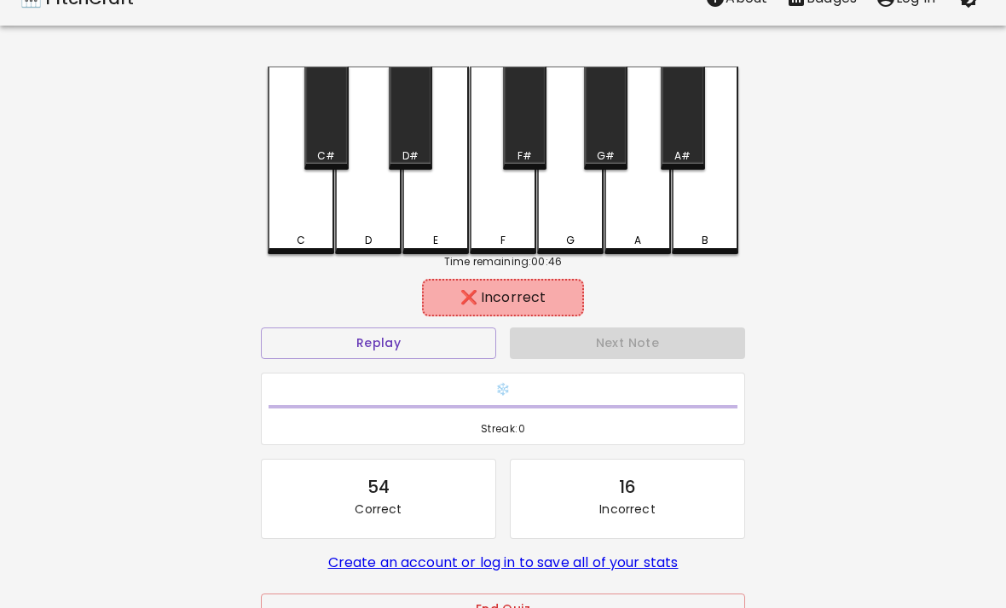
scroll to position [31, 0]
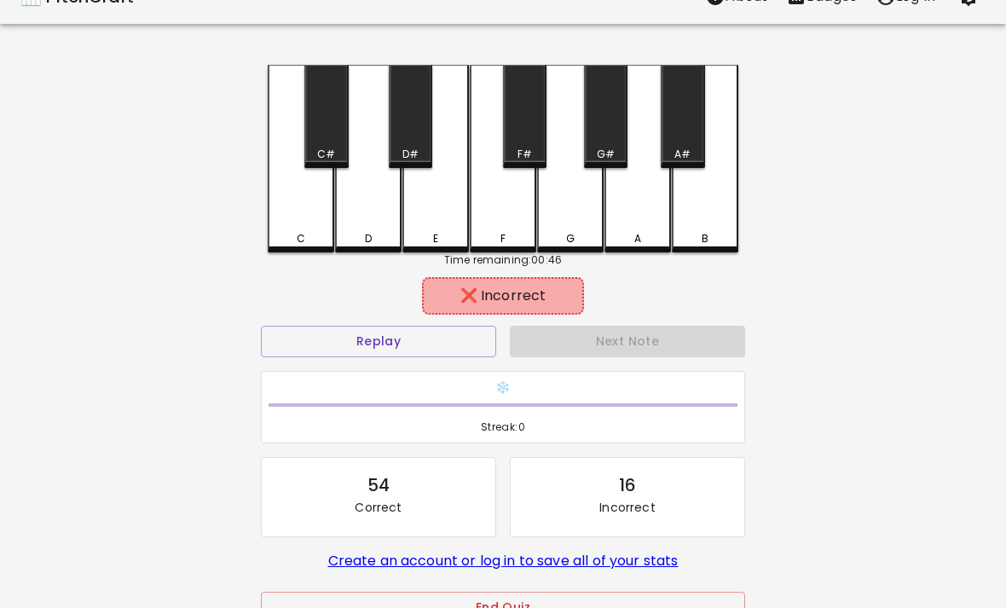
click at [678, 219] on div "B" at bounding box center [705, 159] width 66 height 188
click at [668, 367] on div "❄️ Streak: 0" at bounding box center [503, 407] width 498 height 87
click at [464, 336] on button "Replay" at bounding box center [378, 342] width 235 height 32
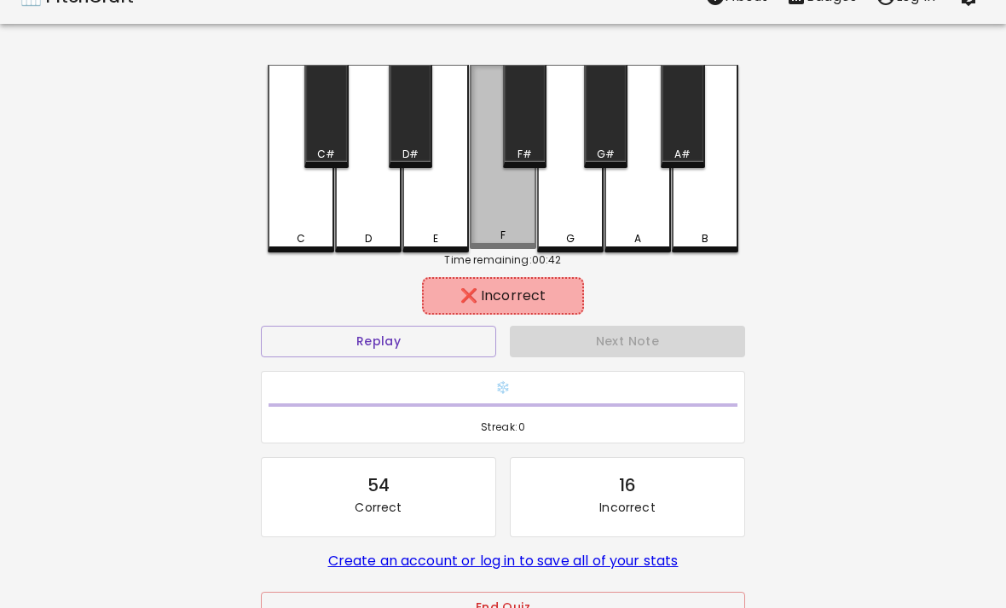
click at [511, 234] on div "F" at bounding box center [502, 235] width 63 height 15
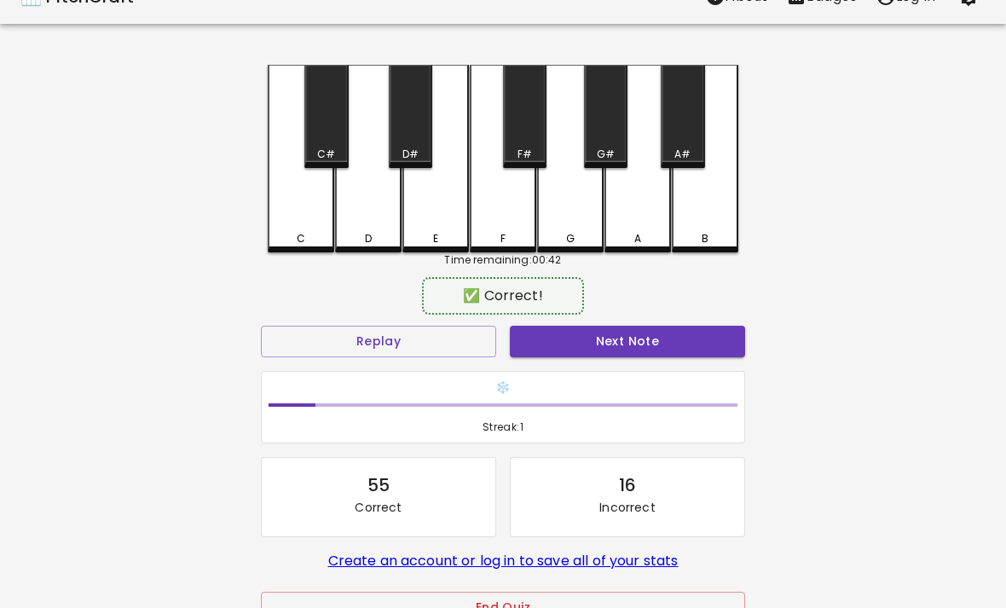
click at [574, 232] on div "G" at bounding box center [570, 238] width 63 height 15
click at [672, 355] on button "Next Note" at bounding box center [627, 342] width 235 height 32
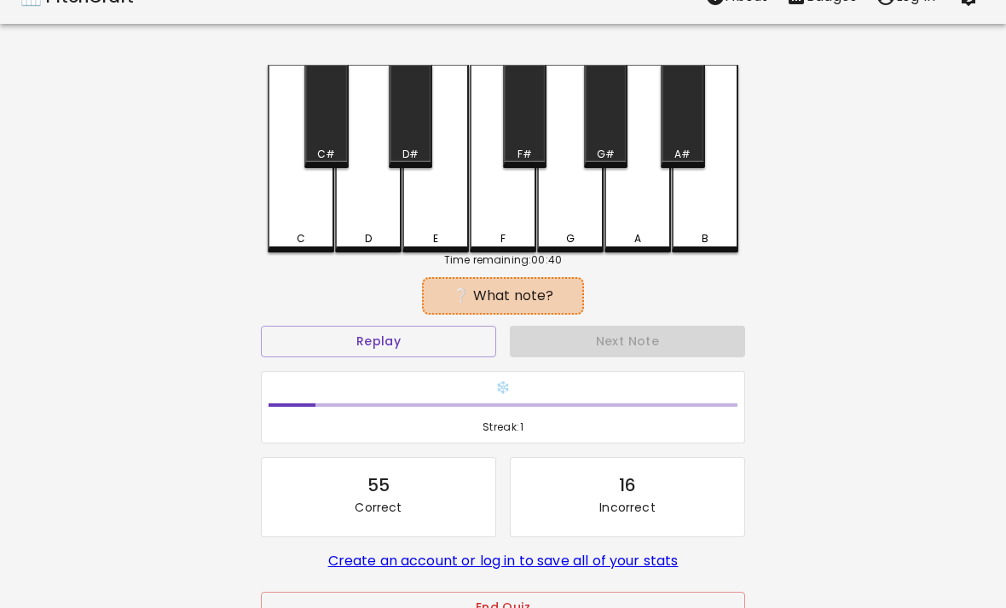
click at [356, 366] on div "❄️ Streak: 1" at bounding box center [503, 407] width 498 height 87
click at [355, 349] on button "Replay" at bounding box center [378, 342] width 235 height 32
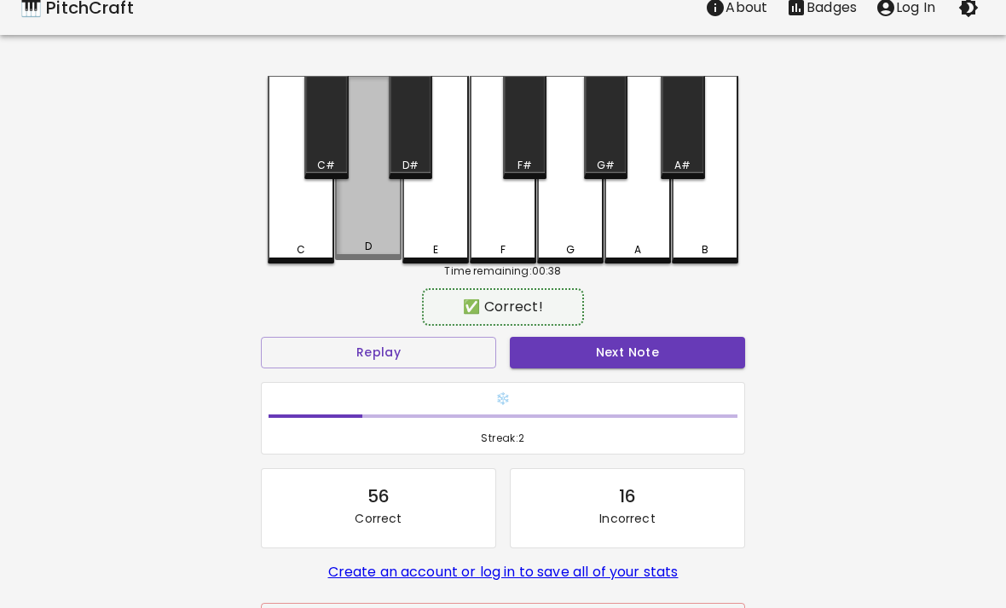
scroll to position [19, 0]
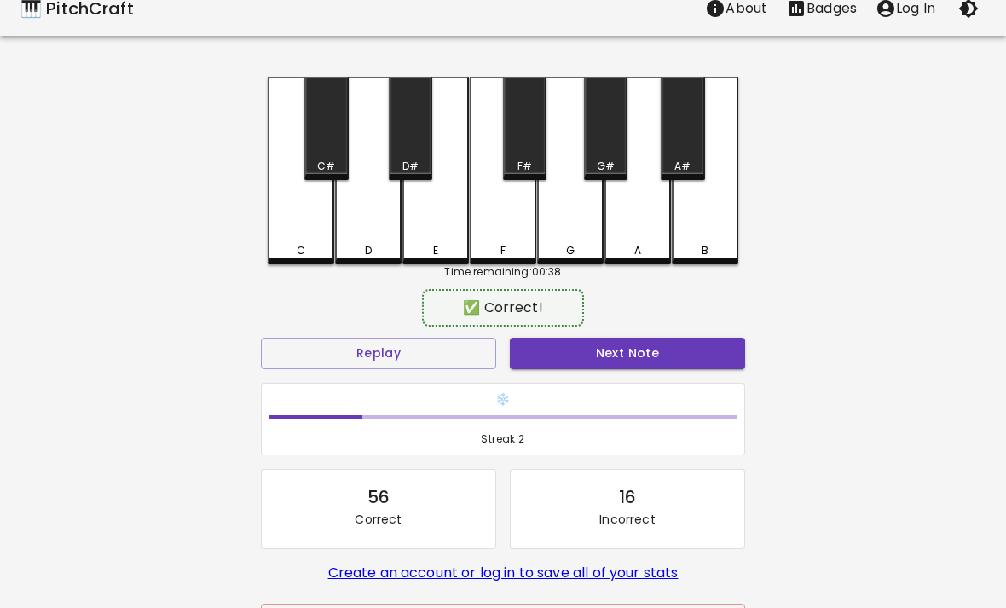
click at [579, 341] on button "Next Note" at bounding box center [627, 354] width 235 height 32
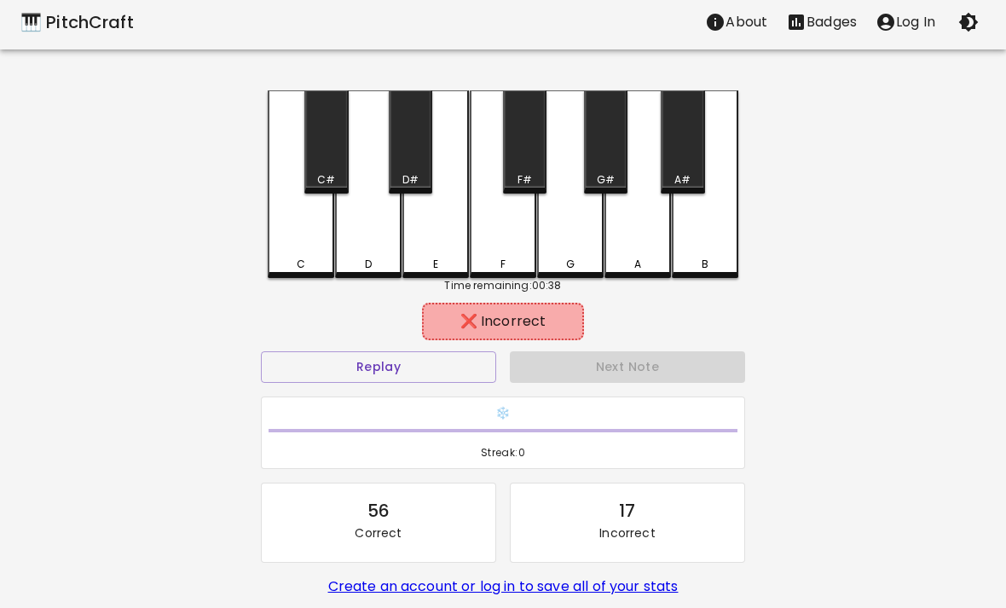
scroll to position [7, 0]
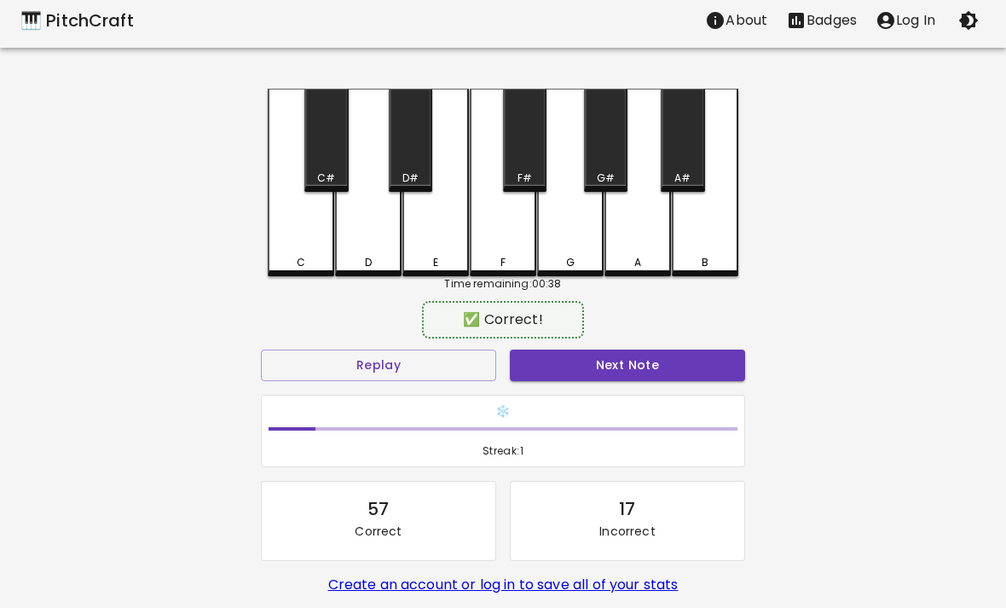
click at [634, 250] on div "A" at bounding box center [637, 183] width 66 height 188
click at [539, 343] on div "Next Note" at bounding box center [627, 365] width 249 height 45
click at [536, 363] on button "Next Note" at bounding box center [627, 365] width 235 height 32
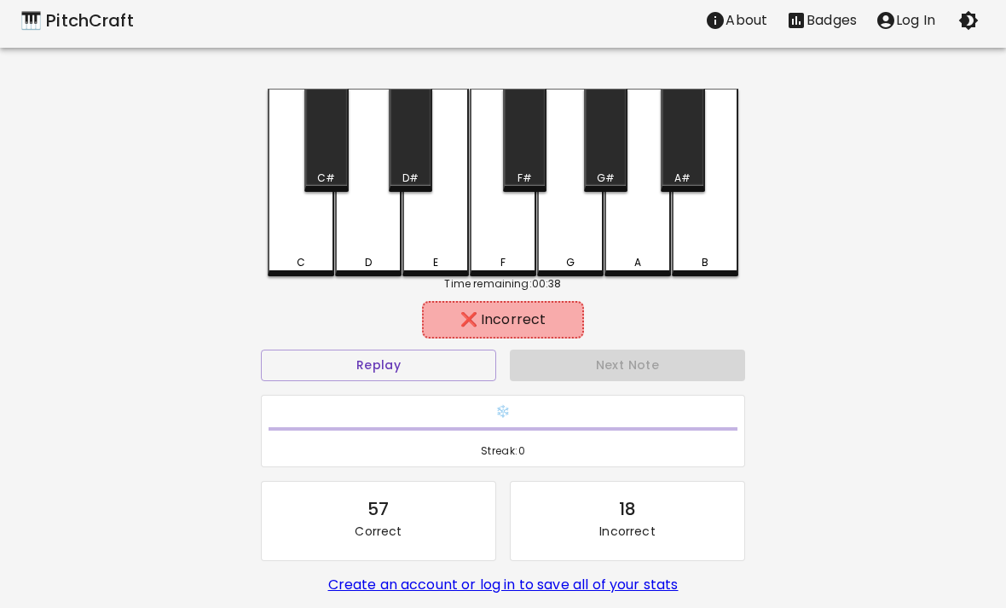
click at [336, 269] on div "D" at bounding box center [368, 183] width 66 height 188
click at [705, 242] on div "B" at bounding box center [705, 183] width 66 height 188
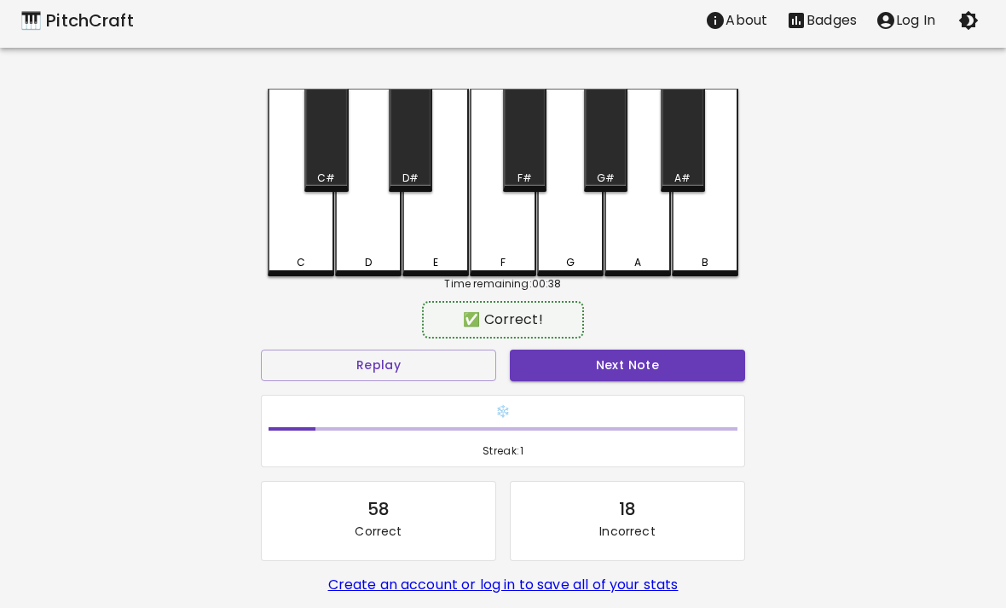
click at [465, 236] on div "E" at bounding box center [435, 183] width 66 height 188
click at [315, 263] on div "C" at bounding box center [300, 262] width 63 height 15
click at [305, 251] on div "C" at bounding box center [301, 183] width 66 height 188
click at [565, 411] on h6 "❄️" at bounding box center [502, 411] width 469 height 19
click at [560, 355] on button "Next Note" at bounding box center [627, 365] width 235 height 32
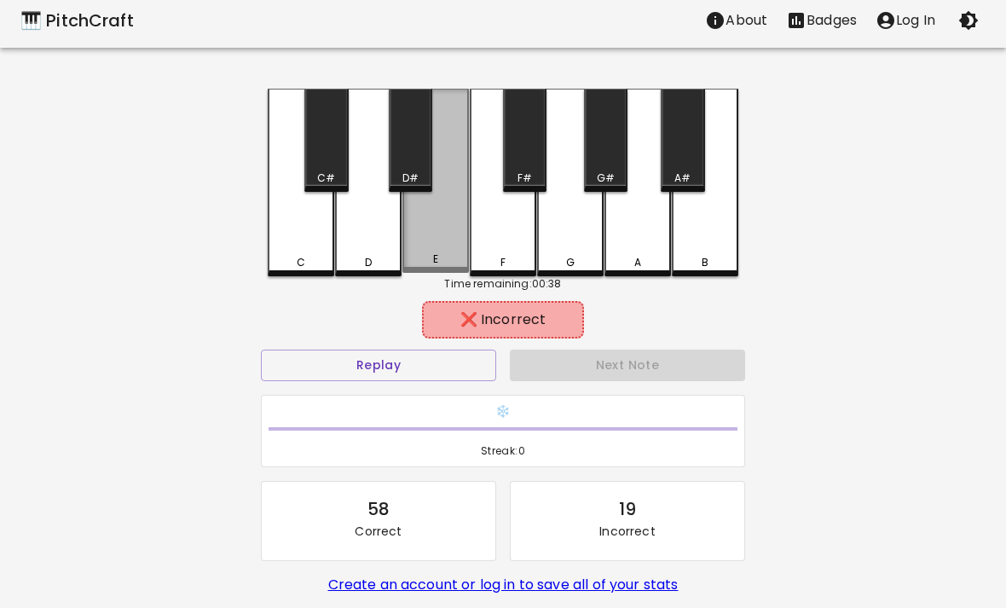
click at [437, 262] on div "E" at bounding box center [435, 258] width 5 height 15
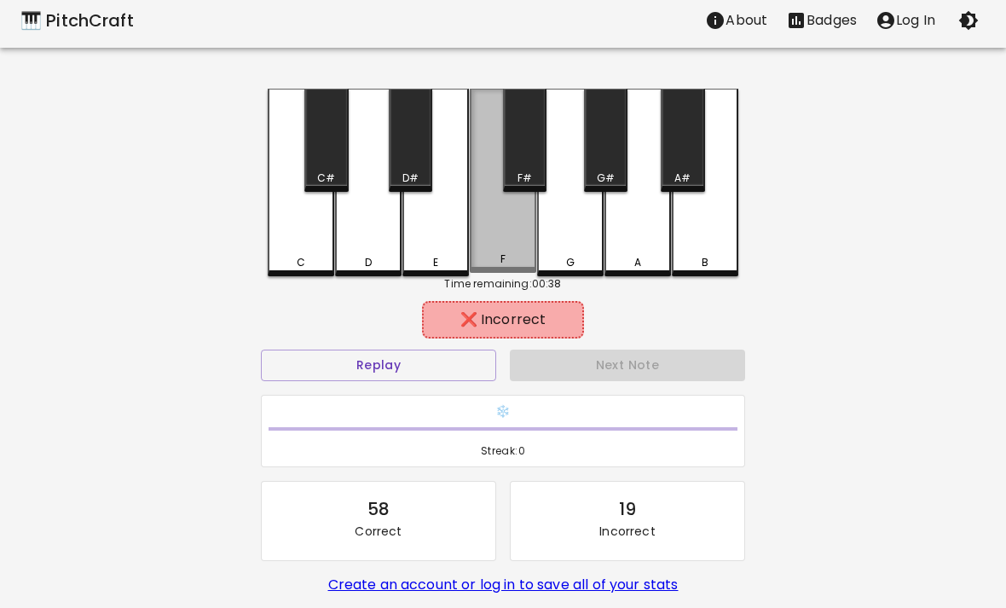
click at [506, 264] on div "F" at bounding box center [502, 258] width 63 height 15
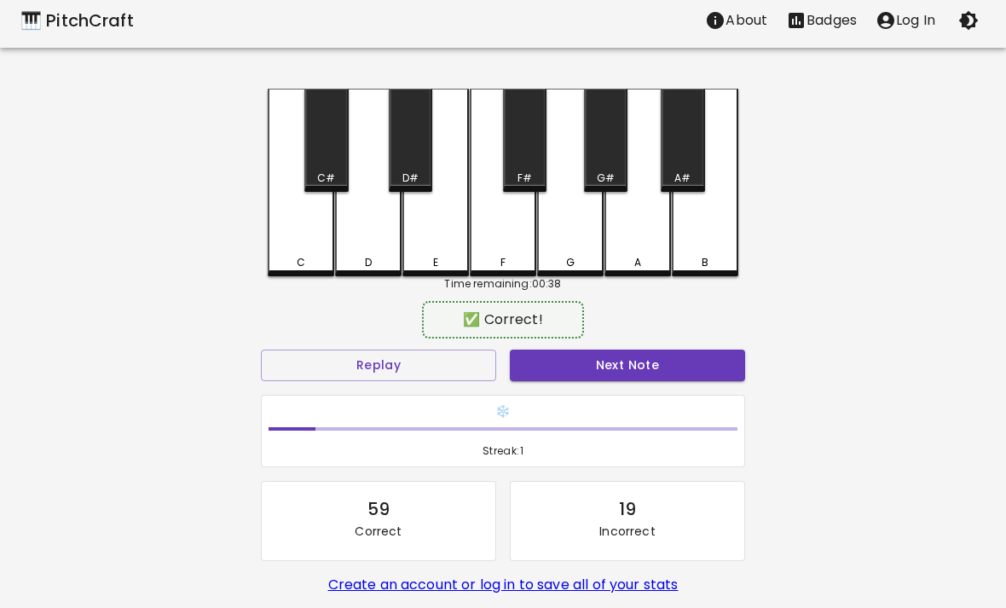
click at [702, 224] on div "B" at bounding box center [705, 183] width 66 height 188
click at [565, 351] on button "Next Note" at bounding box center [627, 365] width 235 height 32
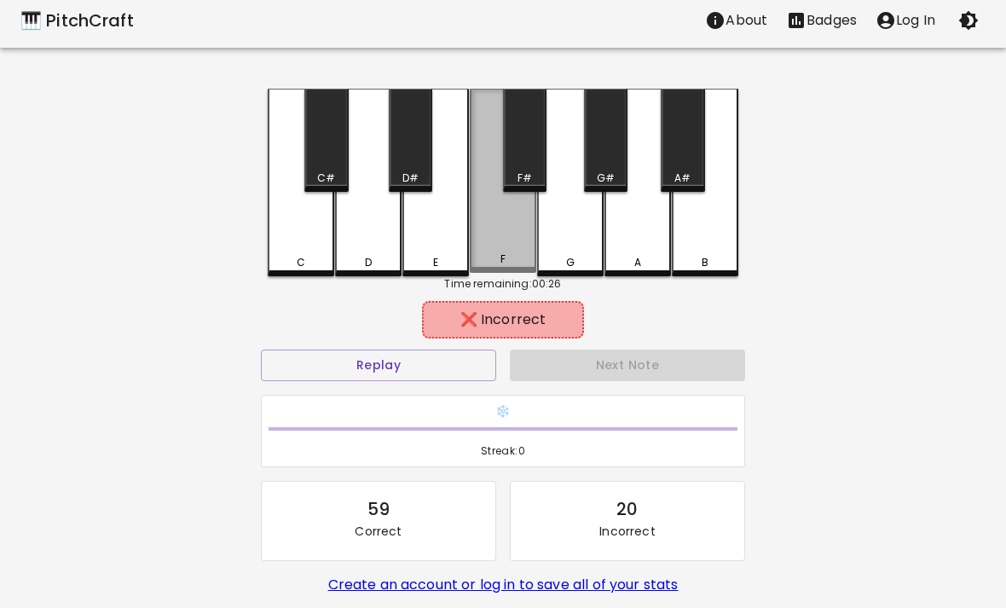
click at [490, 246] on div "F" at bounding box center [503, 181] width 66 height 184
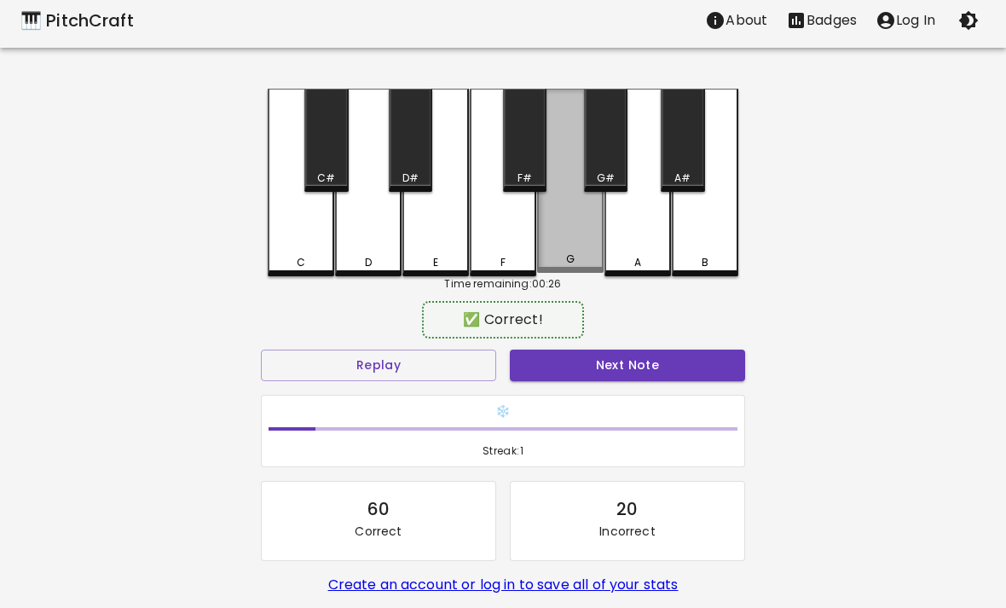
click at [555, 241] on div "G" at bounding box center [570, 181] width 66 height 184
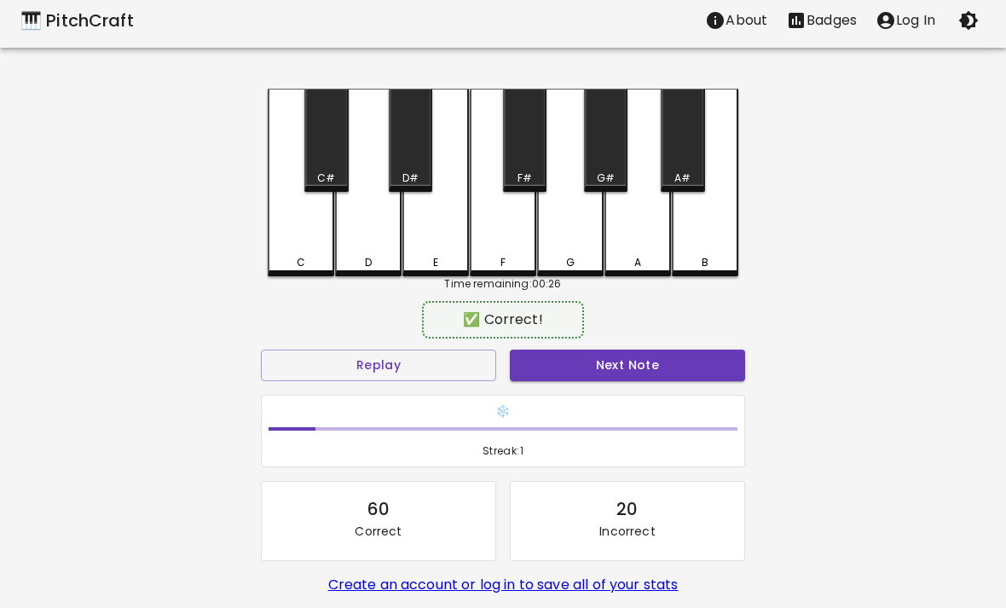
click at [660, 236] on div "A" at bounding box center [637, 183] width 66 height 188
click at [600, 379] on button "Next Note" at bounding box center [627, 365] width 235 height 32
click at [597, 372] on button "Next Note" at bounding box center [627, 365] width 235 height 32
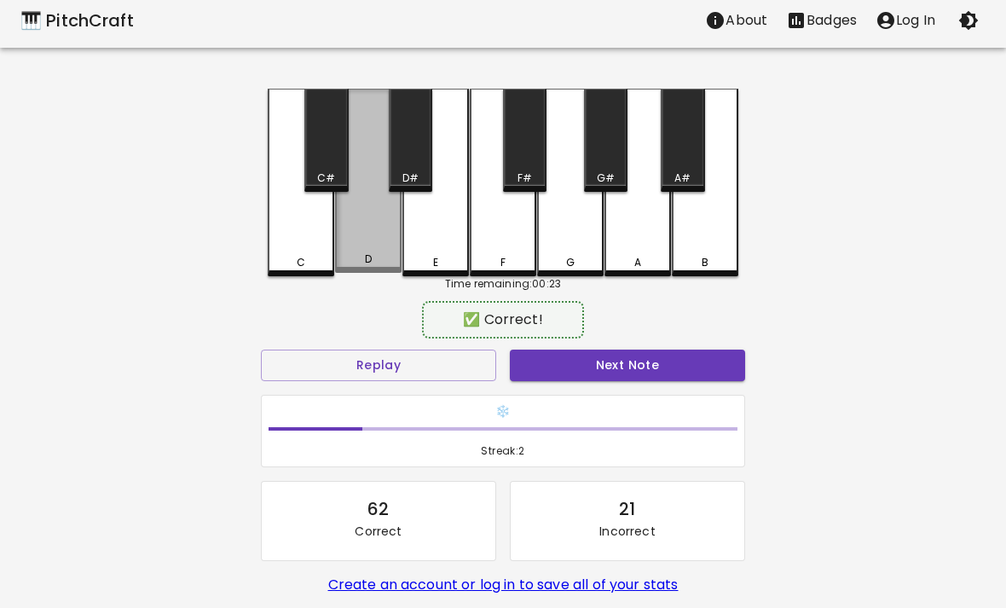
click at [372, 239] on div "D" at bounding box center [368, 181] width 66 height 184
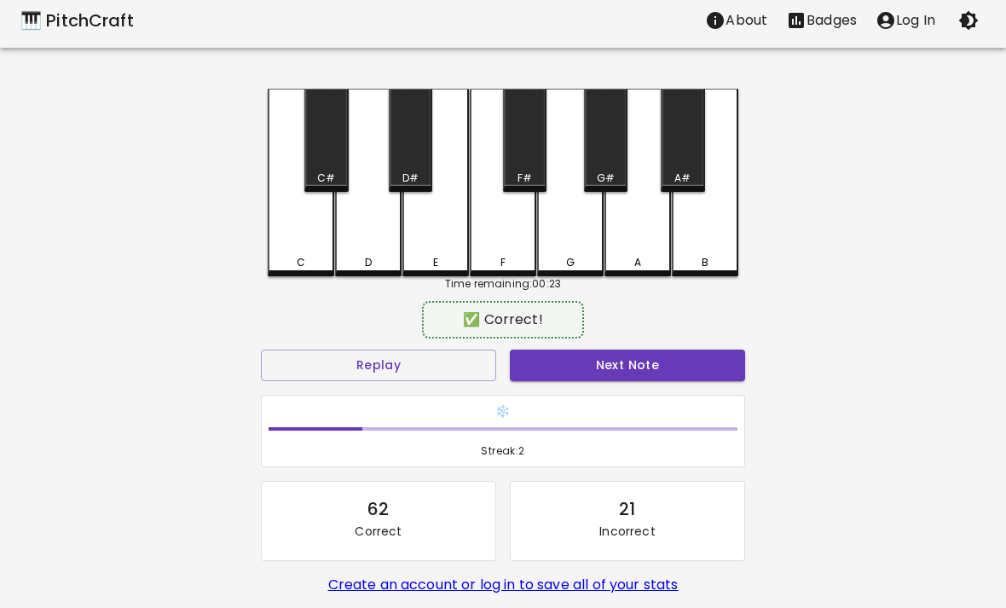
click at [530, 366] on button "Next Note" at bounding box center [627, 365] width 235 height 32
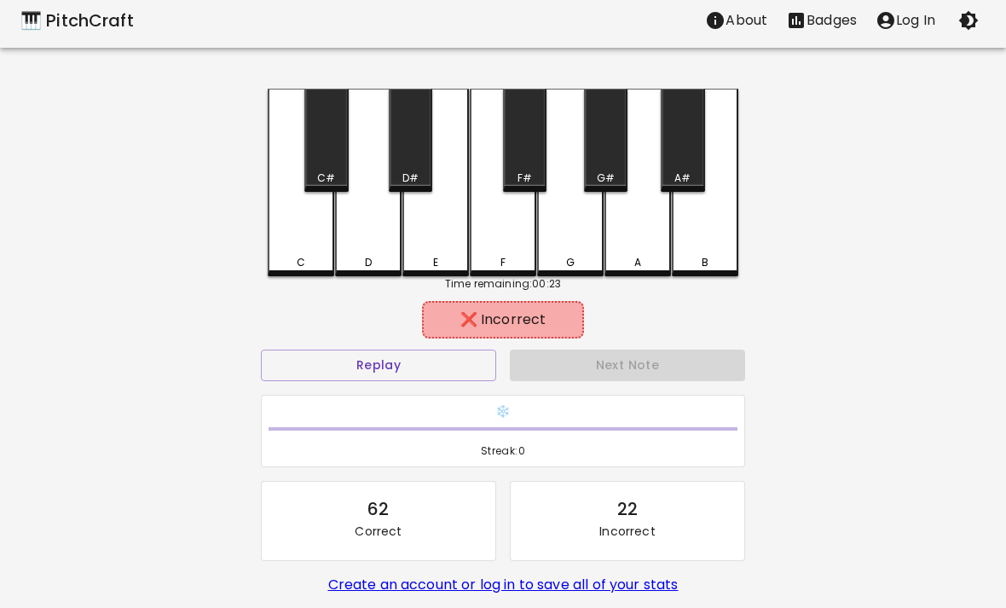
click at [436, 251] on div "E" at bounding box center [435, 183] width 66 height 188
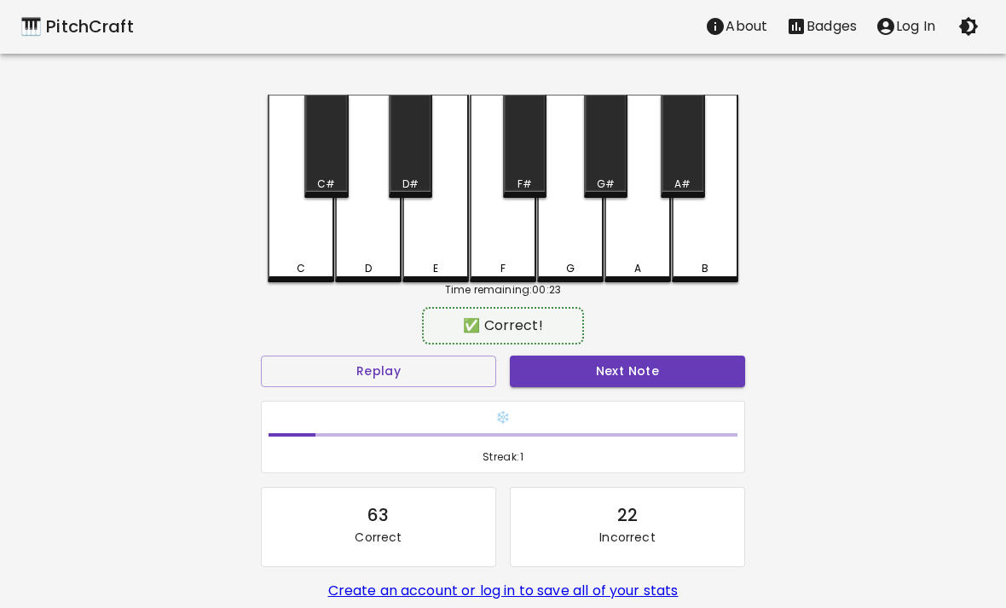
scroll to position [0, 0]
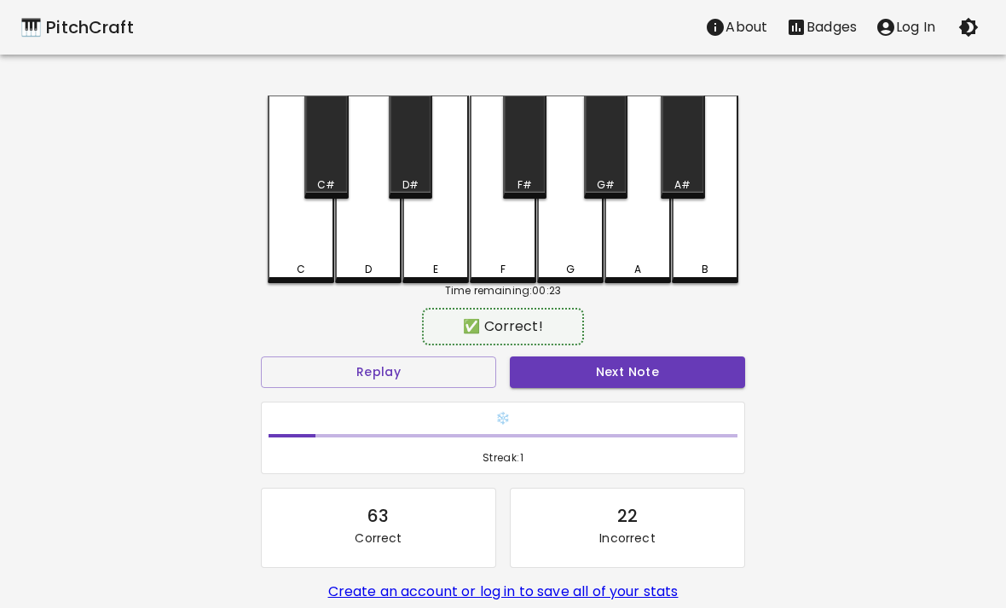
click at [609, 396] on div "❄️ Streak: 1" at bounding box center [503, 438] width 498 height 87
click at [609, 395] on div "❄️ Streak: 1" at bounding box center [503, 438] width 498 height 87
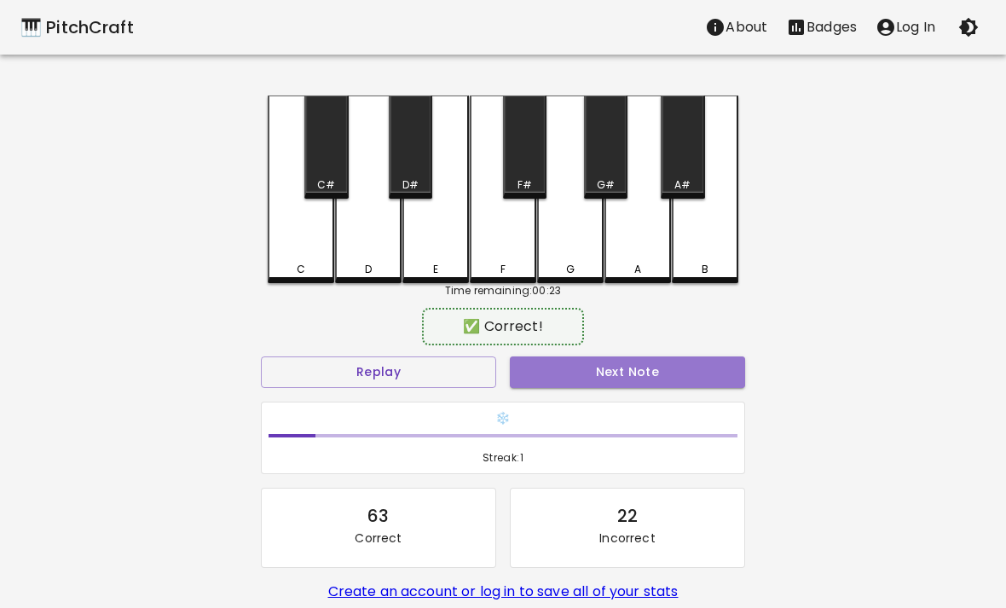
click at [602, 385] on button "Next Note" at bounding box center [627, 372] width 235 height 32
click at [602, 385] on div "Next Note" at bounding box center [627, 371] width 249 height 45
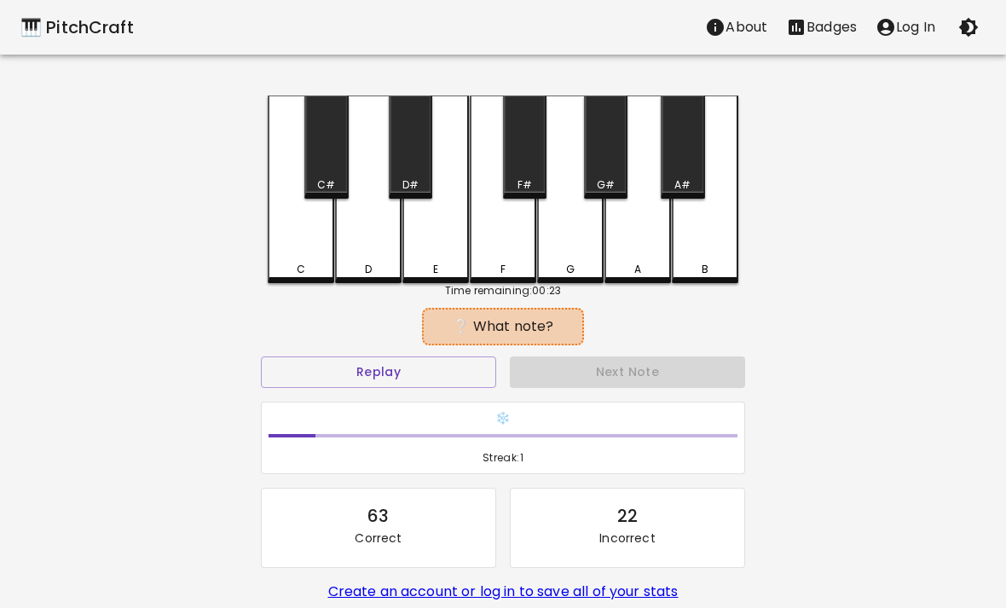
click at [515, 250] on div "F" at bounding box center [503, 189] width 66 height 188
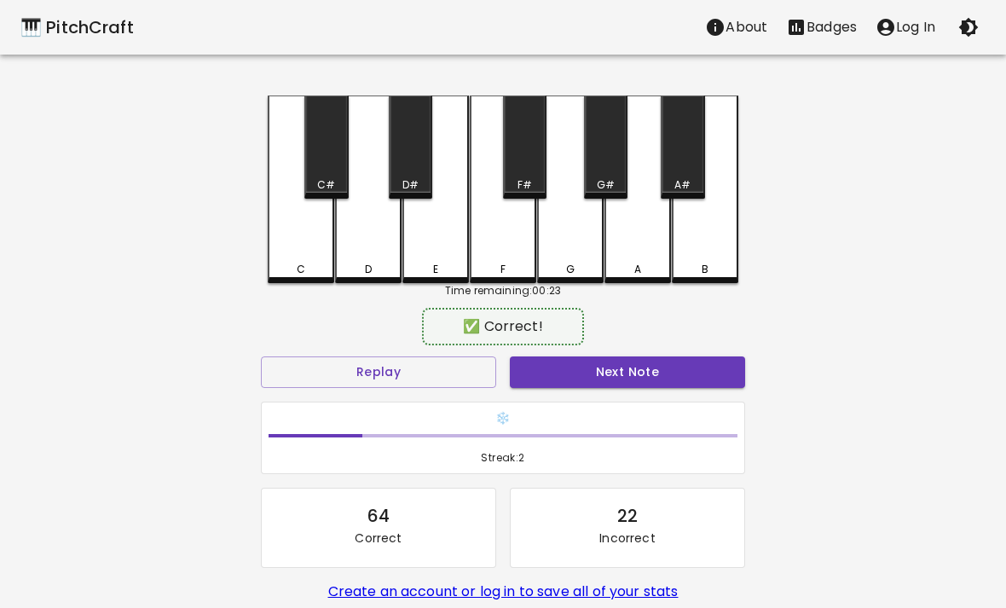
scroll to position [1, 0]
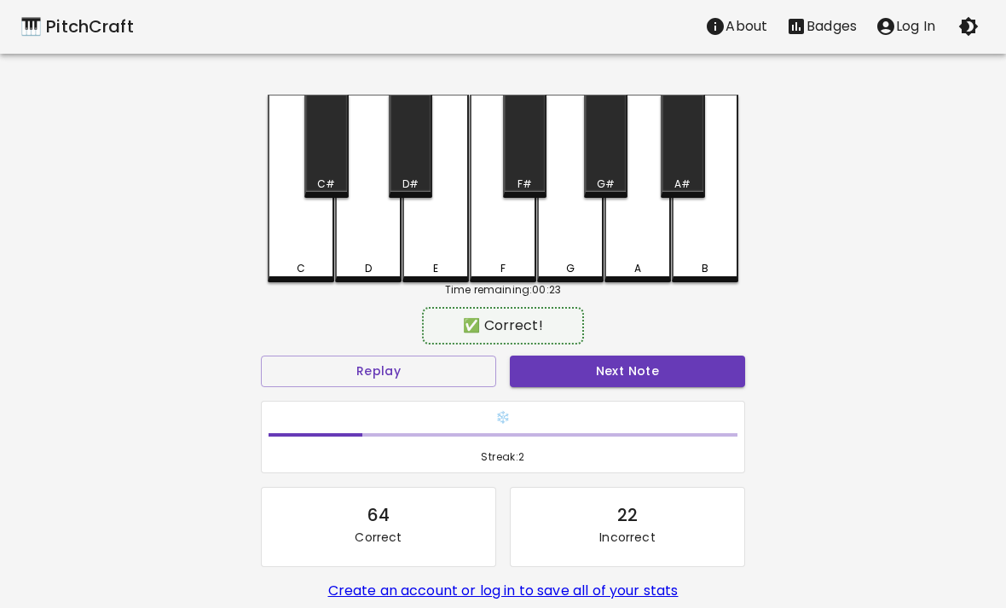
click at [610, 351] on div "Next Note" at bounding box center [627, 371] width 249 height 45
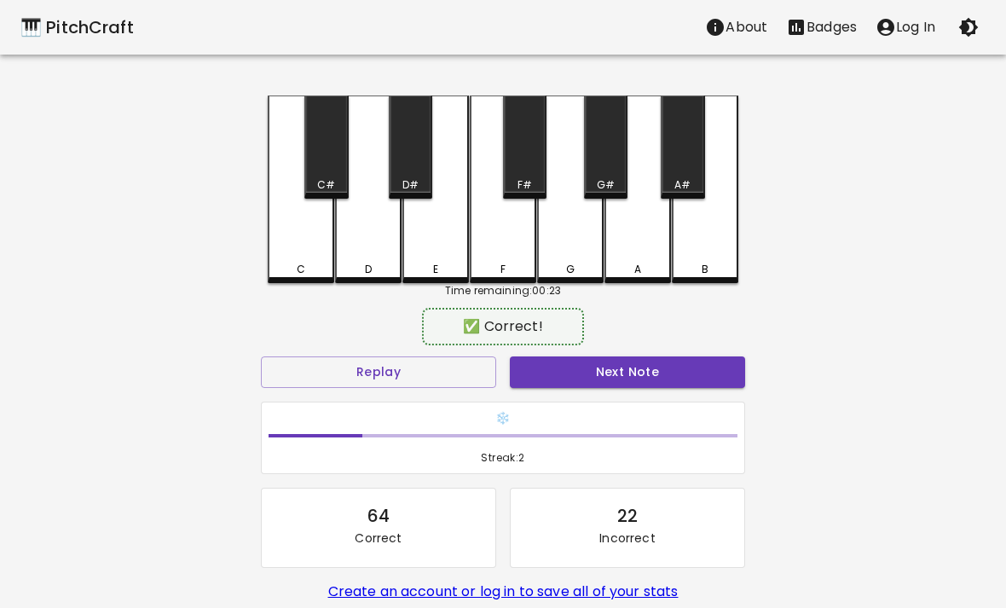
click at [625, 374] on button "Next Note" at bounding box center [627, 372] width 235 height 32
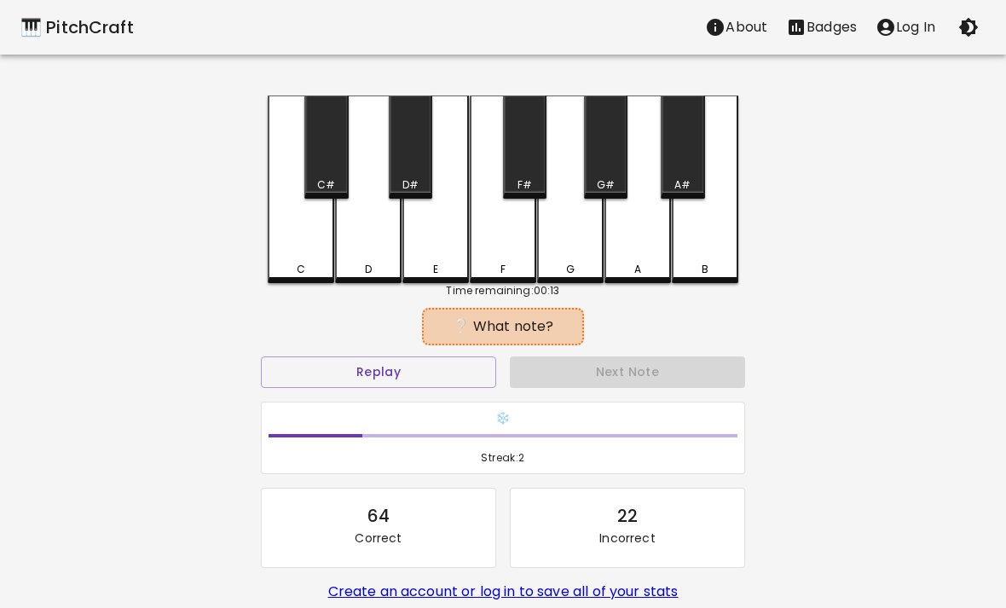
click at [426, 362] on button "Replay" at bounding box center [378, 372] width 235 height 32
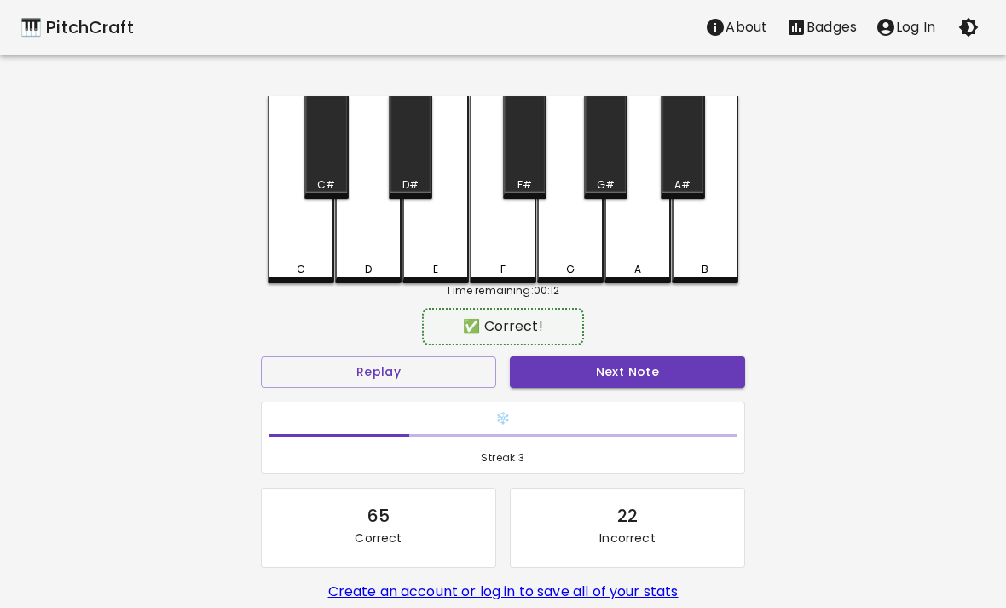
click at [632, 370] on button "Next Note" at bounding box center [627, 372] width 235 height 32
click at [441, 268] on div "E" at bounding box center [435, 269] width 63 height 15
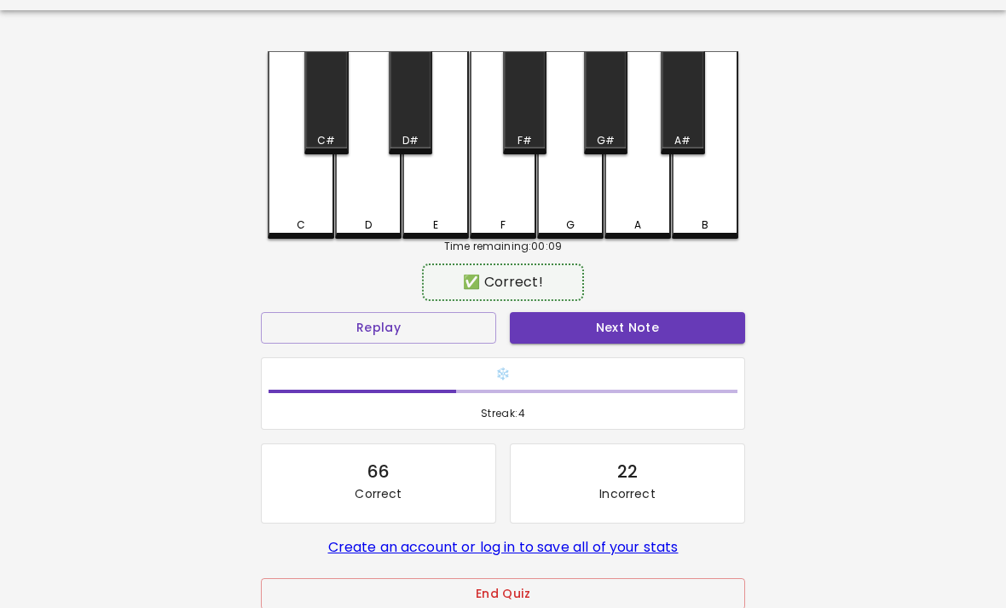
scroll to position [49, 0]
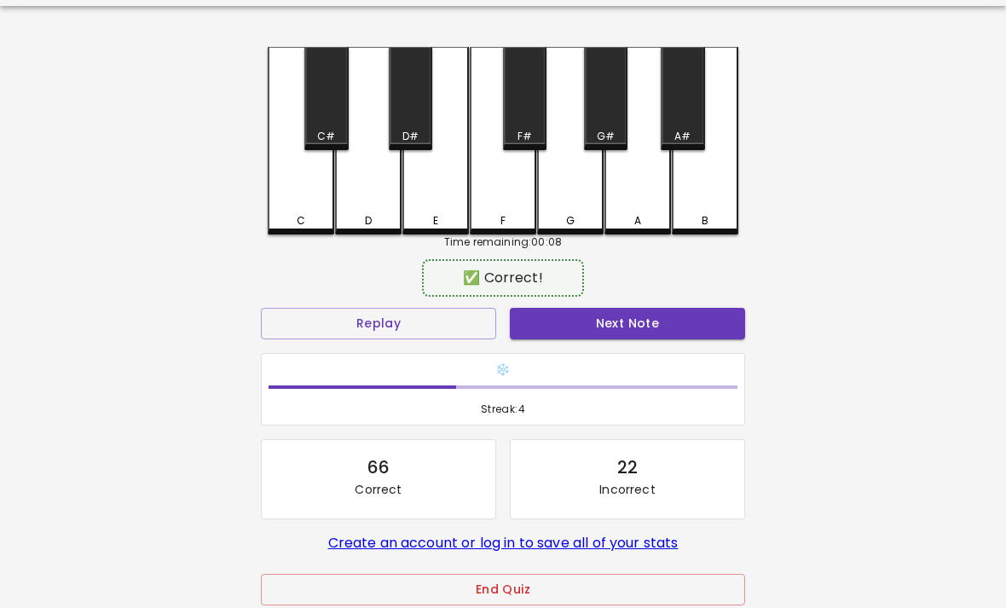
click at [585, 336] on button "Next Note" at bounding box center [627, 324] width 235 height 32
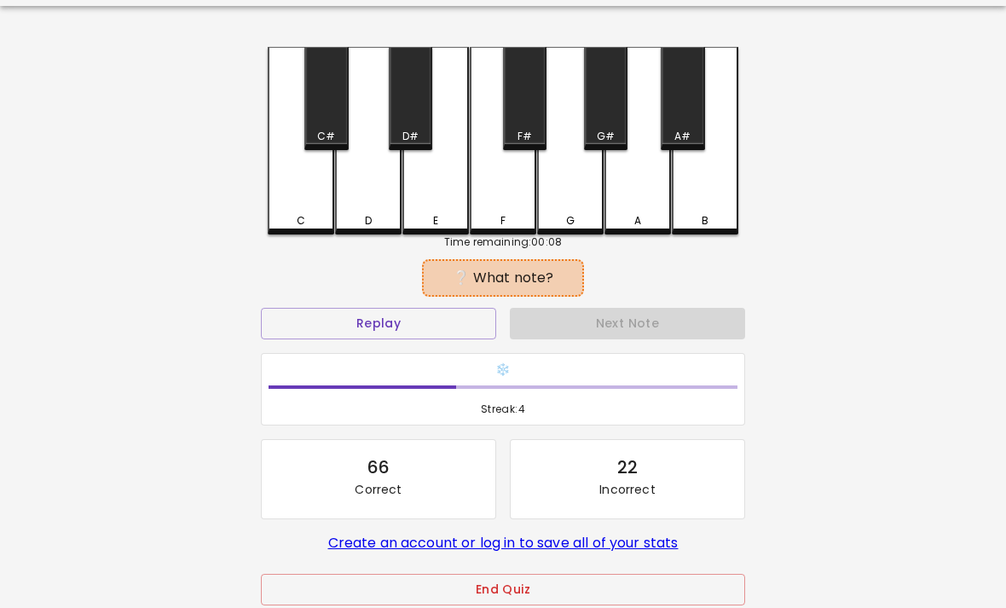
click at [590, 341] on div "Next Note" at bounding box center [627, 323] width 249 height 45
click at [564, 349] on div "❄️ Streak: 4" at bounding box center [503, 389] width 498 height 87
click at [394, 332] on button "Replay" at bounding box center [378, 324] width 235 height 32
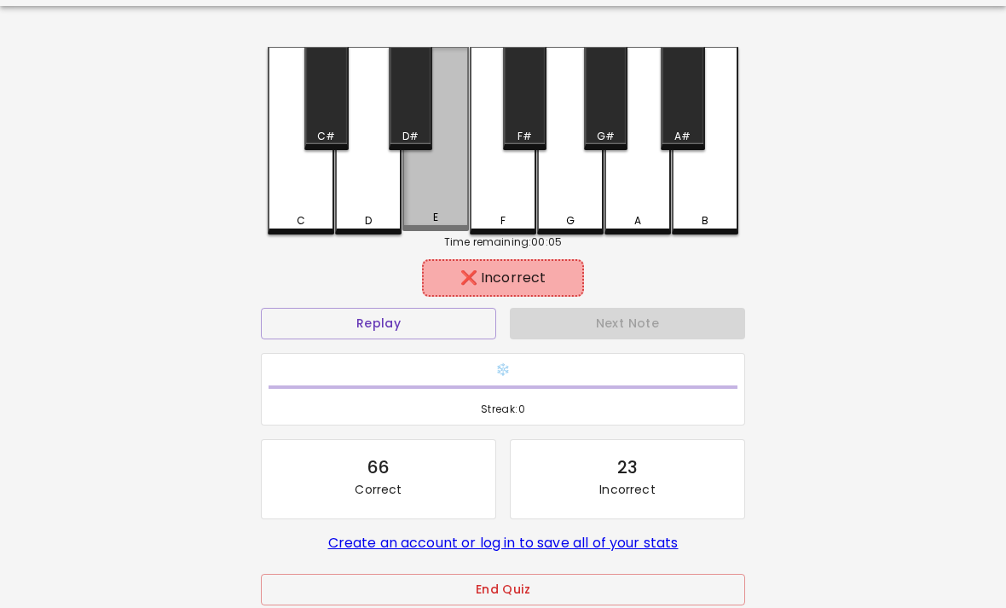
click at [450, 214] on div "E" at bounding box center [435, 217] width 63 height 15
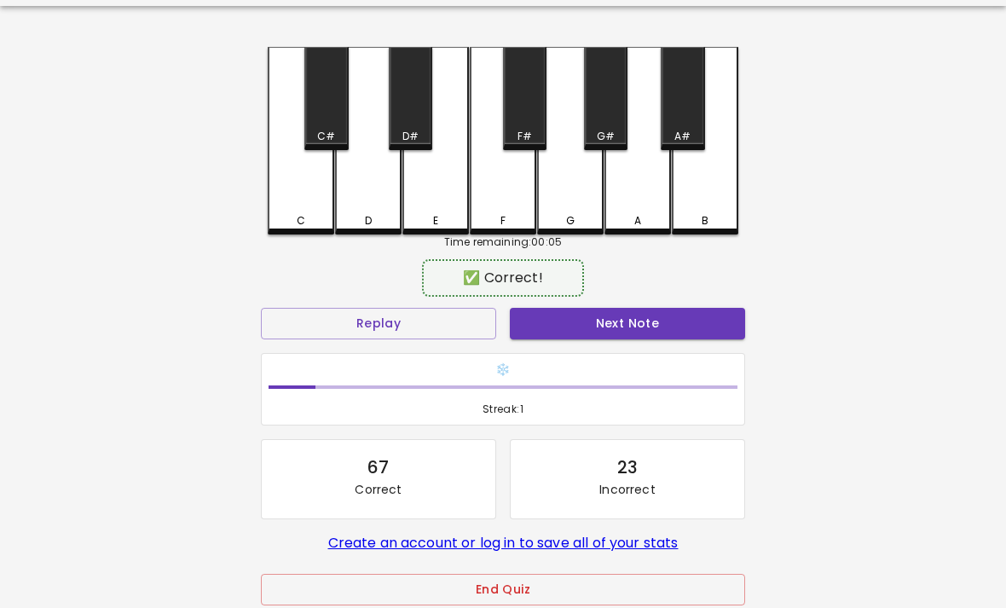
click at [506, 232] on div "F" at bounding box center [503, 141] width 66 height 188
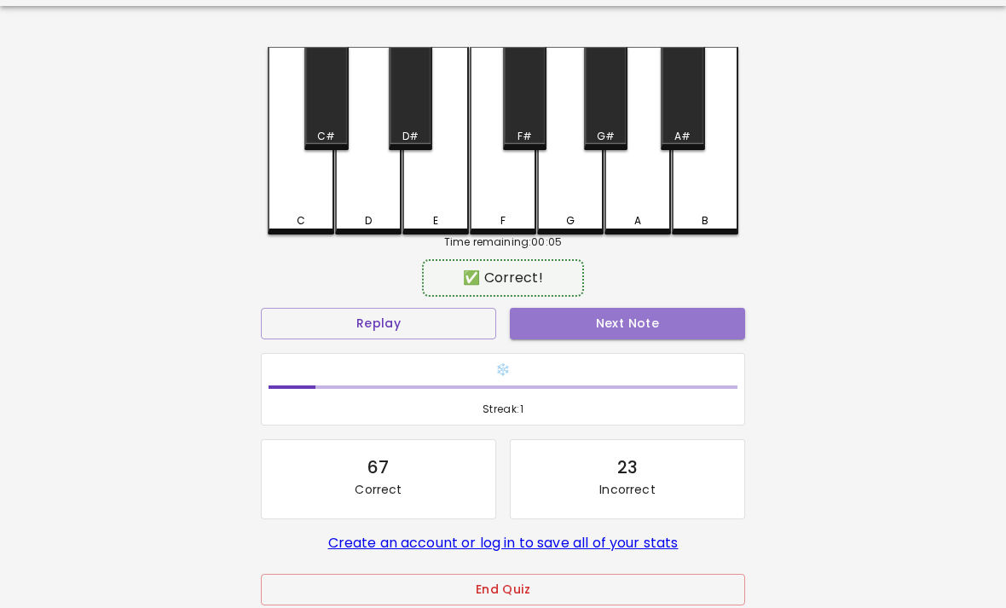
click at [548, 327] on button "Next Note" at bounding box center [627, 324] width 235 height 32
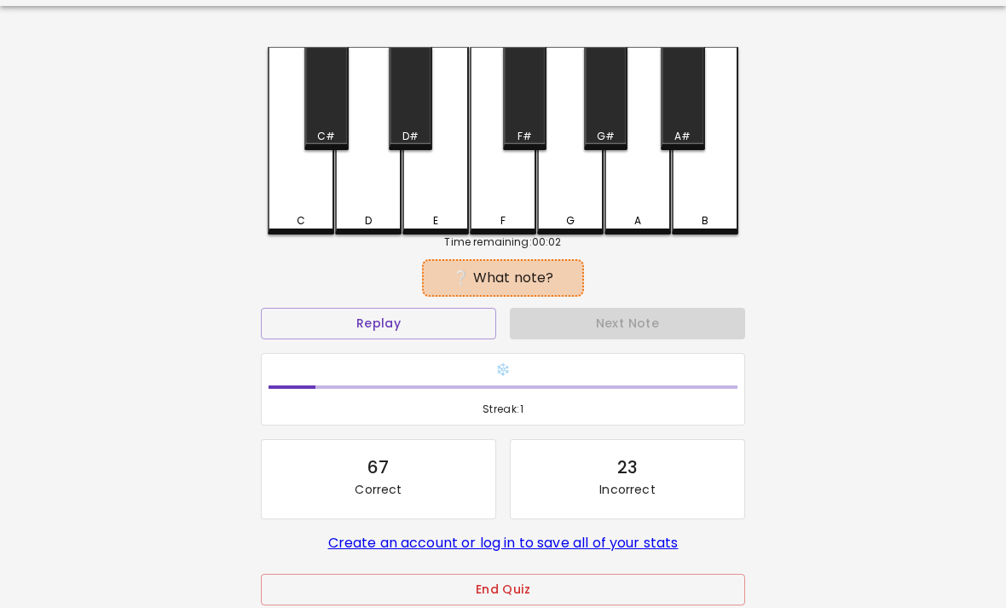
click at [413, 327] on button "Replay" at bounding box center [378, 324] width 235 height 32
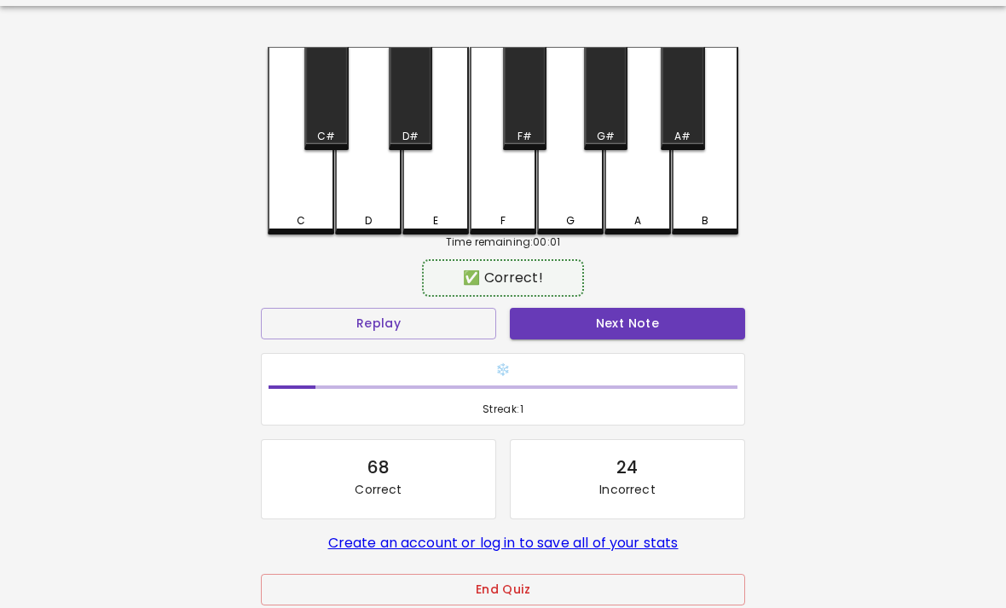
scroll to position [48, 0]
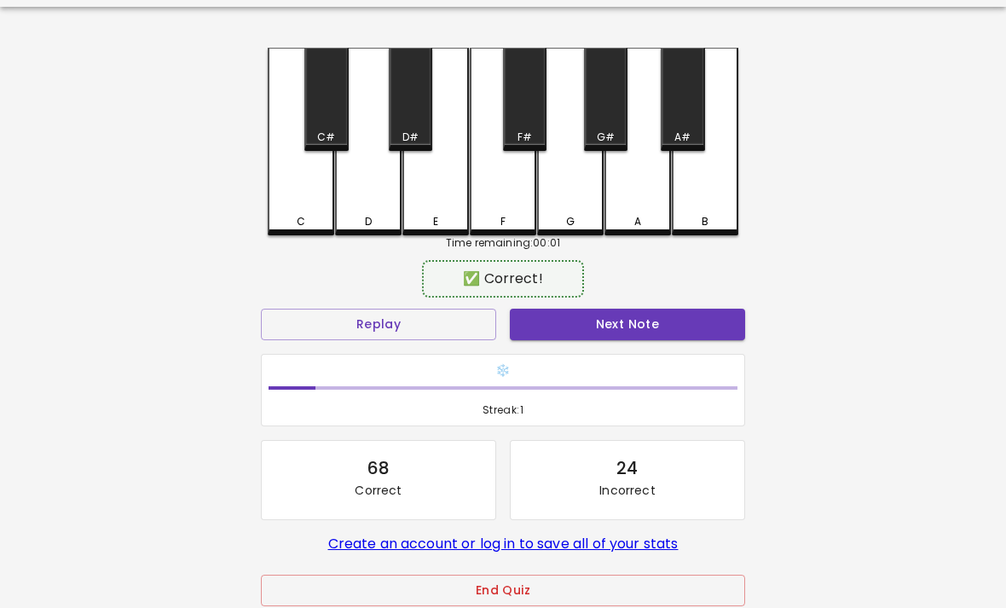
click at [590, 335] on button "Next Note" at bounding box center [627, 325] width 235 height 32
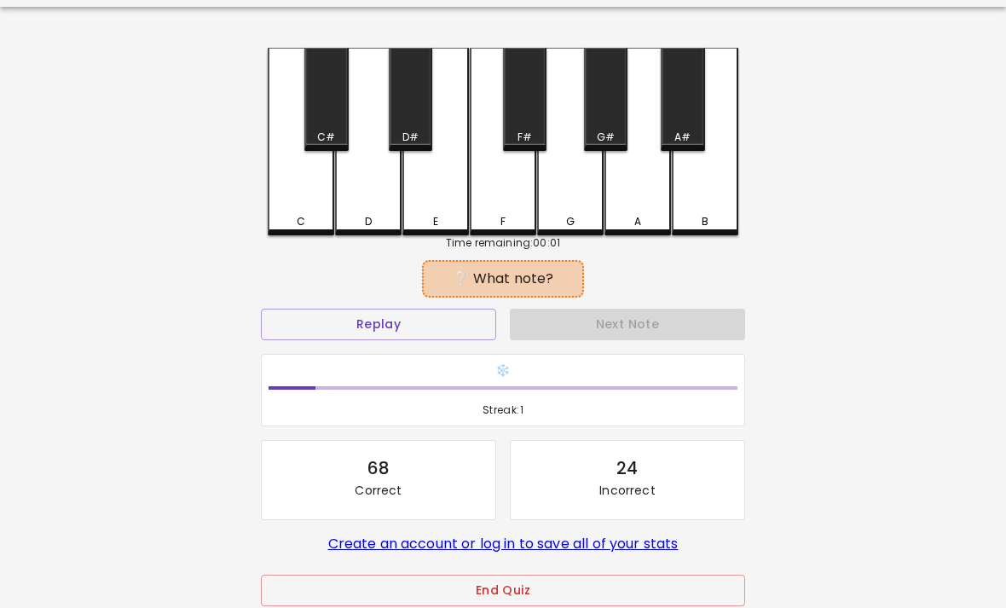
click at [442, 196] on div "E" at bounding box center [435, 142] width 66 height 188
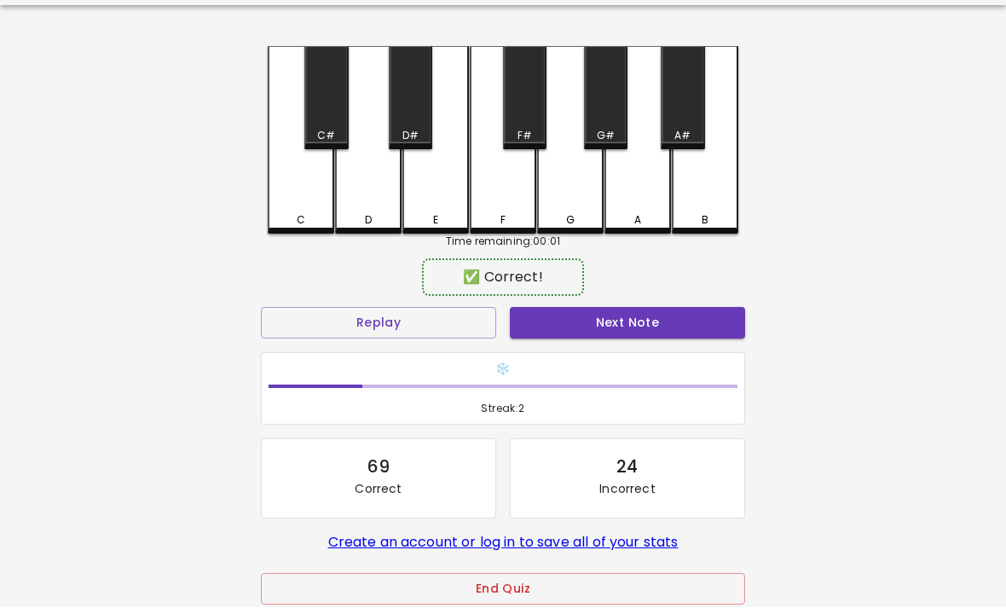
click at [567, 336] on button "Next Note" at bounding box center [627, 324] width 235 height 32
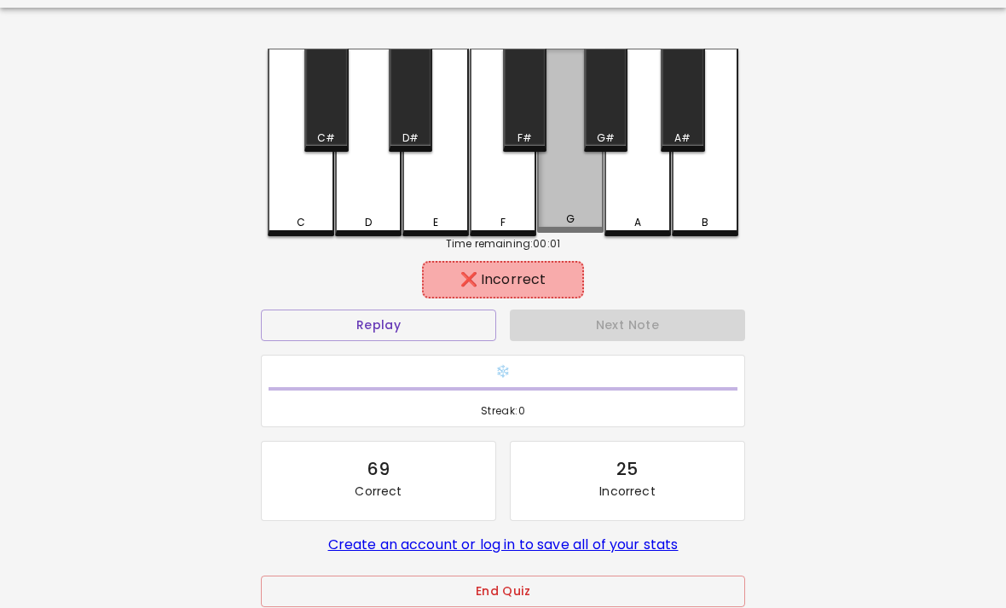
scroll to position [43, 0]
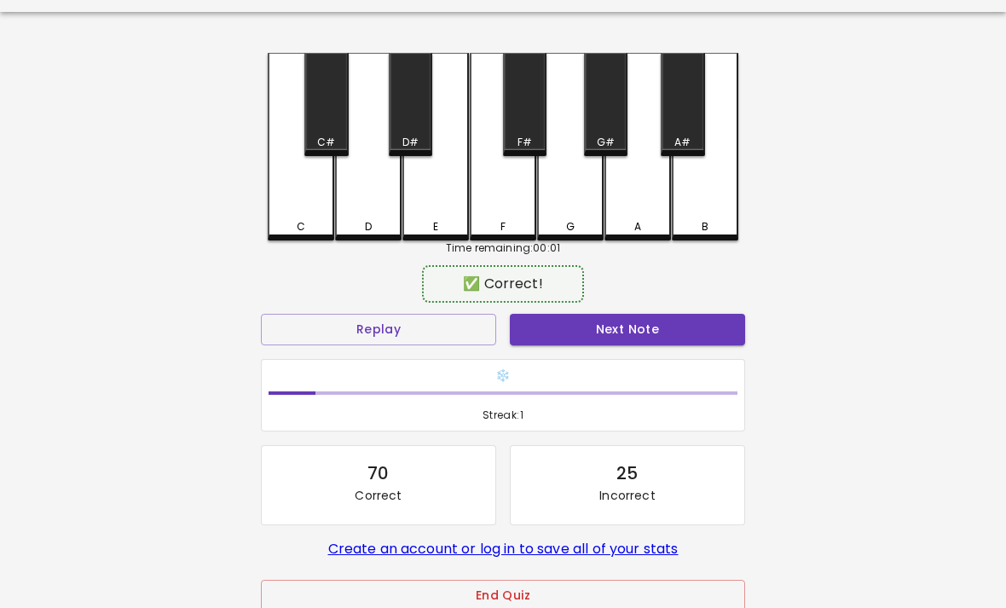
click at [591, 340] on button "Next Note" at bounding box center [627, 330] width 235 height 32
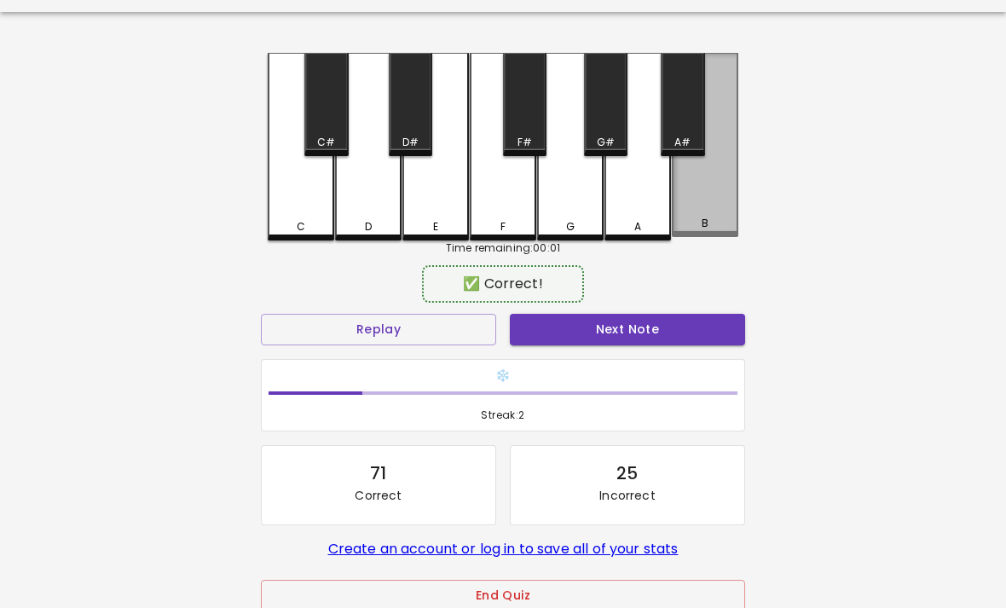
scroll to position [41, 0]
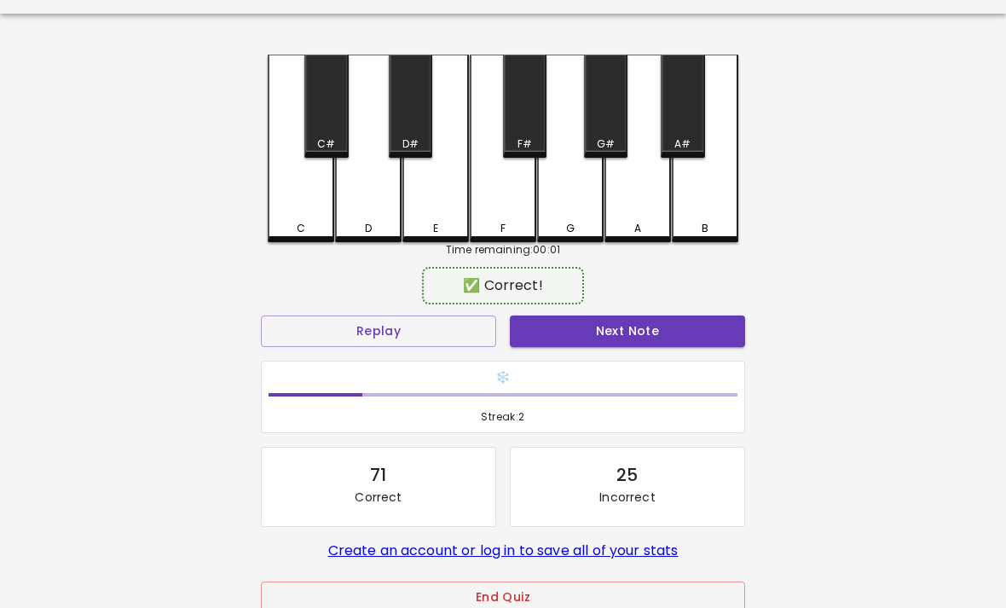
click at [603, 337] on button "Next Note" at bounding box center [627, 331] width 235 height 32
click at [655, 205] on div "A" at bounding box center [637, 149] width 66 height 188
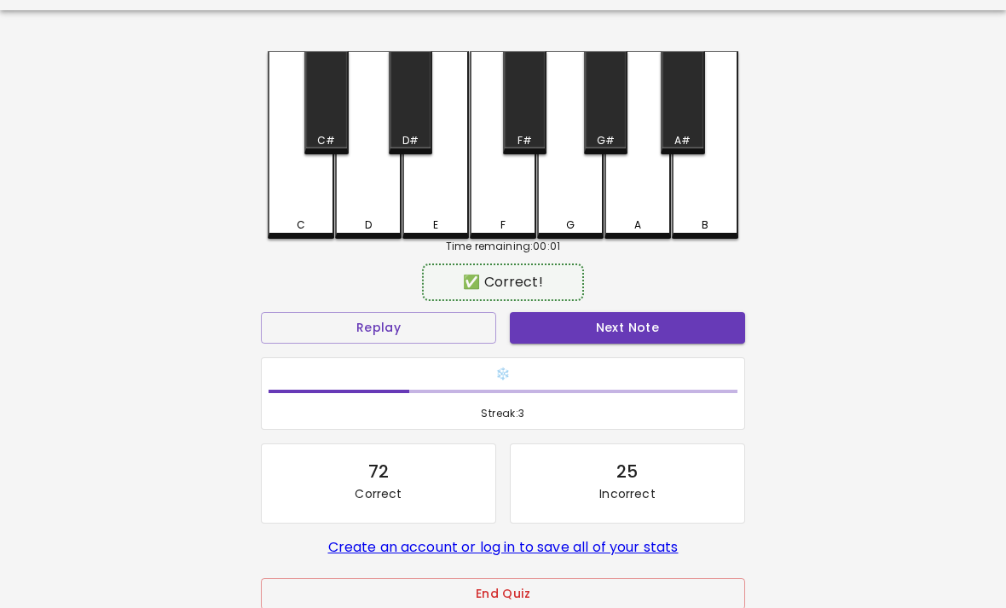
scroll to position [45, 0]
click at [566, 321] on button "Next Note" at bounding box center [627, 327] width 235 height 32
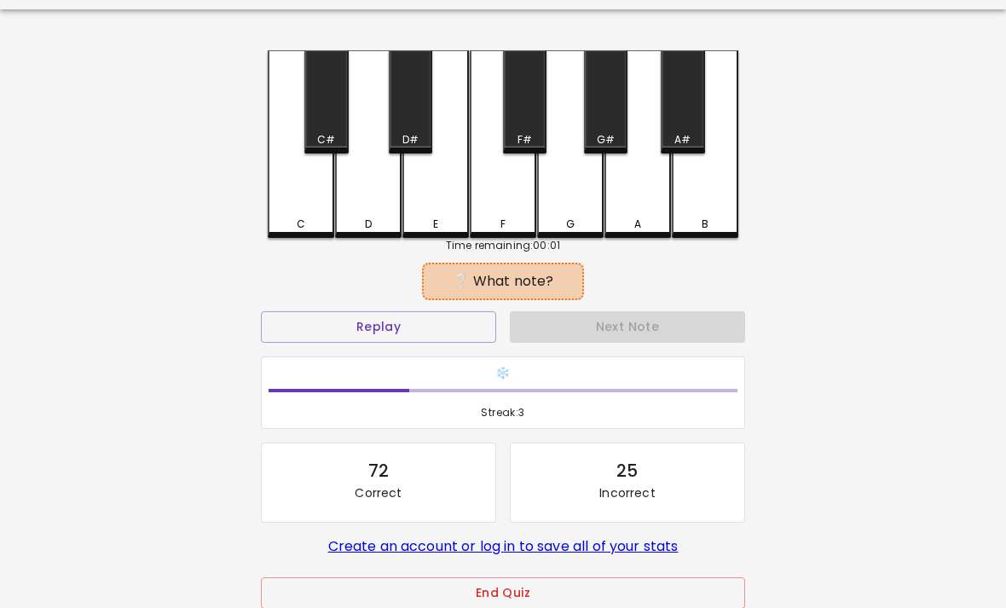
scroll to position [0, 0]
